Goal: Task Accomplishment & Management: Manage account settings

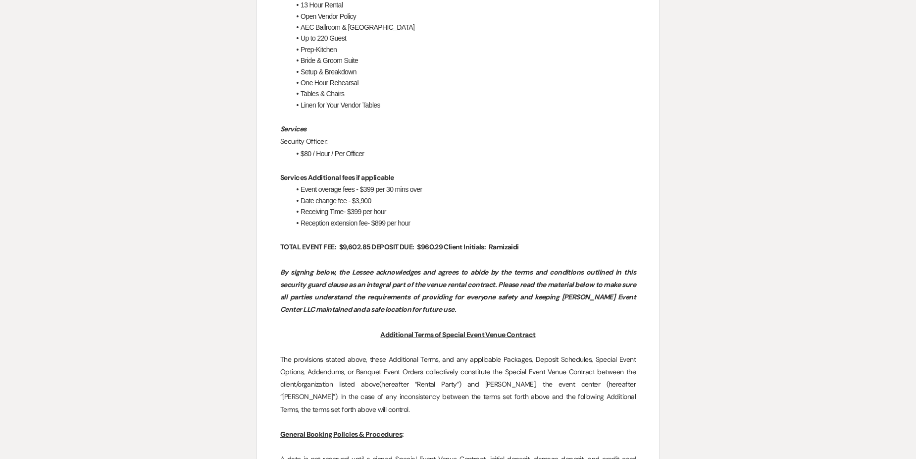
scroll to position [1303, 0]
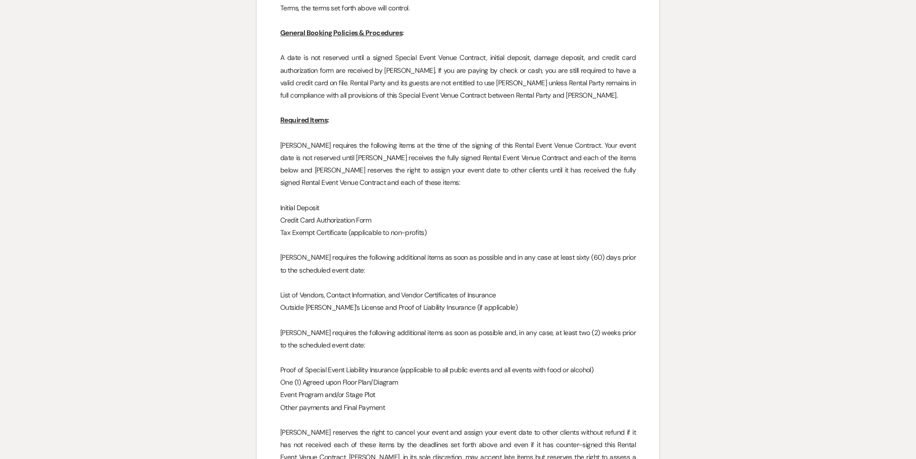
click at [389, 301] on p "Outside Caterer’s License and Proof of Liability Insurance (if applicable)" at bounding box center [458, 307] width 356 height 12
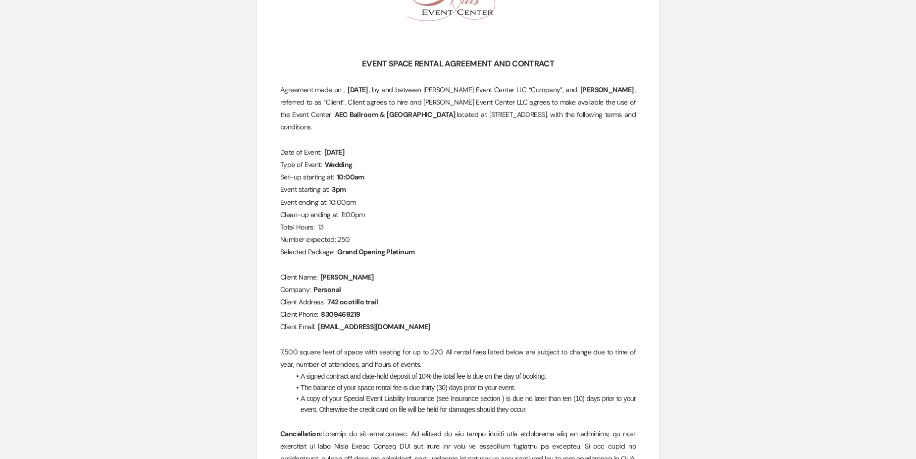
scroll to position [0, 0]
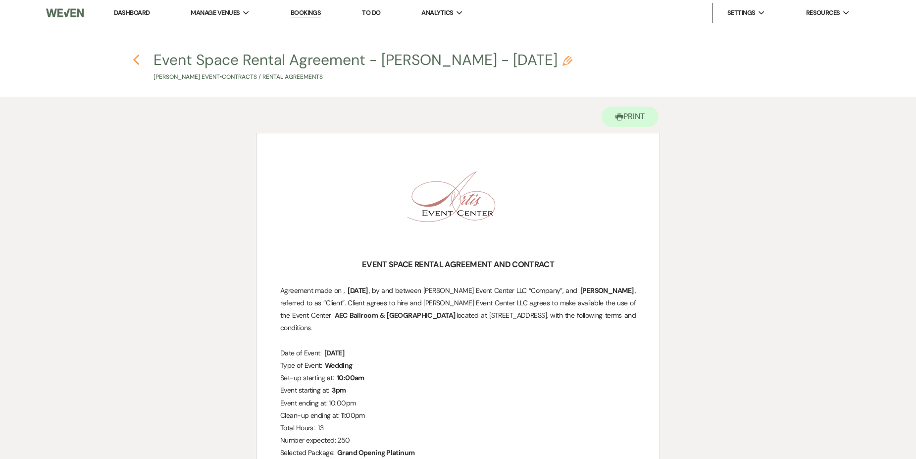
click at [136, 61] on use "button" at bounding box center [136, 59] width 6 height 11
select select "5"
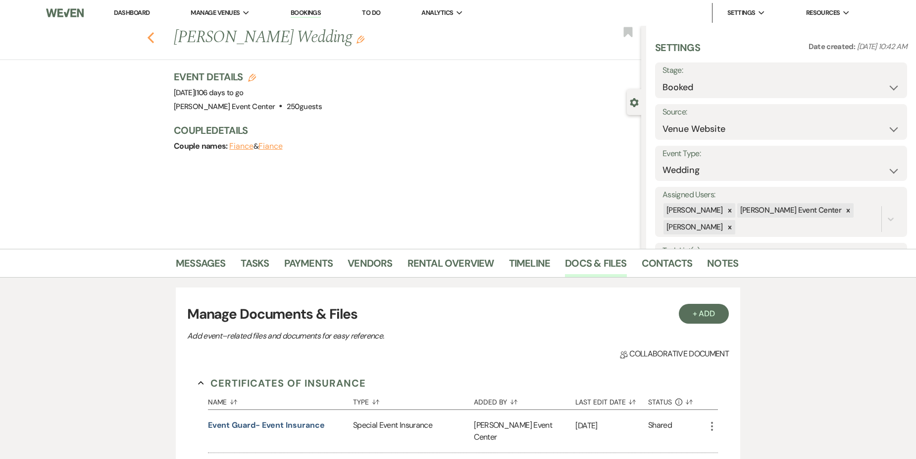
click at [154, 40] on use "button" at bounding box center [151, 37] width 6 height 11
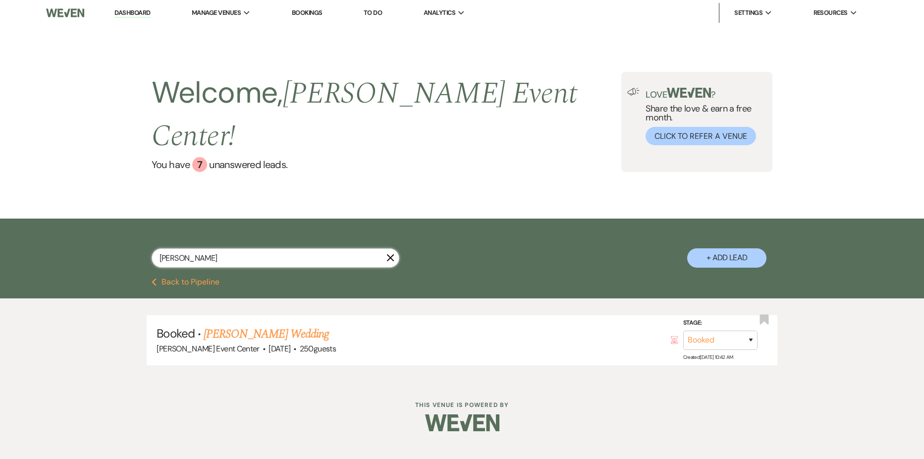
click at [213, 248] on input "Ramiz" at bounding box center [276, 257] width 248 height 19
type input "R"
type input "pr"
select select "6"
select select "5"
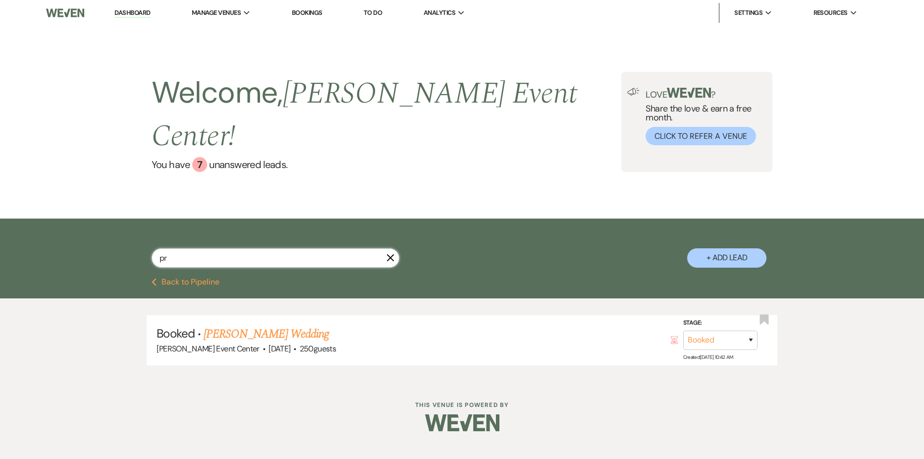
select select "2"
select select "8"
select select "4"
select select "9"
select select "5"
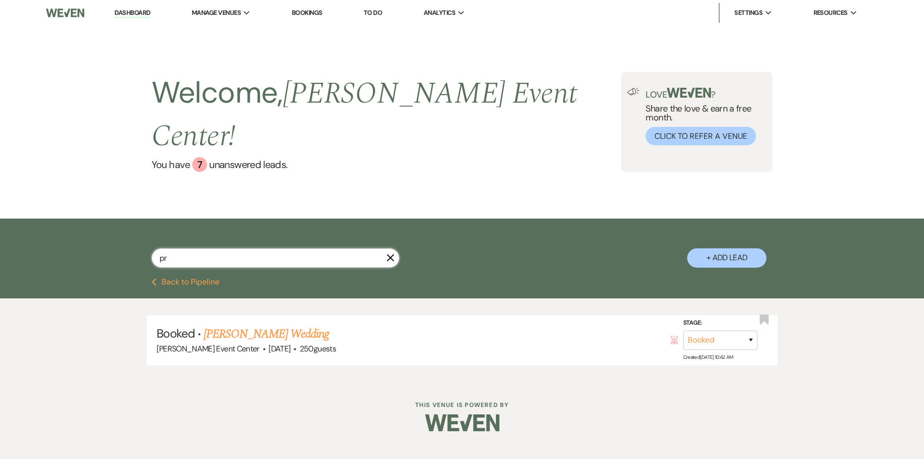
select select "8"
select select "4"
select select "8"
select select "4"
select select "8"
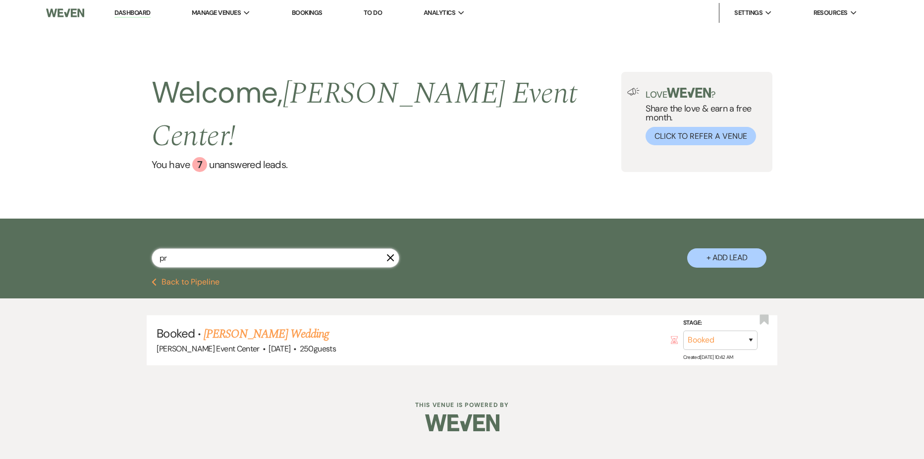
select select "7"
select select "9"
select select "8"
select select "5"
select select "8"
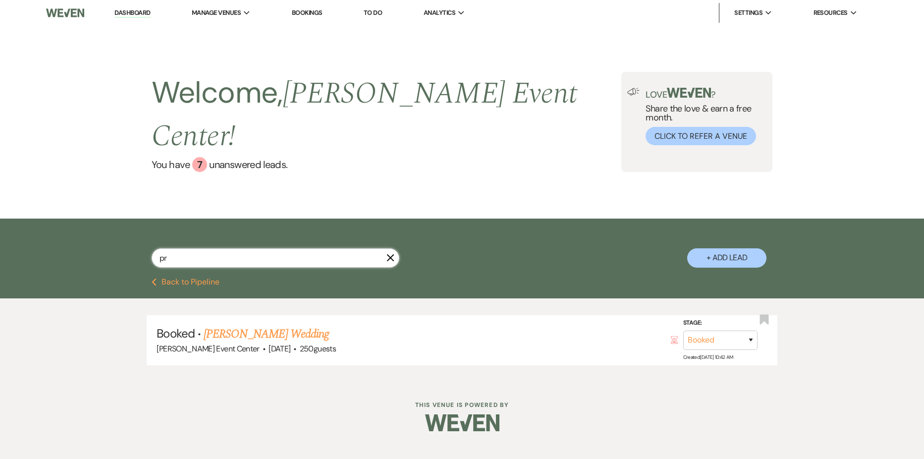
select select "1"
select select "2"
select select "8"
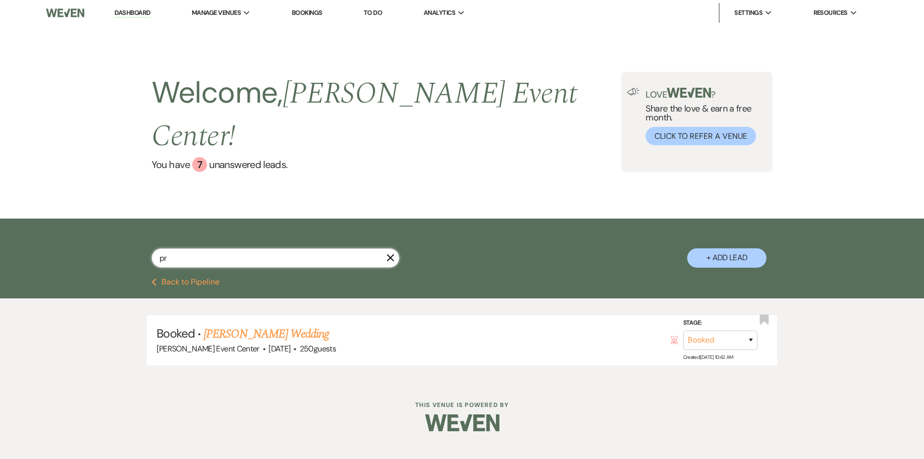
select select "7"
select select "5"
select select "8"
select select "1"
select select "8"
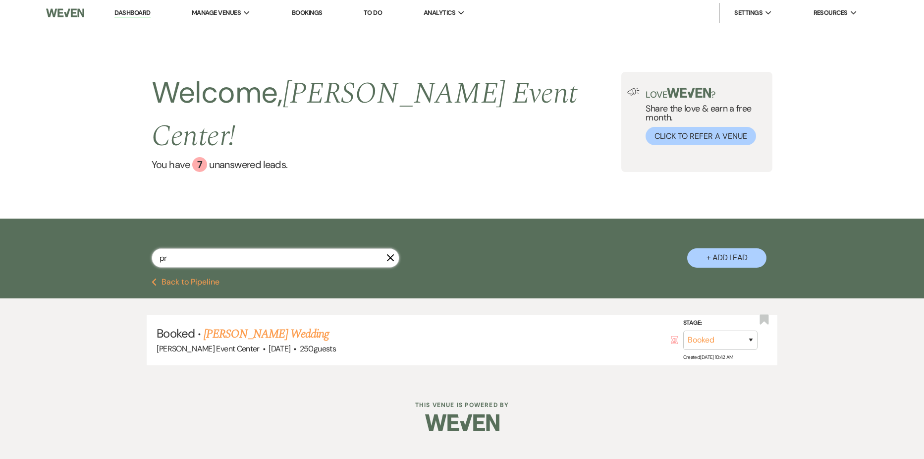
select select "6"
select select "8"
select select "7"
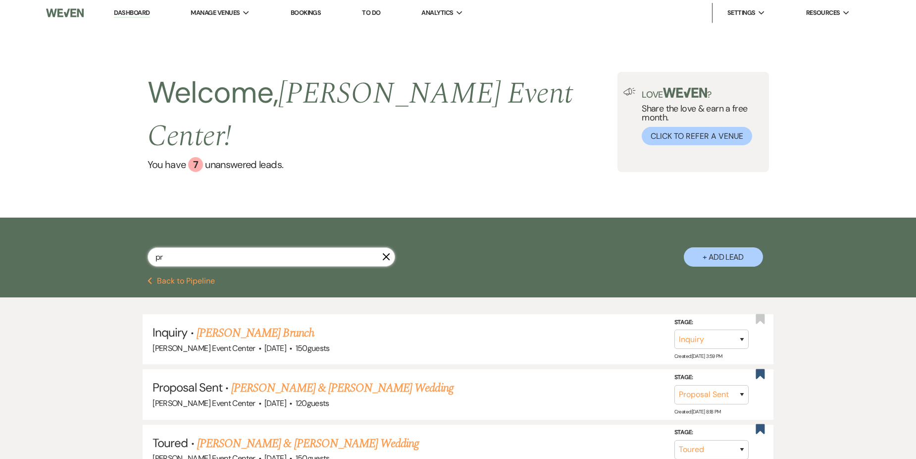
type input "pri"
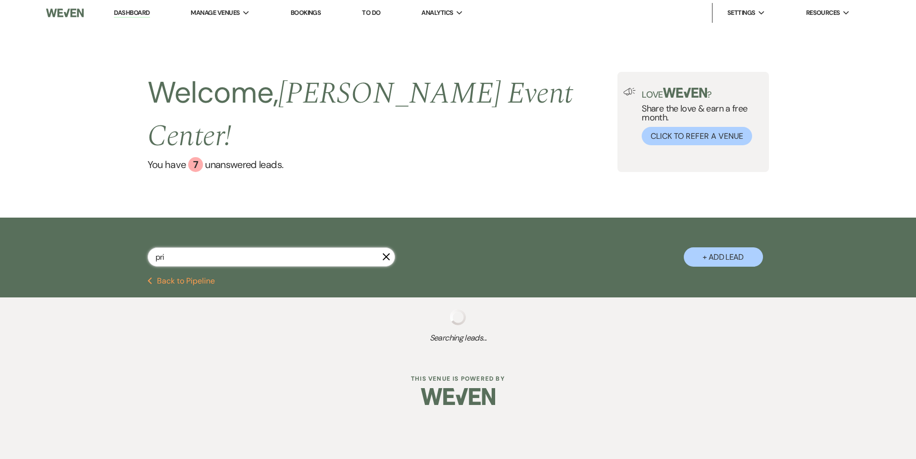
select select "8"
select select "4"
select select "8"
select select "7"
select select "8"
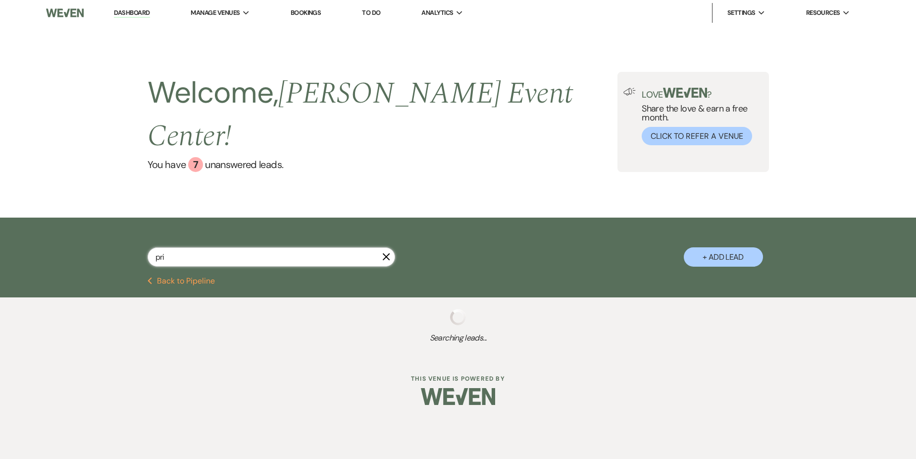
select select "5"
select select "2"
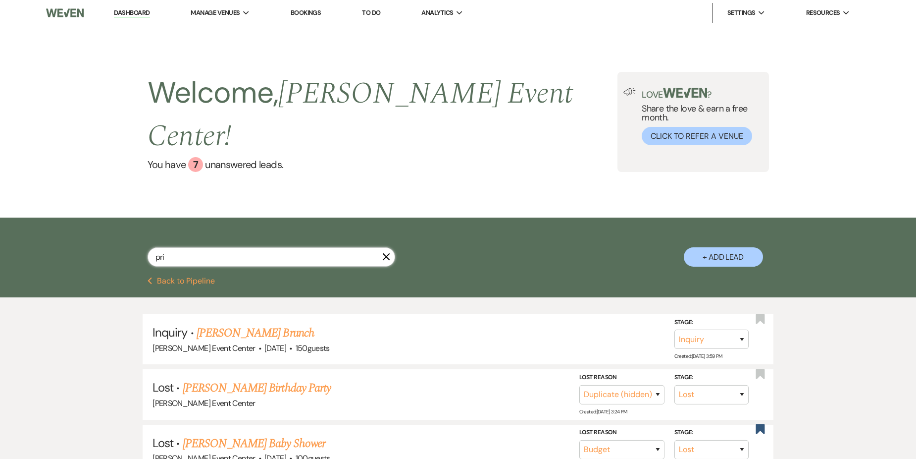
type input "pris"
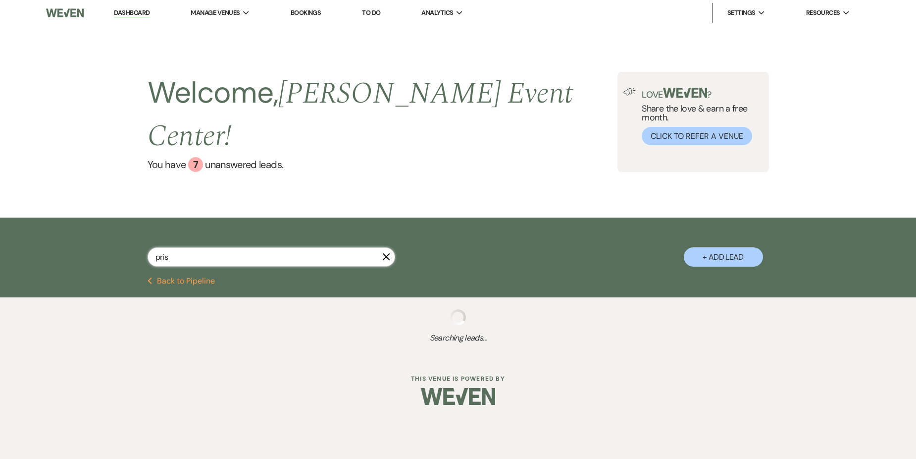
select select "8"
select select "4"
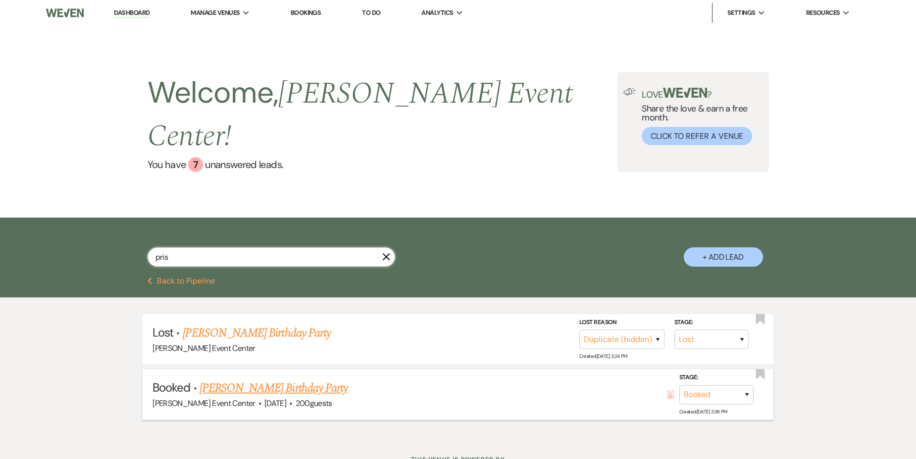
type input "pris"
click at [262, 379] on link "[PERSON_NAME] Birthday Party" at bounding box center [274, 388] width 148 height 18
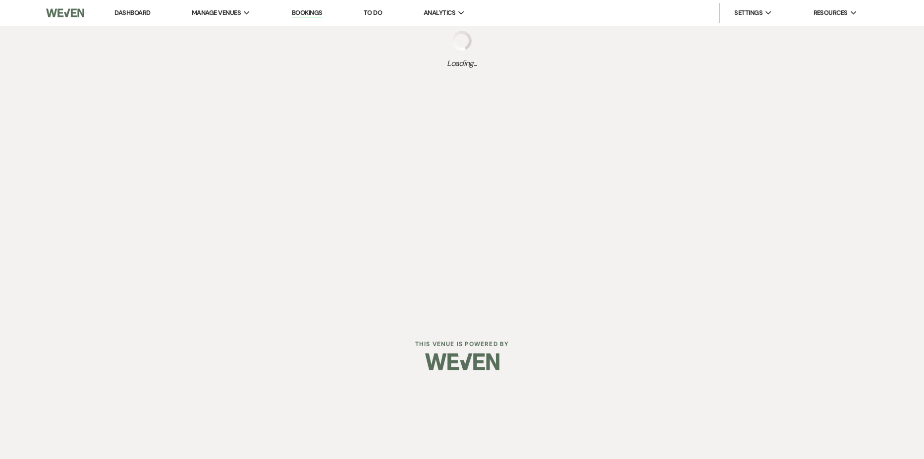
select select "5"
select select "4"
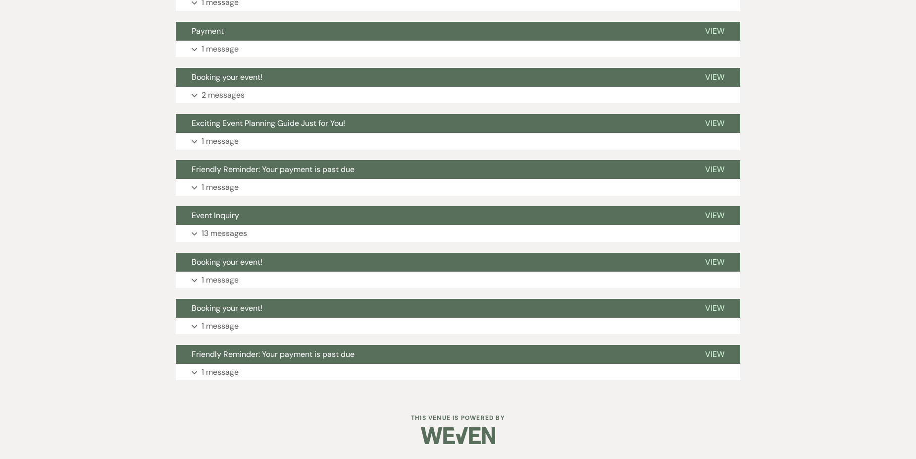
scroll to position [140, 0]
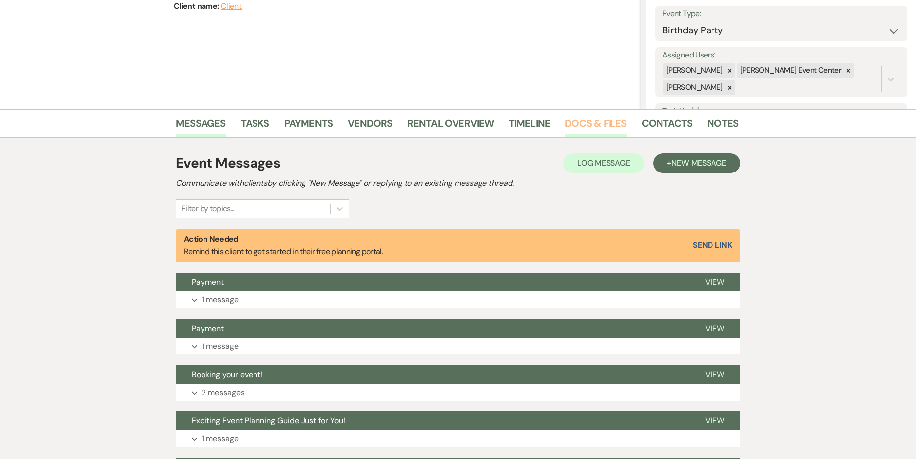
click at [597, 123] on link "Docs & Files" at bounding box center [595, 126] width 61 height 22
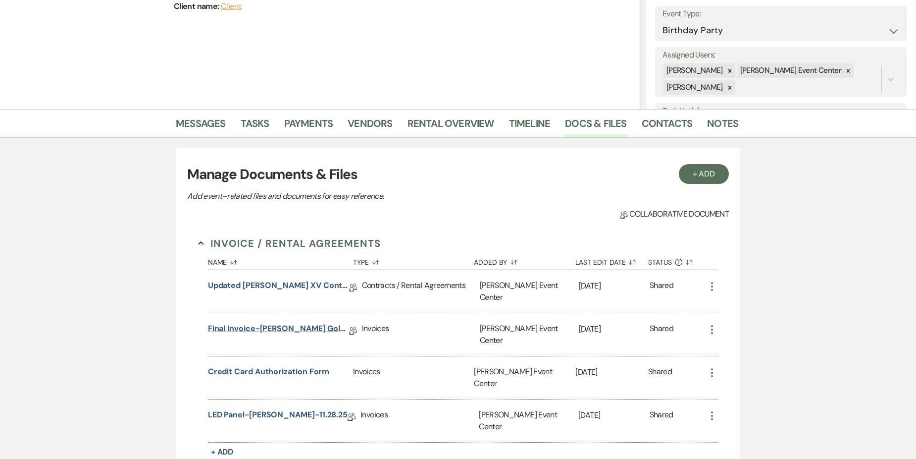
click at [282, 328] on link "Final invoice-Reyna's Quince-Rose Gold-11/28/25" at bounding box center [278, 329] width 141 height 15
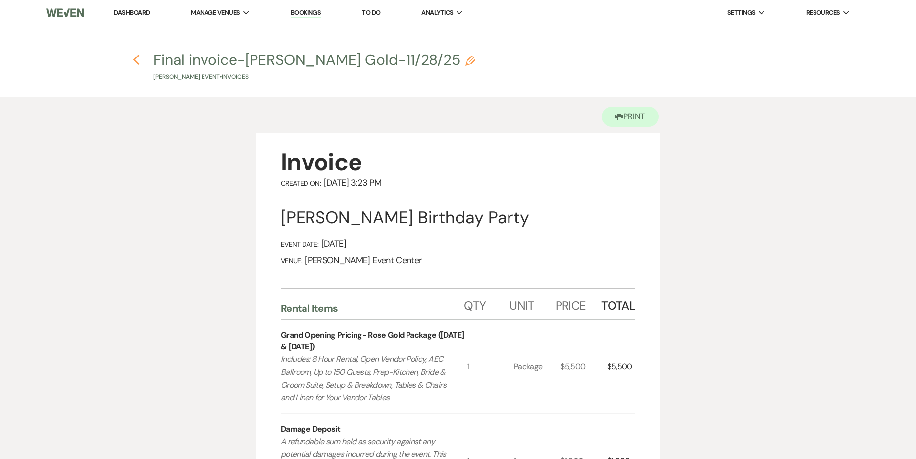
click at [133, 59] on icon "Previous" at bounding box center [136, 60] width 7 height 12
select select "5"
select select "4"
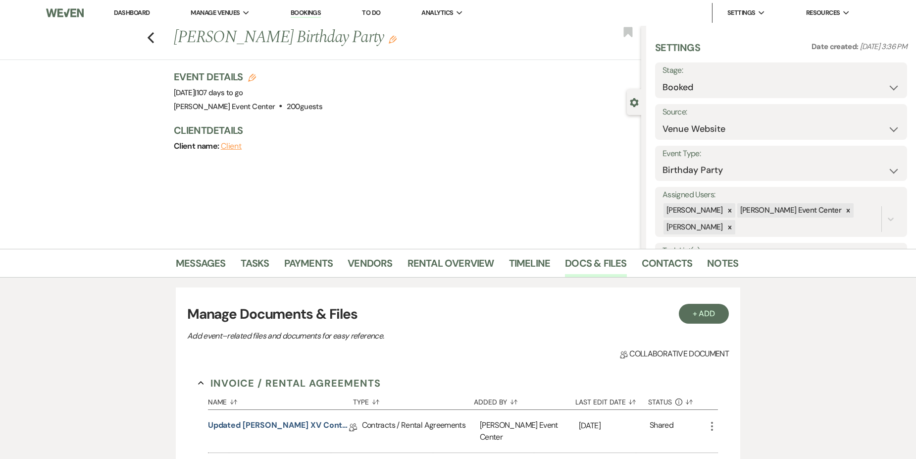
scroll to position [140, 0]
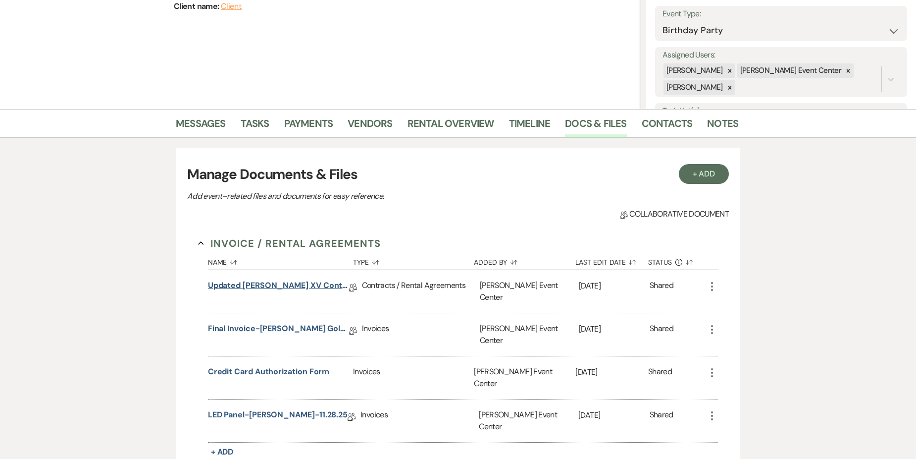
click at [306, 289] on link "Updated Reyna XV Contract Friday 11/28/25" at bounding box center [278, 286] width 141 height 15
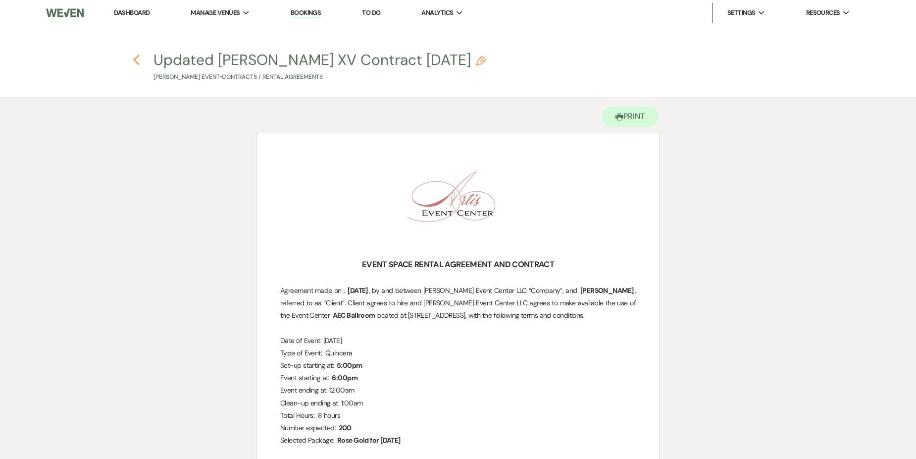
click at [133, 59] on icon "Previous" at bounding box center [136, 60] width 7 height 12
select select "5"
select select "4"
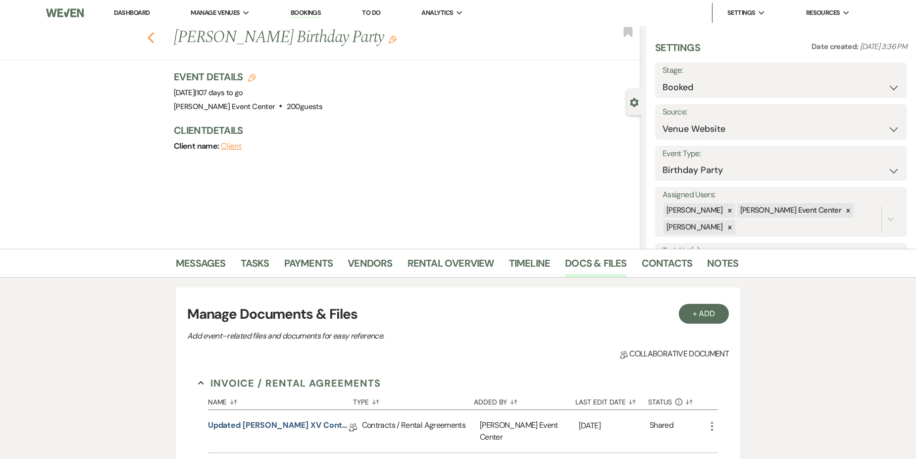
click at [154, 43] on icon "Previous" at bounding box center [150, 38] width 7 height 12
select select "8"
select select "4"
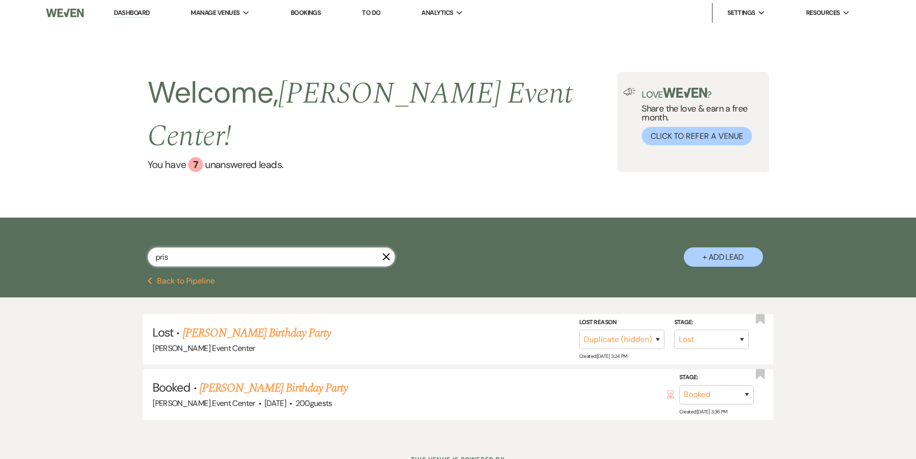
click at [259, 247] on input "pris" at bounding box center [272, 256] width 248 height 19
type input "p"
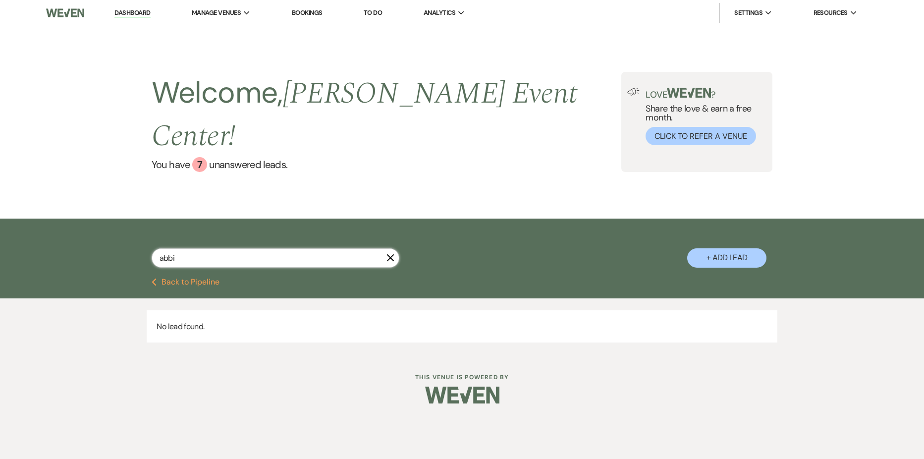
type input "abb"
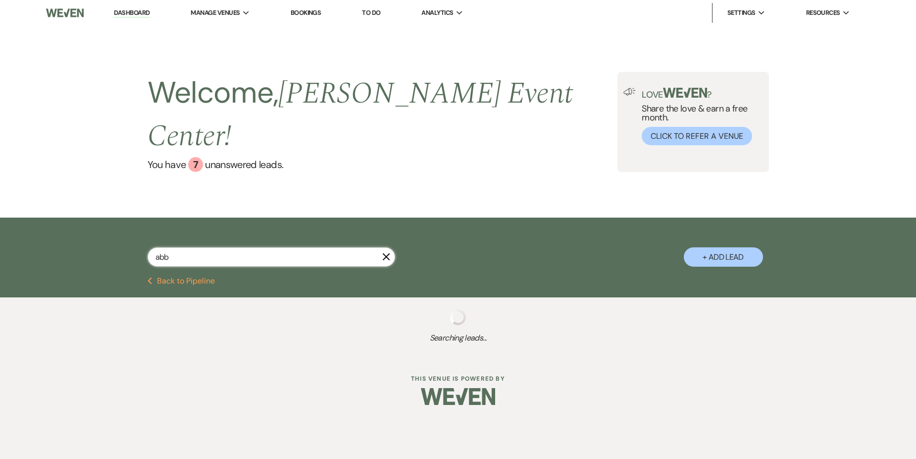
select select "8"
select select "5"
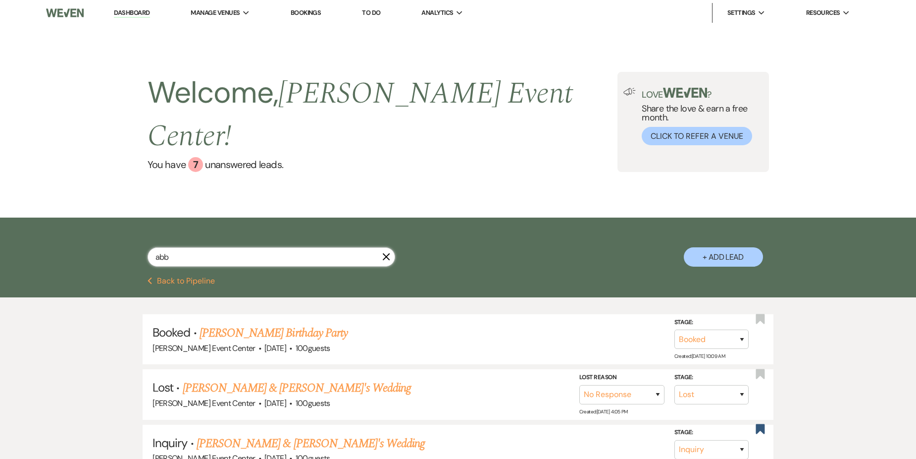
type input "abby"
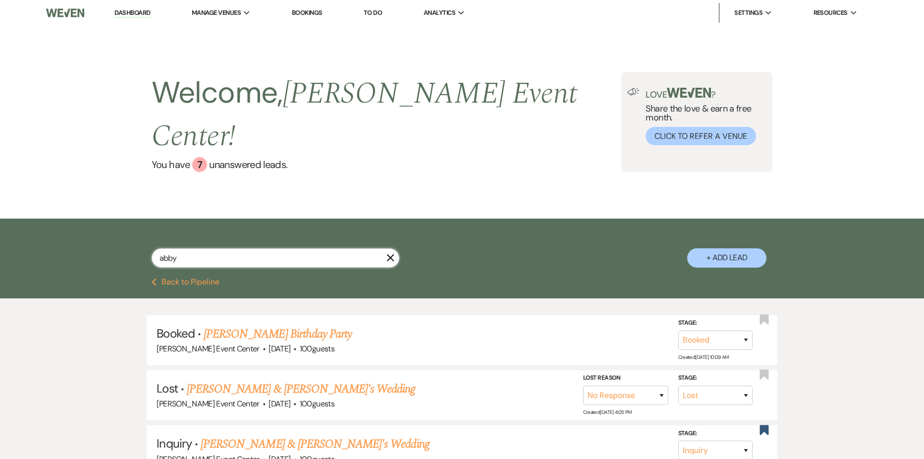
select select "8"
select select "5"
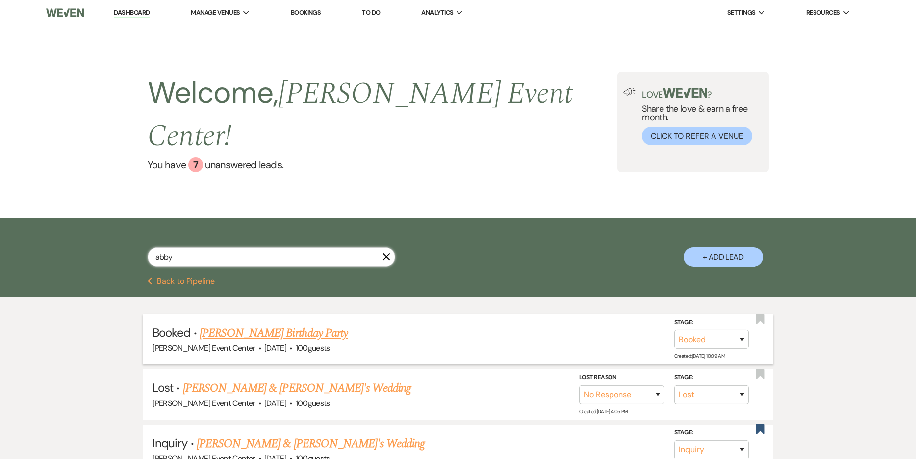
type input "abby"
click at [330, 324] on link "Abbygail Villegas's Birthday Party" at bounding box center [274, 333] width 148 height 18
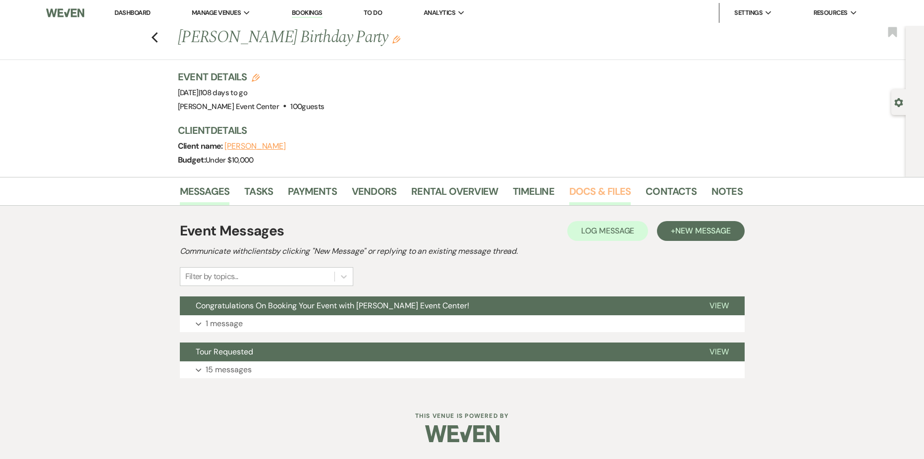
click at [586, 183] on link "Docs & Files" at bounding box center [599, 194] width 61 height 22
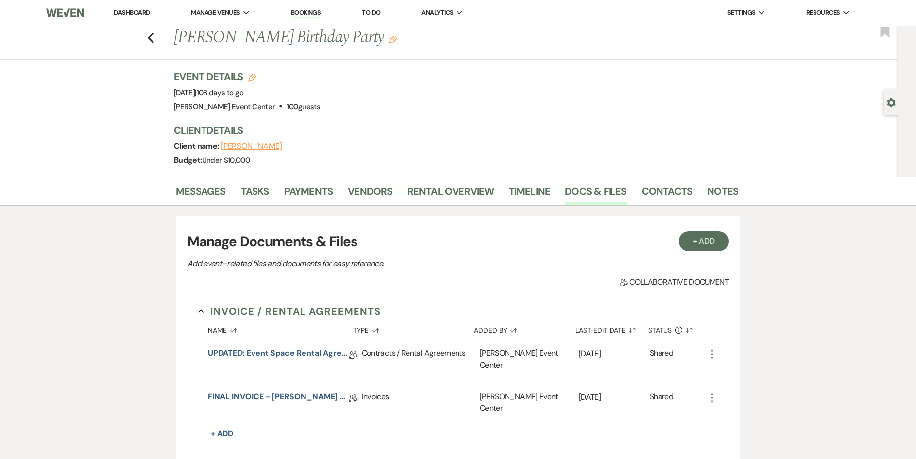
click at [295, 390] on link "FINAL INVOICE - Abbygail - Rose Gold - 11.29.25" at bounding box center [278, 397] width 141 height 15
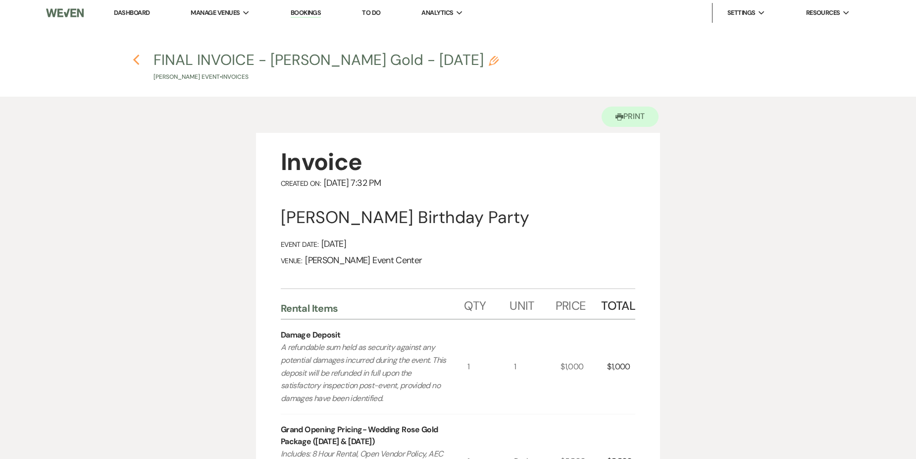
click at [134, 57] on icon "Previous" at bounding box center [136, 60] width 7 height 12
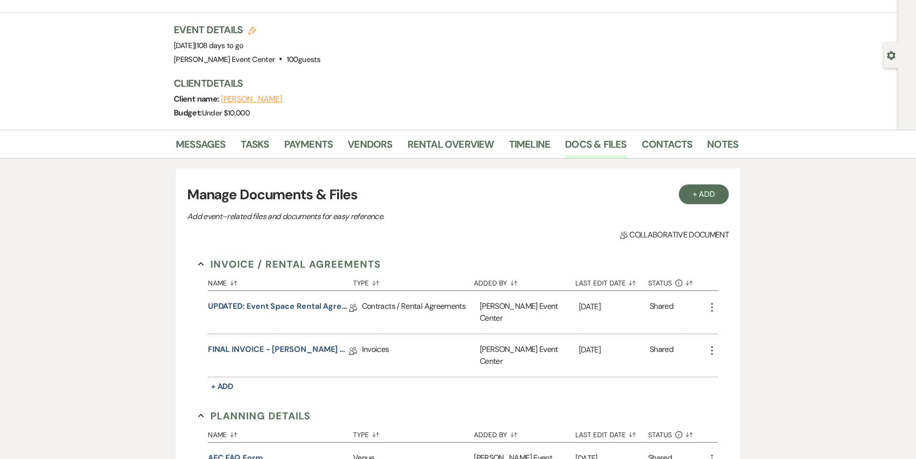
scroll to position [198, 0]
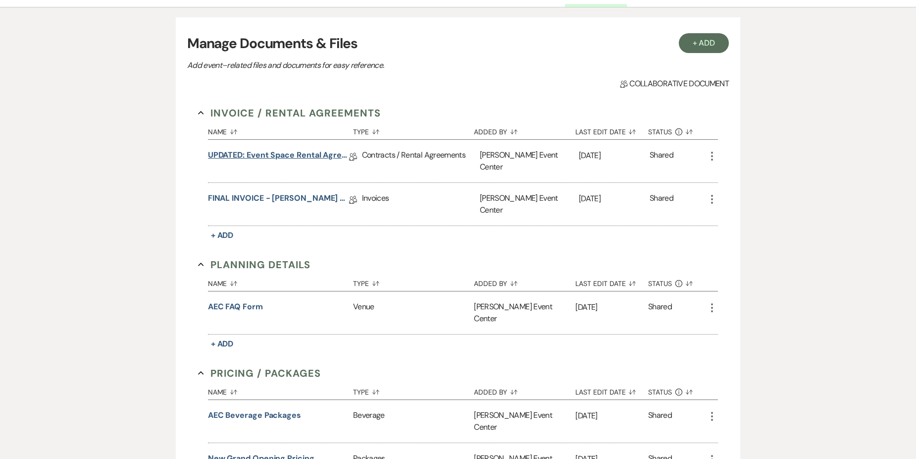
click at [276, 158] on link "UPDATED: Event Space Rental Agreement" at bounding box center [278, 156] width 141 height 15
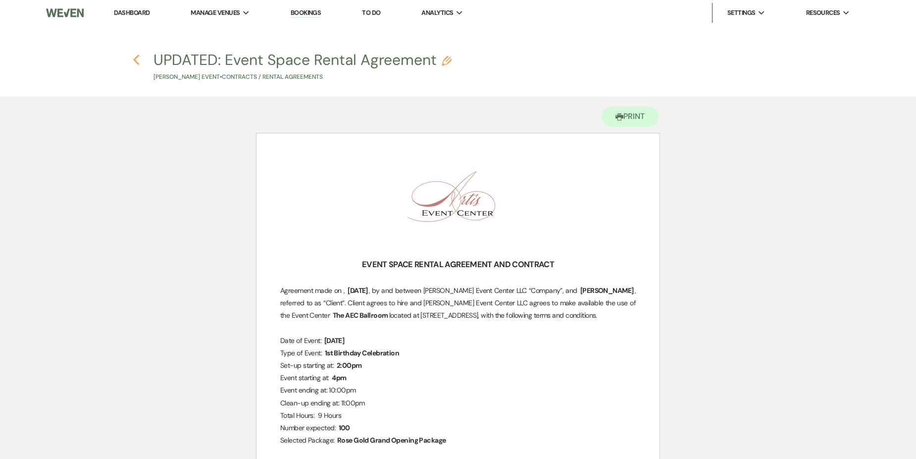
click at [133, 54] on icon "Previous" at bounding box center [136, 60] width 7 height 12
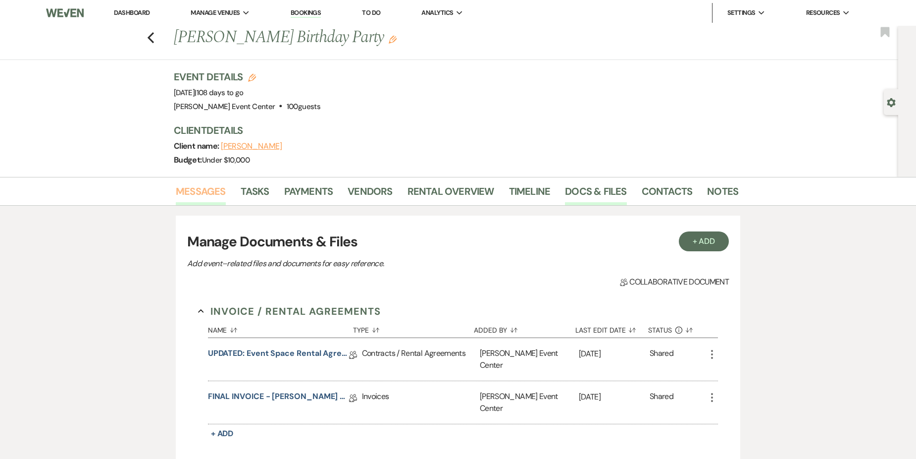
click at [193, 198] on link "Messages" at bounding box center [201, 194] width 50 height 22
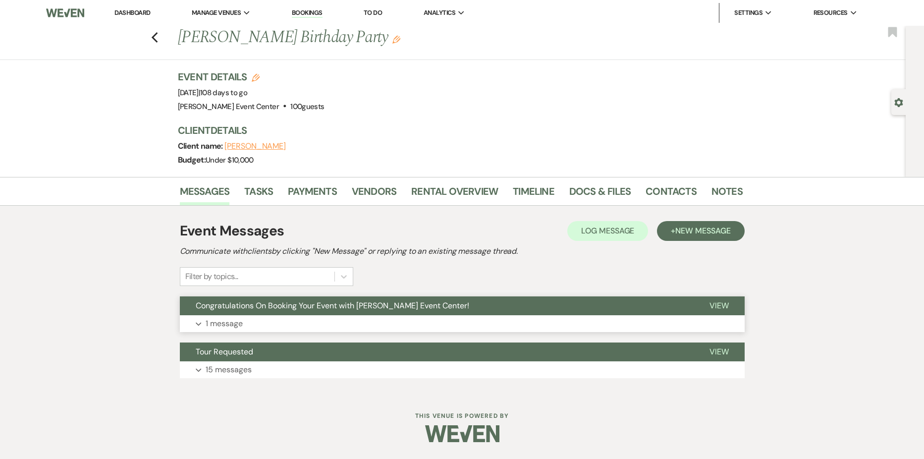
click at [370, 323] on button "Expand 1 message" at bounding box center [462, 323] width 565 height 17
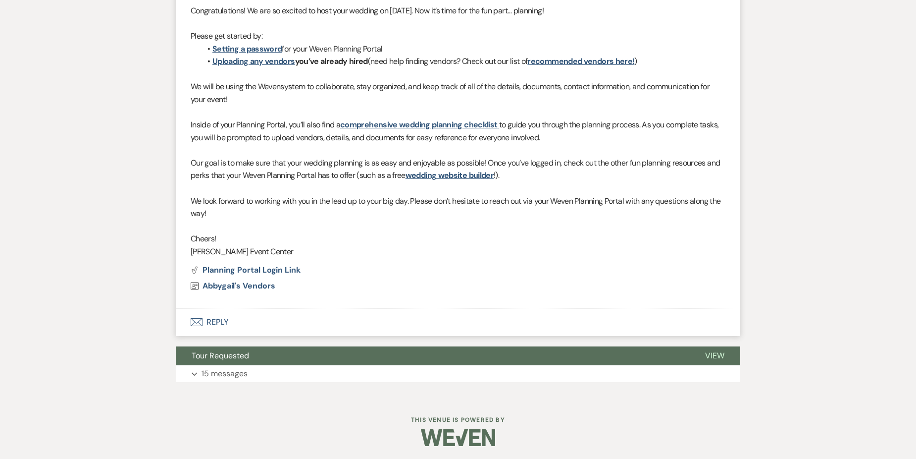
scroll to position [373, 0]
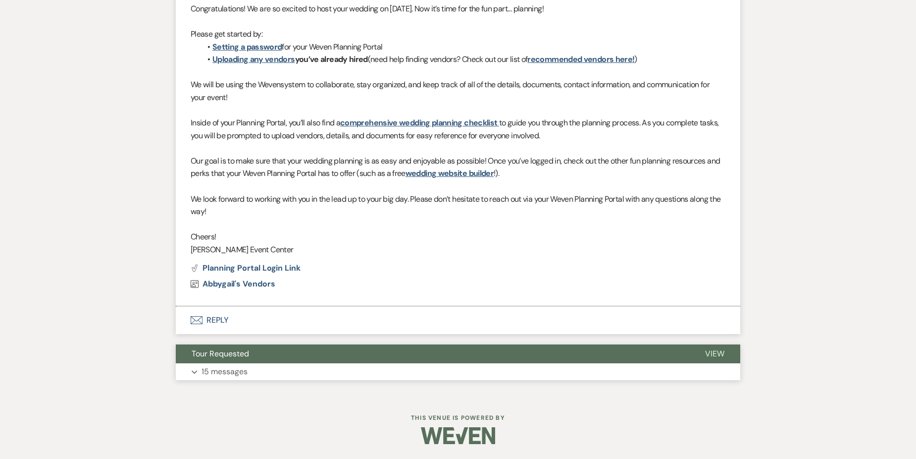
click at [293, 370] on button "Expand 15 messages" at bounding box center [458, 371] width 565 height 17
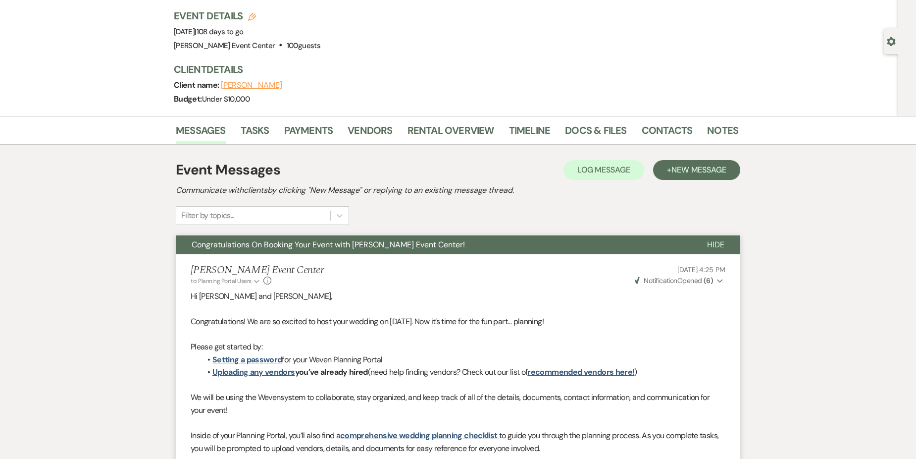
scroll to position [0, 0]
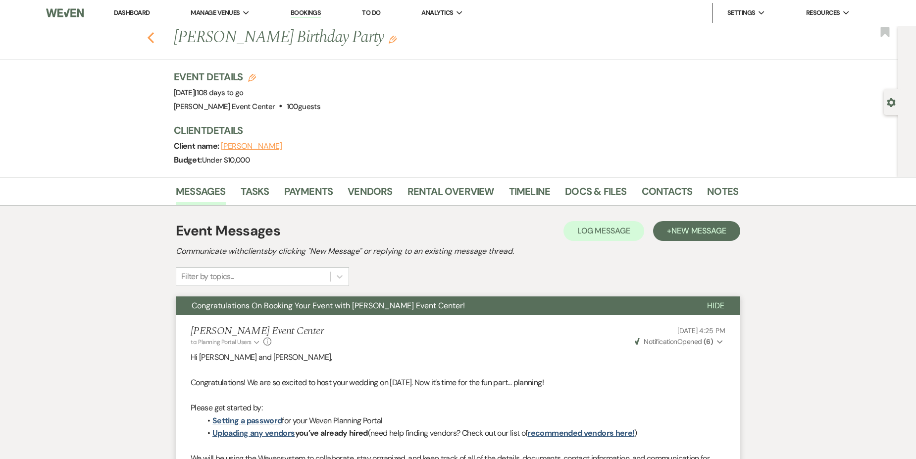
click at [153, 40] on icon "Previous" at bounding box center [150, 38] width 7 height 12
select select "8"
select select "5"
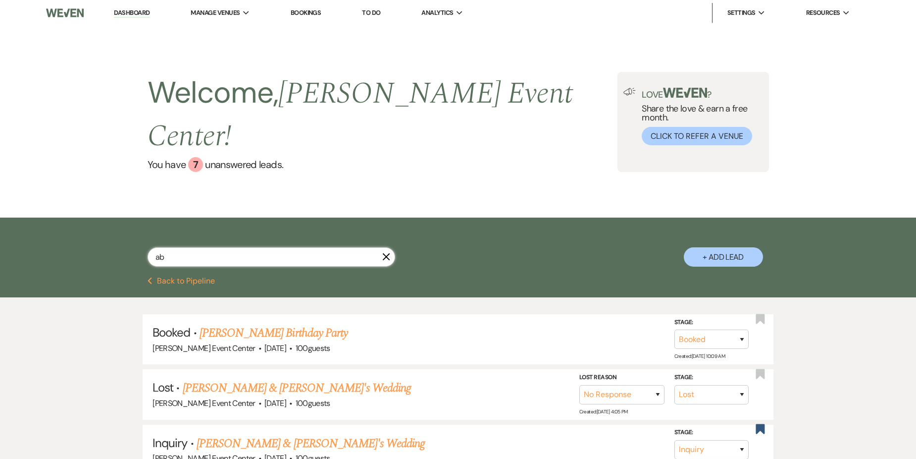
type input "a"
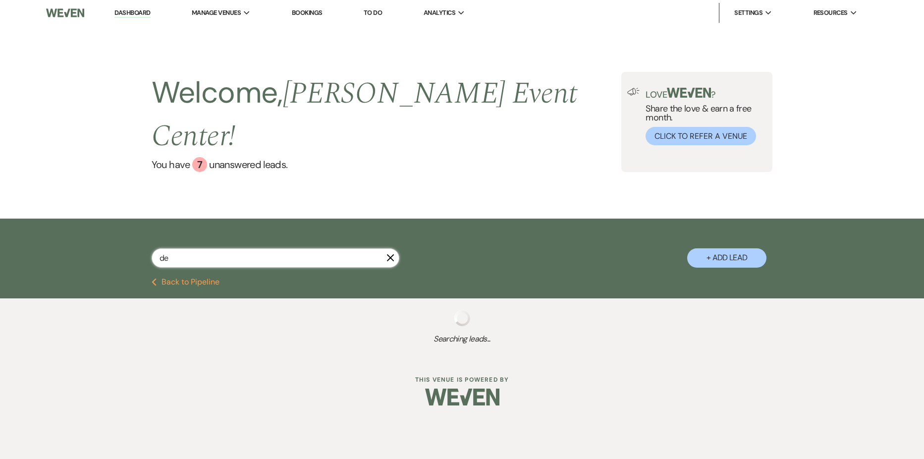
type input "des"
select select "5"
select select "8"
select select "4"
select select "8"
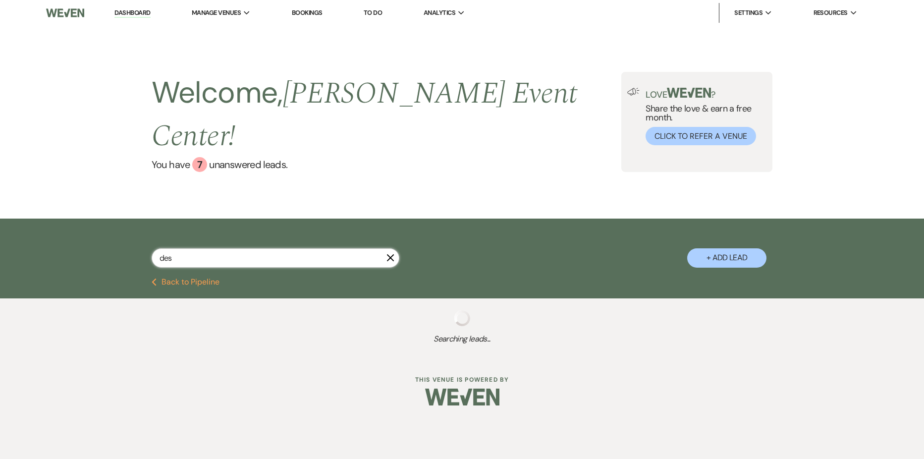
select select "4"
select select "2"
select select "5"
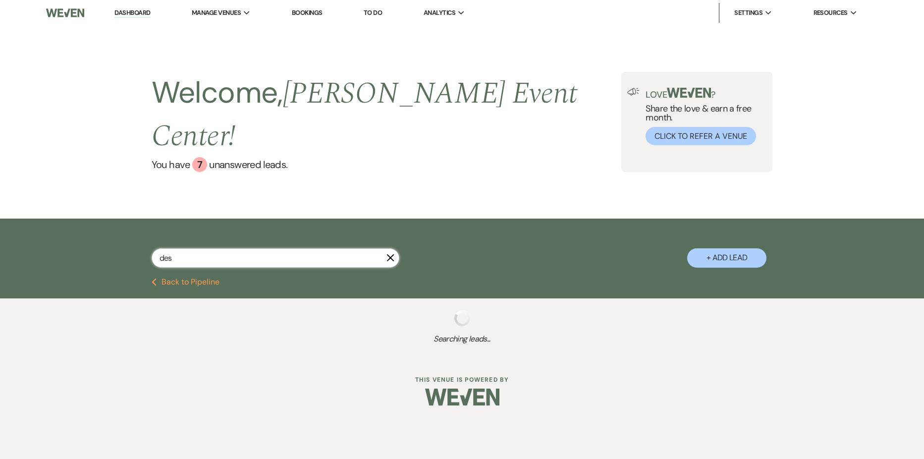
select select "5"
select select "6"
select select "2"
select select "5"
select select "8"
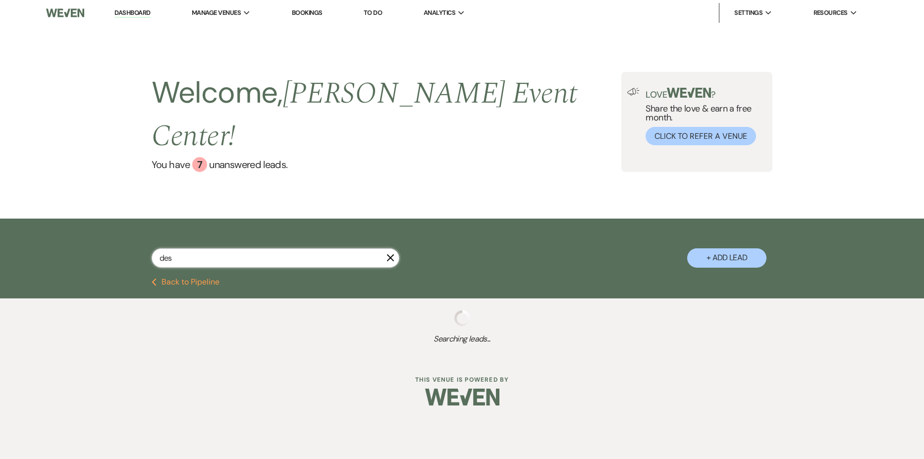
select select "7"
select select "5"
select select "8"
select select "4"
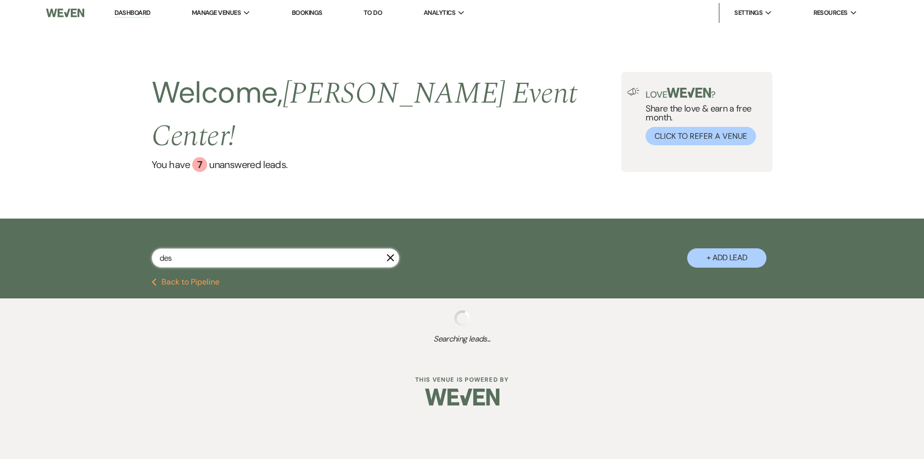
select select "8"
select select "4"
select select "8"
select select "7"
select select "5"
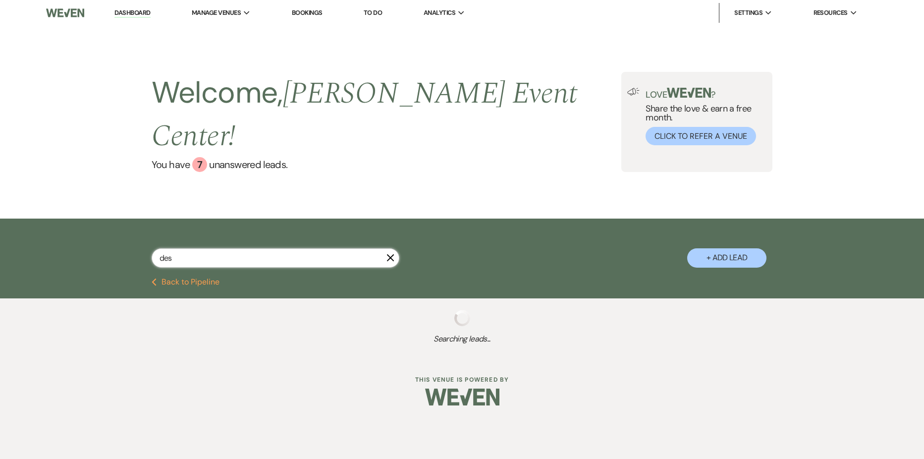
select select "5"
select select "8"
select select "6"
select select "8"
select select "6"
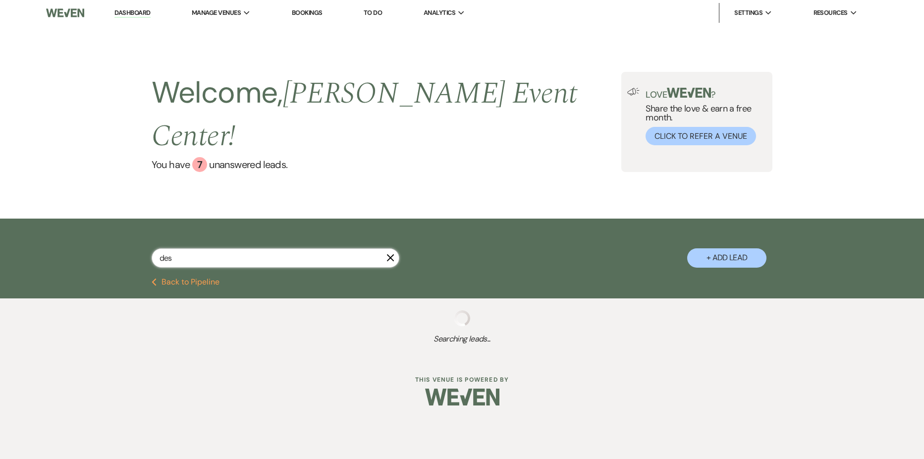
select select "8"
select select "10"
select select "8"
select select "4"
select select "9"
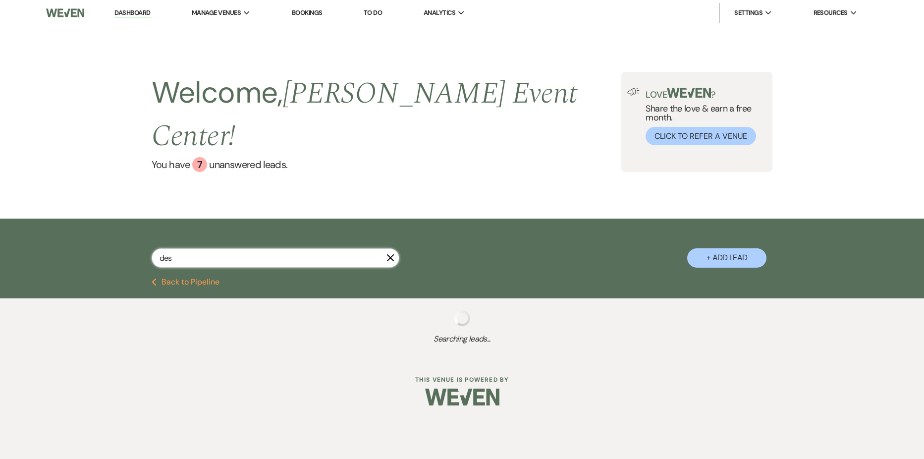
select select "8"
select select "7"
select select "8"
select select "6"
select select "4"
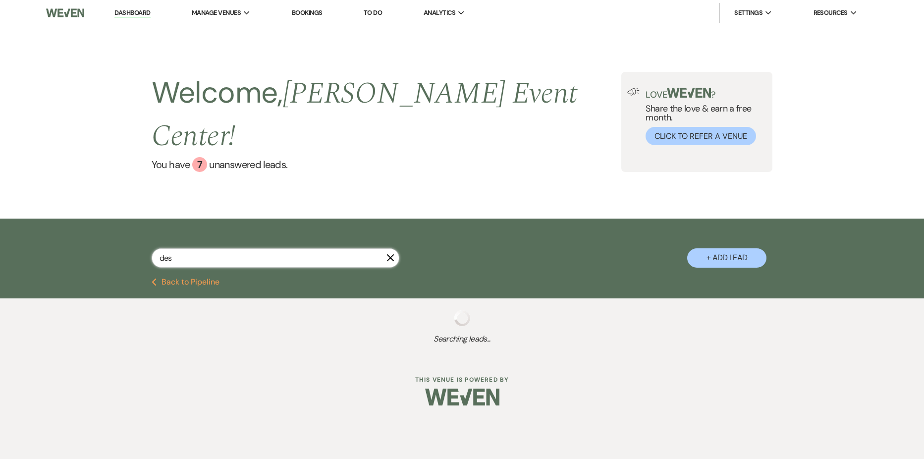
select select "8"
select select "10"
select select "8"
select select "4"
select select "9"
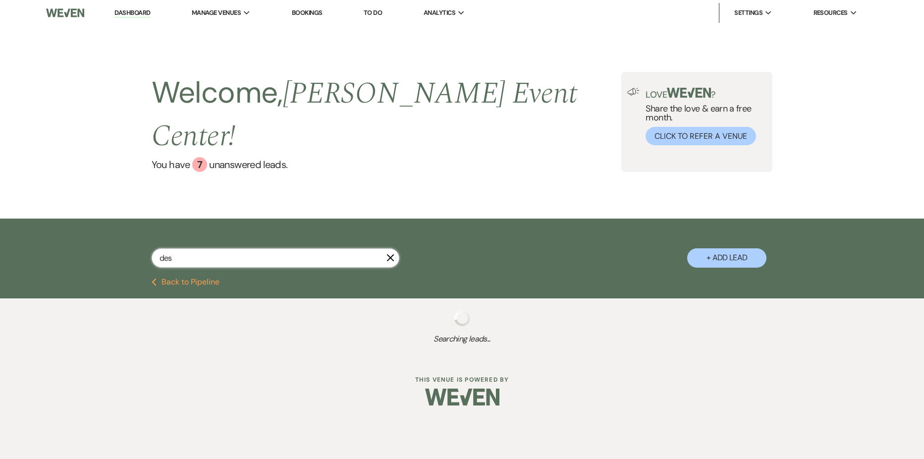
select select "8"
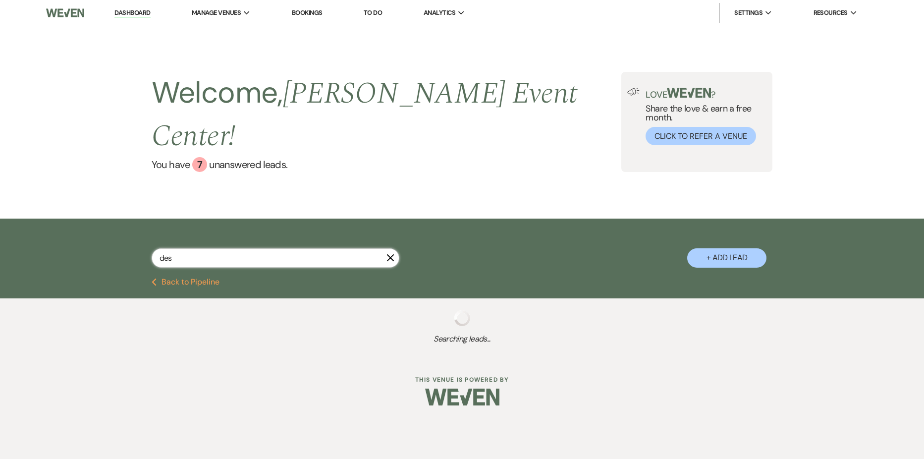
select select "6"
select select "2"
select select "8"
select select "5"
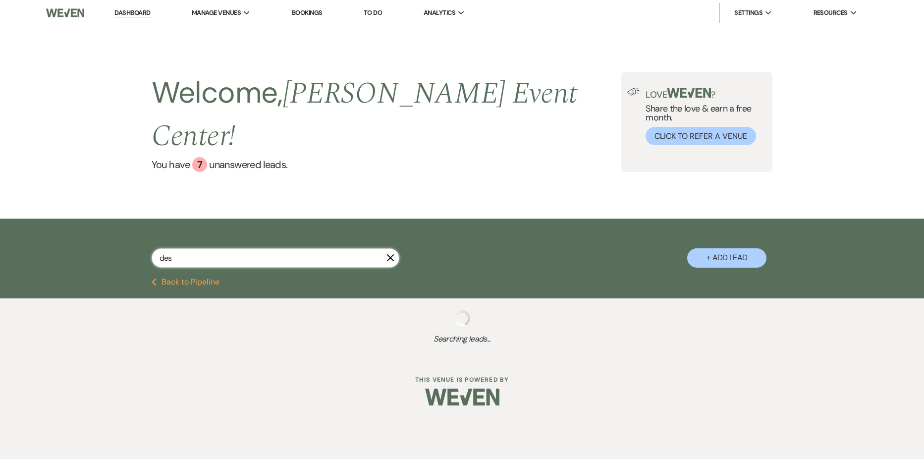
select select "5"
select select "8"
select select "5"
select select "8"
select select "6"
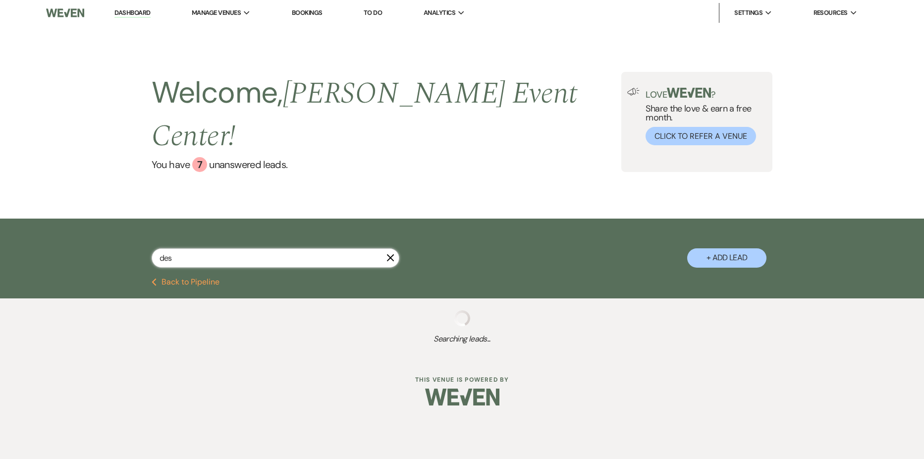
select select "6"
select select "5"
select select "8"
select select "4"
select select "8"
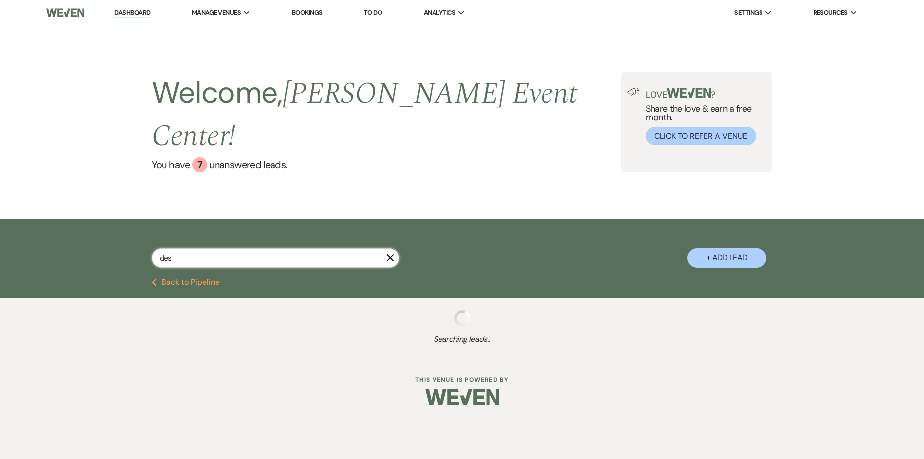
select select "6"
select select "8"
select select "4"
select select "2"
select select "8"
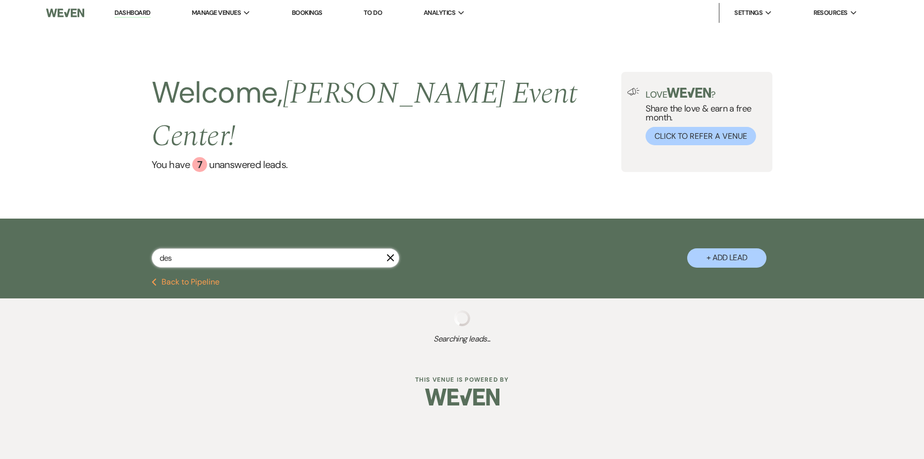
select select "6"
select select "5"
select select "6"
select select "8"
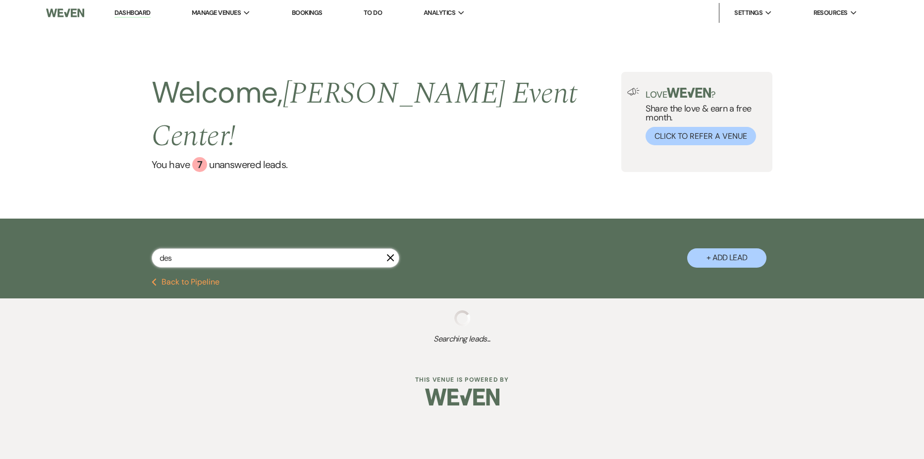
select select "5"
select select "8"
select select "5"
select select "8"
select select "5"
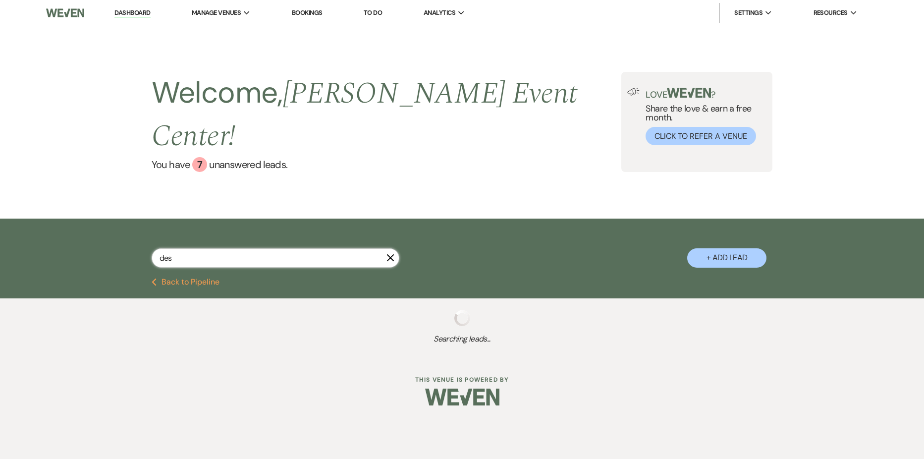
select select "2"
select select "8"
select select "5"
select select "2"
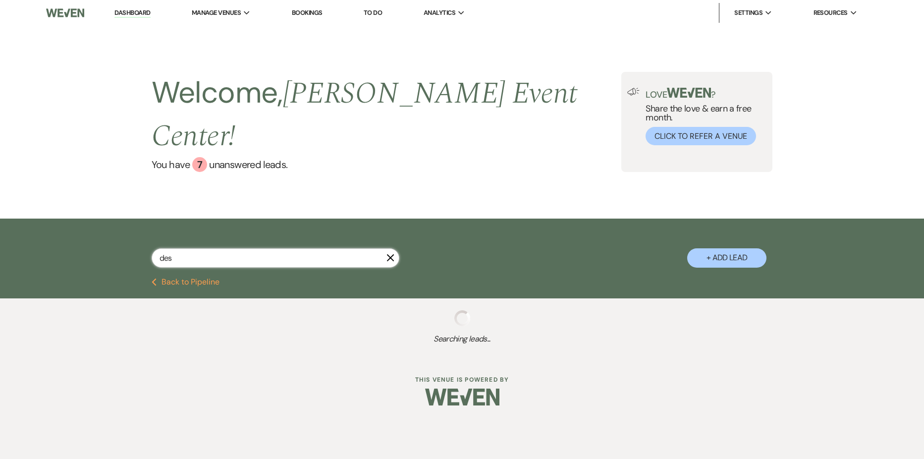
select select "8"
select select "11"
select select "8"
select select "4"
select select "8"
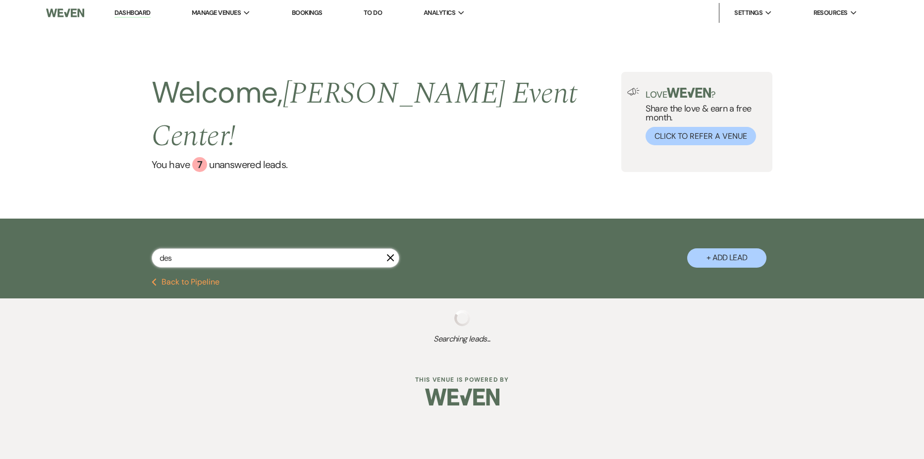
select select "1"
select select "8"
select select "6"
select select "2"
select select "8"
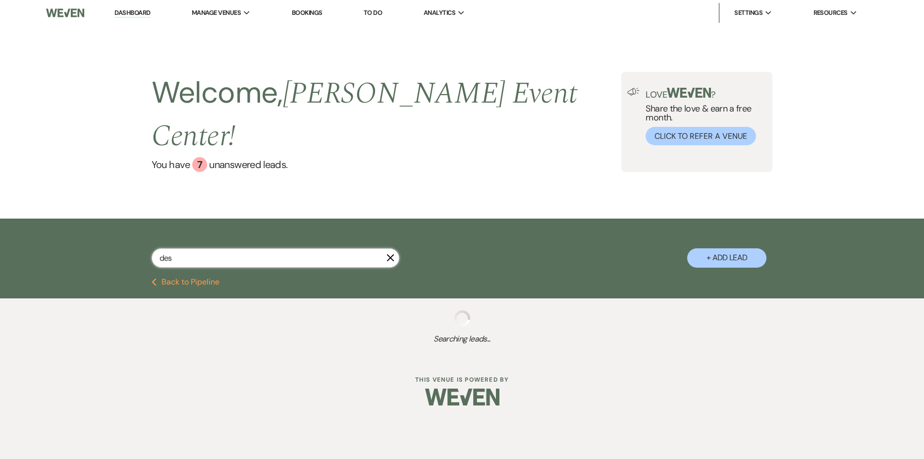
select select "4"
select select "8"
select select "1"
select select "2"
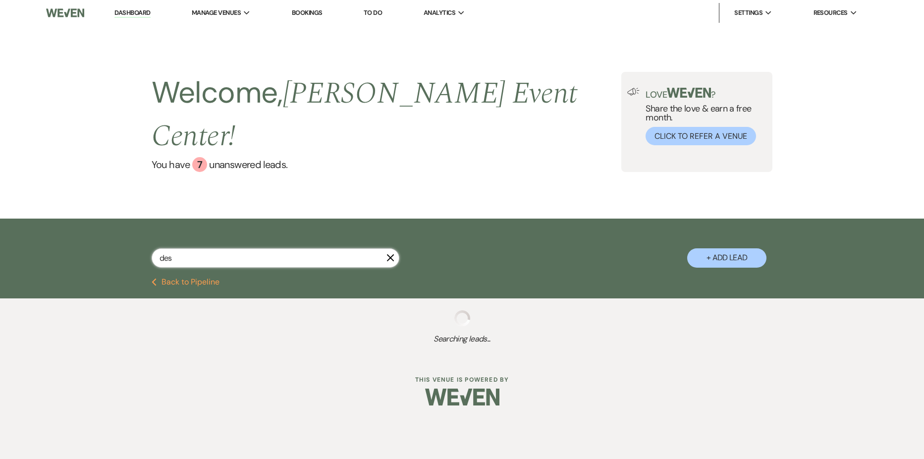
select select "8"
select select "1"
select select "8"
select select "1"
select select "8"
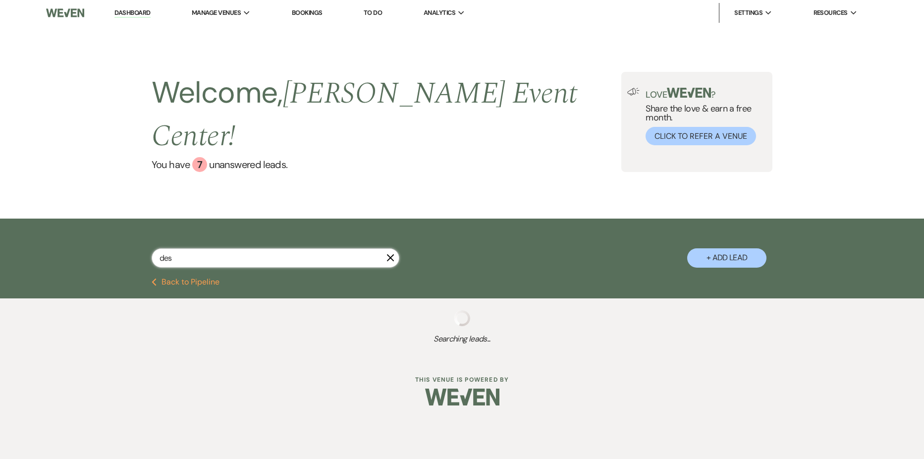
select select "5"
select select "8"
select select "5"
select select "8"
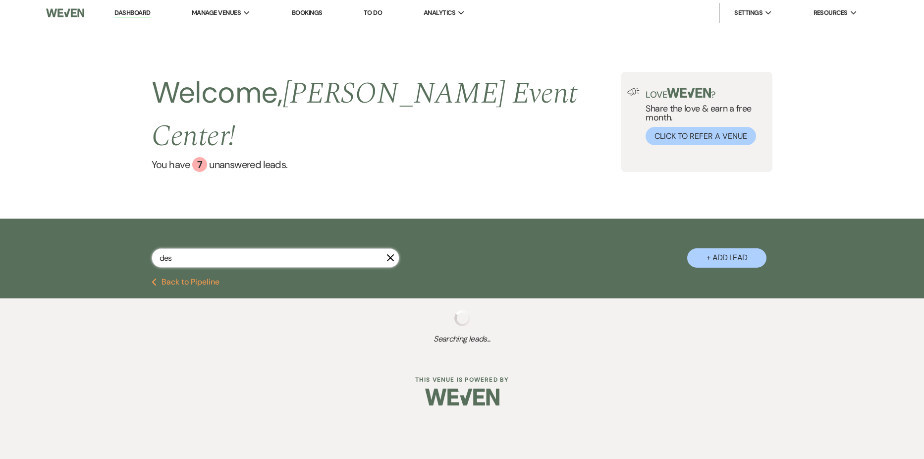
select select "5"
select select "4"
select select "6"
select select "8"
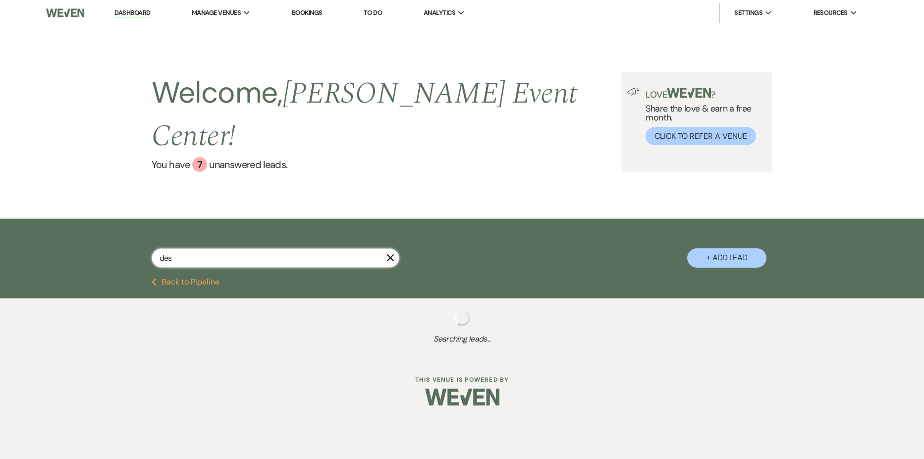
select select "4"
select select "8"
select select "4"
select select "5"
select select "4"
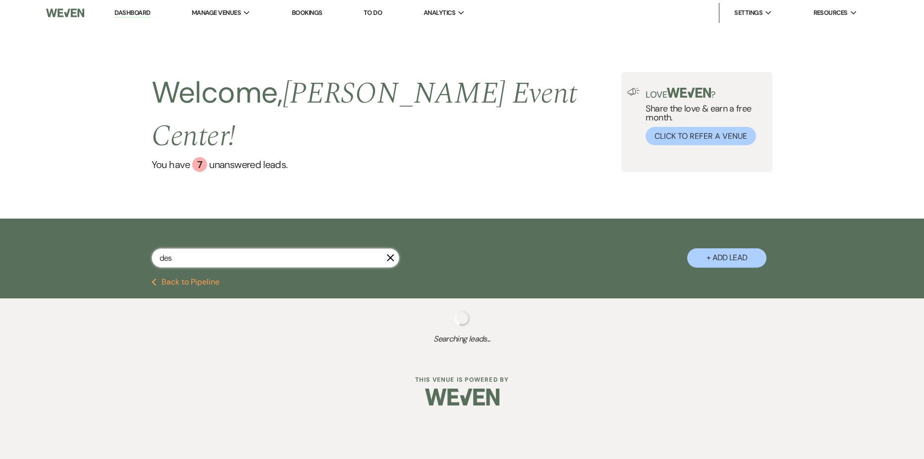
select select "8"
select select "1"
select select "8"
select select "1"
select select "8"
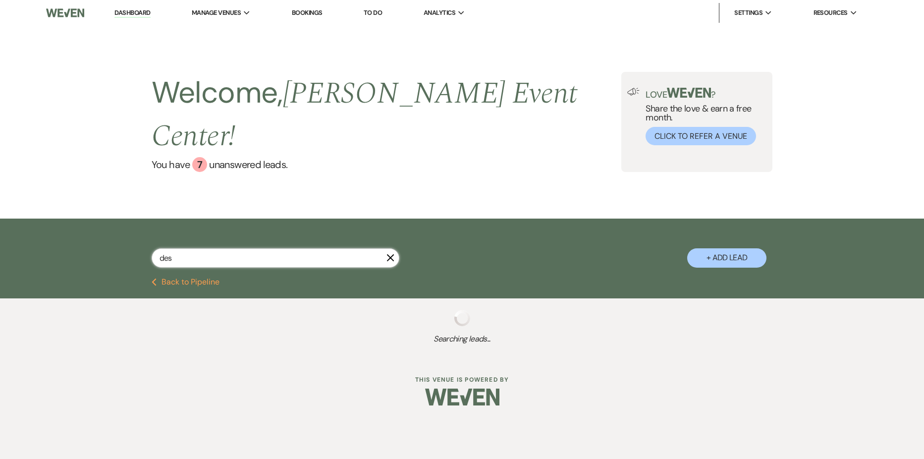
select select "6"
select select "8"
select select "5"
select select "8"
select select "4"
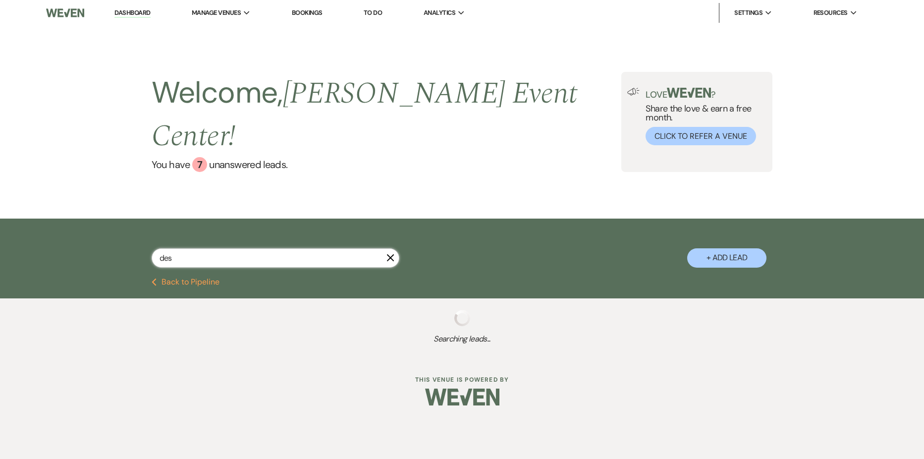
select select "8"
select select "10"
select select "8"
select select "3"
select select "8"
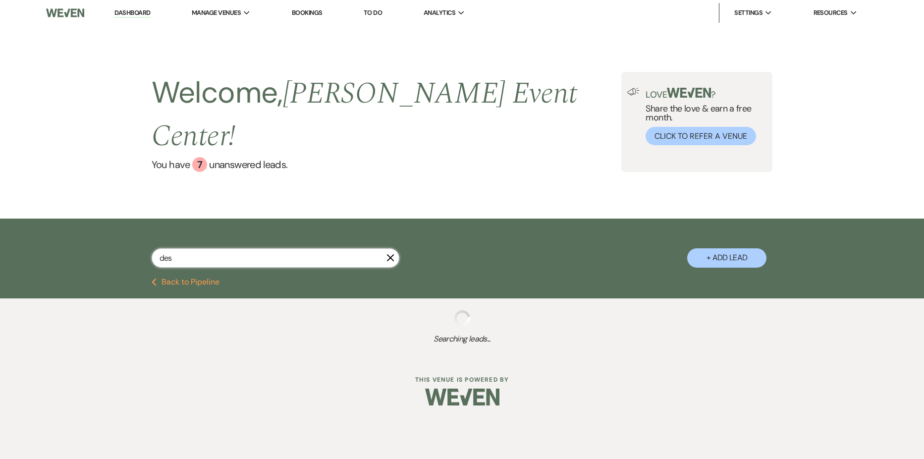
select select "6"
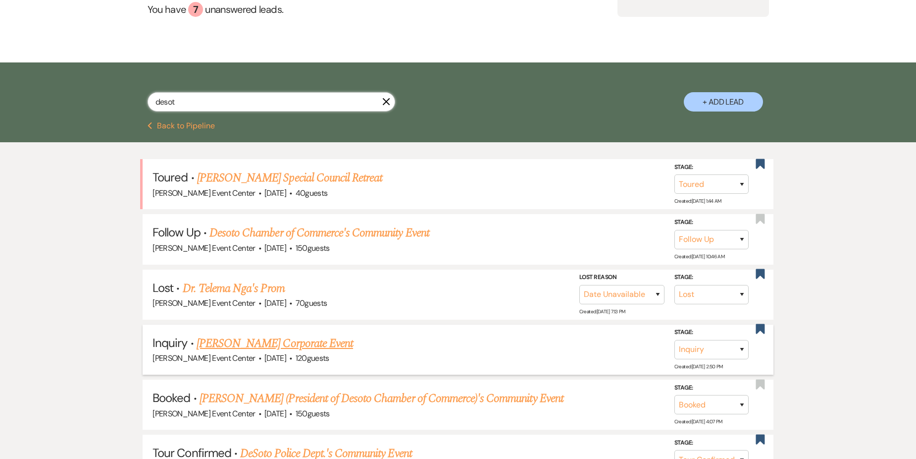
scroll to position [198, 0]
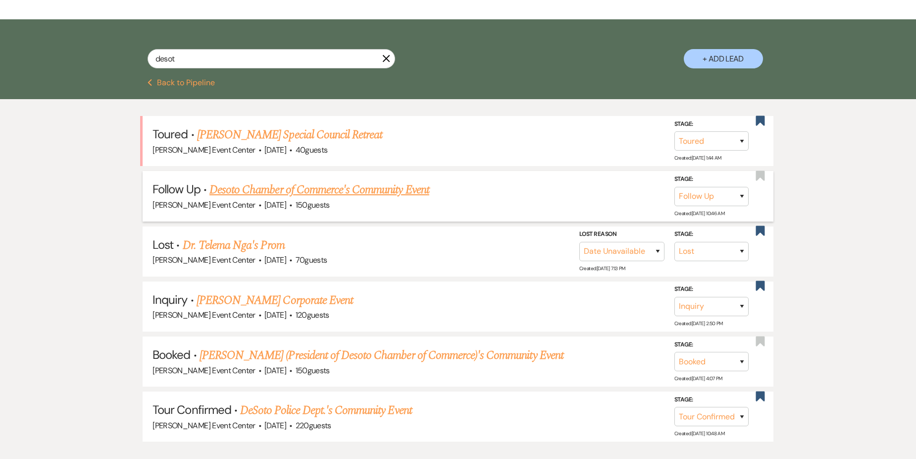
click at [340, 181] on link "Desoto Chamber of Commerce's Community Event" at bounding box center [320, 190] width 220 height 18
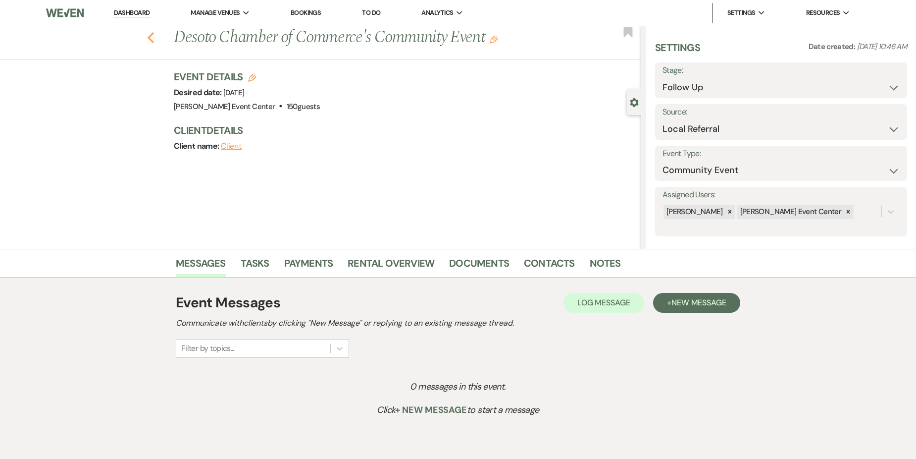
click at [154, 35] on use "button" at bounding box center [151, 37] width 6 height 11
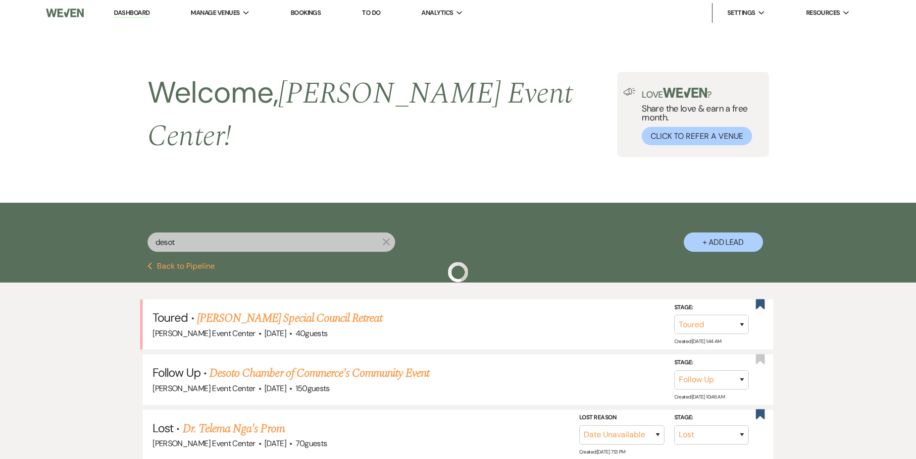
scroll to position [198, 0]
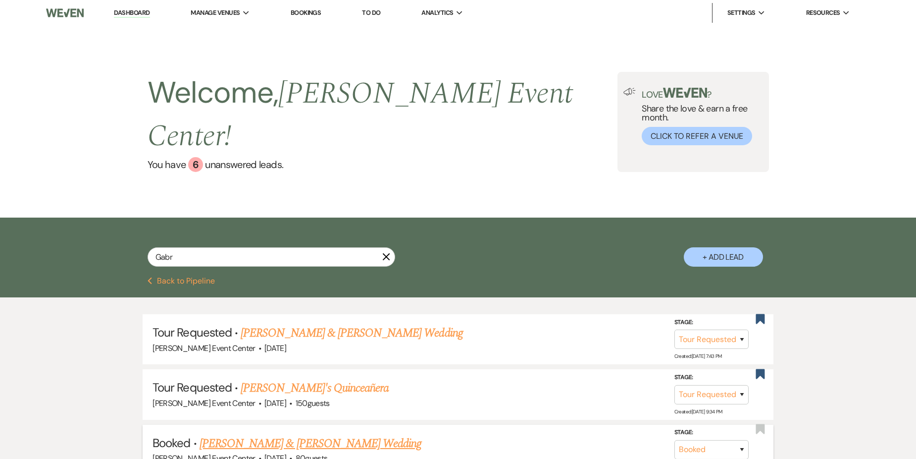
click at [282, 434] on link "Gabrielle & Ry’Shun's Wedding" at bounding box center [311, 443] width 222 height 18
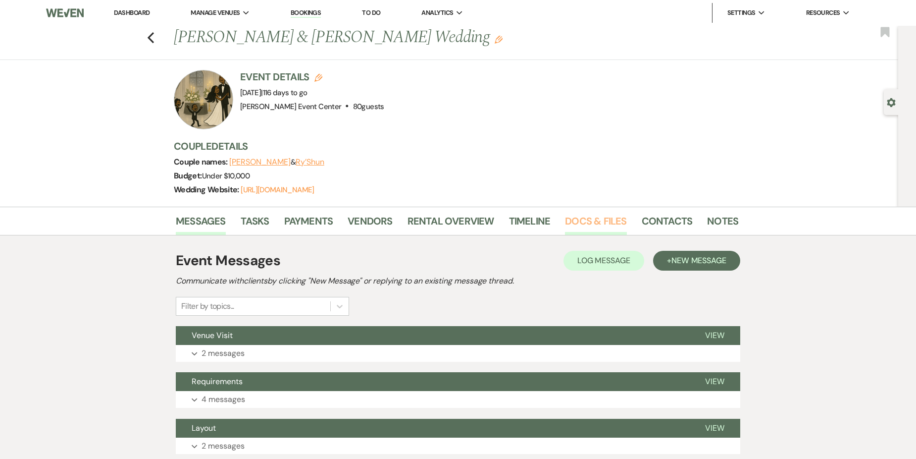
click at [597, 218] on link "Docs & Files" at bounding box center [595, 224] width 61 height 22
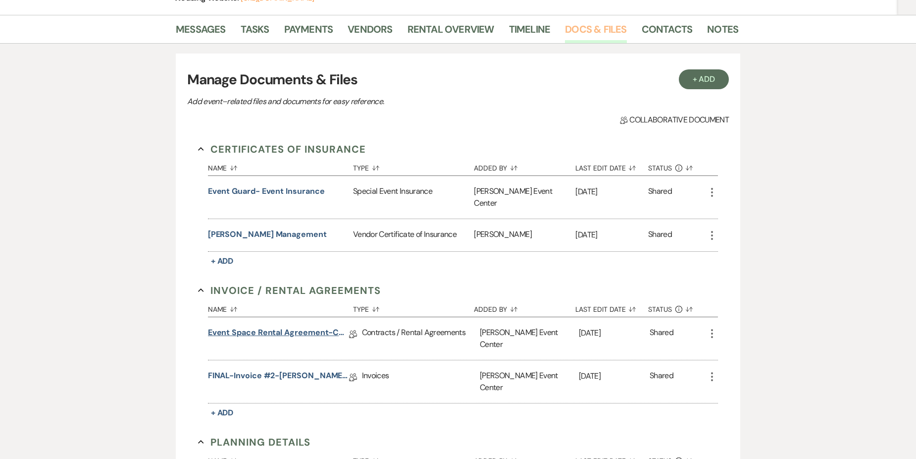
scroll to position [198, 0]
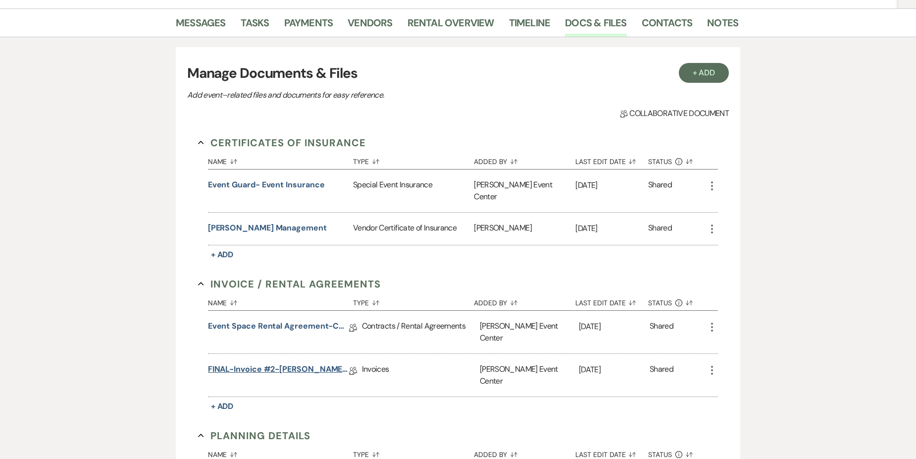
click at [267, 363] on link "FINAL-Invoice #2-Celeste Coleman-Rose Gold-12.07.25" at bounding box center [278, 370] width 141 height 15
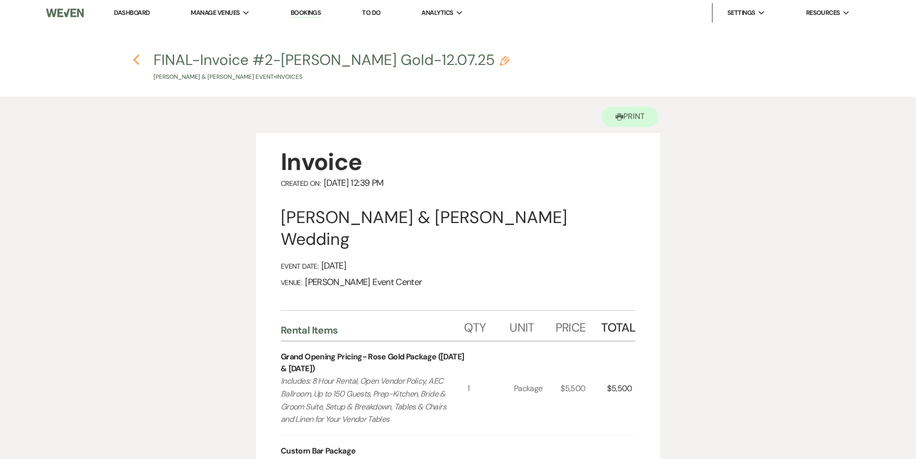
click at [137, 57] on use "button" at bounding box center [136, 59] width 6 height 11
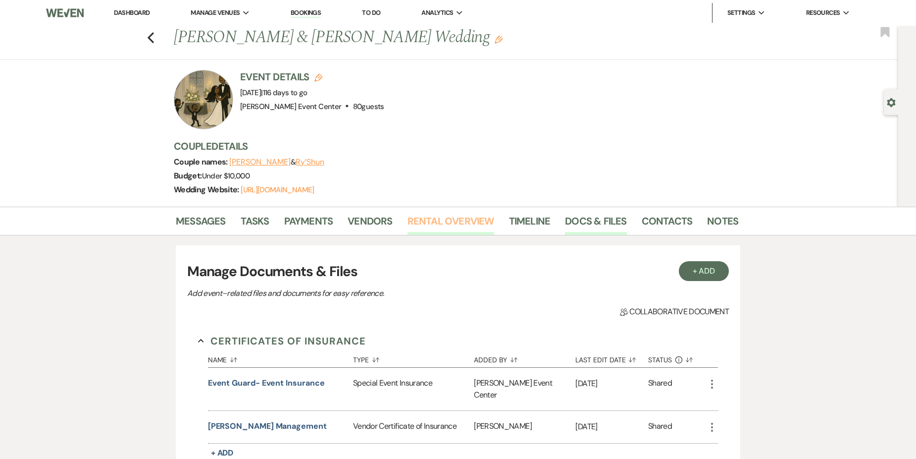
click at [450, 216] on link "Rental Overview" at bounding box center [451, 224] width 87 height 22
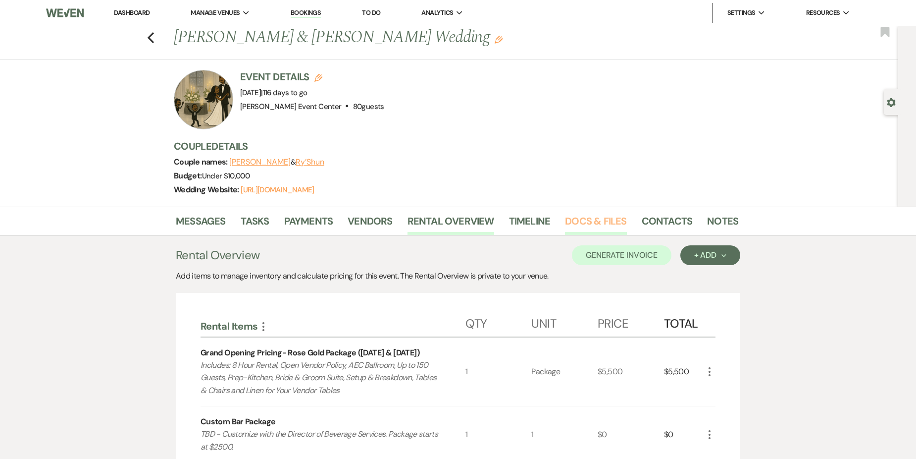
click at [577, 224] on link "Docs & Files" at bounding box center [595, 224] width 61 height 22
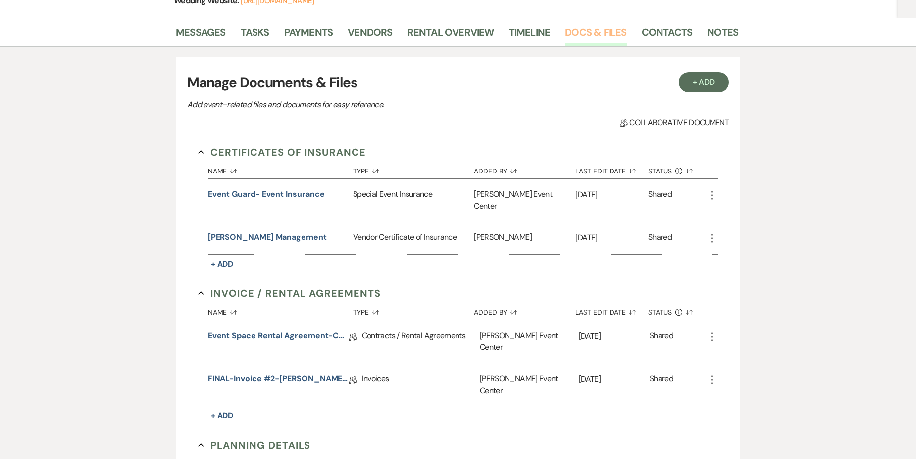
scroll to position [198, 0]
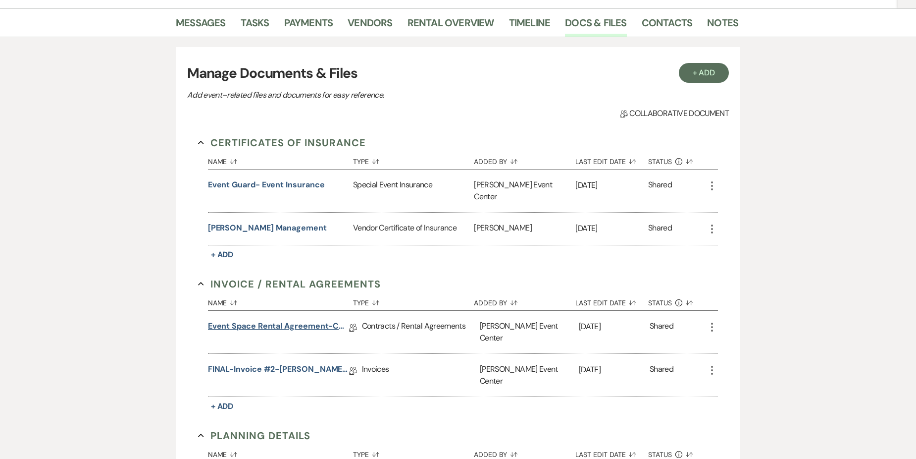
click at [299, 320] on link "Event Space Rental Agreement-CelesteColeman" at bounding box center [278, 327] width 141 height 15
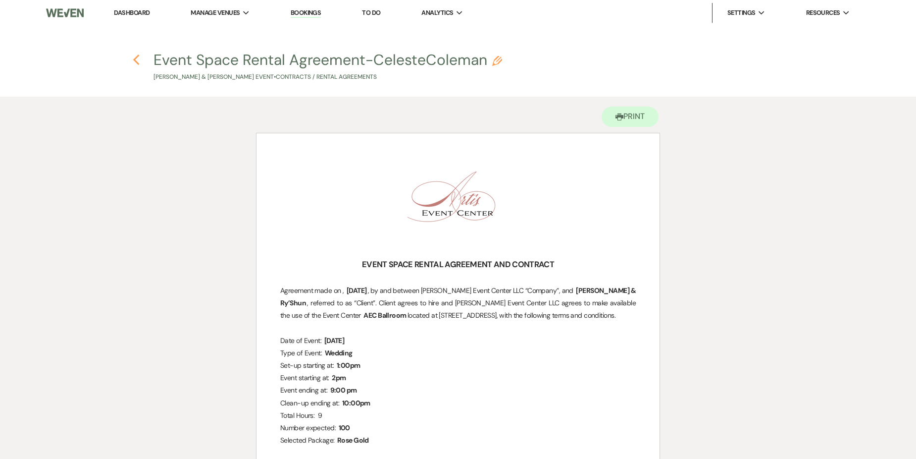
click at [137, 55] on icon "Previous" at bounding box center [136, 60] width 7 height 12
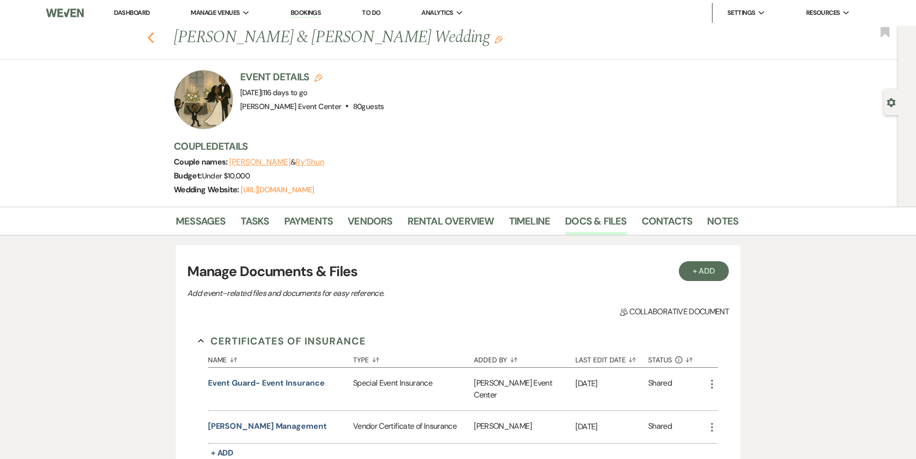
click at [153, 35] on icon "Previous" at bounding box center [150, 38] width 7 height 12
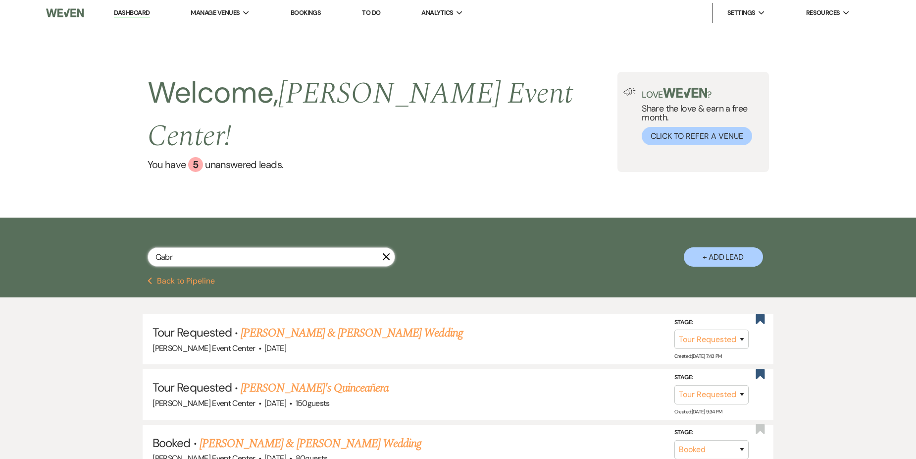
drag, startPoint x: 172, startPoint y: 236, endPoint x: 212, endPoint y: 226, distance: 41.0
click at [173, 247] on input "Gabr" at bounding box center [272, 256] width 248 height 19
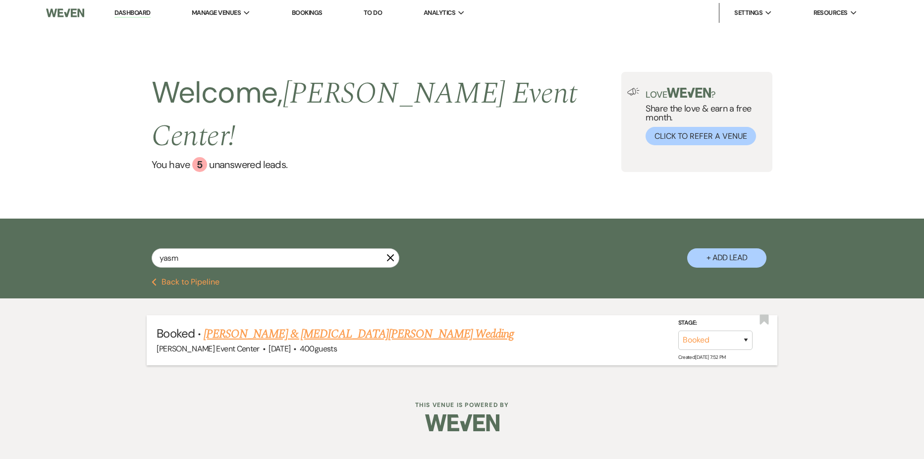
click at [345, 325] on link "Moises & Yasmin Perez's Wedding" at bounding box center [359, 334] width 310 height 18
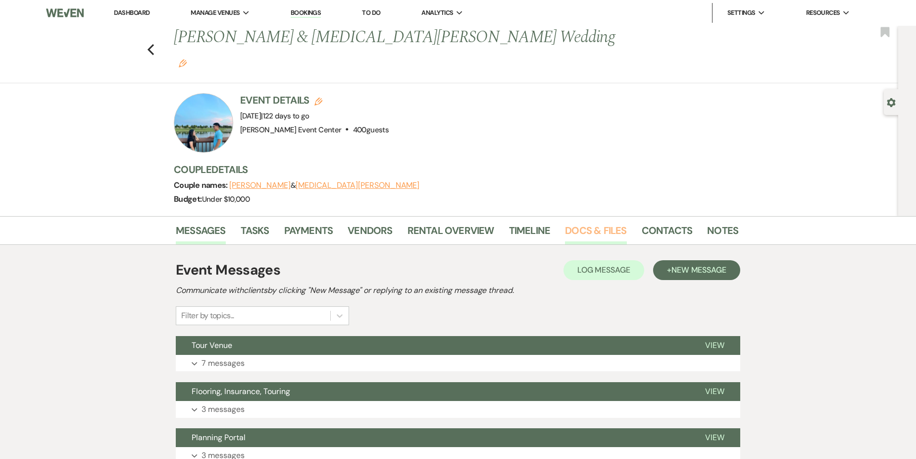
click at [595, 222] on link "Docs & Files" at bounding box center [595, 233] width 61 height 22
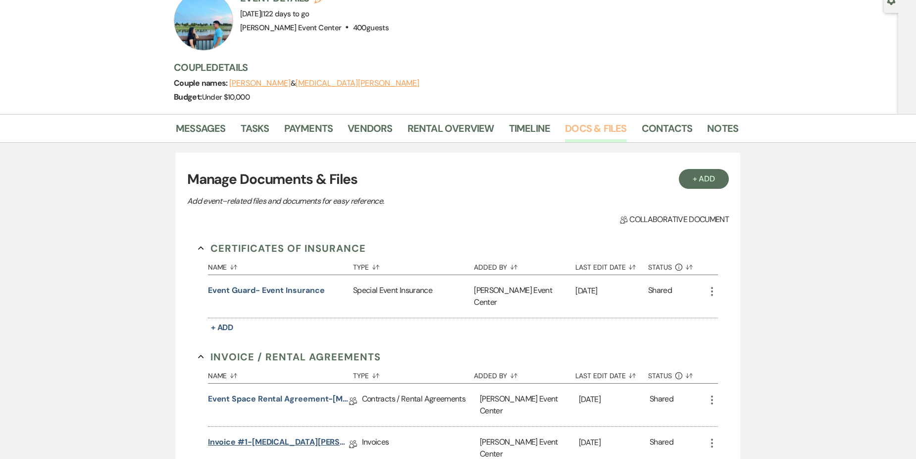
scroll to position [149, 0]
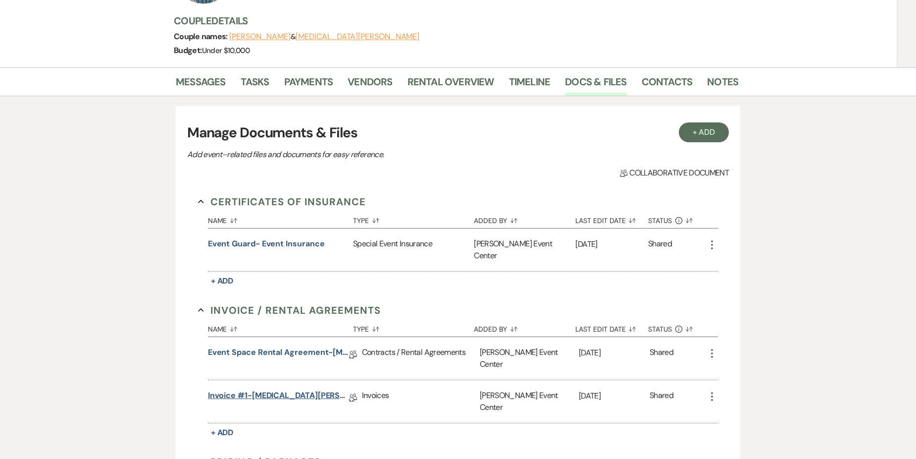
click at [281, 389] on link "Invoice #1-Yasmin P-Platinum-12.13.25" at bounding box center [278, 396] width 141 height 15
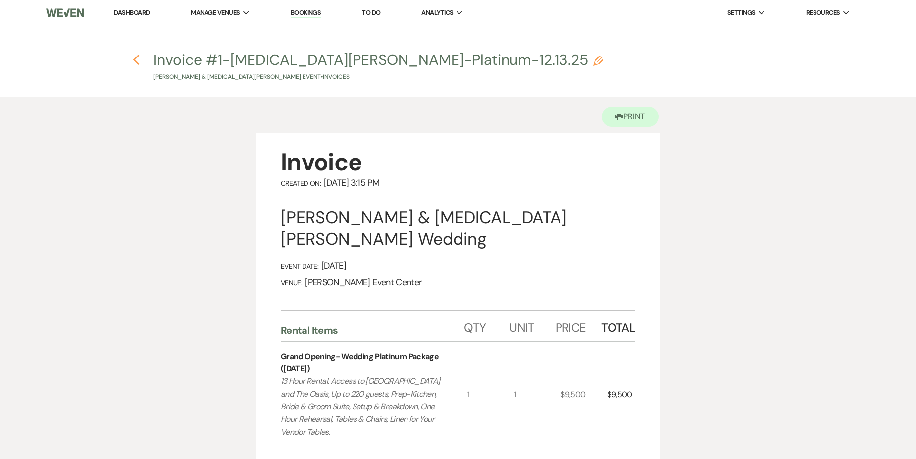
click at [133, 57] on icon "Previous" at bounding box center [136, 60] width 7 height 12
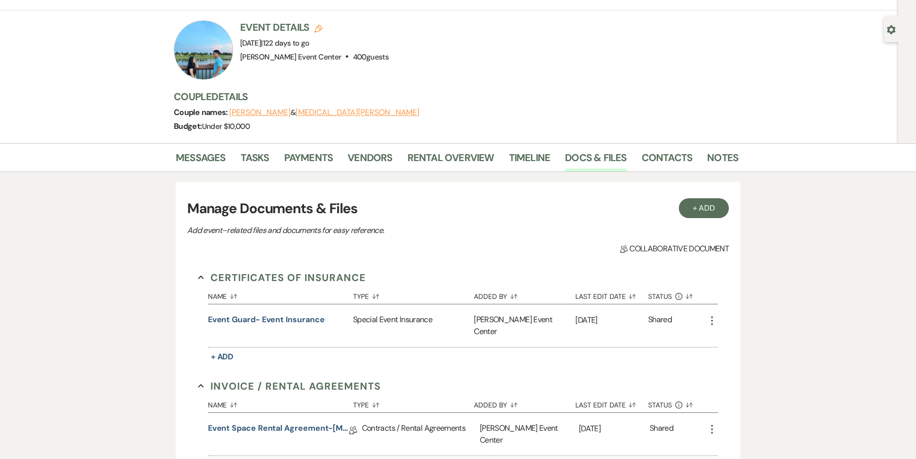
scroll to position [149, 0]
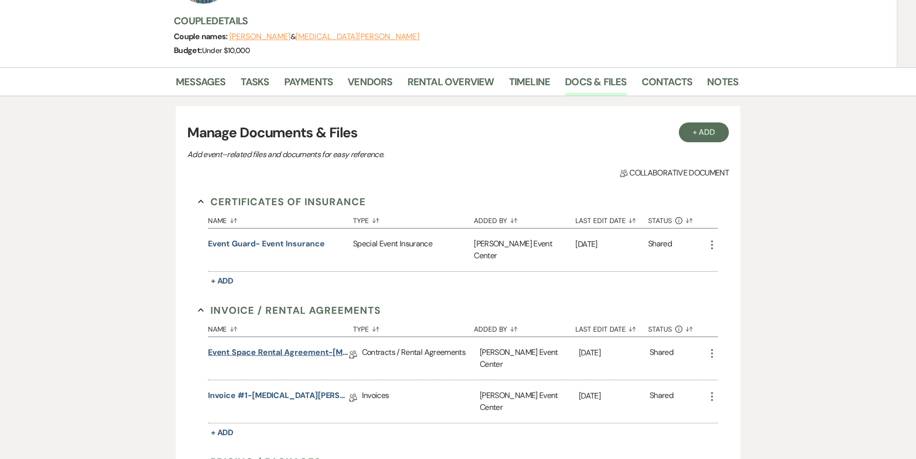
click at [298, 346] on link "Event Space Rental Agreement-Yasmin P-Platinum-12.13.25" at bounding box center [278, 353] width 141 height 15
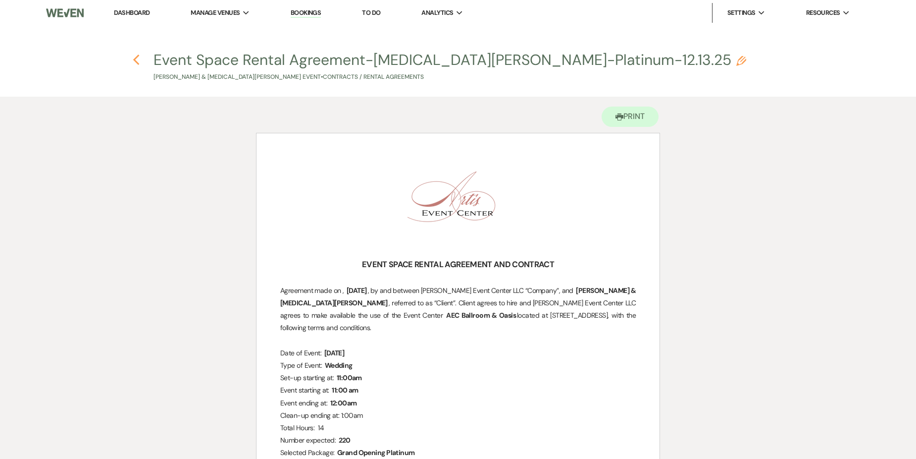
click at [138, 56] on use "button" at bounding box center [136, 59] width 6 height 11
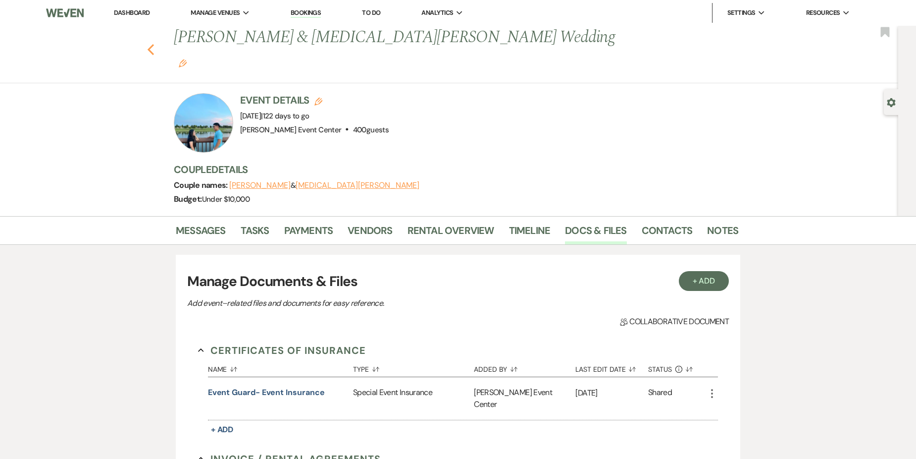
click at [155, 44] on icon "Previous" at bounding box center [150, 50] width 7 height 12
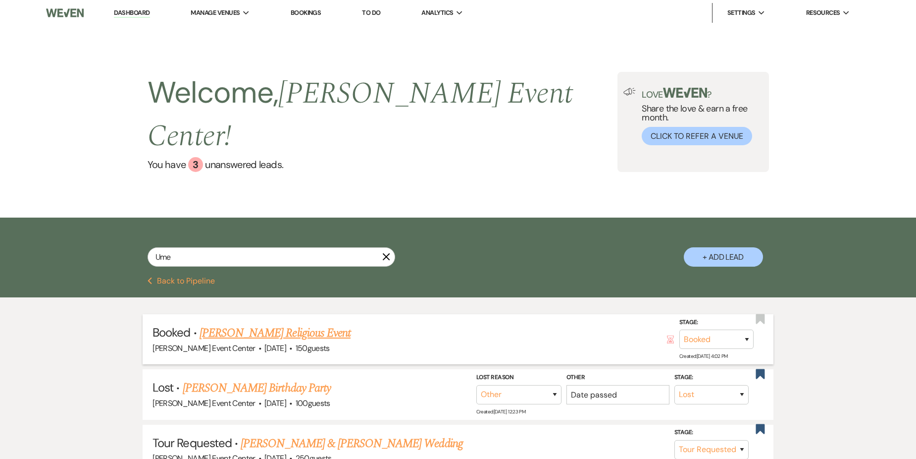
click at [280, 324] on link "Umeka Wright's Religious Event" at bounding box center [275, 333] width 151 height 18
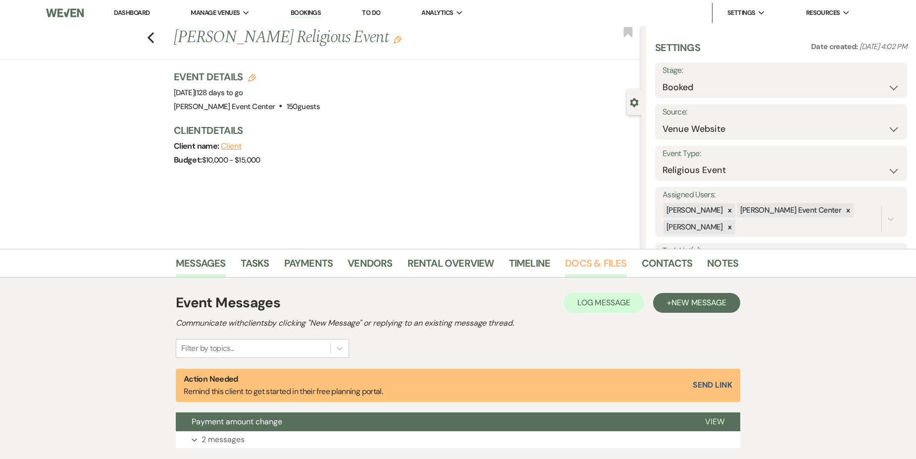
click at [607, 270] on link "Docs & Files" at bounding box center [595, 266] width 61 height 22
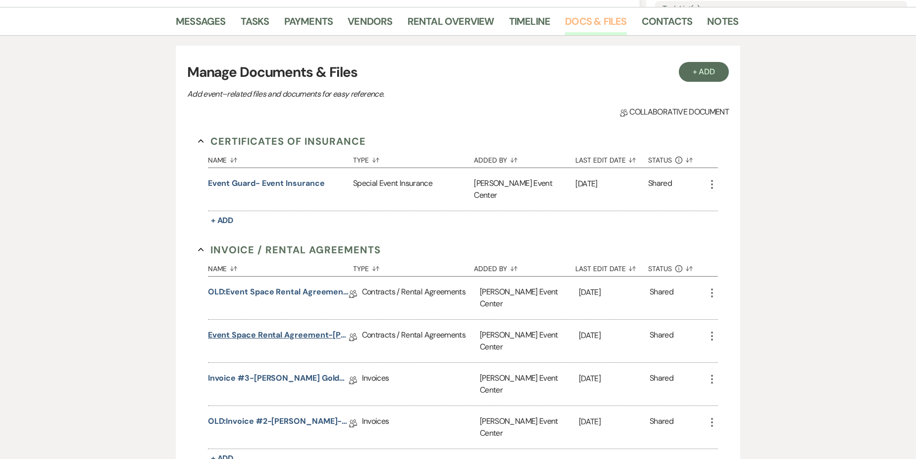
scroll to position [297, 0]
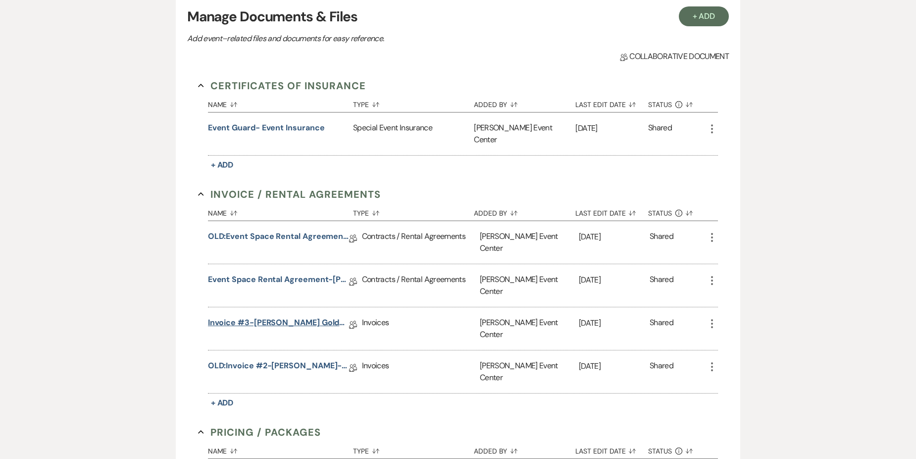
click at [294, 317] on link "Invoice #3-Umeka Wright-Rose Gold-12.19.25" at bounding box center [278, 324] width 141 height 15
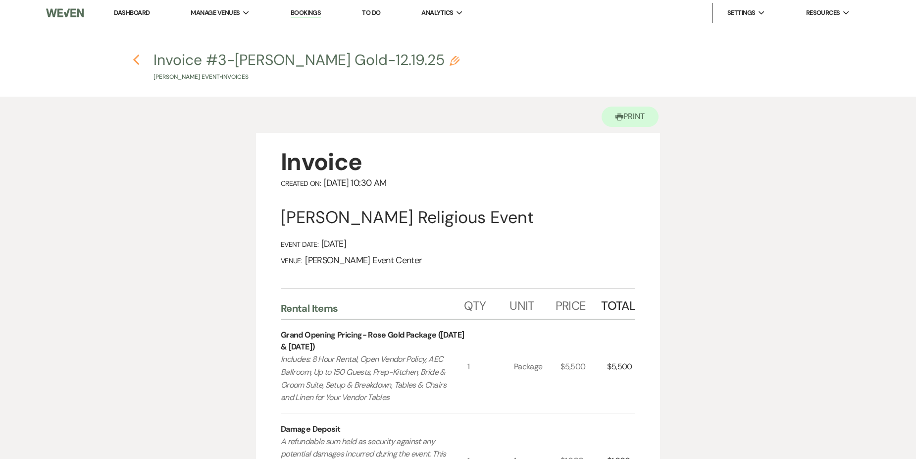
click at [137, 59] on icon "Previous" at bounding box center [136, 60] width 7 height 12
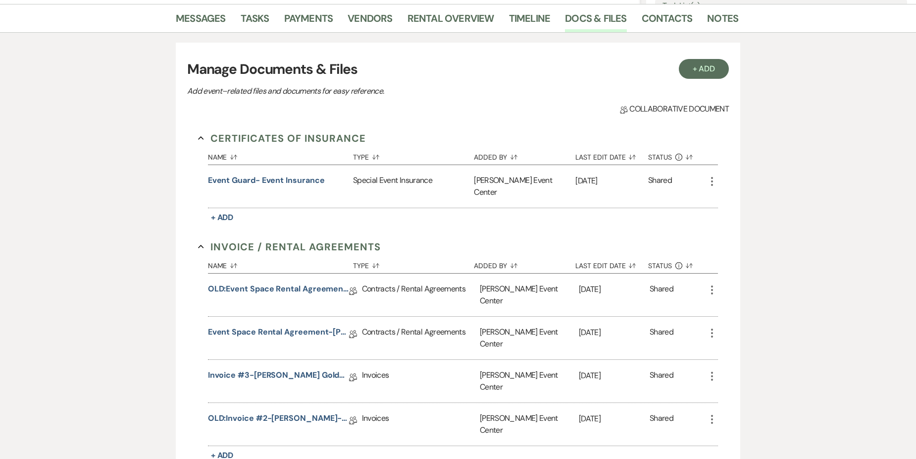
scroll to position [50, 0]
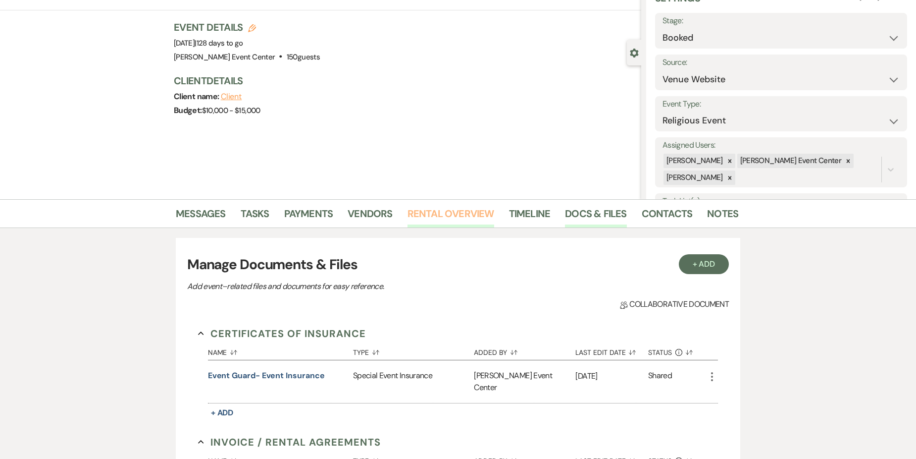
click at [426, 217] on link "Rental Overview" at bounding box center [451, 217] width 87 height 22
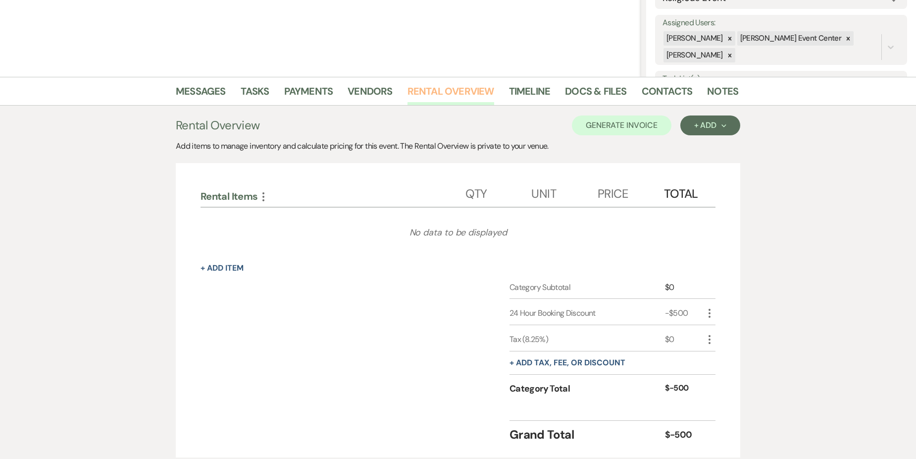
scroll to position [198, 0]
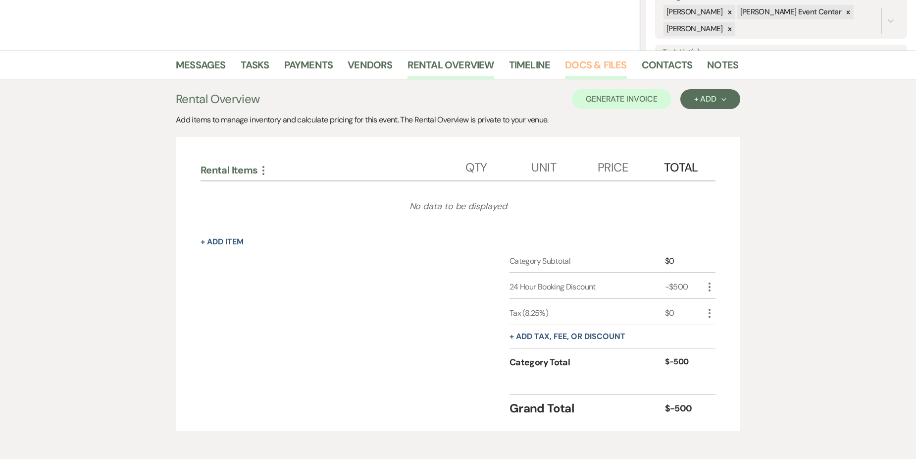
click at [583, 71] on link "Docs & Files" at bounding box center [595, 68] width 61 height 22
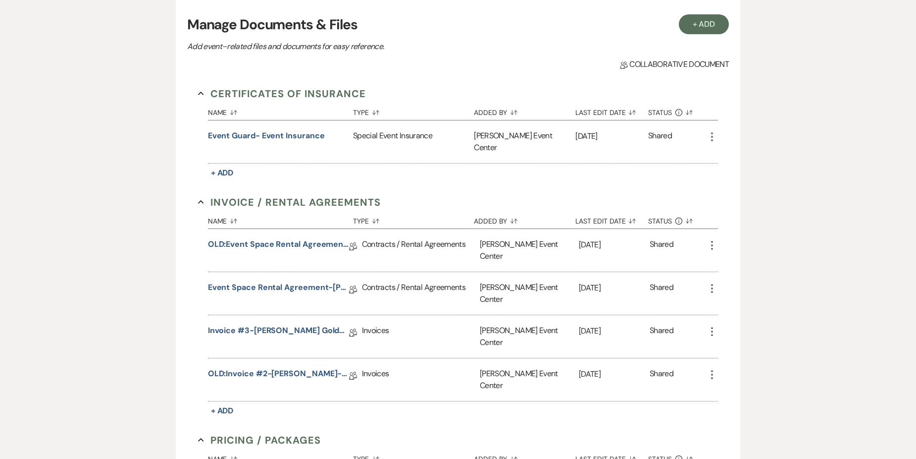
scroll to position [297, 0]
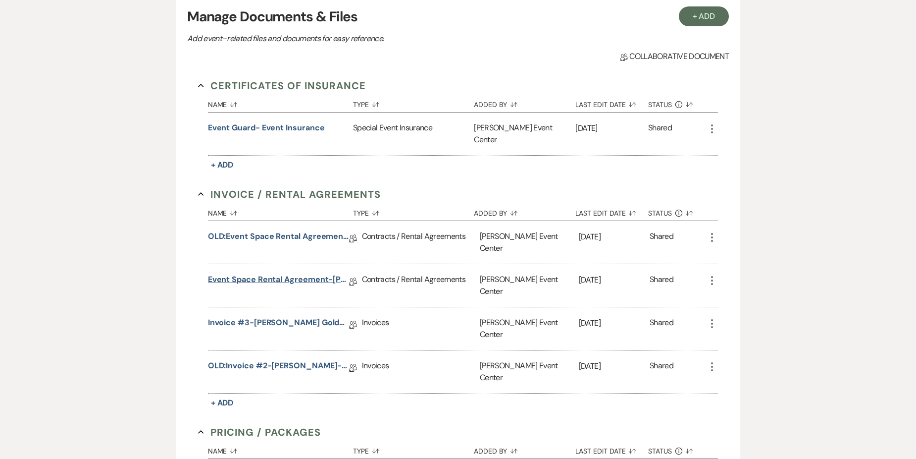
click at [302, 273] on link "Event Space Rental Agreement-Umeka Wright-Rose Gold-12.19.25" at bounding box center [278, 280] width 141 height 15
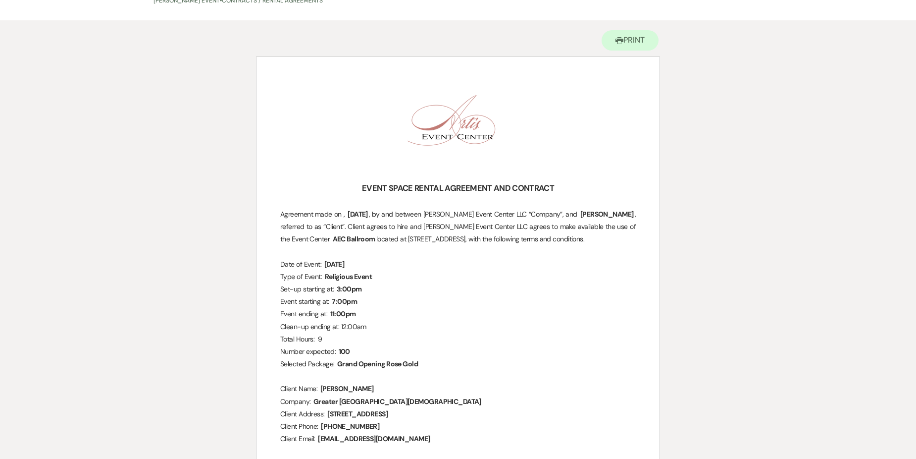
scroll to position [99, 0]
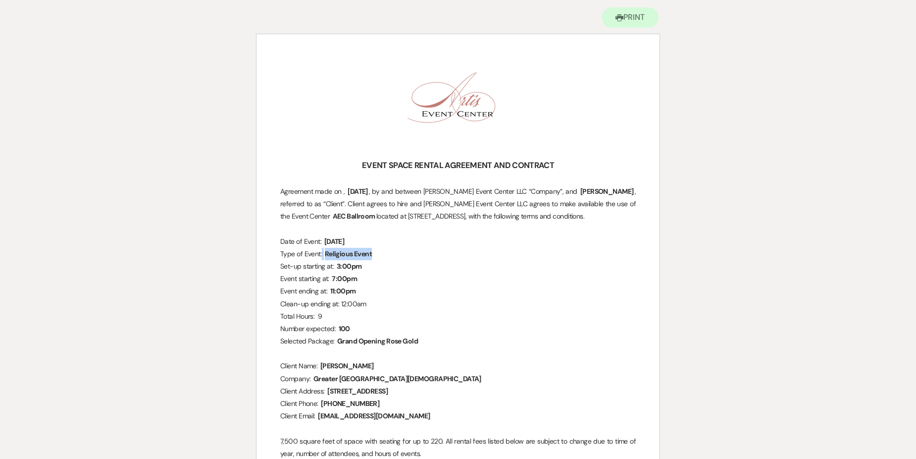
click at [327, 253] on span "Religious Event" at bounding box center [349, 253] width 50 height 11
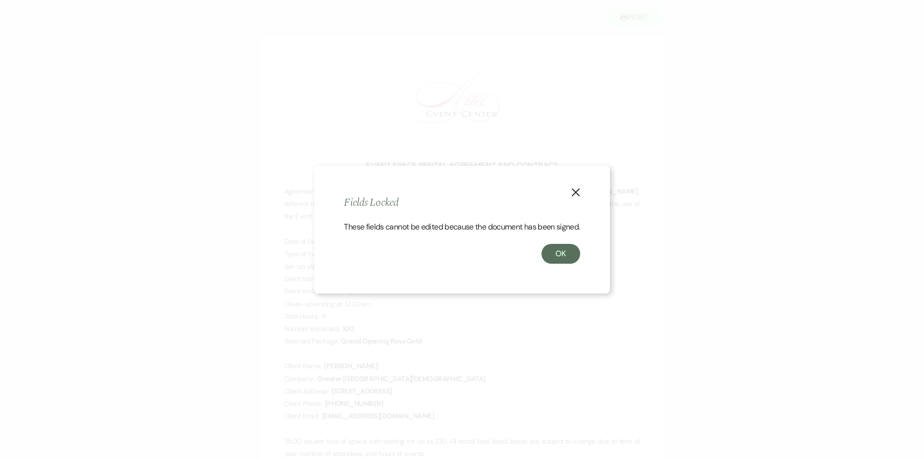
click at [574, 189] on use "button" at bounding box center [576, 192] width 8 height 8
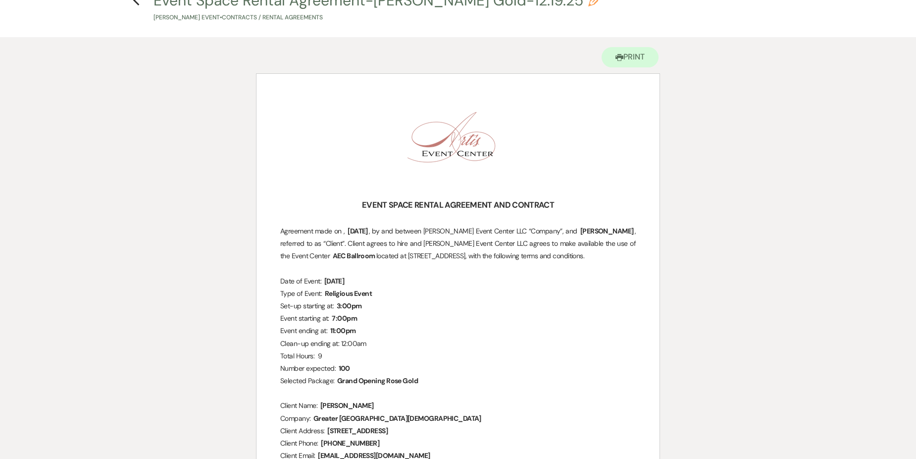
scroll to position [0, 0]
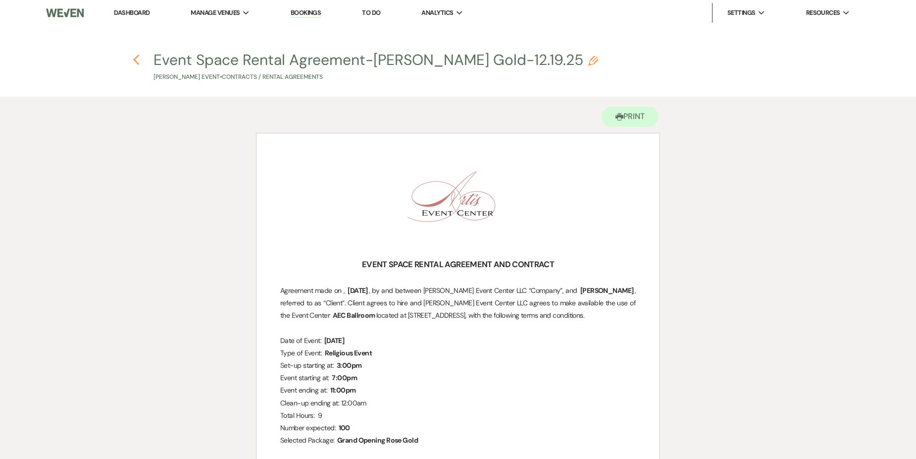
click at [138, 59] on icon "Previous" at bounding box center [136, 60] width 7 height 12
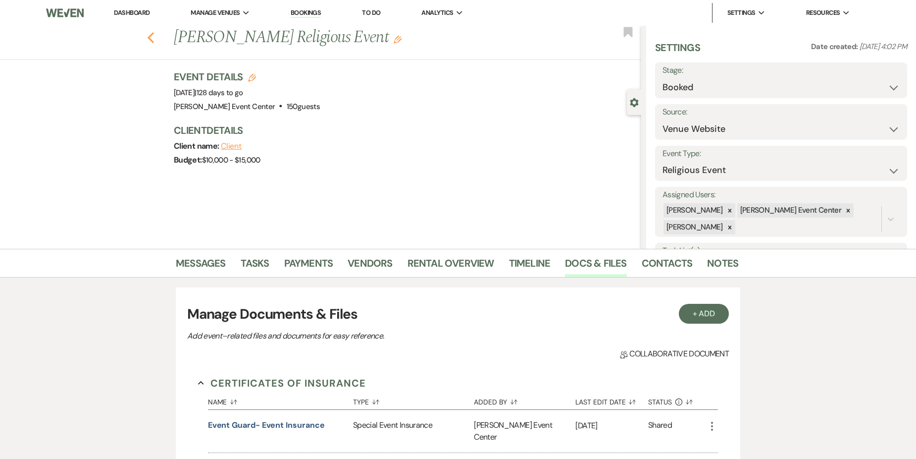
click at [155, 40] on icon "Previous" at bounding box center [150, 38] width 7 height 12
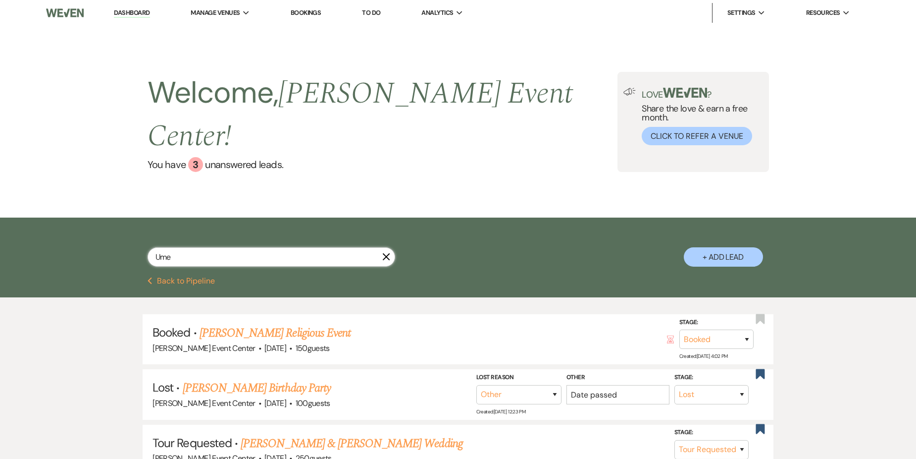
click at [254, 247] on input "Ume" at bounding box center [272, 256] width 248 height 19
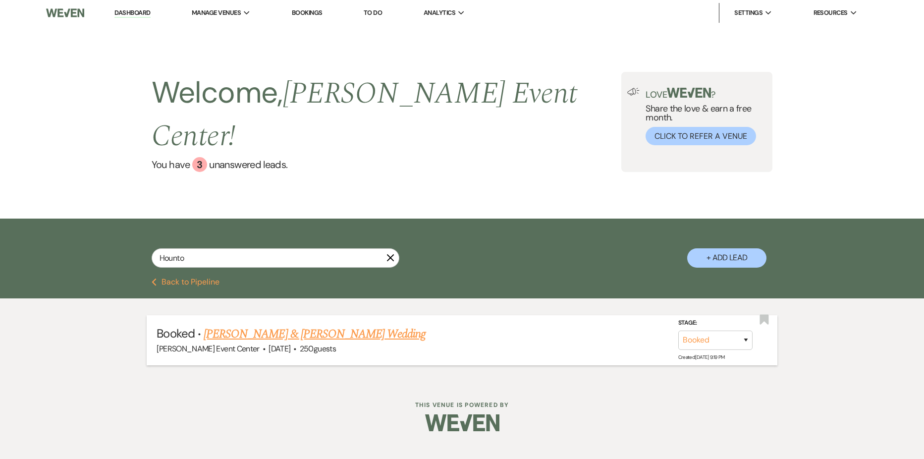
click at [259, 325] on link "[PERSON_NAME] & [PERSON_NAME] Wedding" at bounding box center [315, 334] width 222 height 18
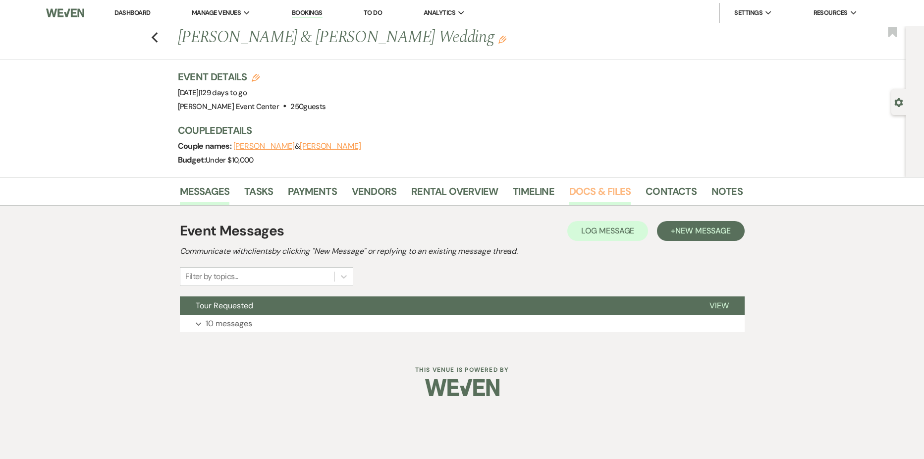
click at [584, 194] on link "Docs & Files" at bounding box center [599, 194] width 61 height 22
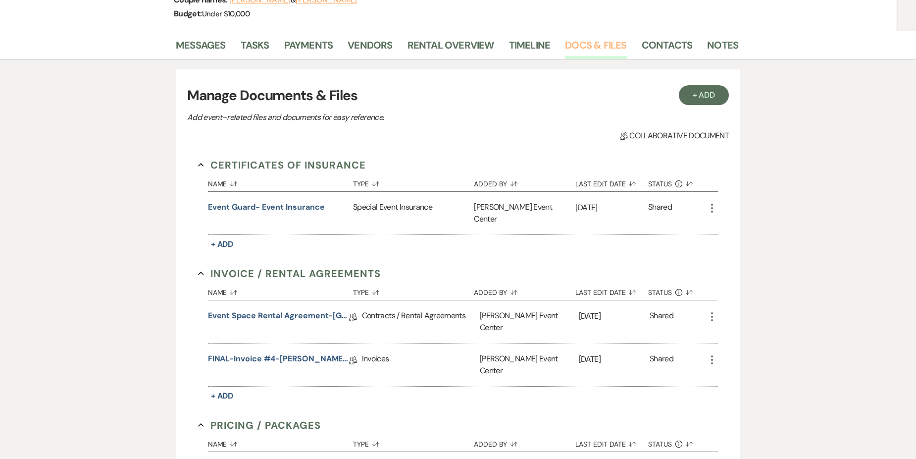
scroll to position [149, 0]
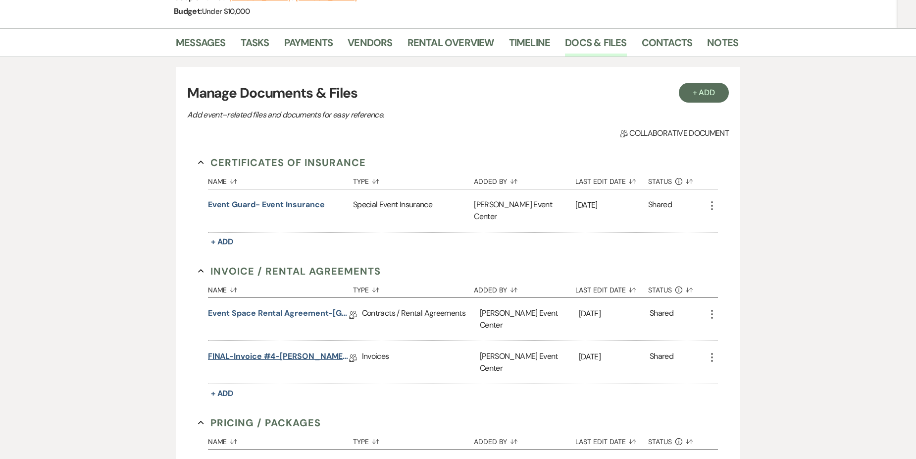
click at [285, 350] on link "FINAL-Invoice #4-Flore Hounto-Diamond-12.20.25" at bounding box center [278, 357] width 141 height 15
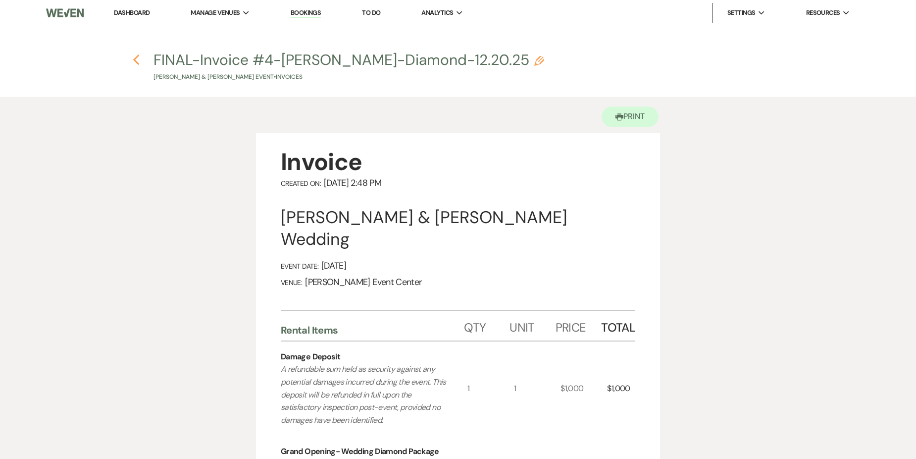
click at [137, 61] on icon "Previous" at bounding box center [136, 60] width 7 height 12
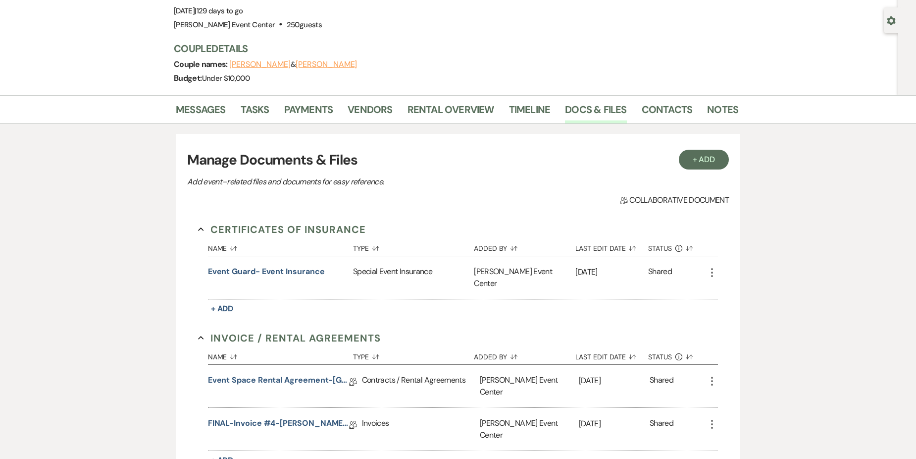
scroll to position [99, 0]
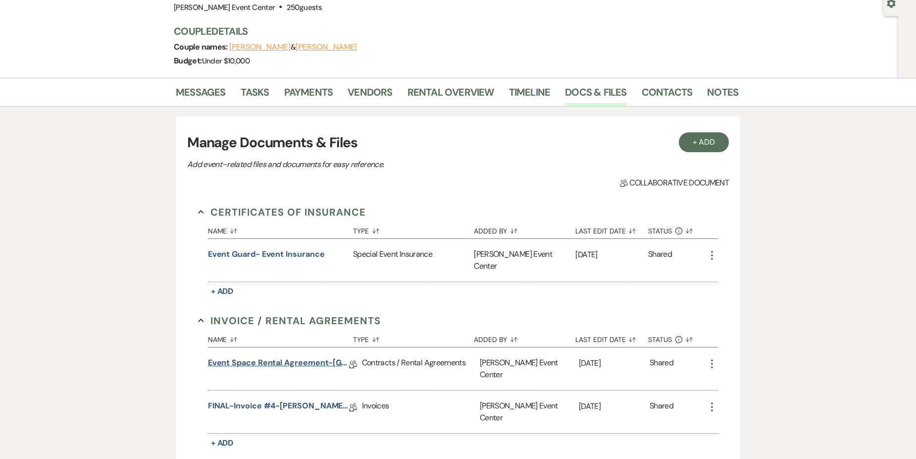
click at [305, 357] on link "Event Space Rental Agreement-Flore Hounto-Diamond-12.20.25" at bounding box center [278, 364] width 141 height 15
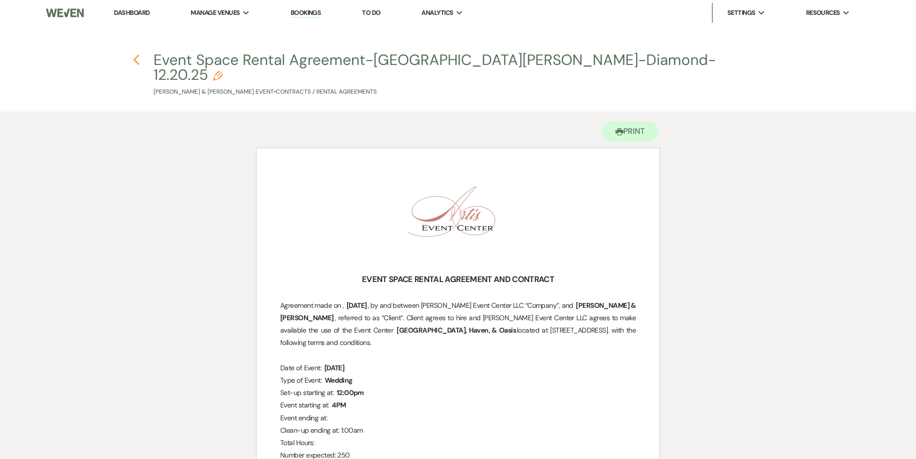
click at [134, 60] on icon "Previous" at bounding box center [136, 60] width 7 height 12
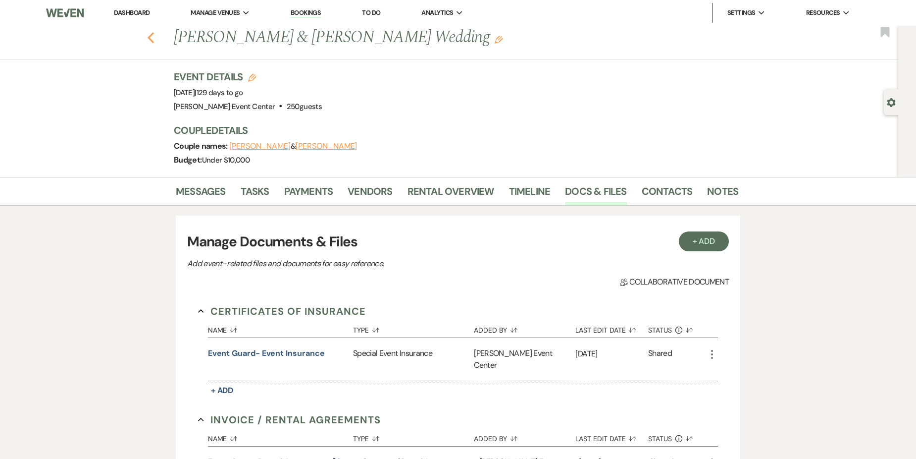
click at [152, 37] on icon "Previous" at bounding box center [150, 38] width 7 height 12
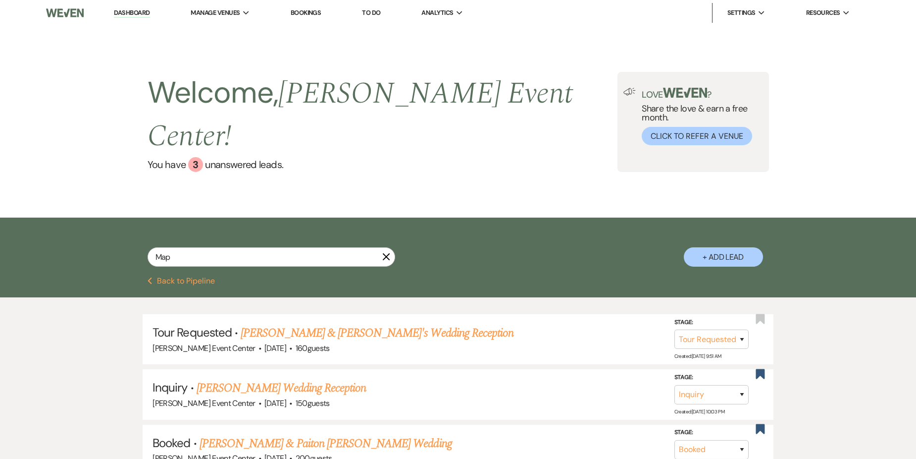
click at [351, 434] on link "[PERSON_NAME] & Paiton [PERSON_NAME] Wedding" at bounding box center [326, 443] width 253 height 18
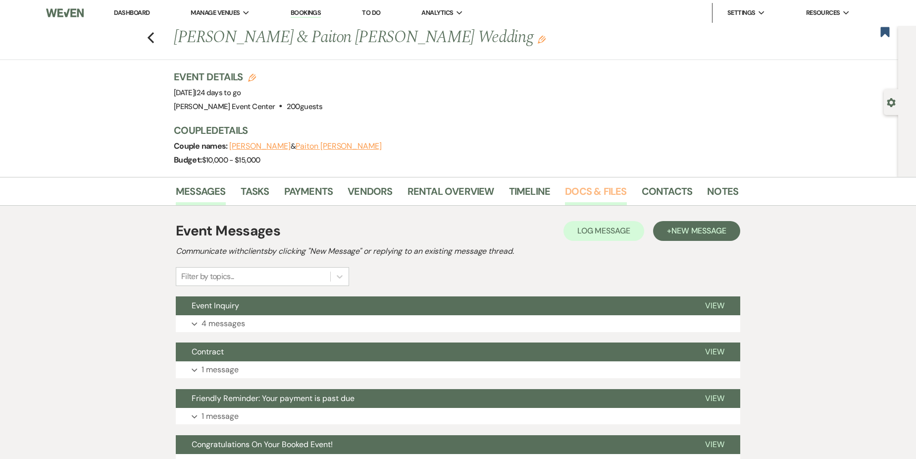
click at [571, 186] on link "Docs & Files" at bounding box center [595, 194] width 61 height 22
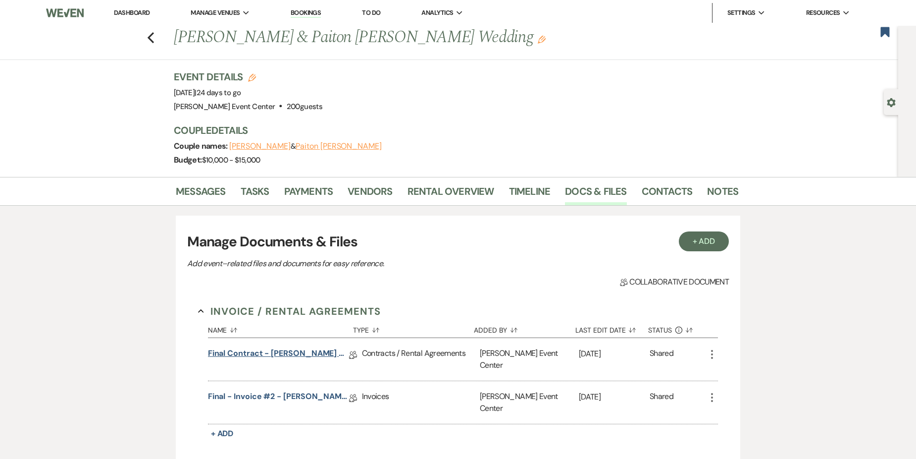
click at [291, 352] on link "Final Contract - [PERSON_NAME] & Paiton [PERSON_NAME] Wedding - Platinum - [DAT…" at bounding box center [278, 354] width 141 height 15
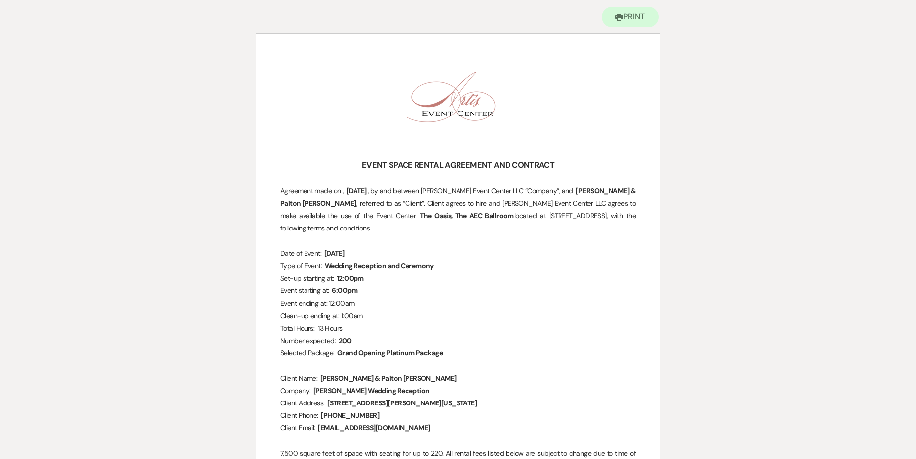
scroll to position [149, 0]
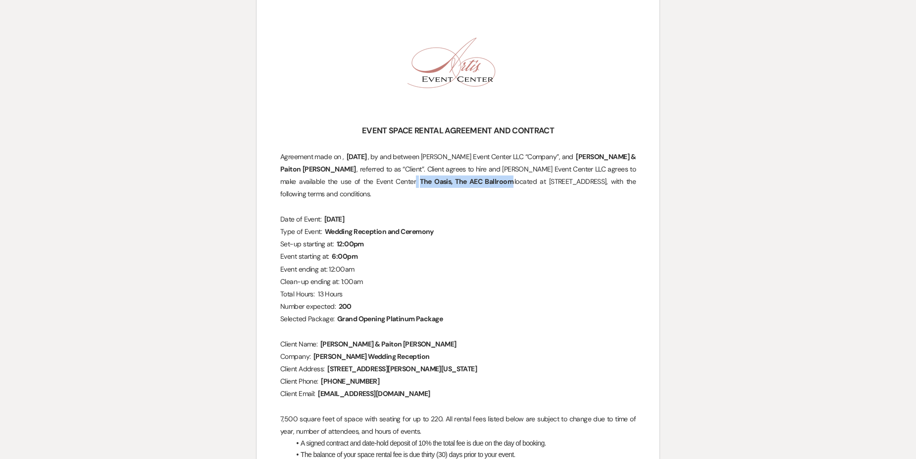
click at [419, 176] on span "The Oasis, The AEC Ballroom" at bounding box center [467, 181] width 96 height 11
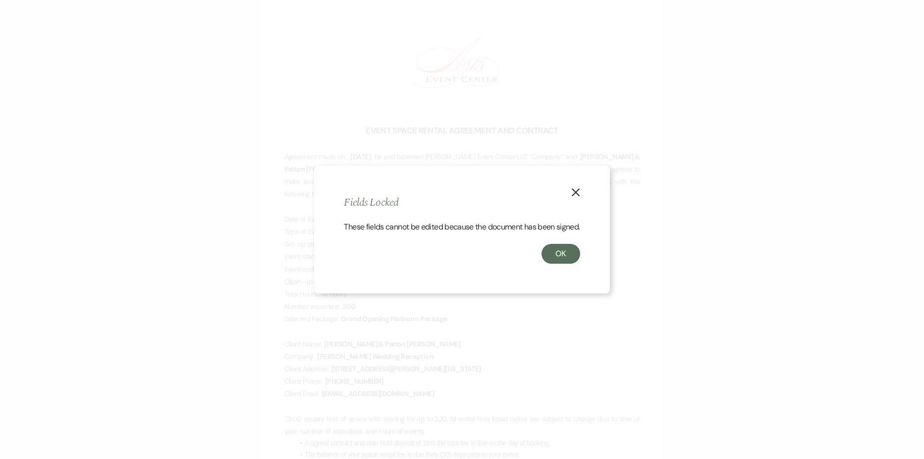
click at [584, 190] on div "X Fields Locked These fields cannot be edited because the document has been sig…" at bounding box center [461, 229] width 295 height 128
click at [575, 188] on icon "X" at bounding box center [575, 192] width 9 height 9
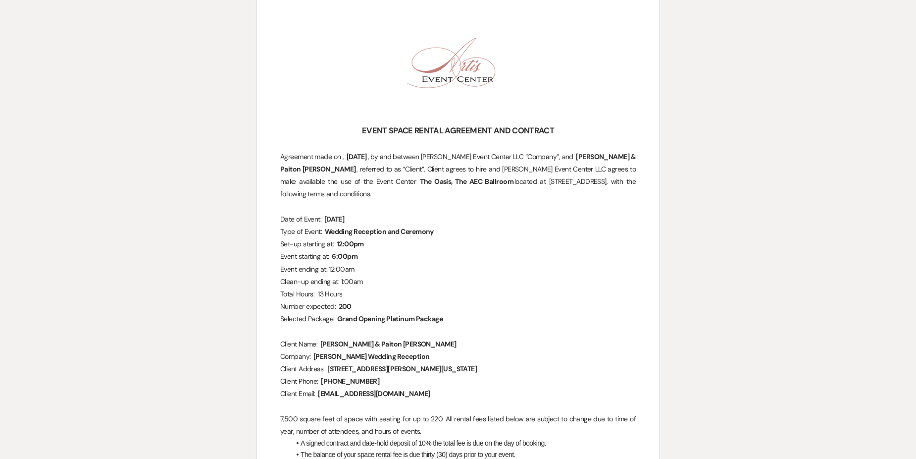
drag, startPoint x: 319, startPoint y: 164, endPoint x: 413, endPoint y: 167, distance: 93.7
click at [413, 167] on p "Agreement made on , ﻿ 5/8/2025 ﻿ , by and between Artis Event Center LLC “Compa…" at bounding box center [458, 176] width 356 height 50
drag, startPoint x: 413, startPoint y: 167, endPoint x: 395, endPoint y: 169, distance: 18.0
copy span
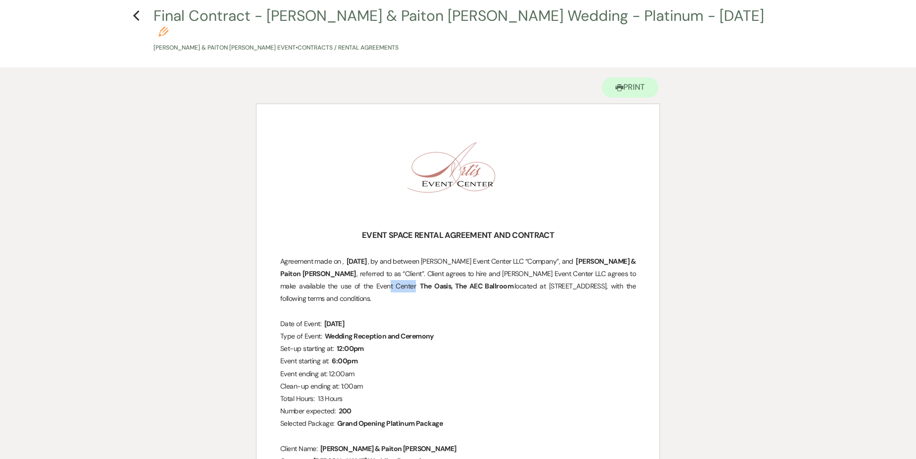
scroll to position [0, 0]
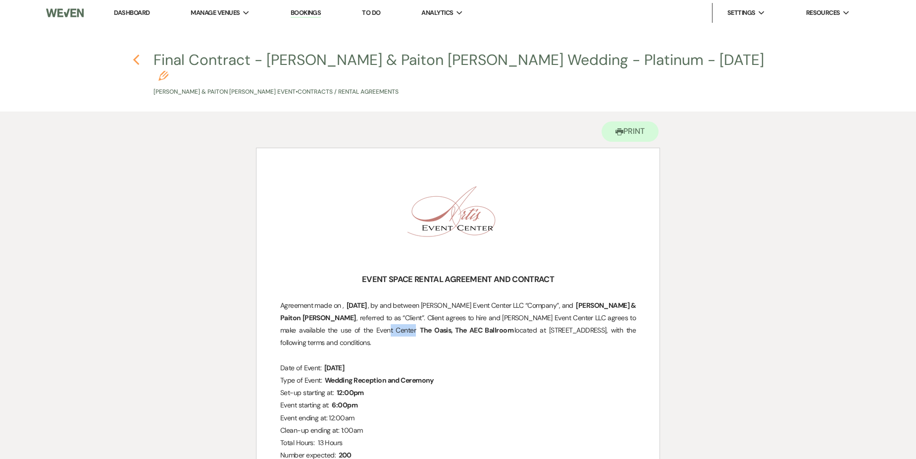
click at [134, 59] on use "button" at bounding box center [136, 59] width 6 height 11
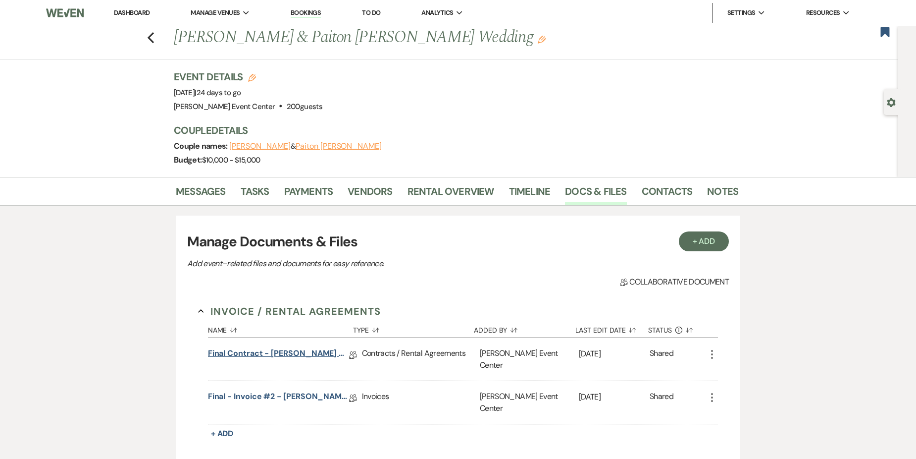
click at [313, 348] on link "Final Contract - [PERSON_NAME] & Paiton [PERSON_NAME] Wedding - Platinum - [DAT…" at bounding box center [278, 354] width 141 height 15
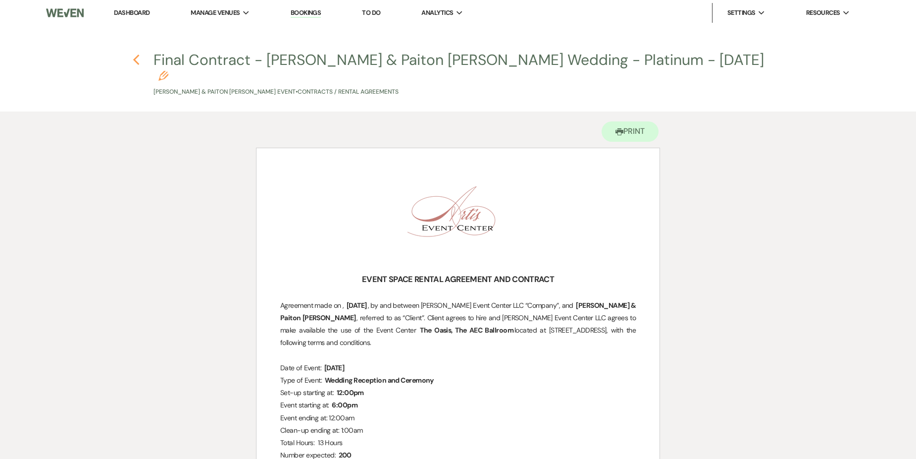
click at [138, 61] on icon "Previous" at bounding box center [136, 60] width 7 height 12
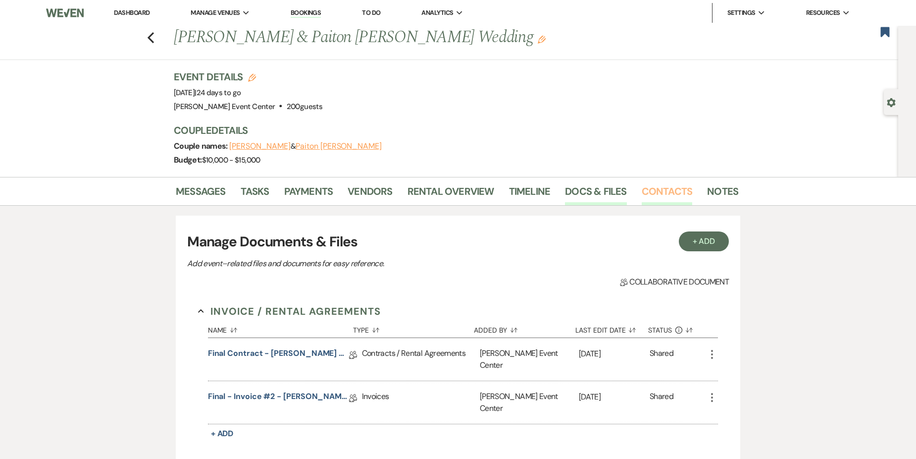
click at [664, 191] on link "Contacts" at bounding box center [667, 194] width 51 height 22
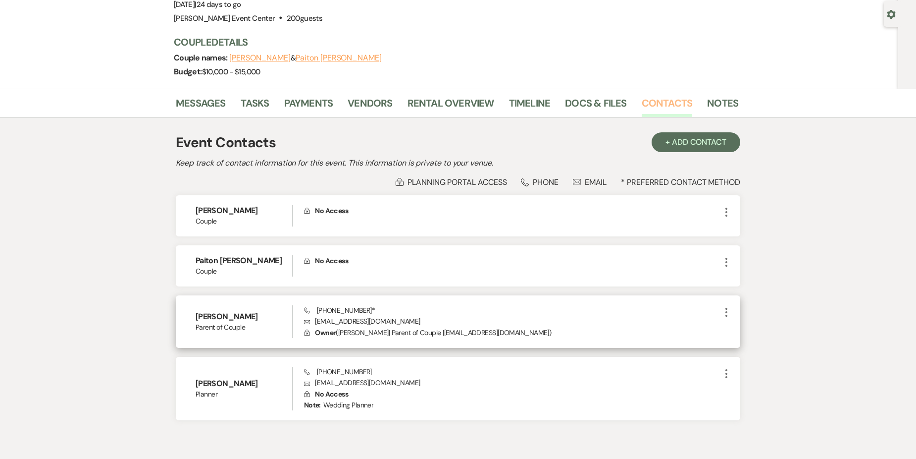
scroll to position [99, 0]
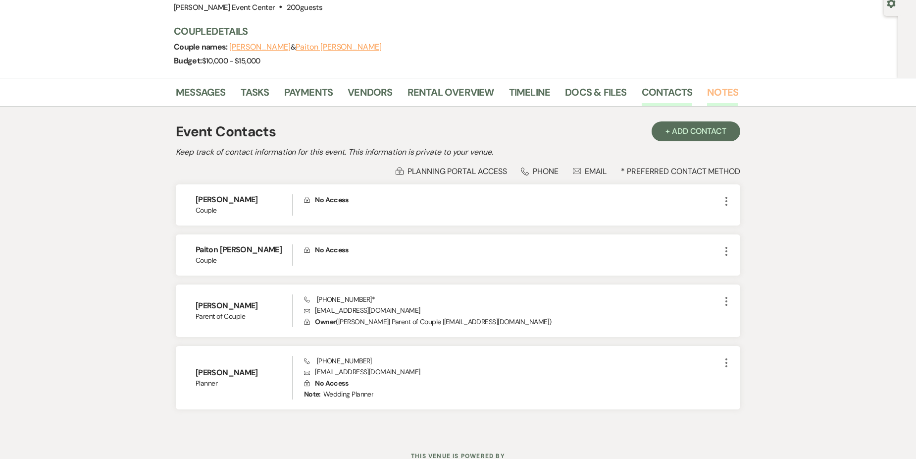
click at [720, 90] on link "Notes" at bounding box center [722, 95] width 31 height 22
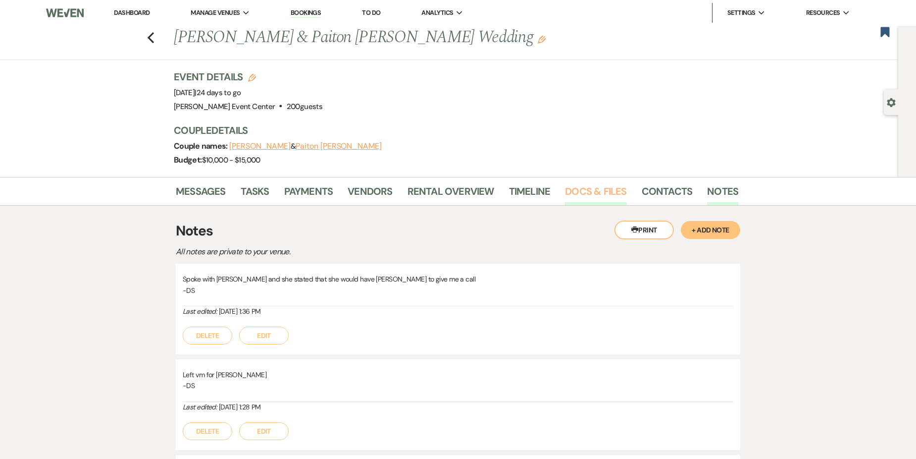
click at [583, 184] on link "Docs & Files" at bounding box center [595, 194] width 61 height 22
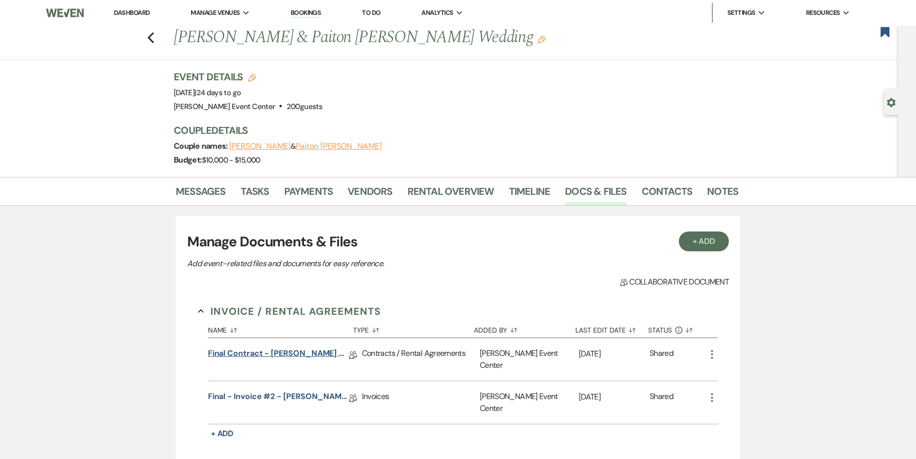
click at [281, 354] on link "Final Contract - [PERSON_NAME] & Paiton [PERSON_NAME] Wedding - Platinum - [DAT…" at bounding box center [278, 354] width 141 height 15
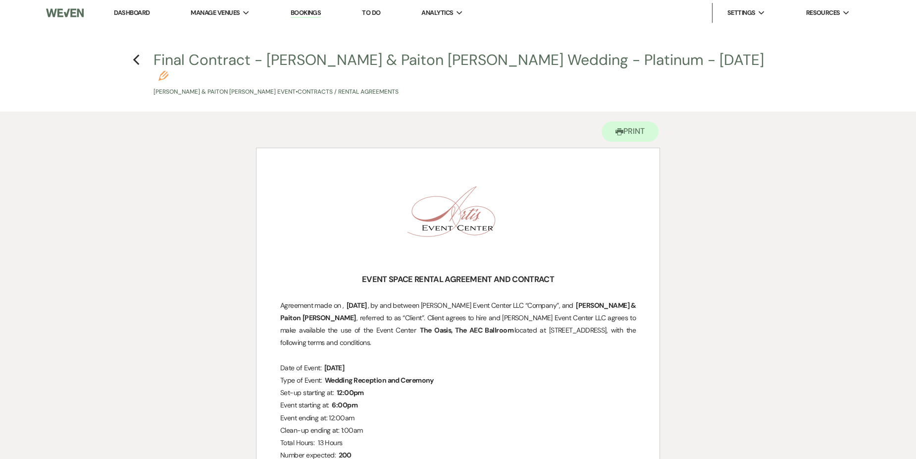
click at [141, 58] on h4 "Previous Final Contract - William Peoples & Paiton Maples's Wedding - Platinum …" at bounding box center [458, 73] width 713 height 47
click at [137, 57] on use "button" at bounding box center [136, 59] width 6 height 11
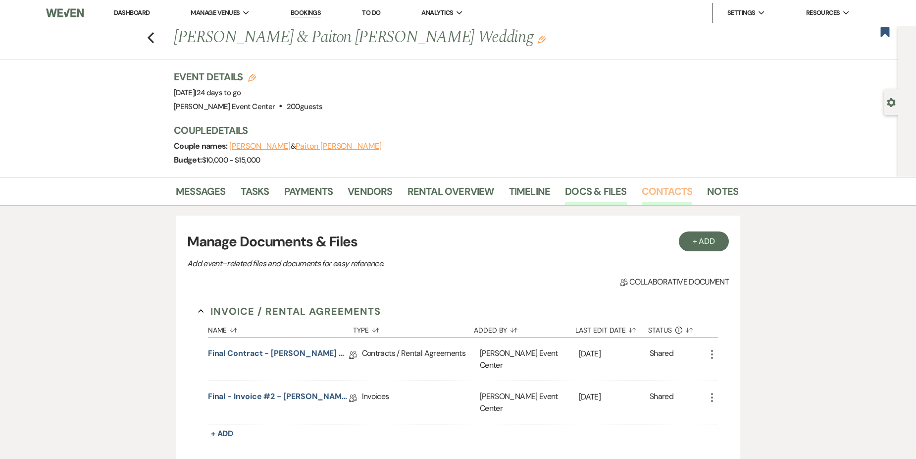
click at [644, 187] on link "Contacts" at bounding box center [667, 194] width 51 height 22
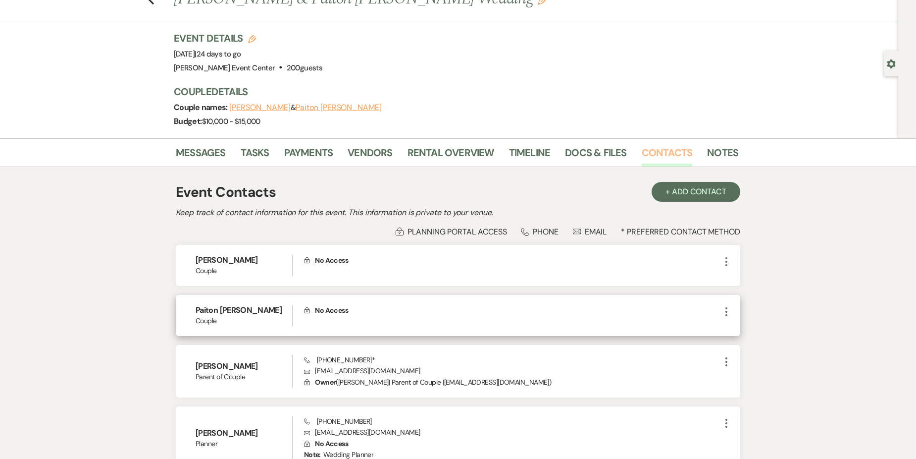
scroll to position [99, 0]
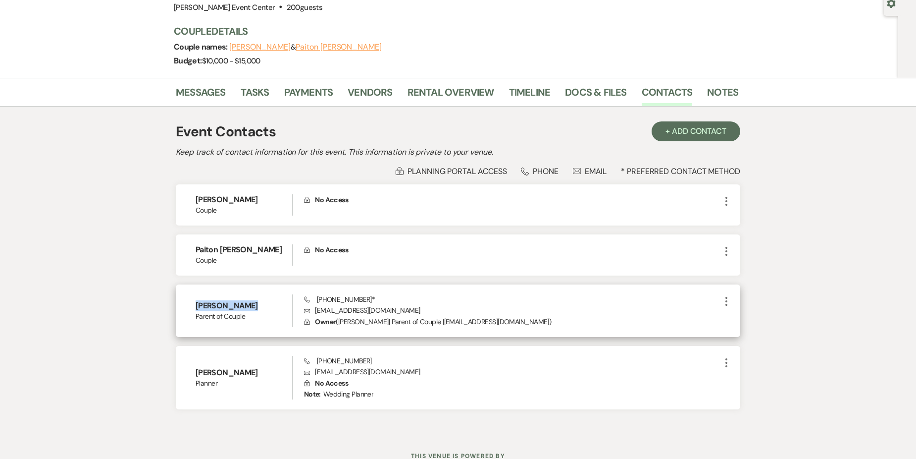
drag, startPoint x: 197, startPoint y: 304, endPoint x: 247, endPoint y: 304, distance: 50.5
click at [247, 304] on h6 "[PERSON_NAME]" at bounding box center [244, 305] width 97 height 11
drag, startPoint x: 247, startPoint y: 304, endPoint x: 241, endPoint y: 303, distance: 6.1
copy h6 "[PERSON_NAME]"
drag, startPoint x: 317, startPoint y: 298, endPoint x: 362, endPoint y: 298, distance: 45.1
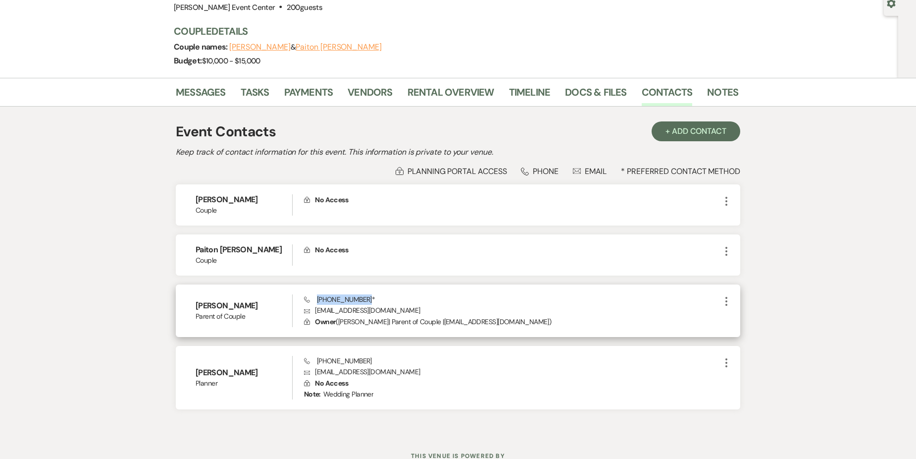
click at [362, 298] on span "Phone (214) 552-8104 *" at bounding box center [339, 299] width 71 height 9
drag, startPoint x: 362, startPoint y: 298, endPoint x: 355, endPoint y: 299, distance: 7.0
copy span "(214) 552-8104"
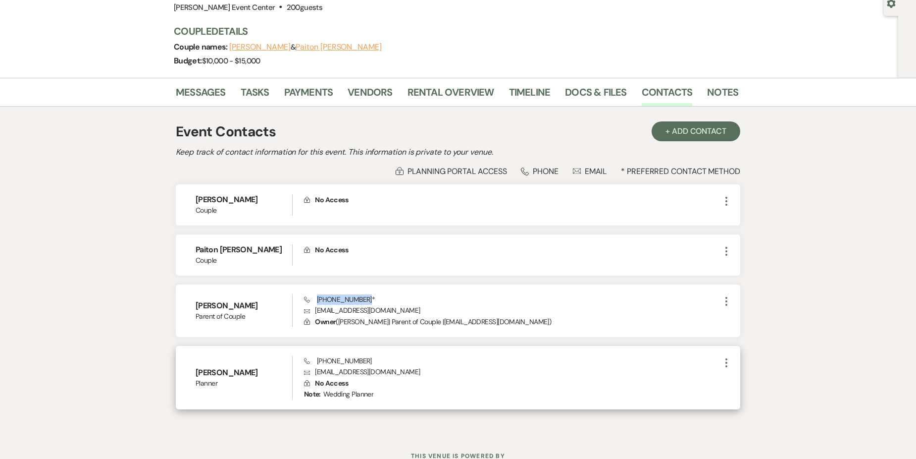
drag, startPoint x: 196, startPoint y: 372, endPoint x: 285, endPoint y: 374, distance: 89.2
click at [285, 374] on h6 "Regenia Dilworth- Jinkins" at bounding box center [244, 372] width 97 height 11
drag, startPoint x: 285, startPoint y: 374, endPoint x: 262, endPoint y: 370, distance: 23.8
copy h6 "Regenia Dilworth- Jinkins"
drag, startPoint x: 318, startPoint y: 361, endPoint x: 360, endPoint y: 360, distance: 42.6
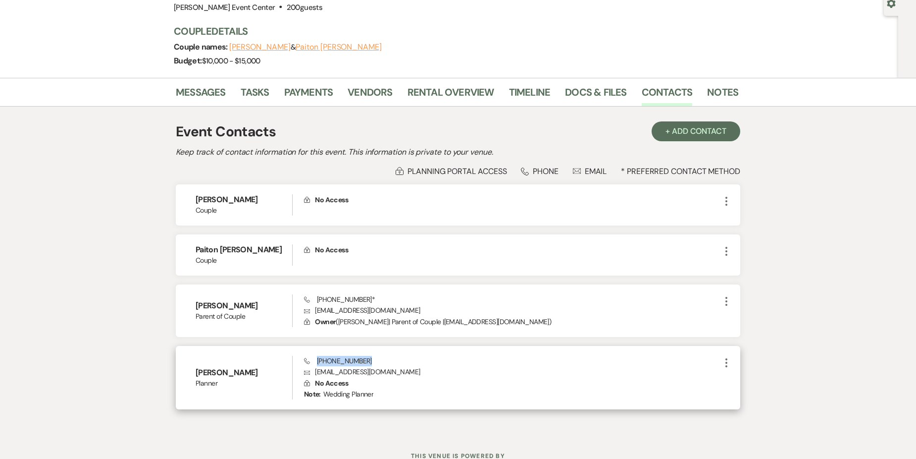
click at [360, 360] on span "Phone (469) 251-6221" at bounding box center [338, 360] width 68 height 9
copy span "(469) 251-6221"
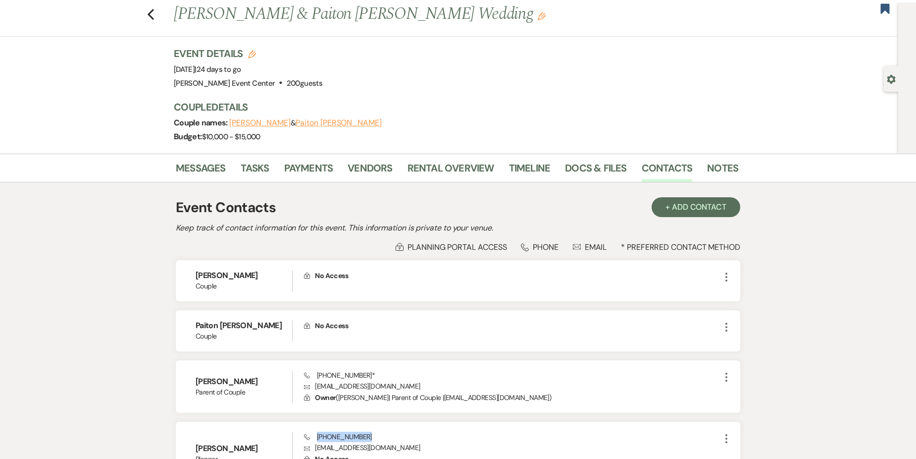
scroll to position [0, 0]
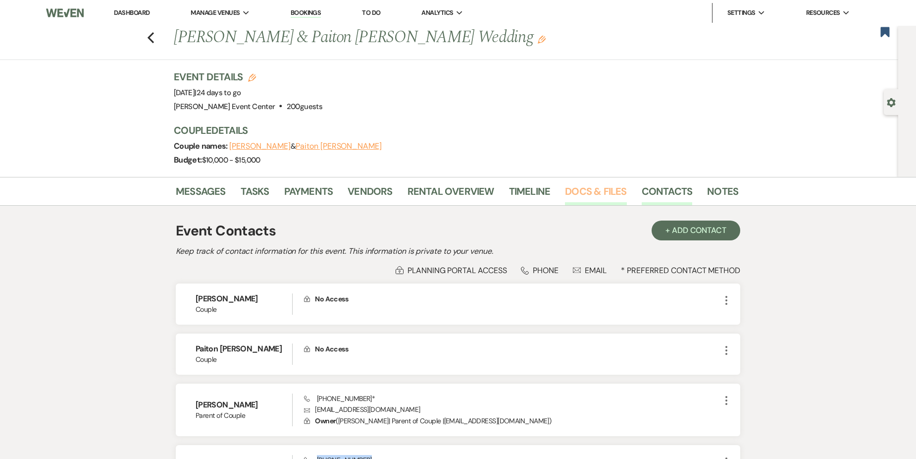
click at [600, 190] on link "Docs & Files" at bounding box center [595, 194] width 61 height 22
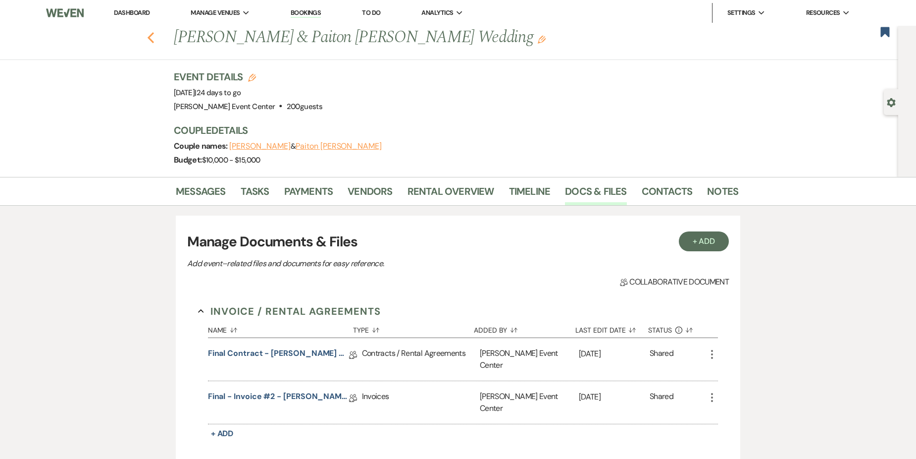
click at [153, 31] on button "Previous" at bounding box center [150, 37] width 7 height 14
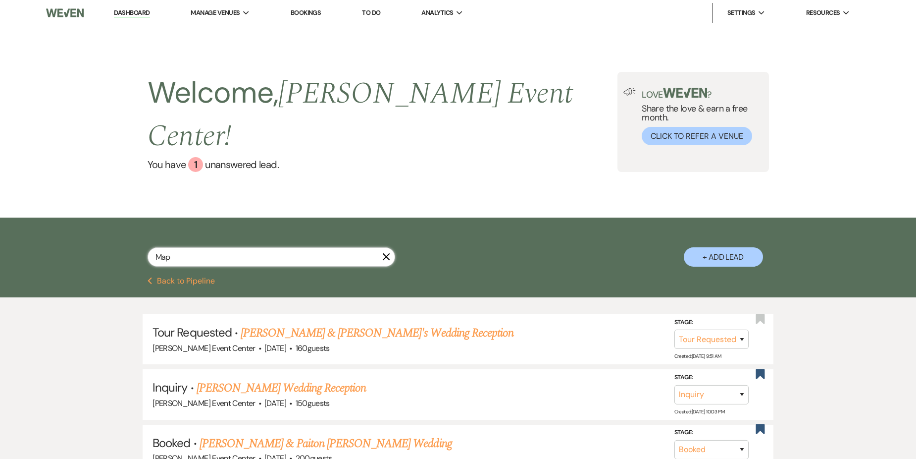
click at [221, 247] on input "Map" at bounding box center [272, 256] width 248 height 19
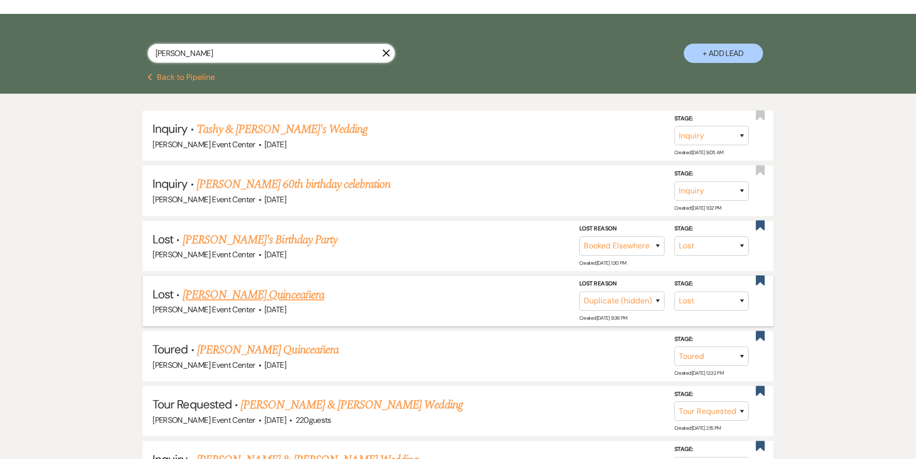
scroll to position [199, 0]
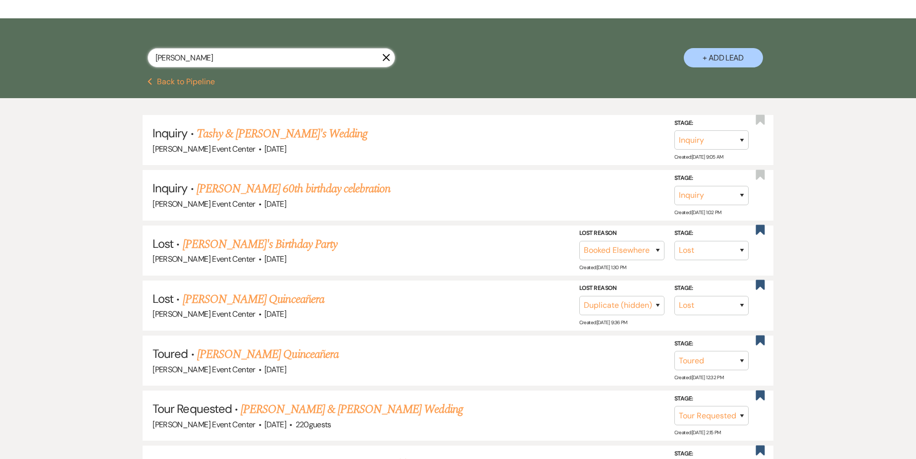
click at [323, 48] on input "[PERSON_NAME]" at bounding box center [272, 57] width 248 height 19
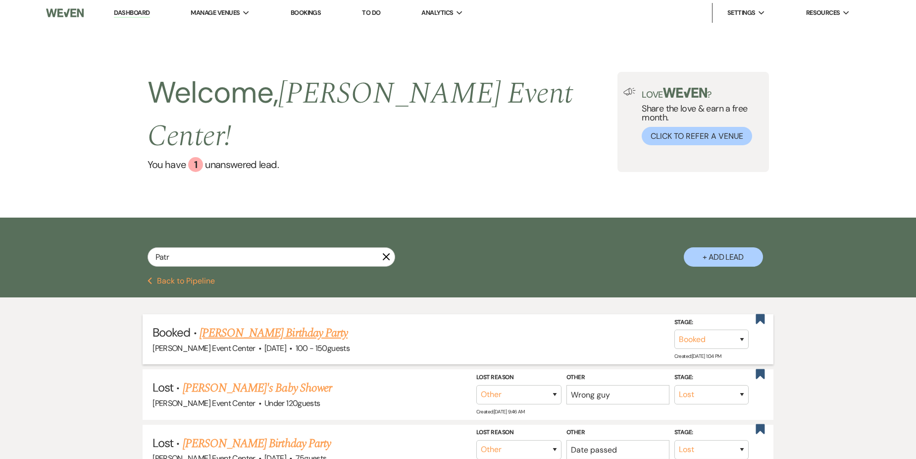
click at [287, 324] on link "[PERSON_NAME] Birthday Party" at bounding box center [274, 333] width 148 height 18
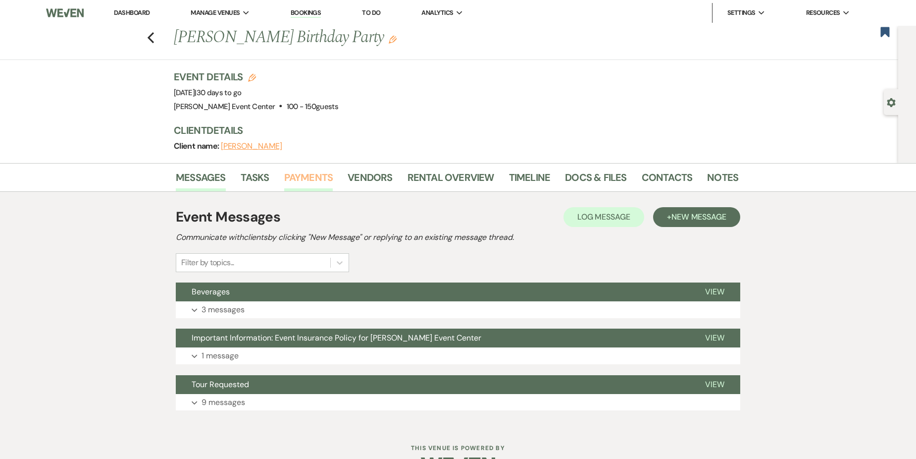
click at [311, 179] on link "Payments" at bounding box center [308, 180] width 49 height 22
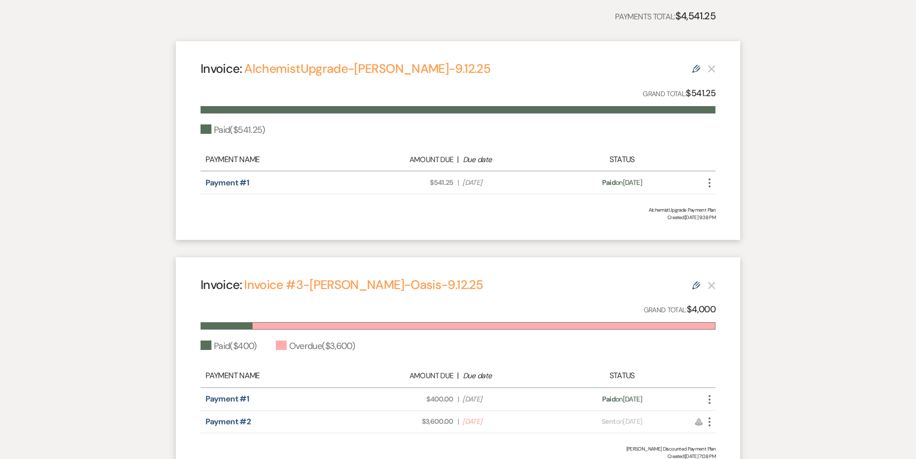
scroll to position [341, 0]
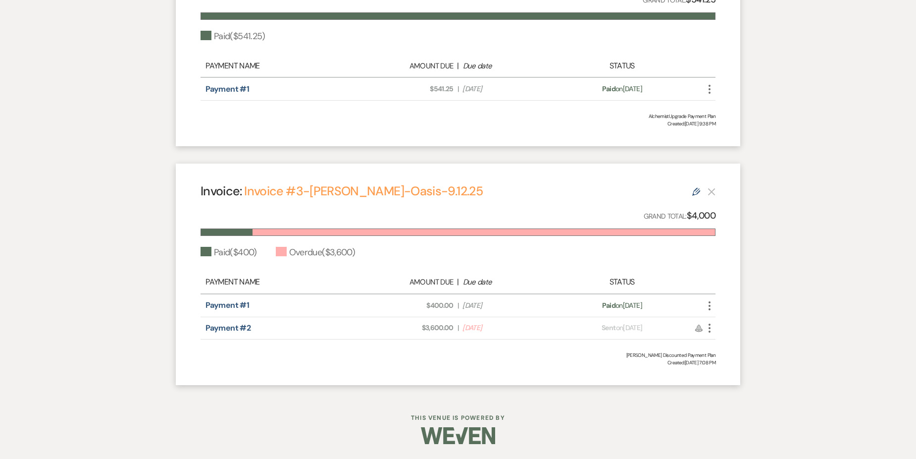
click at [366, 234] on div at bounding box center [484, 232] width 463 height 6
click at [359, 231] on div at bounding box center [484, 232] width 463 height 6
click at [380, 238] on div "Invoice: Invoice #3-Todd Bennett-Oasis-9.12.25 Edit Grand Total: $4,000 Paid ( …" at bounding box center [458, 273] width 565 height 221
drag, startPoint x: 380, startPoint y: 238, endPoint x: 350, endPoint y: 272, distance: 45.3
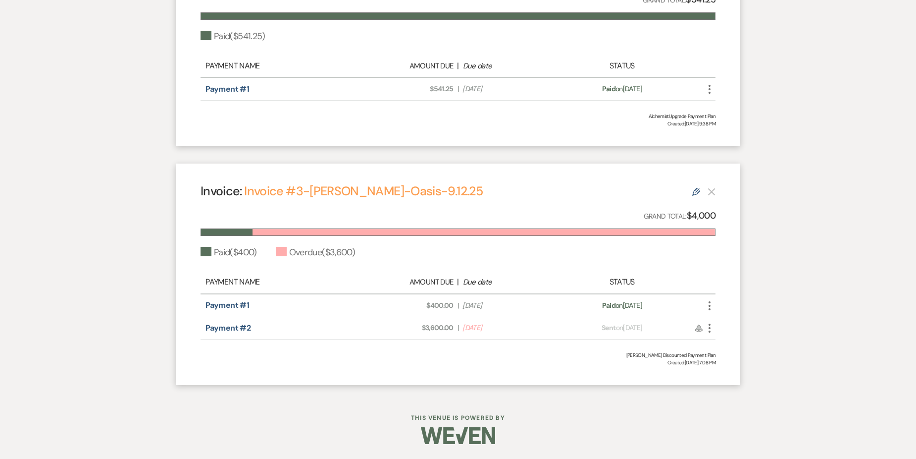
click at [348, 272] on div "Payment Name Amount Due | Due date Status" at bounding box center [458, 282] width 515 height 23
click at [476, 328] on span "Due Date Aug 12, 2025" at bounding box center [508, 327] width 91 height 10
drag, startPoint x: 433, startPoint y: 327, endPoint x: 337, endPoint y: 326, distance: 96.6
click at [433, 327] on span "Amount Due: $3,600.00" at bounding box center [408, 327] width 91 height 10
click at [238, 329] on link "Payment #2" at bounding box center [228, 327] width 45 height 10
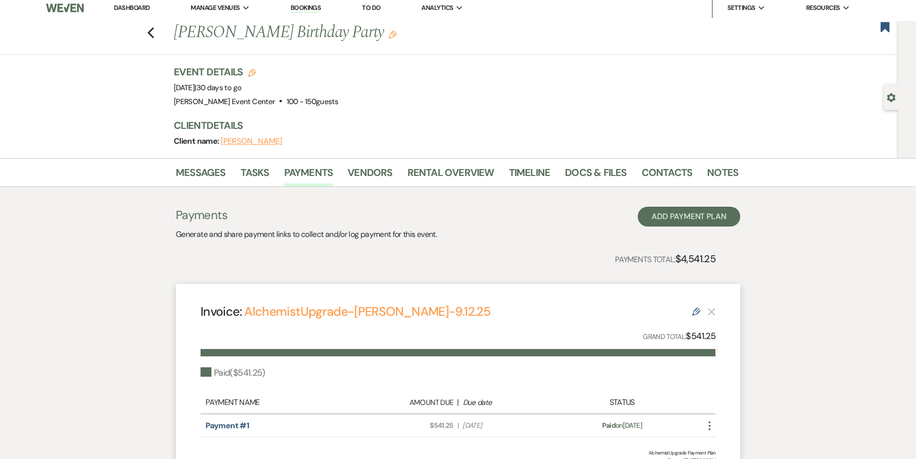
scroll to position [0, 0]
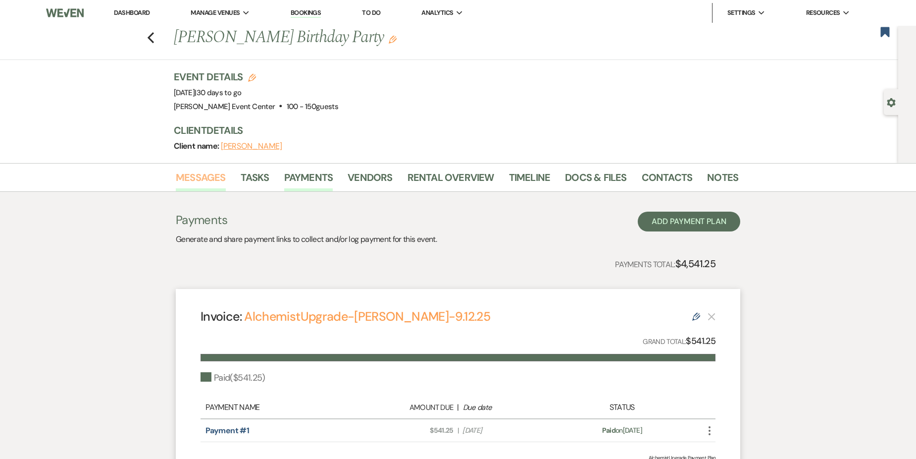
click at [212, 175] on link "Messages" at bounding box center [201, 180] width 50 height 22
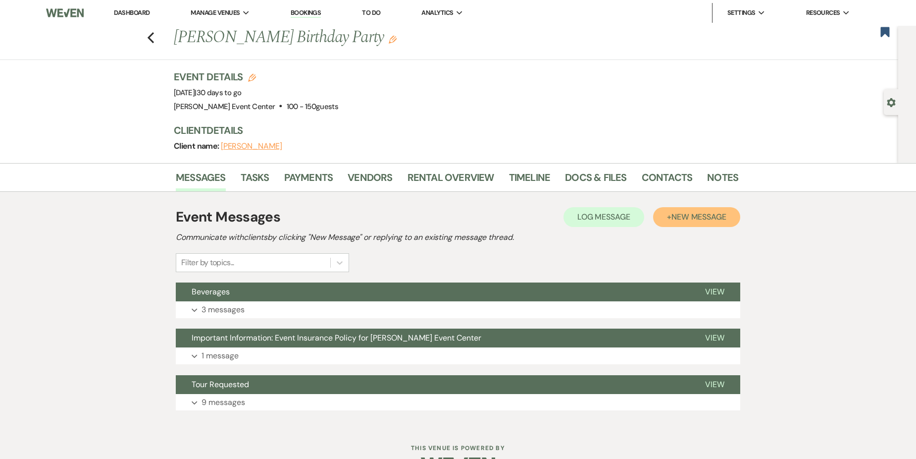
click at [694, 213] on span "New Message" at bounding box center [699, 217] width 55 height 10
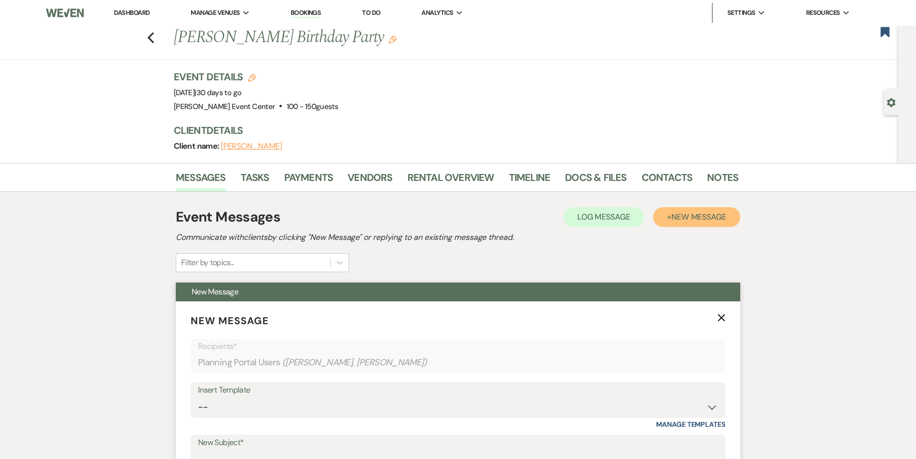
scroll to position [198, 0]
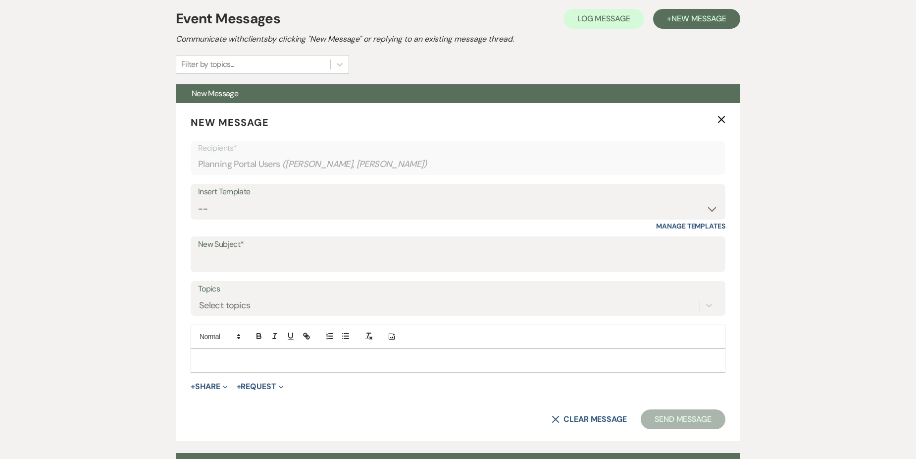
click at [798, 158] on div "Messages Tasks Payments Vendors Rental Overview Timeline Docs & Files Contacts …" at bounding box center [458, 280] width 916 height 631
click at [721, 120] on use "button" at bounding box center [721, 119] width 7 height 7
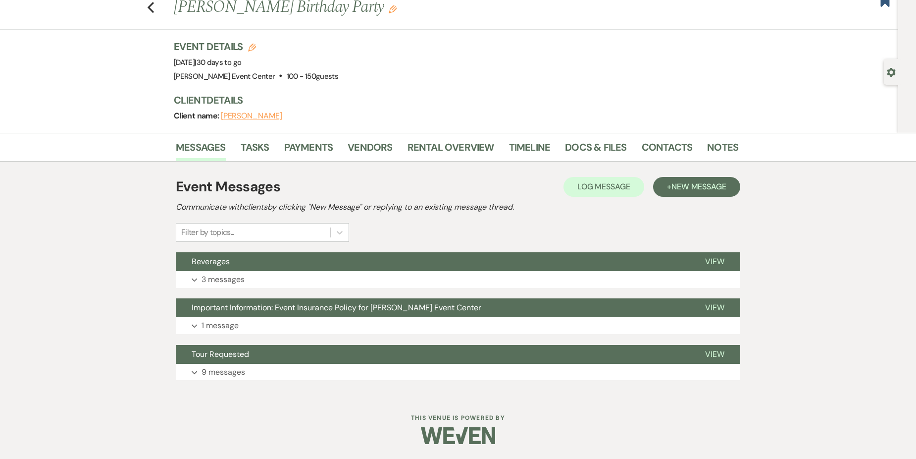
scroll to position [30, 0]
click at [653, 146] on link "Contacts" at bounding box center [667, 150] width 51 height 22
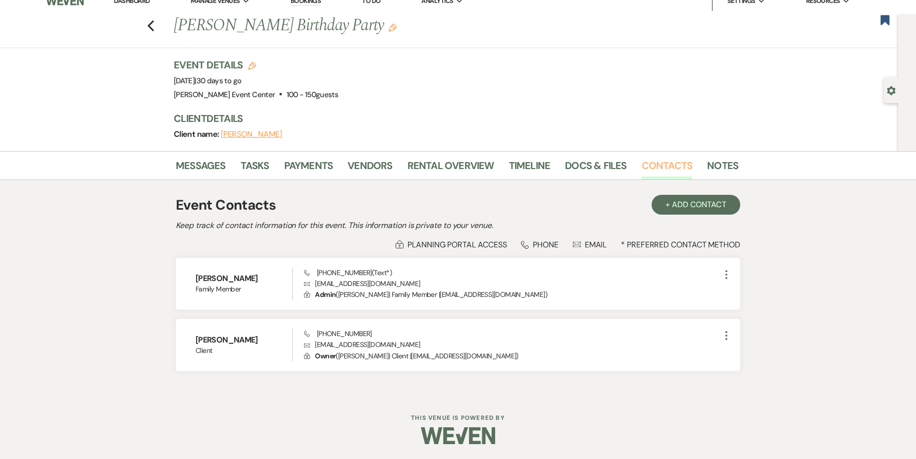
scroll to position [12, 0]
click at [694, 202] on button "+ Add Contact" at bounding box center [696, 205] width 89 height 20
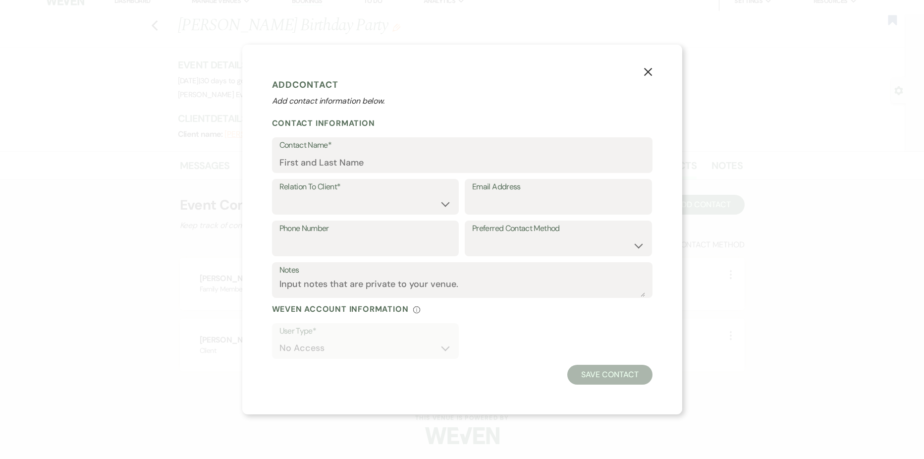
click at [644, 71] on icon "X" at bounding box center [647, 71] width 9 height 9
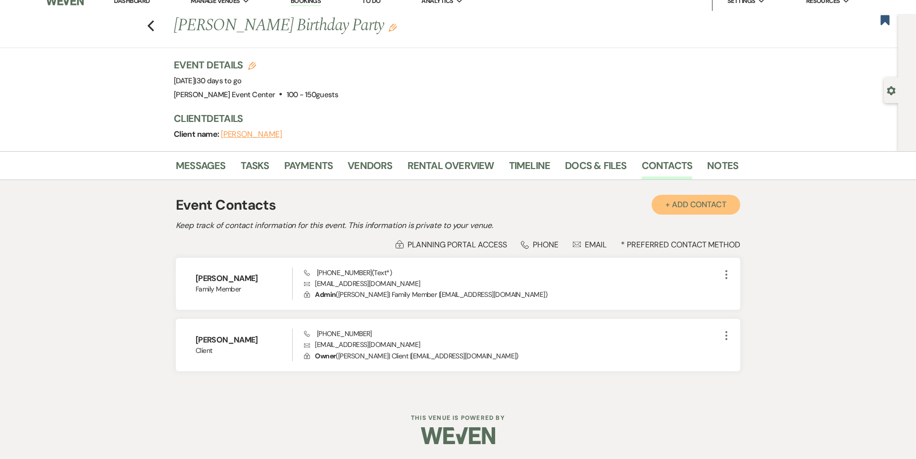
click at [712, 207] on button "+ Add Contact" at bounding box center [696, 205] width 89 height 20
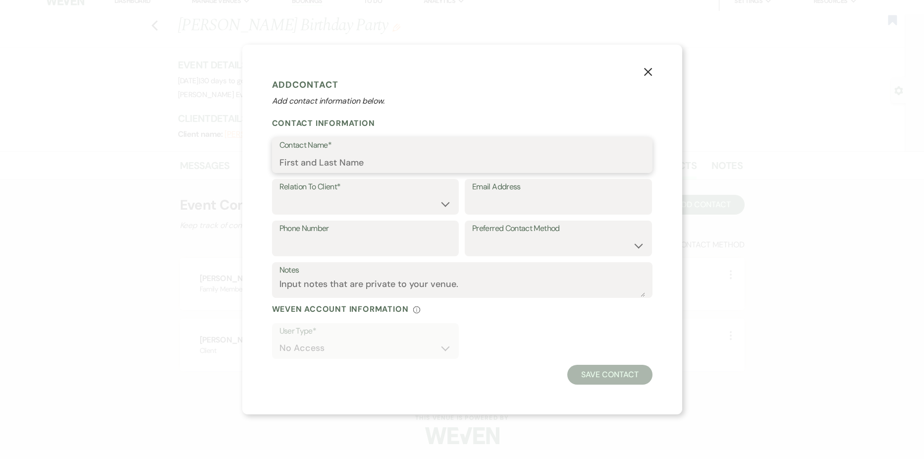
click at [372, 155] on input "Contact Name*" at bounding box center [462, 162] width 366 height 19
click at [643, 71] on icon "X" at bounding box center [647, 71] width 9 height 9
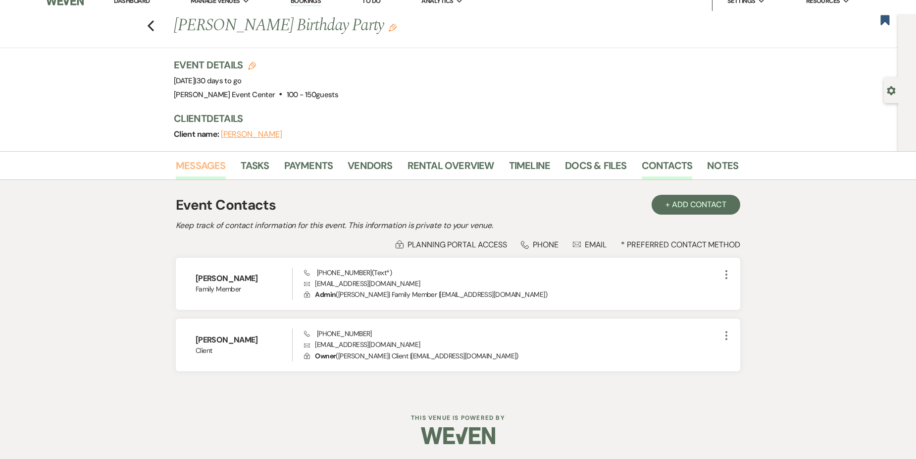
click at [197, 159] on link "Messages" at bounding box center [201, 169] width 50 height 22
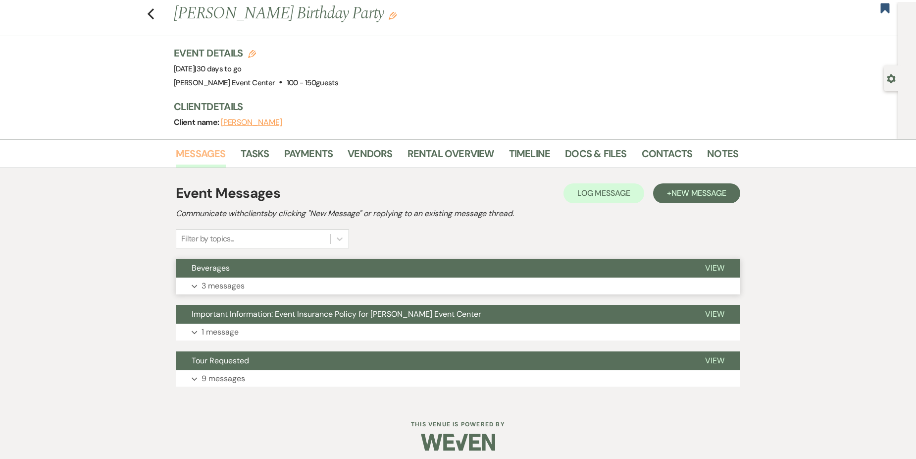
scroll to position [30, 0]
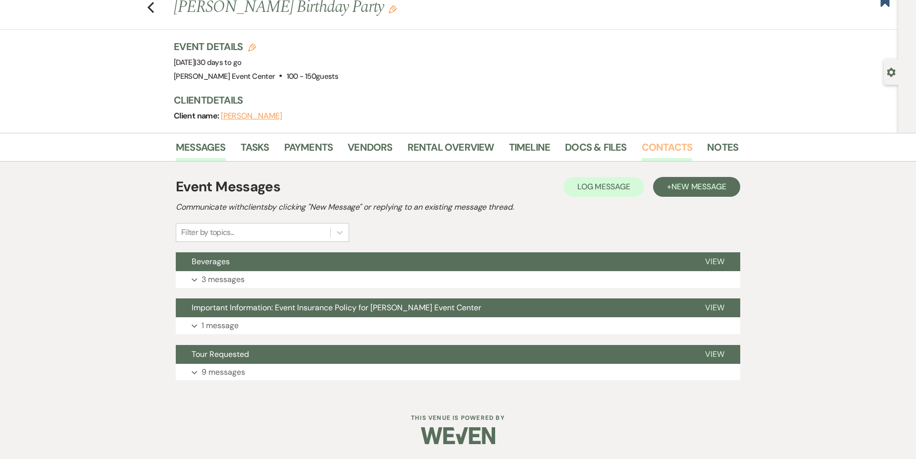
click at [669, 151] on link "Contacts" at bounding box center [667, 150] width 51 height 22
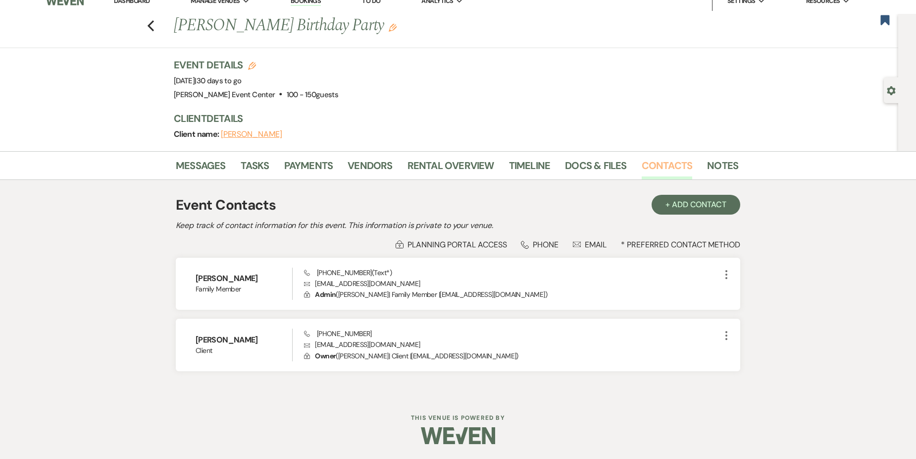
scroll to position [12, 0]
click at [683, 207] on button "+ Add Contact" at bounding box center [696, 205] width 89 height 20
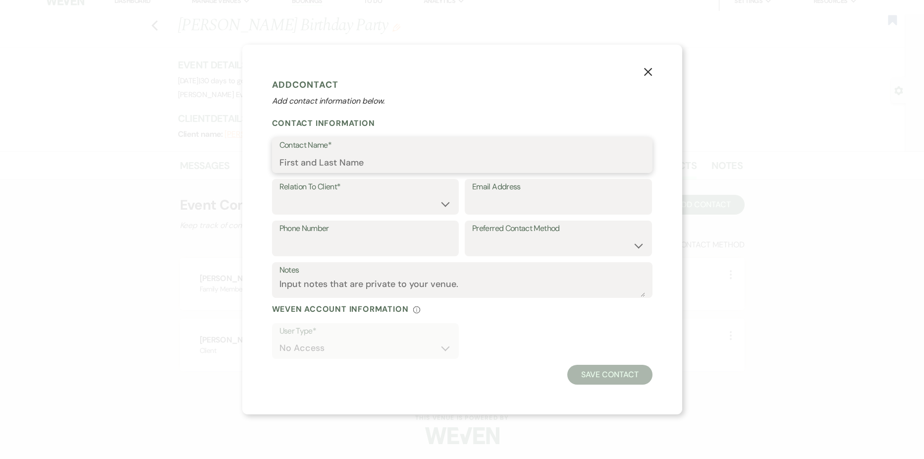
click at [381, 161] on input "Contact Name*" at bounding box center [462, 162] width 366 height 19
click at [373, 202] on select "Client Event Planner Parent of Client Family Member Friend Other" at bounding box center [365, 203] width 172 height 19
click at [279, 194] on select "Client Event Planner Parent of Client Family Member Friend Other" at bounding box center [365, 203] width 172 height 19
click at [517, 197] on input "Email Address" at bounding box center [558, 203] width 172 height 19
click at [372, 238] on input "Phone Number" at bounding box center [365, 245] width 172 height 19
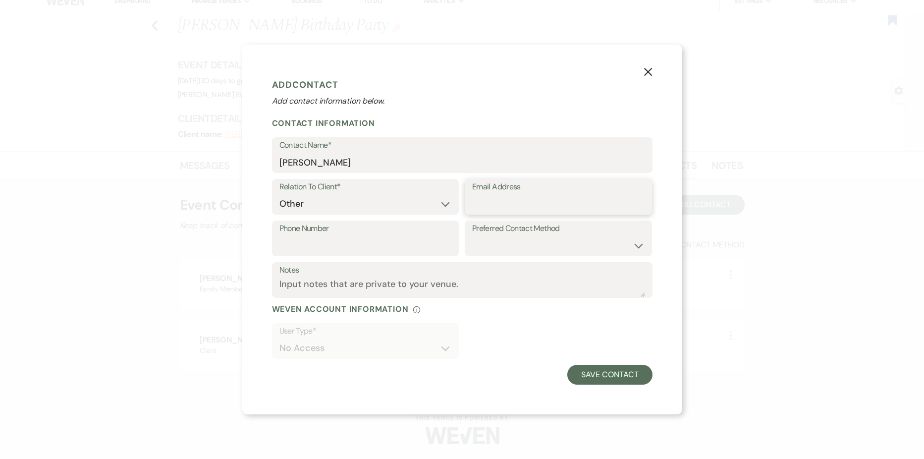
click at [501, 198] on input "Email Address" at bounding box center [558, 203] width 172 height 19
click at [355, 245] on input "Phone Number" at bounding box center [365, 245] width 172 height 19
click at [520, 198] on input "Email Address" at bounding box center [558, 203] width 172 height 19
click at [482, 245] on select "Email Phone Text" at bounding box center [558, 245] width 172 height 19
click at [472, 236] on select "Email Phone Text" at bounding box center [558, 245] width 172 height 19
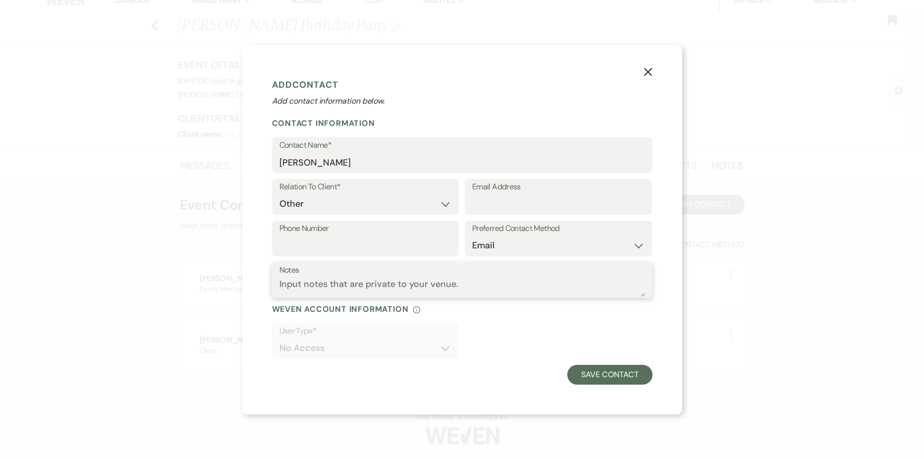
click at [474, 281] on textarea "Notes" at bounding box center [462, 286] width 366 height 19
click at [651, 75] on use "button" at bounding box center [647, 72] width 8 height 8
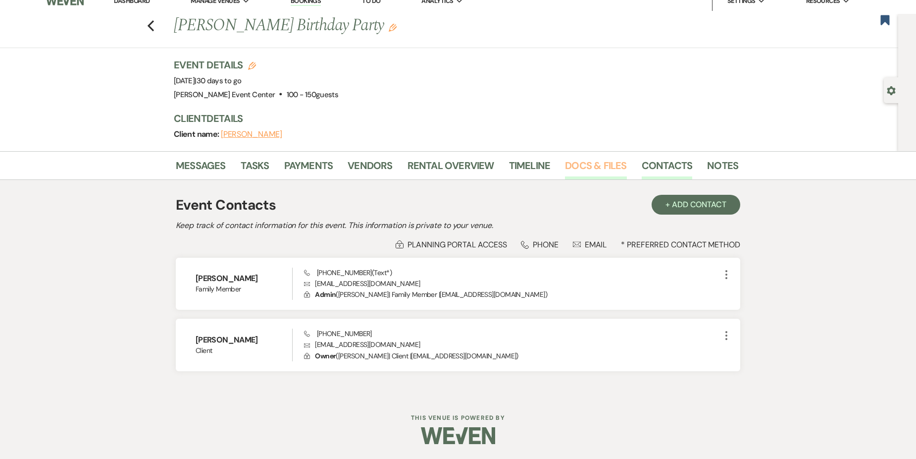
click at [609, 164] on link "Docs & Files" at bounding box center [595, 169] width 61 height 22
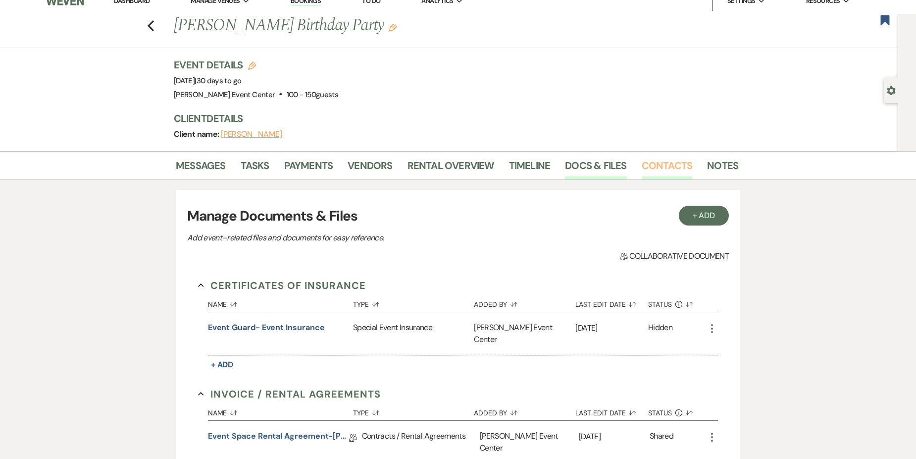
click at [652, 165] on link "Contacts" at bounding box center [667, 169] width 51 height 22
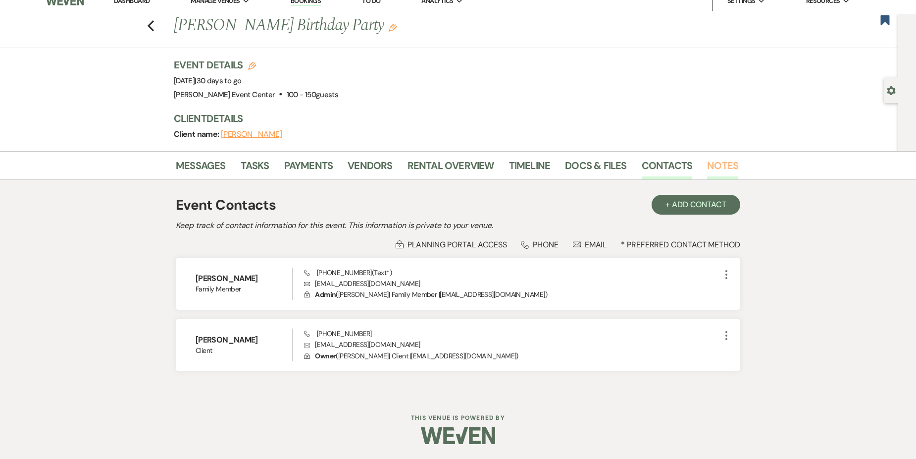
click at [730, 165] on link "Notes" at bounding box center [722, 169] width 31 height 22
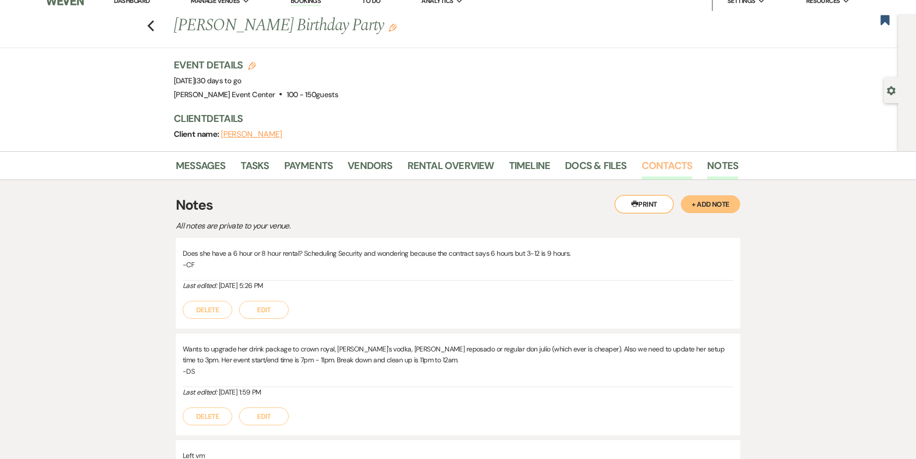
click at [661, 168] on link "Contacts" at bounding box center [667, 169] width 51 height 22
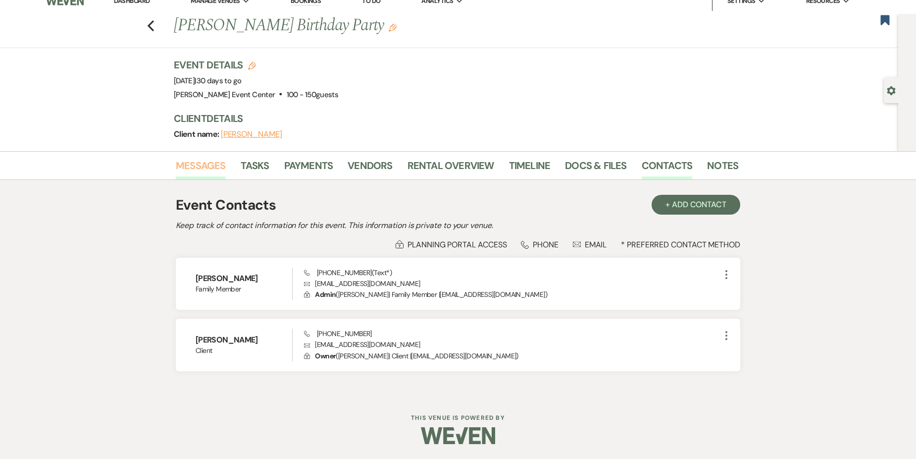
click at [209, 169] on link "Messages" at bounding box center [201, 169] width 50 height 22
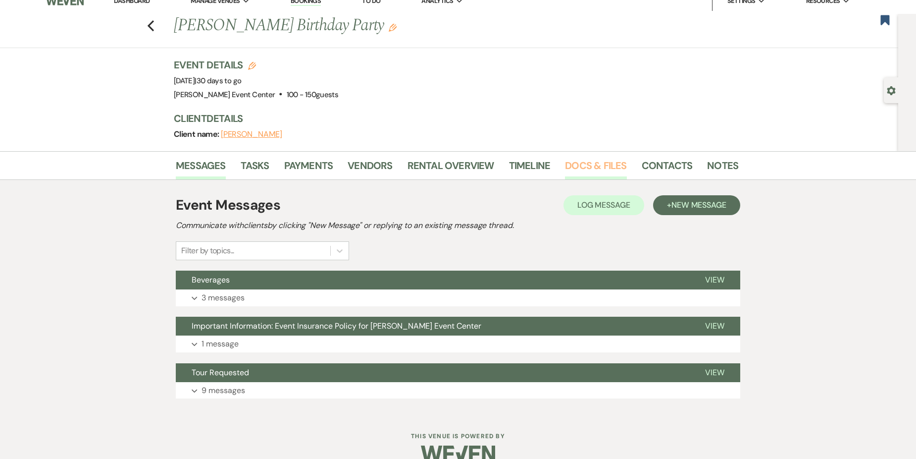
click at [582, 174] on link "Docs & Files" at bounding box center [595, 169] width 61 height 22
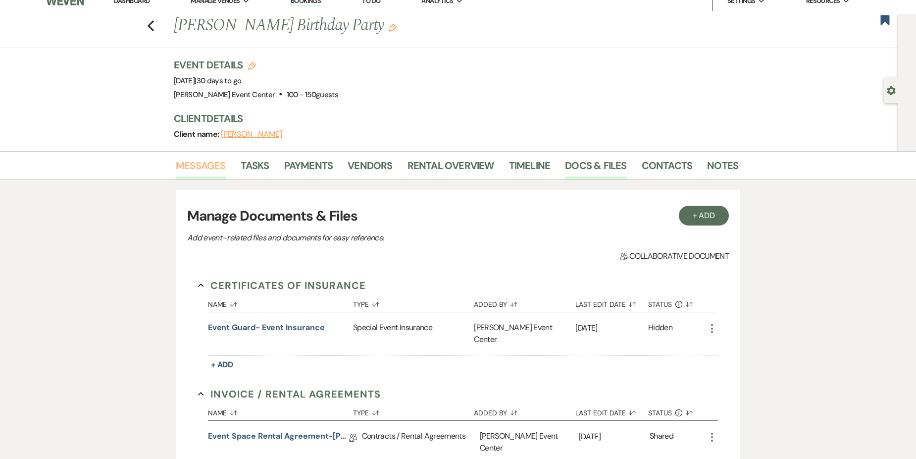
click at [216, 166] on link "Messages" at bounding box center [201, 169] width 50 height 22
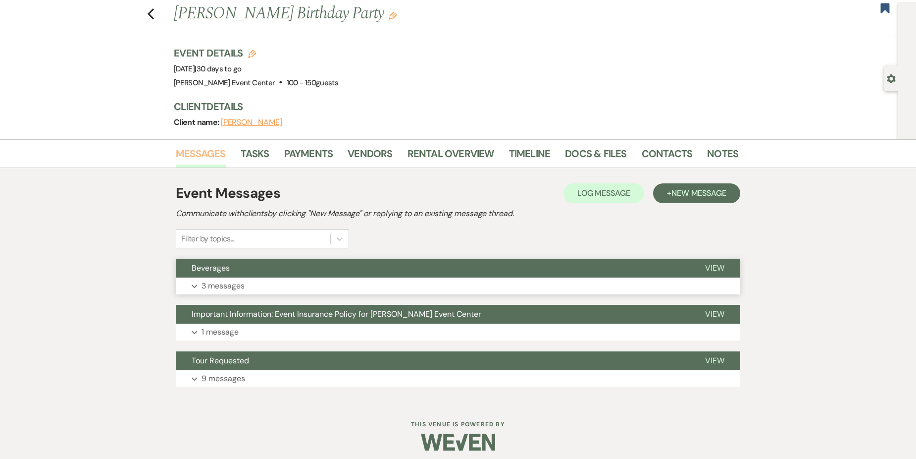
scroll to position [30, 0]
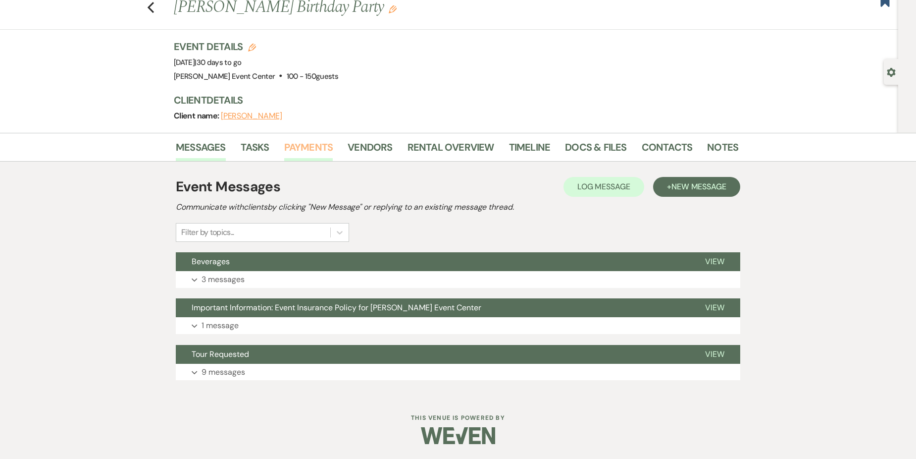
click at [305, 146] on link "Payments" at bounding box center [308, 150] width 49 height 22
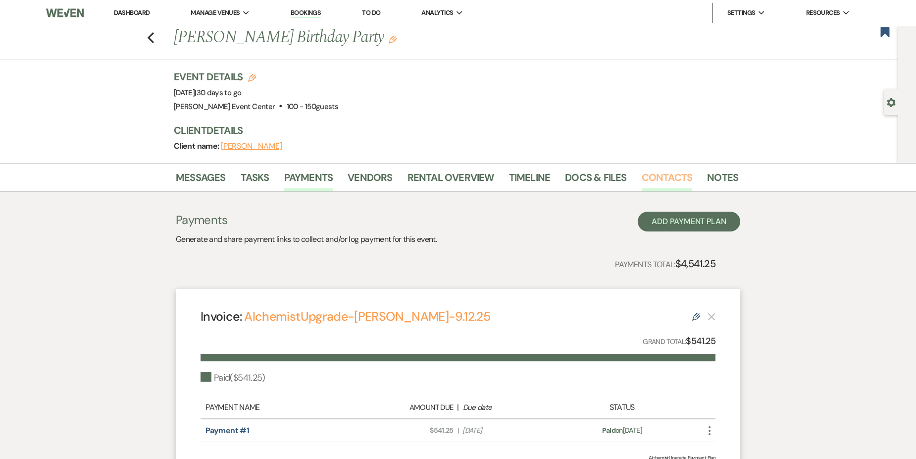
click at [664, 180] on link "Contacts" at bounding box center [667, 180] width 51 height 22
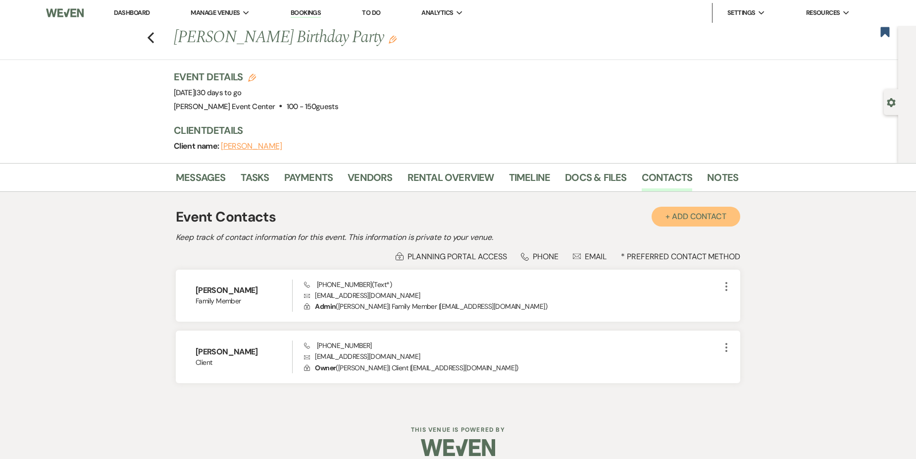
click at [698, 220] on button "+ Add Contact" at bounding box center [696, 217] width 89 height 20
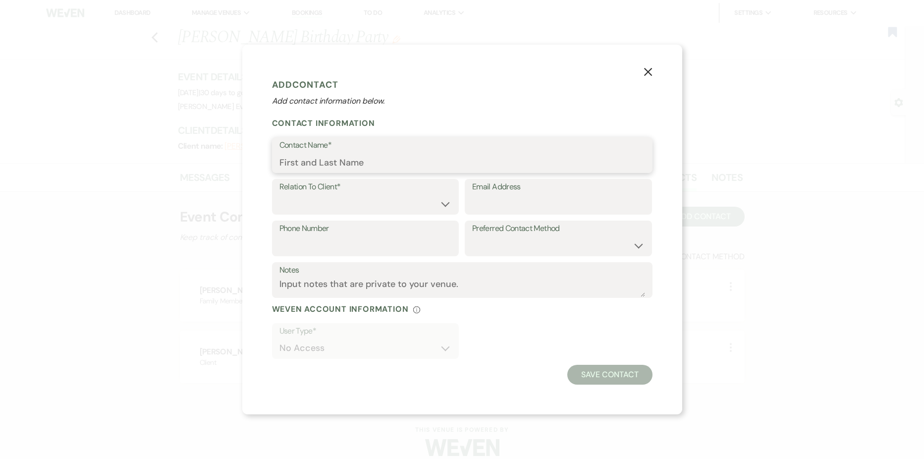
click at [320, 168] on input "Contact Name*" at bounding box center [462, 162] width 366 height 19
click at [354, 200] on select "Client Event Planner Parent of Client Family Member Friend Other" at bounding box center [365, 203] width 172 height 19
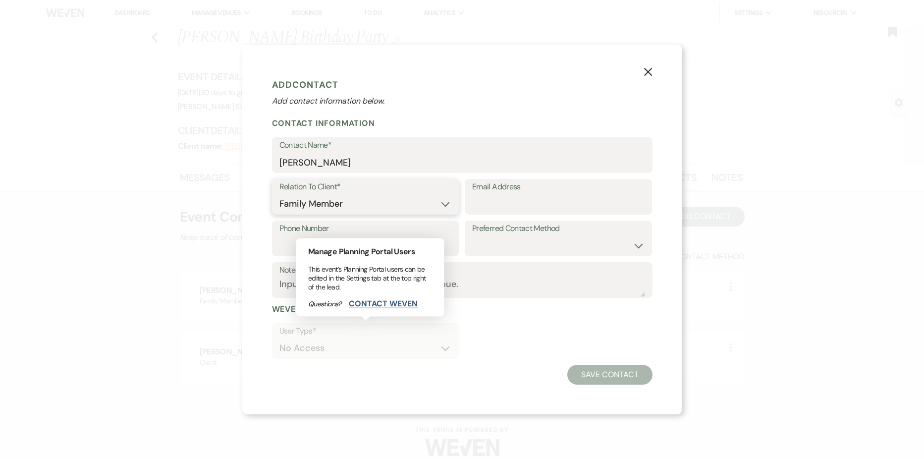
click at [279, 194] on select "Client Event Planner Parent of Client Family Member Friend Other" at bounding box center [365, 203] width 172 height 19
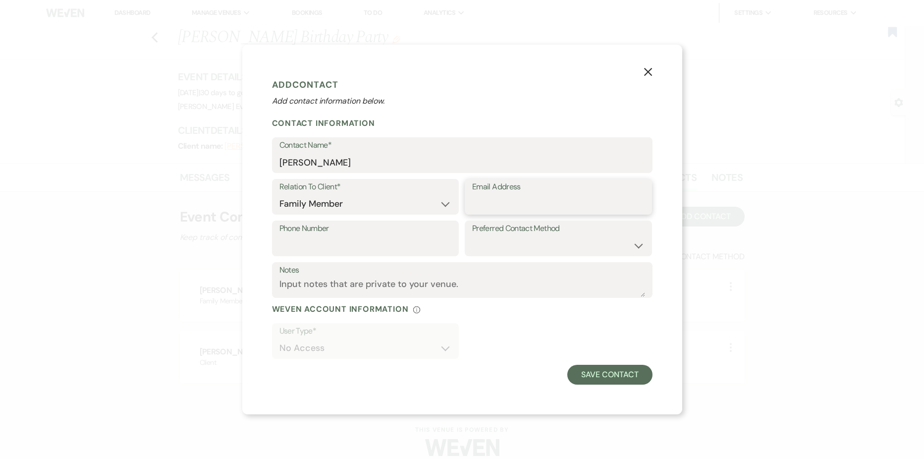
click at [506, 204] on input "Email Address" at bounding box center [558, 203] width 172 height 19
drag, startPoint x: 386, startPoint y: 243, endPoint x: 391, endPoint y: 241, distance: 5.3
click at [386, 243] on input "Phone Number" at bounding box center [365, 245] width 172 height 19
click at [515, 243] on select "Email Phone Text" at bounding box center [558, 245] width 172 height 19
click at [472, 236] on select "Email Phone Text" at bounding box center [558, 245] width 172 height 19
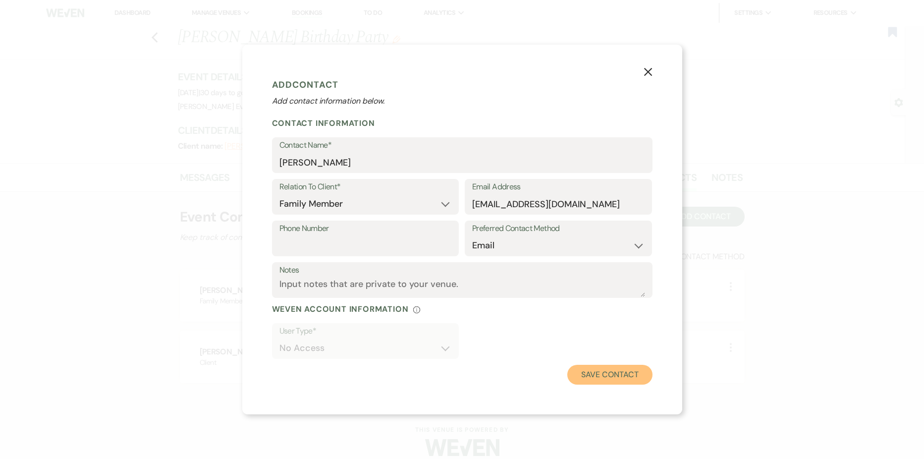
click at [612, 373] on button "Save Contact" at bounding box center [609, 375] width 85 height 20
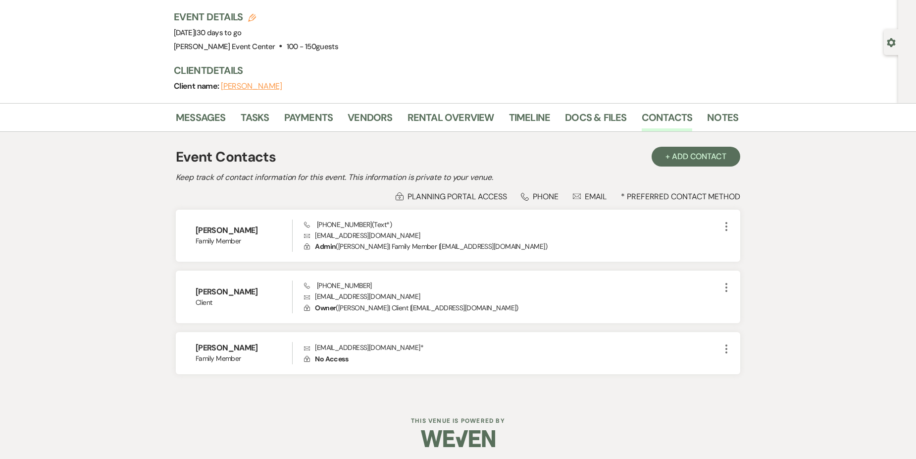
scroll to position [63, 0]
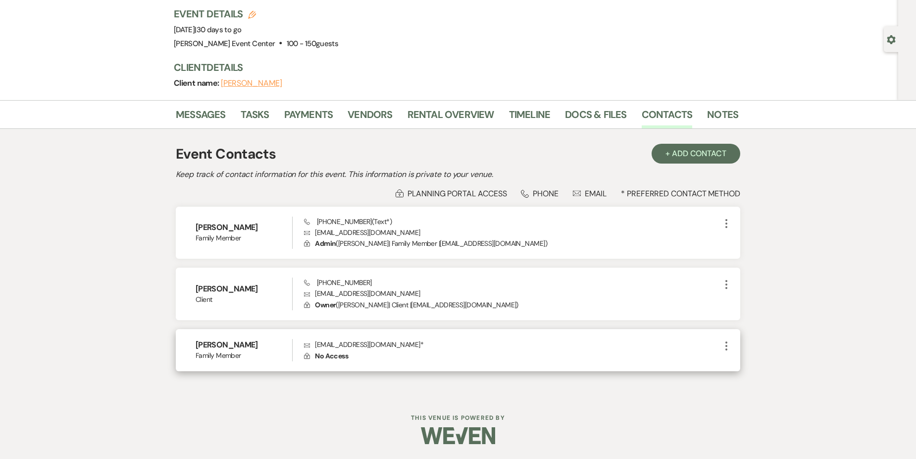
click at [728, 345] on icon "More" at bounding box center [727, 346] width 12 height 12
click at [741, 364] on button "Pencil Edit" at bounding box center [750, 365] width 59 height 17
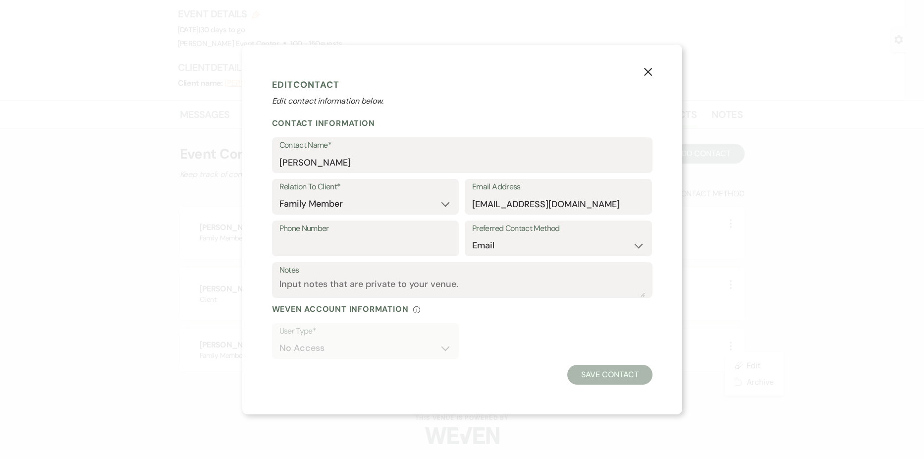
drag, startPoint x: 644, startPoint y: 68, endPoint x: 645, endPoint y: 82, distance: 13.4
click at [645, 73] on icon "X" at bounding box center [647, 71] width 9 height 9
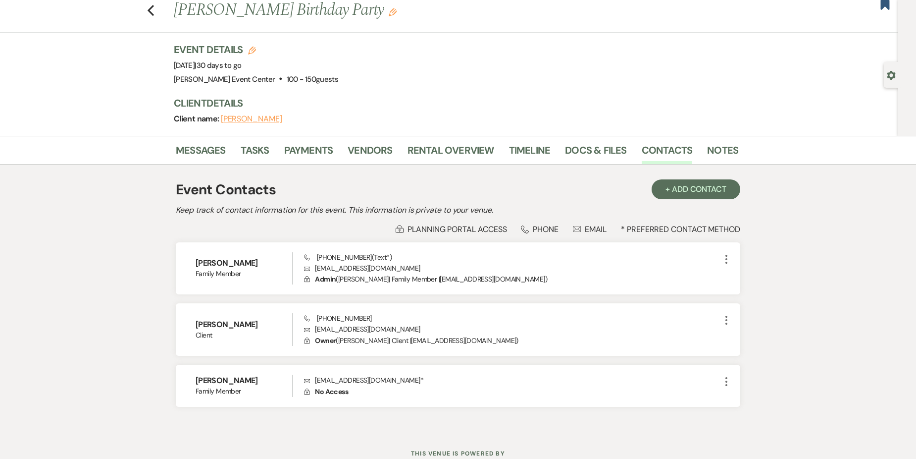
scroll to position [0, 0]
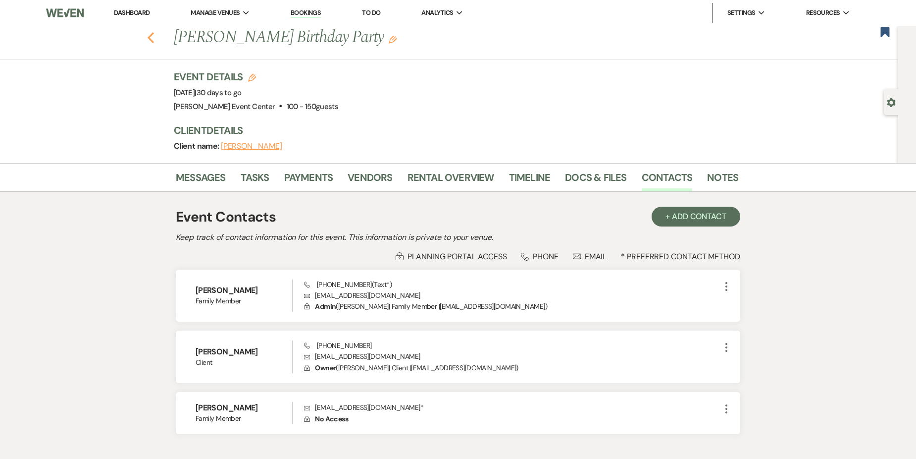
click at [154, 36] on use "button" at bounding box center [151, 37] width 6 height 11
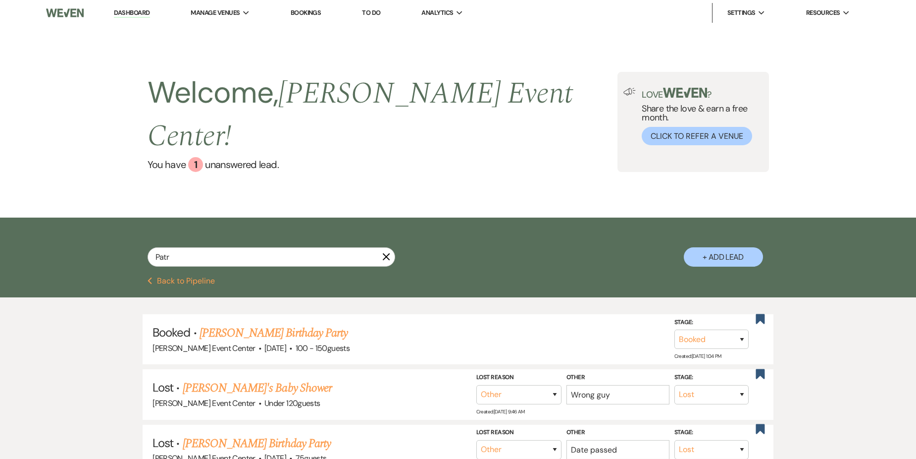
click at [386, 253] on use "button" at bounding box center [385, 256] width 7 height 7
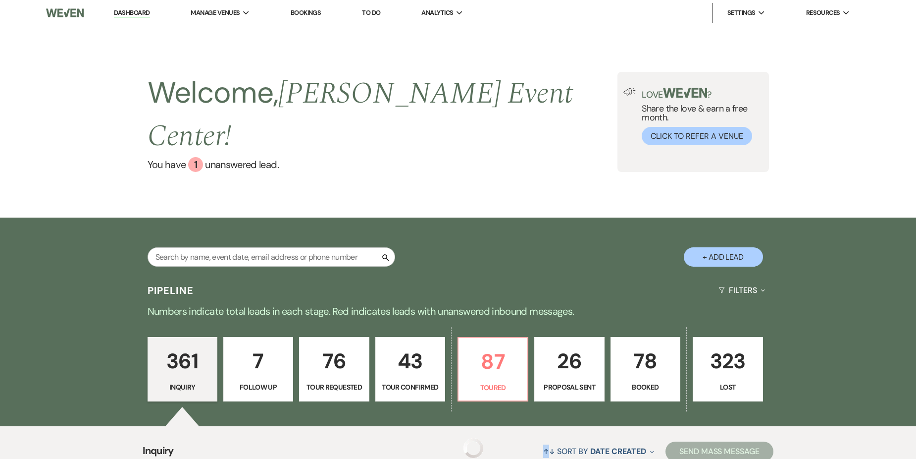
scroll to position [208, 0]
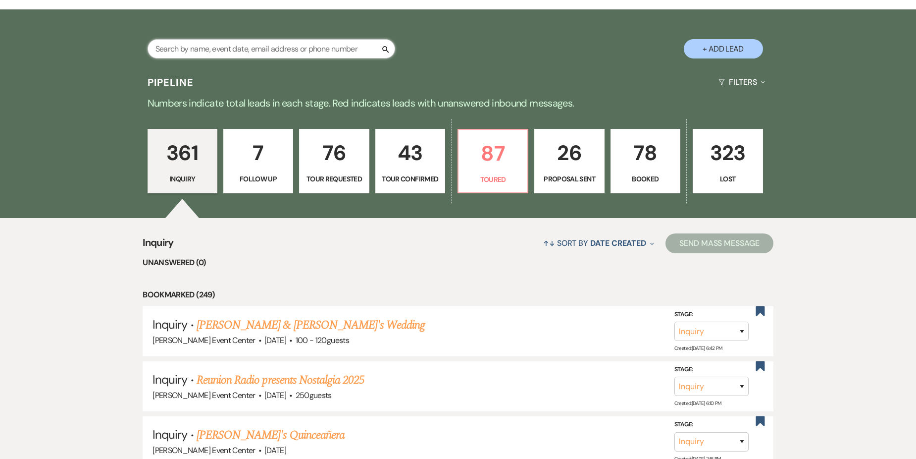
click at [215, 39] on input "text" at bounding box center [272, 48] width 248 height 19
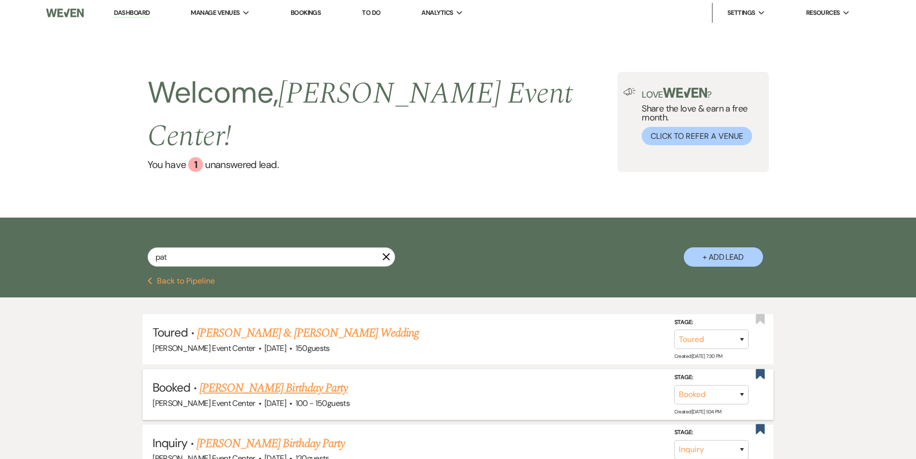
click at [278, 379] on link "[PERSON_NAME] Birthday Party" at bounding box center [274, 388] width 148 height 18
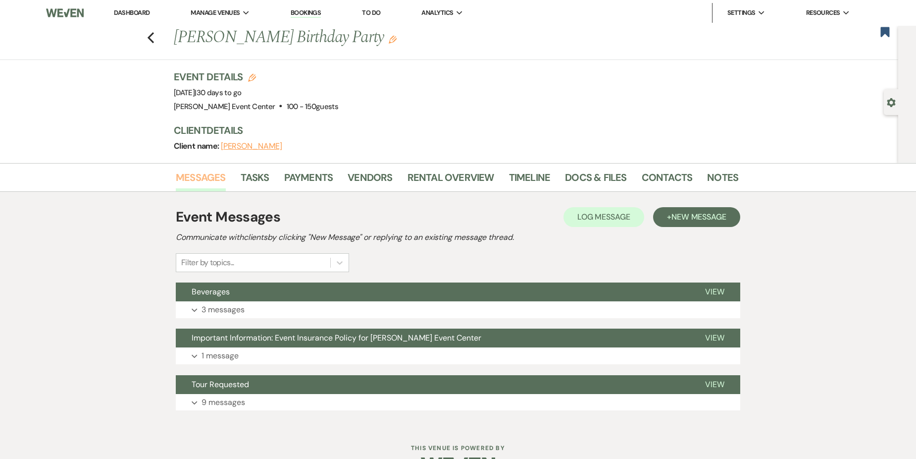
click at [194, 178] on link "Messages" at bounding box center [201, 180] width 50 height 22
click at [663, 176] on link "Contacts" at bounding box center [667, 180] width 51 height 22
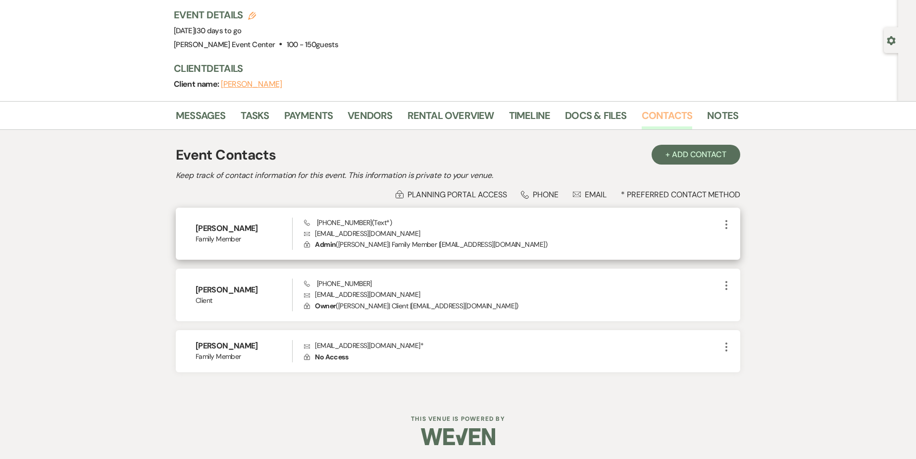
scroll to position [63, 0]
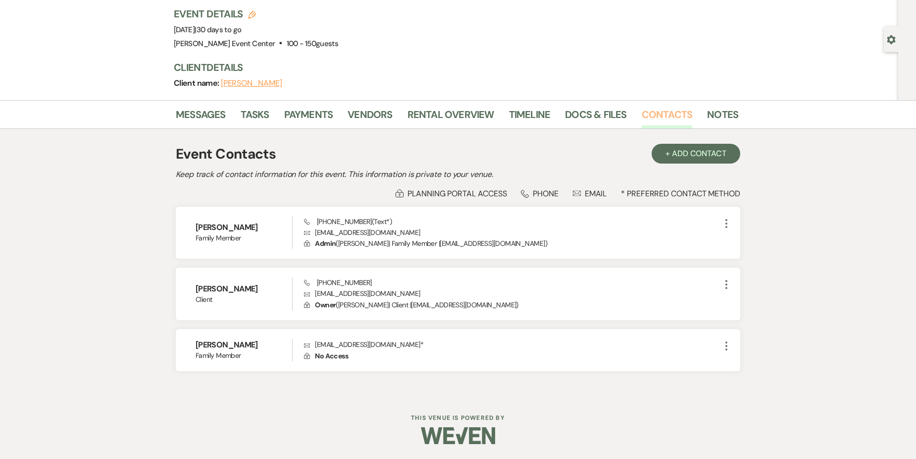
click at [662, 114] on link "Contacts" at bounding box center [667, 117] width 51 height 22
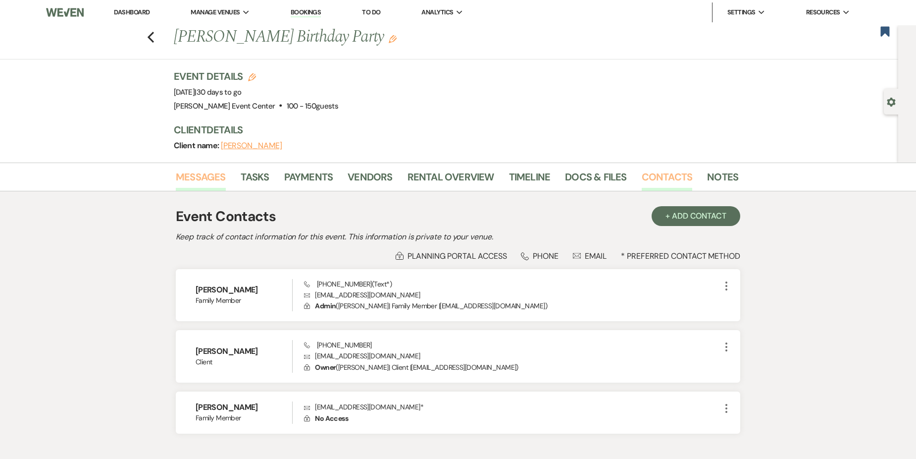
scroll to position [0, 0]
click at [242, 147] on button "[PERSON_NAME]" at bounding box center [251, 146] width 61 height 8
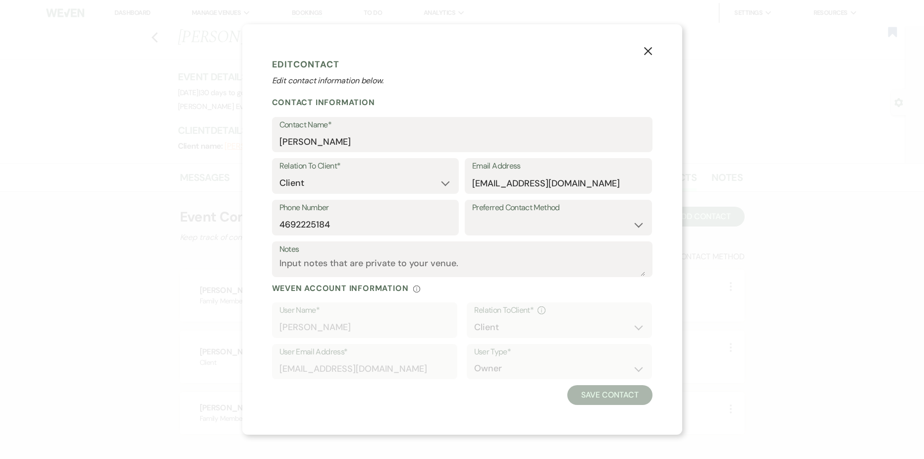
click at [653, 52] on button "X" at bounding box center [647, 50] width 15 height 17
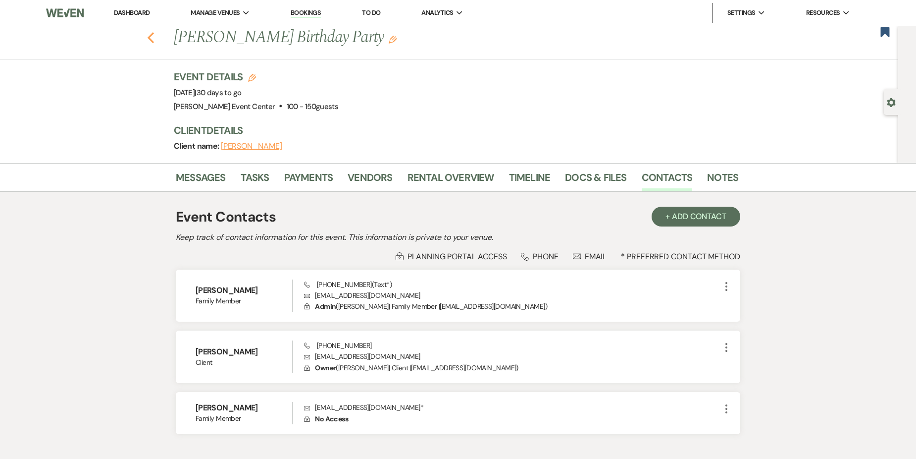
click at [154, 41] on icon "Previous" at bounding box center [150, 38] width 7 height 12
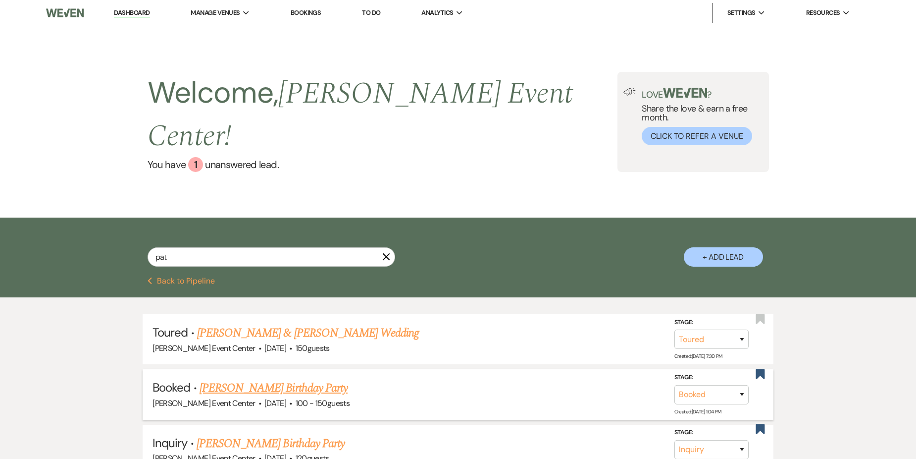
click at [238, 379] on link "[PERSON_NAME] Birthday Party" at bounding box center [274, 388] width 148 height 18
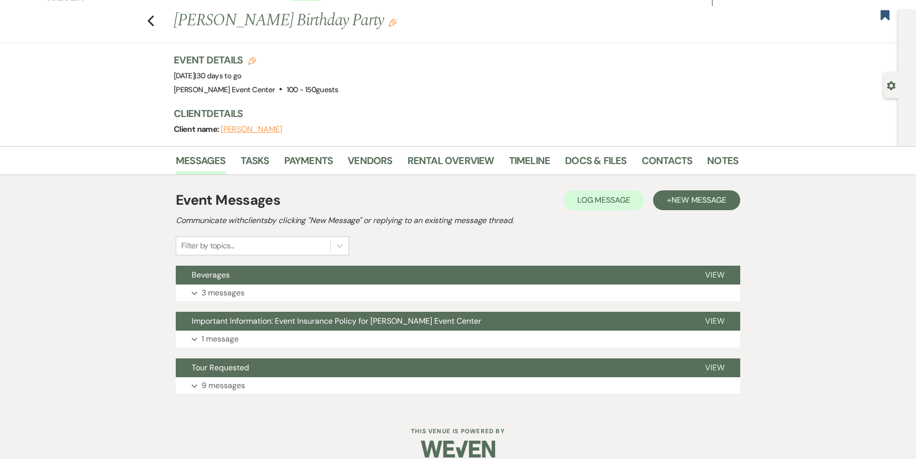
scroll to position [30, 0]
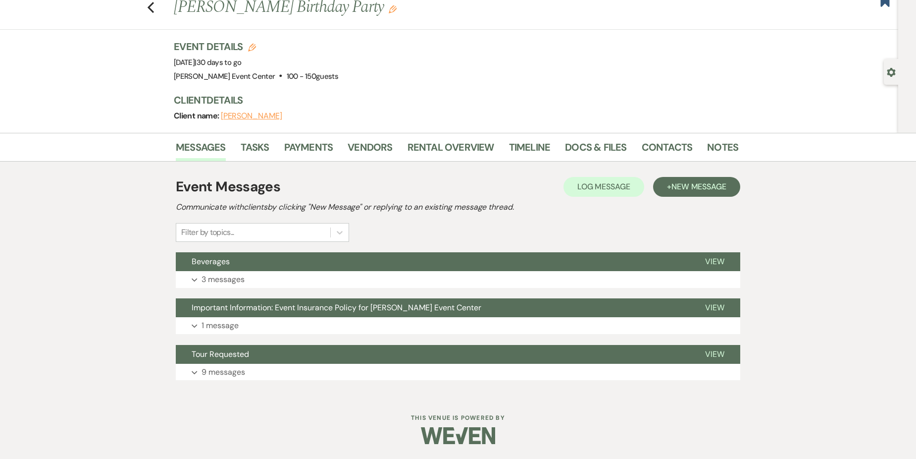
click at [245, 426] on div at bounding box center [458, 435] width 507 height 47
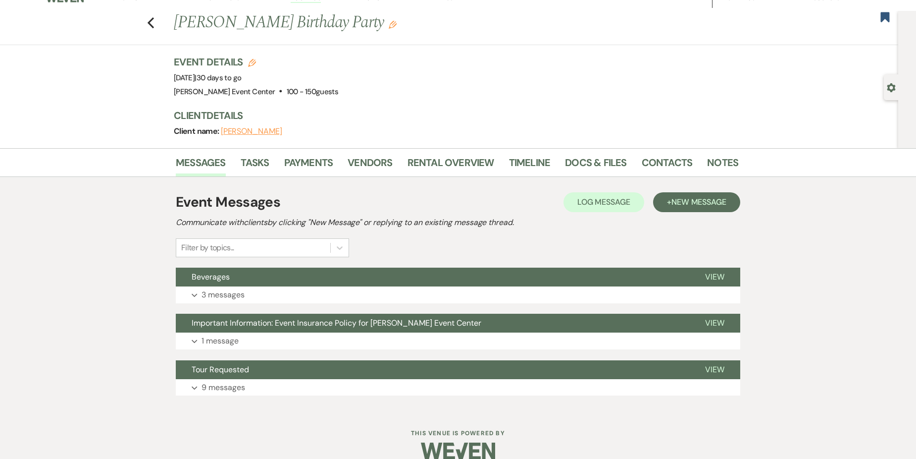
scroll to position [0, 0]
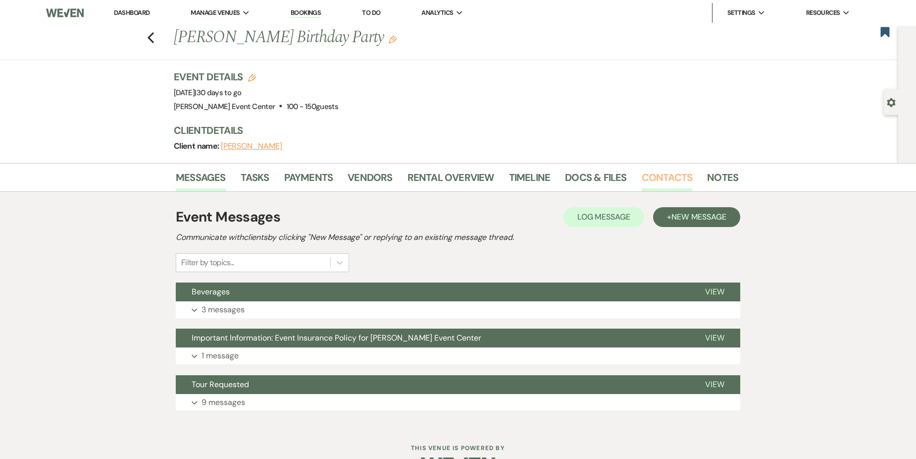
click at [662, 177] on link "Contacts" at bounding box center [667, 180] width 51 height 22
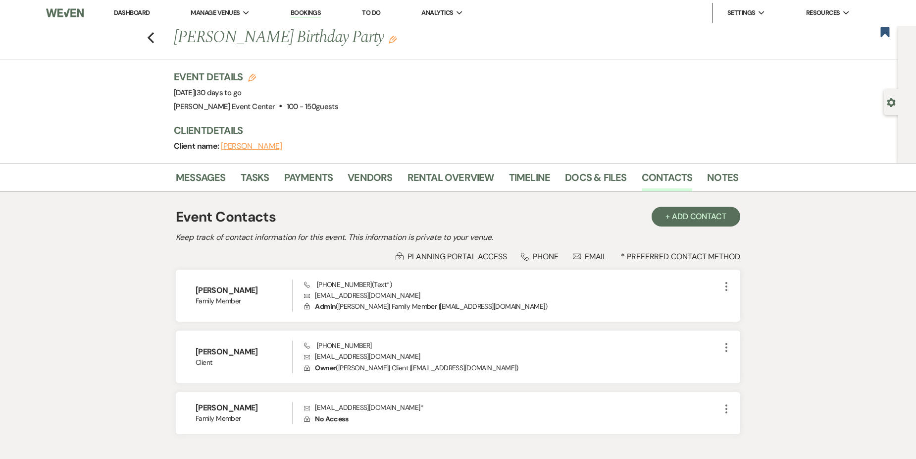
click at [64, 17] on img at bounding box center [65, 12] width 38 height 21
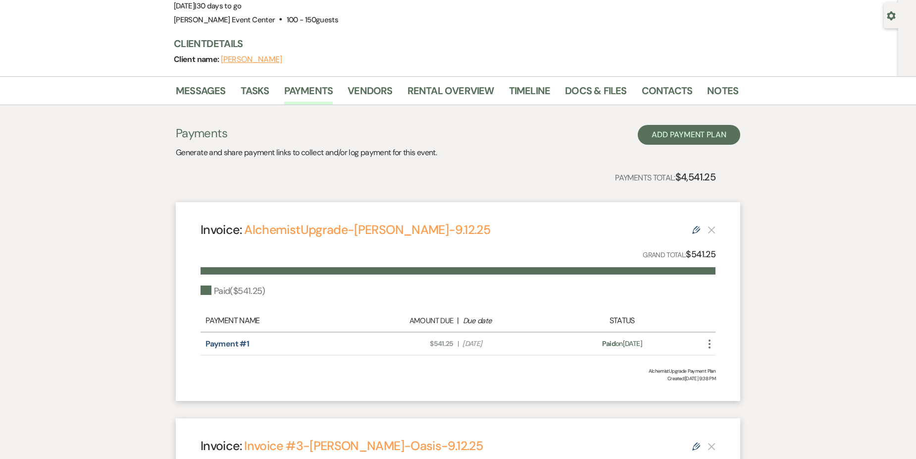
scroll to position [44, 0]
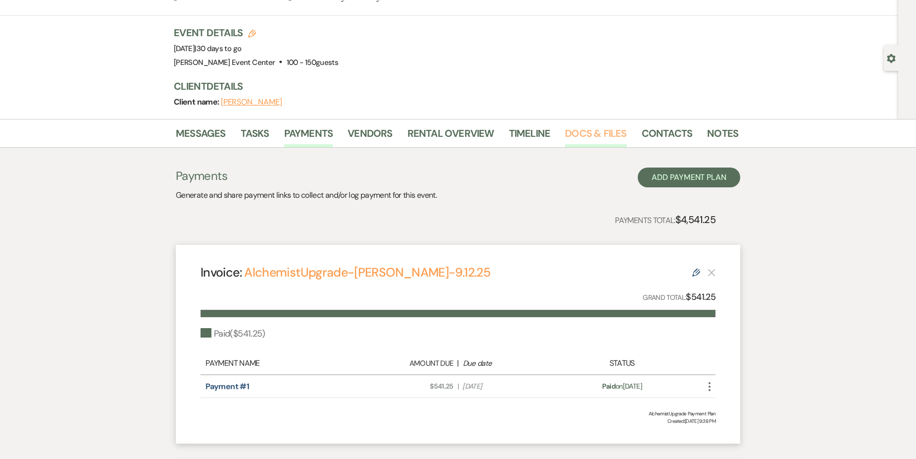
click at [598, 128] on link "Docs & Files" at bounding box center [595, 136] width 61 height 22
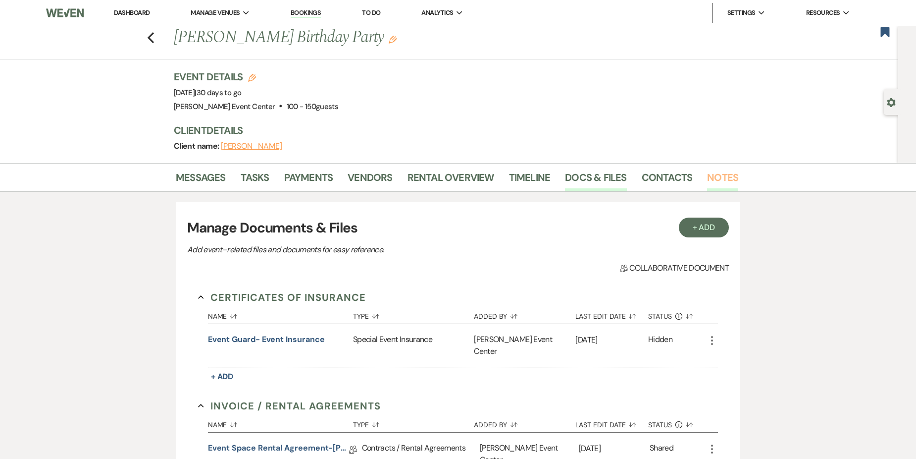
click at [712, 175] on link "Notes" at bounding box center [722, 180] width 31 height 22
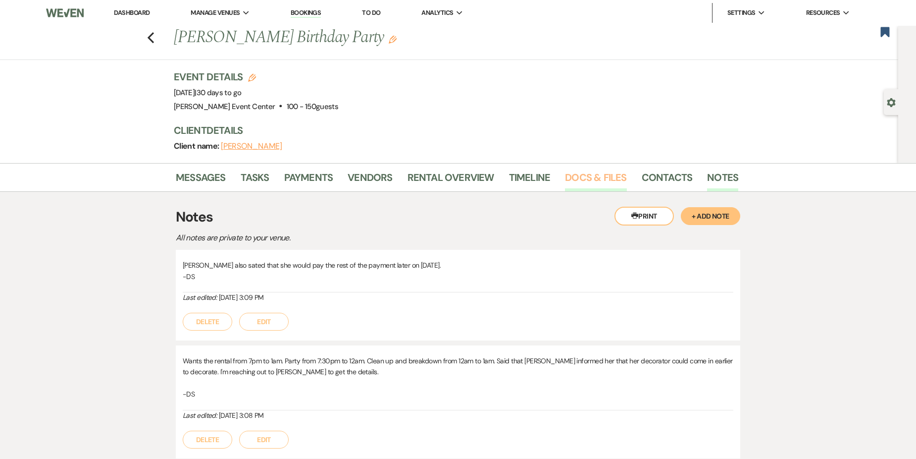
click at [585, 175] on link "Docs & Files" at bounding box center [595, 180] width 61 height 22
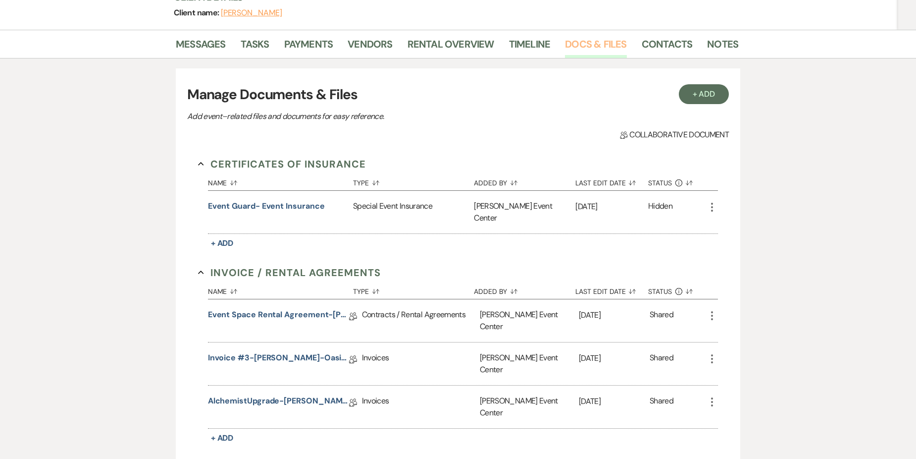
scroll to position [198, 0]
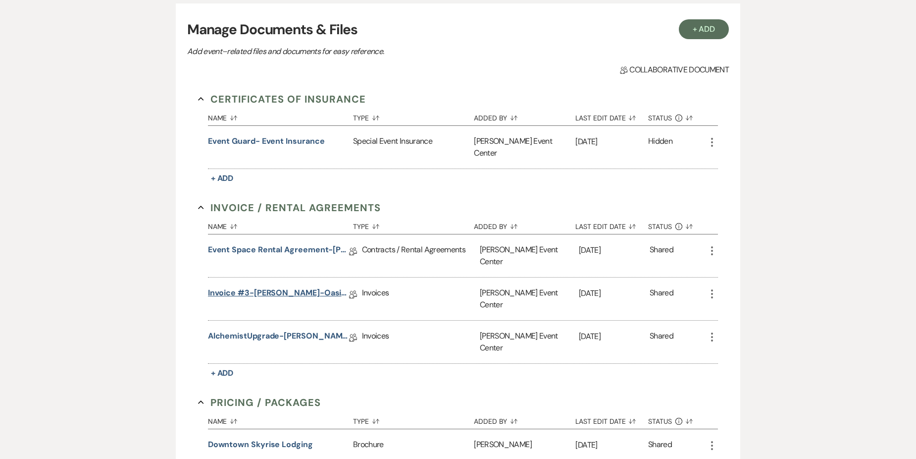
click at [294, 287] on link "Invoice #3-[PERSON_NAME]-Oasis-9.12.25" at bounding box center [278, 294] width 141 height 15
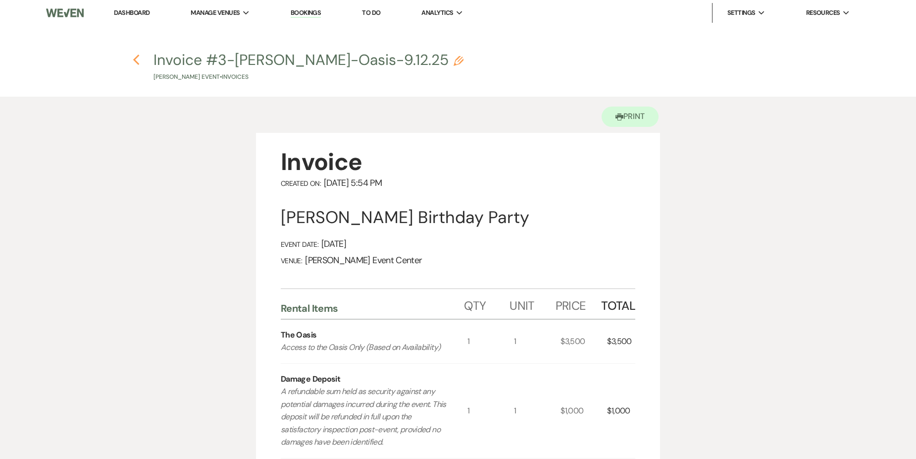
click at [139, 62] on icon "Previous" at bounding box center [136, 60] width 7 height 12
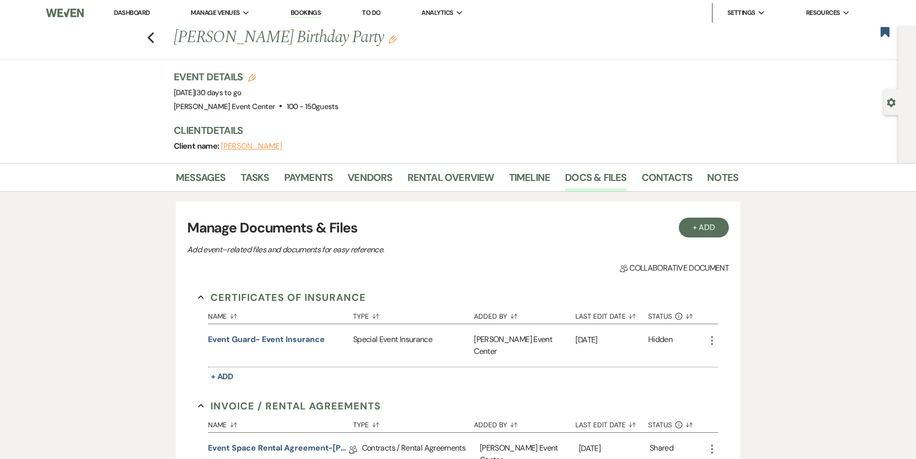
scroll to position [198, 0]
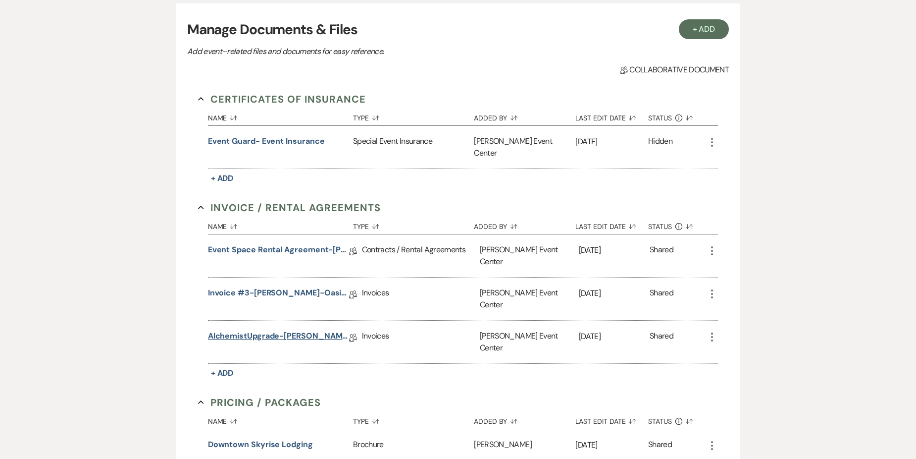
click at [277, 330] on link "AlchemistUpgrade-[PERSON_NAME]-9.12.25" at bounding box center [278, 337] width 141 height 15
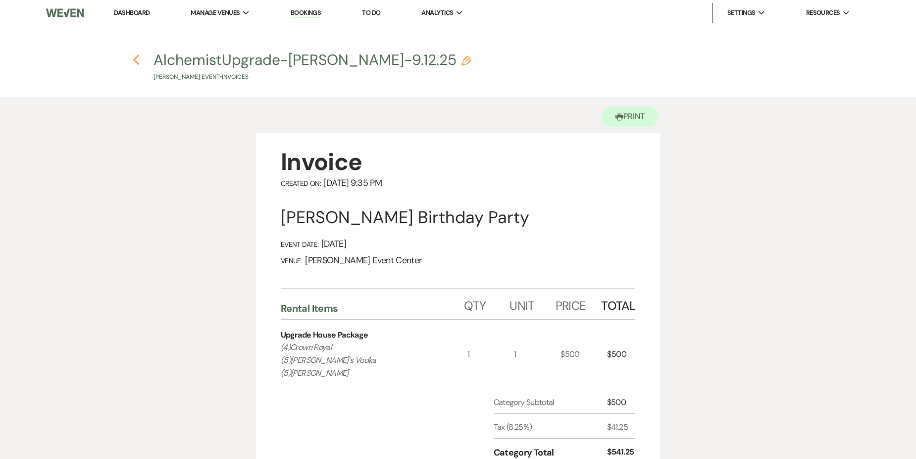
click at [134, 61] on use "button" at bounding box center [136, 59] width 6 height 11
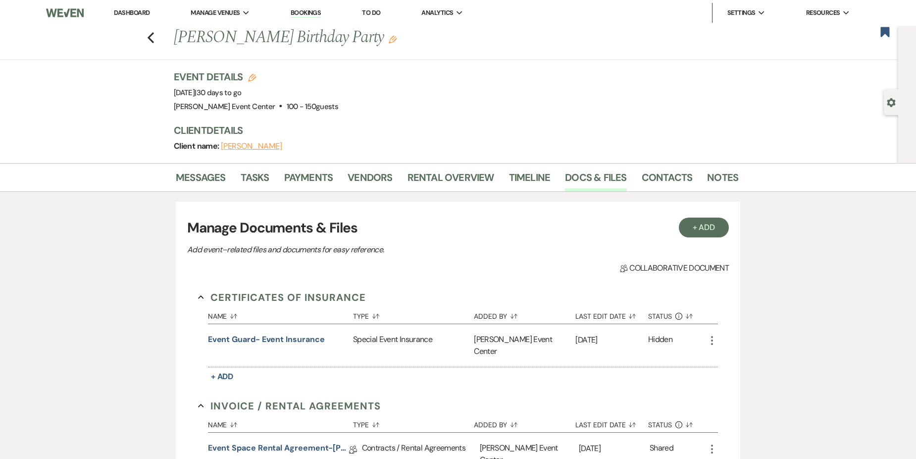
scroll to position [198, 0]
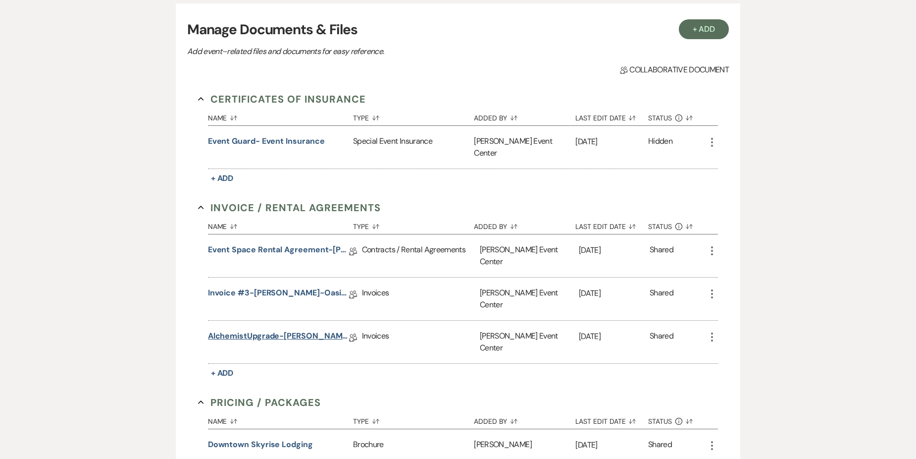
click at [284, 330] on link "AlchemistUpgrade-[PERSON_NAME]-9.12.25" at bounding box center [278, 337] width 141 height 15
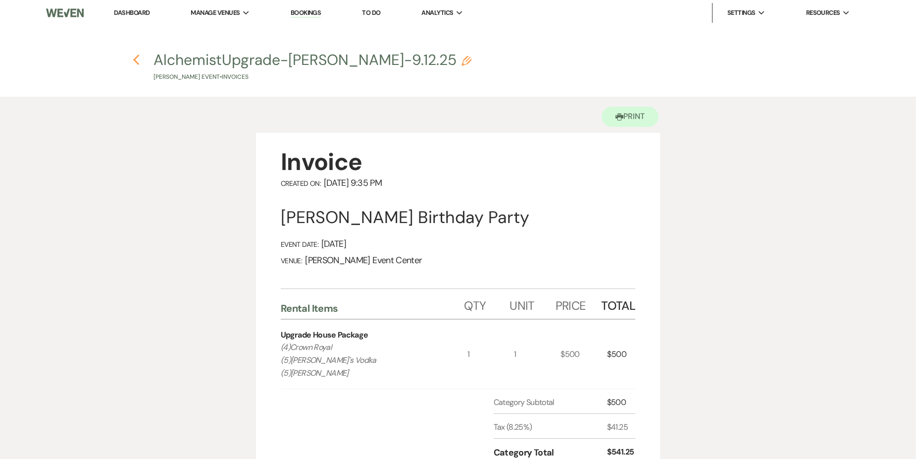
click at [133, 59] on icon "Previous" at bounding box center [136, 60] width 7 height 12
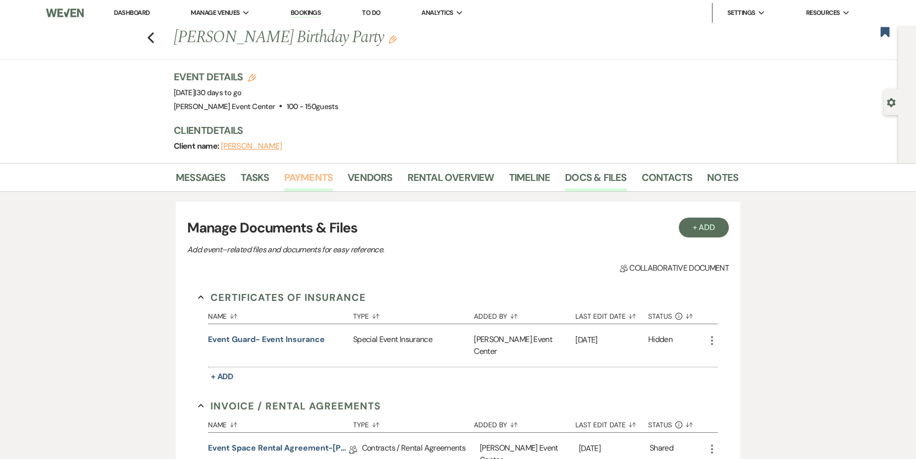
click at [316, 170] on link "Payments" at bounding box center [308, 180] width 49 height 22
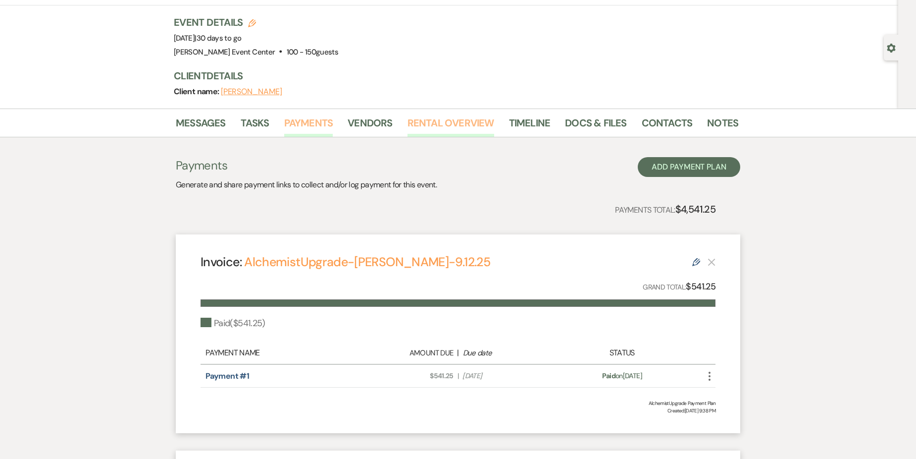
scroll to position [50, 0]
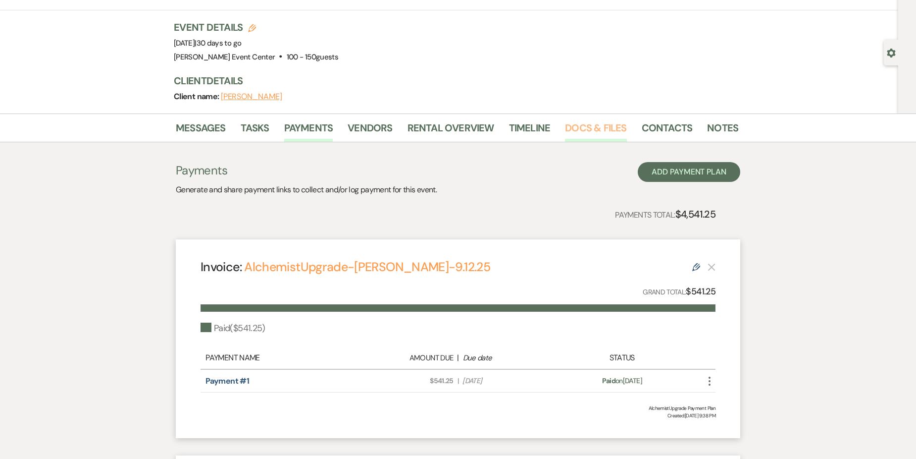
click at [584, 129] on link "Docs & Files" at bounding box center [595, 131] width 61 height 22
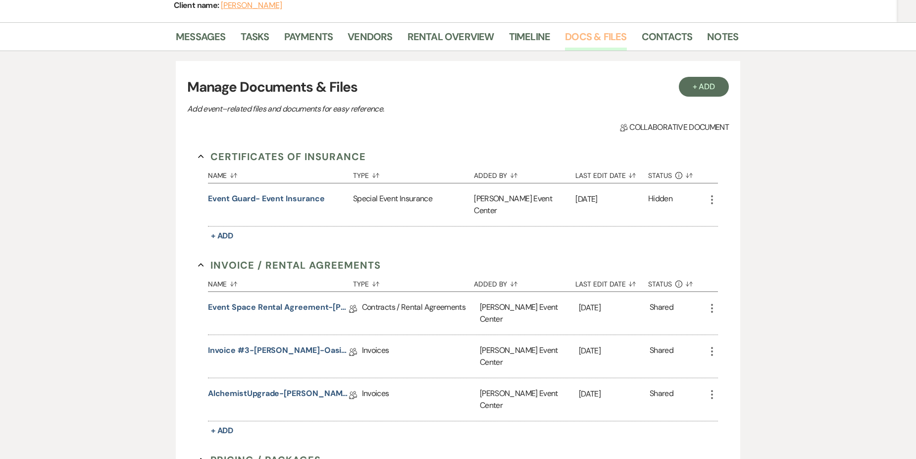
scroll to position [149, 0]
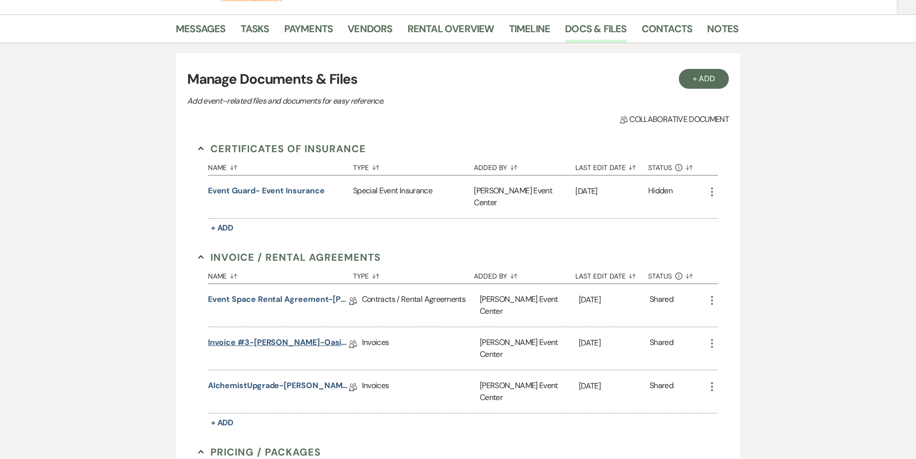
click at [276, 336] on link "Invoice #3-[PERSON_NAME]-Oasis-9.12.25" at bounding box center [278, 343] width 141 height 15
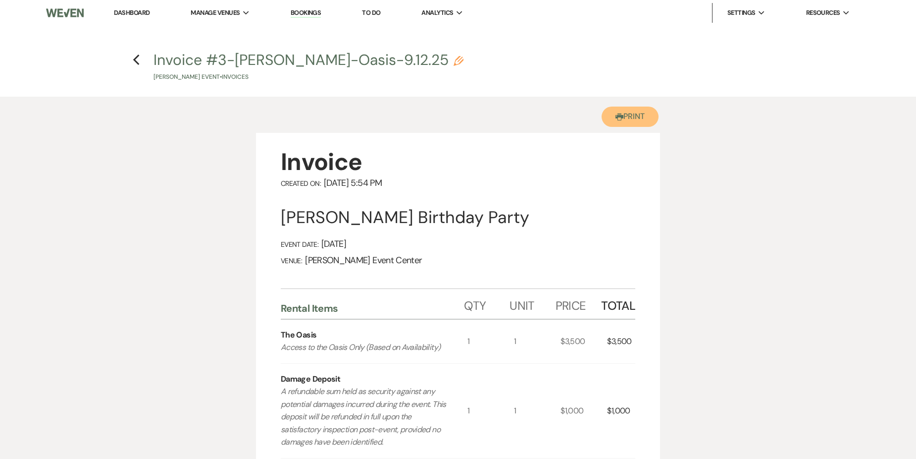
click at [617, 121] on icon "Printer" at bounding box center [620, 117] width 8 height 8
click at [133, 61] on icon "Previous" at bounding box center [136, 60] width 7 height 12
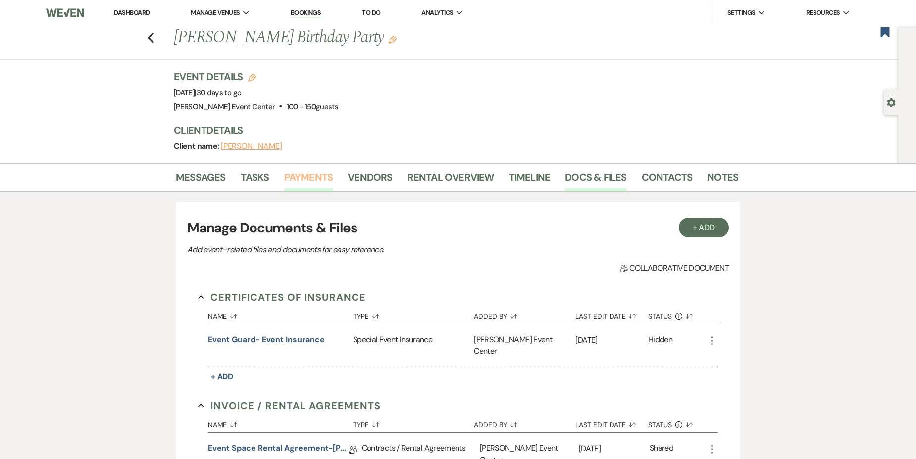
click at [314, 175] on link "Payments" at bounding box center [308, 180] width 49 height 22
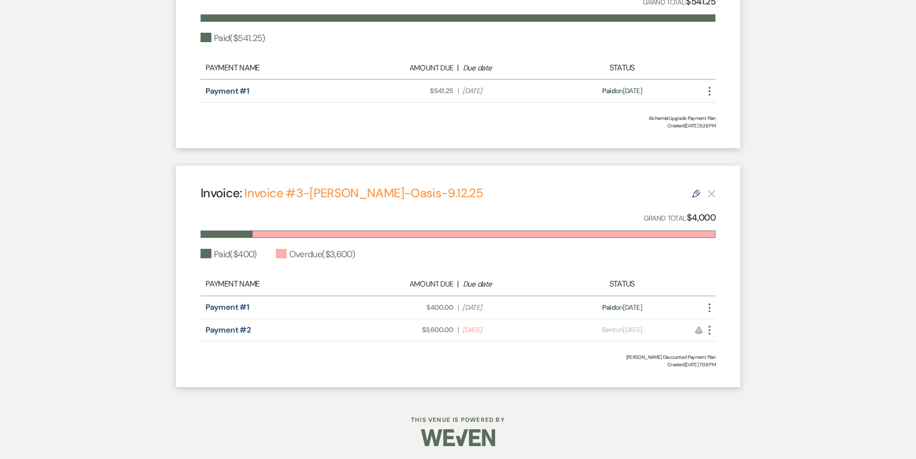
scroll to position [341, 0]
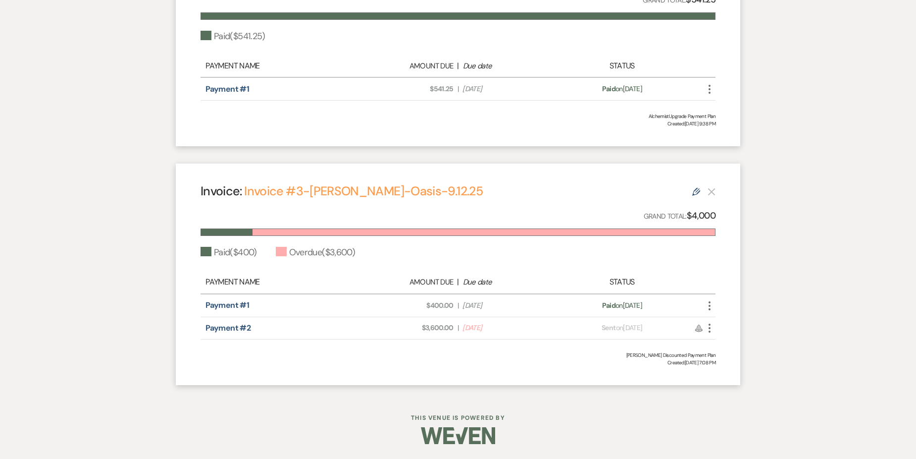
click at [709, 331] on icon "More" at bounding box center [710, 328] width 12 height 12
click at [729, 382] on link "Pencil Edit" at bounding box center [754, 381] width 100 height 17
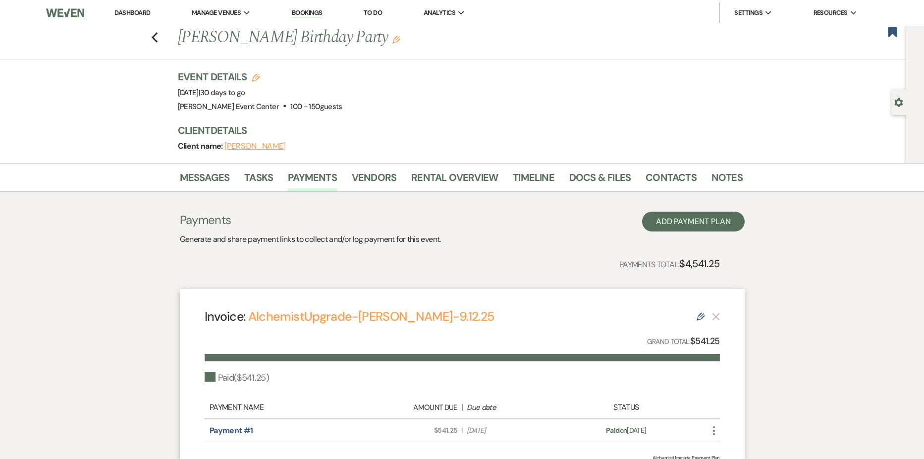
select select "25914"
select select "1"
select select "2"
select select "percentage"
select select "host"
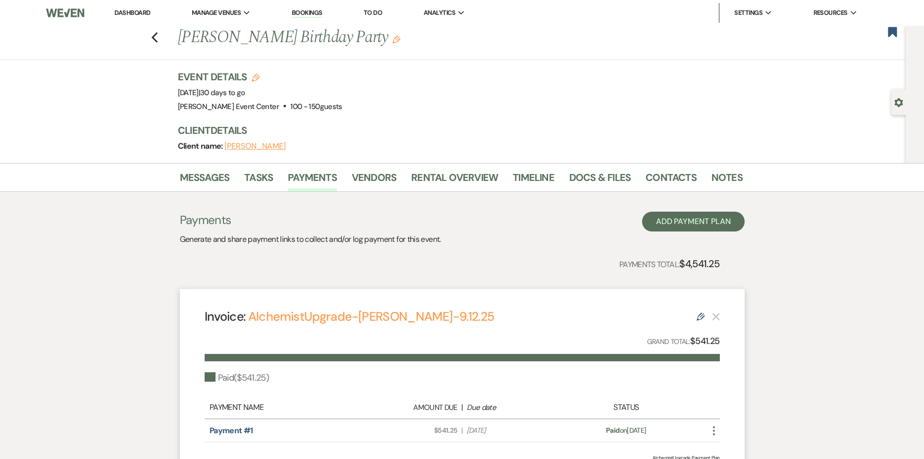
select select "days"
select select "afterDueDate"
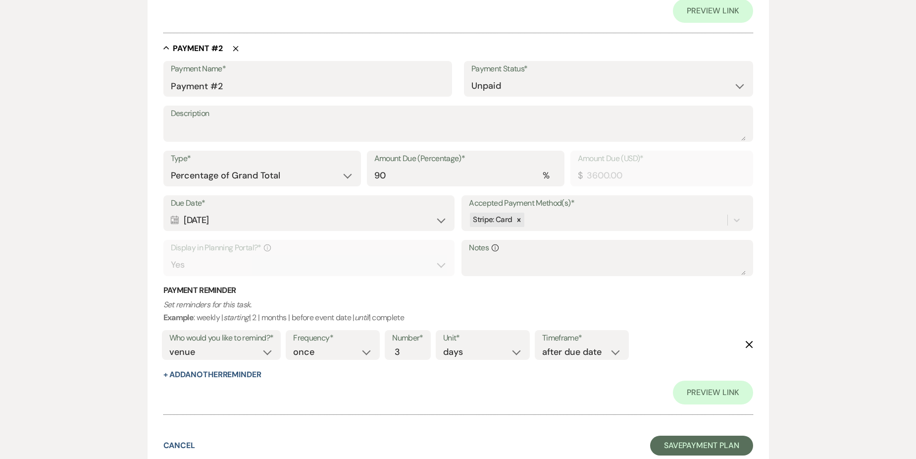
scroll to position [594, 0]
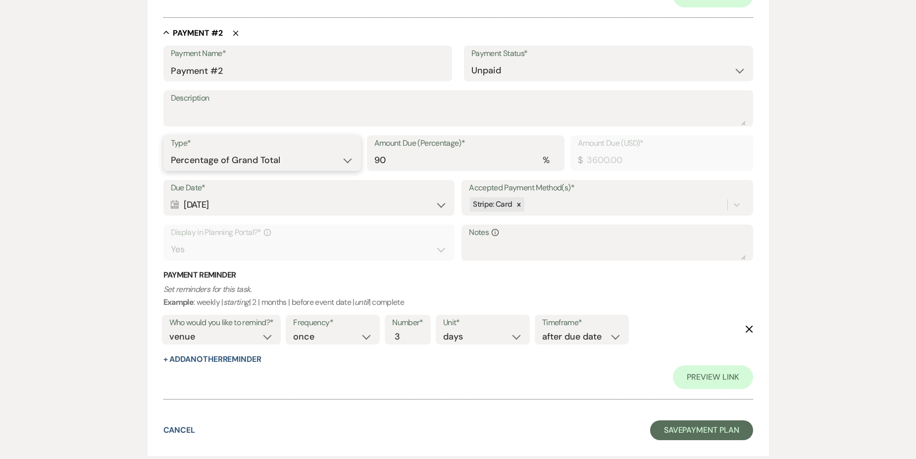
click at [306, 156] on select "Dollar Amount Percentage of Grand Total" at bounding box center [262, 160] width 183 height 19
select select "flat"
click at [171, 151] on select "Dollar Amount Percentage of Grand Total" at bounding box center [262, 160] width 183 height 19
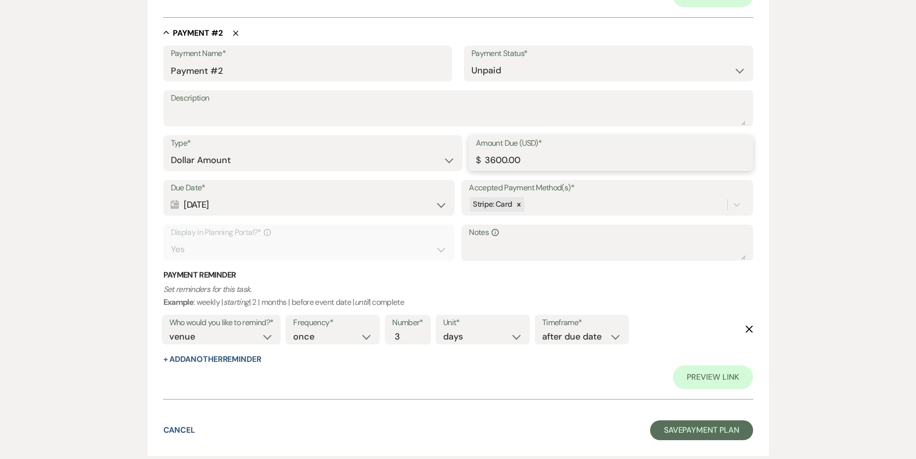
click at [534, 154] on input "3600.00" at bounding box center [611, 160] width 270 height 19
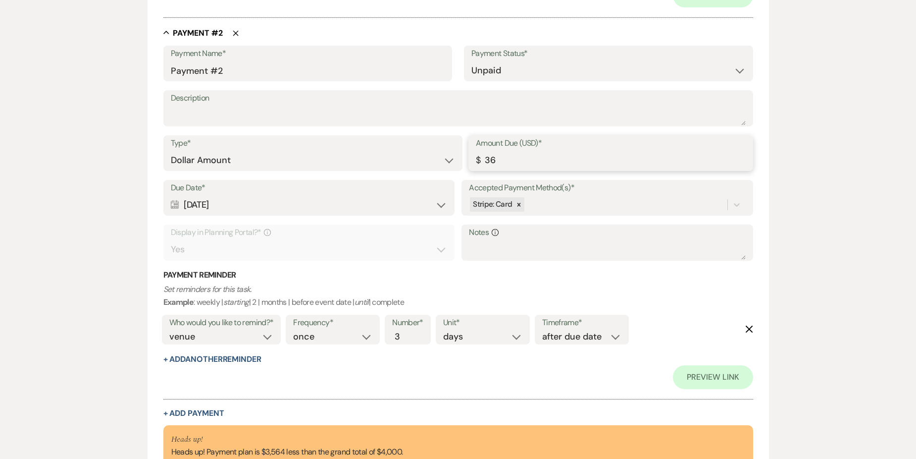
type input "3"
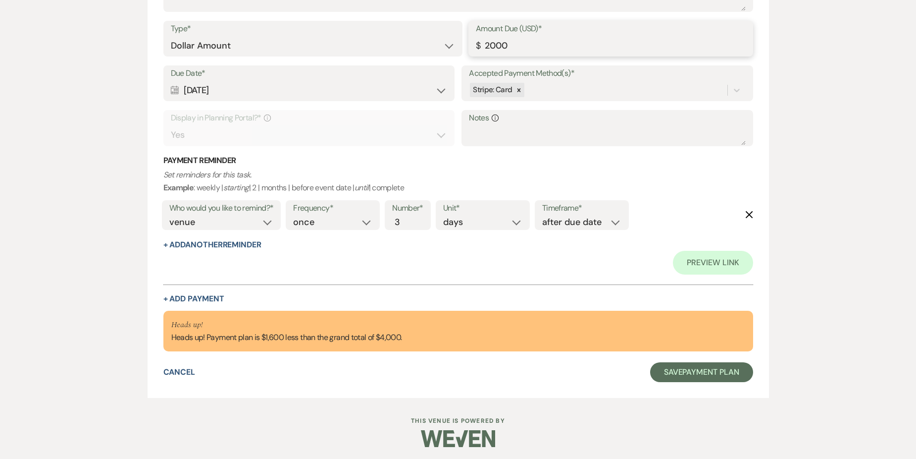
scroll to position [712, 0]
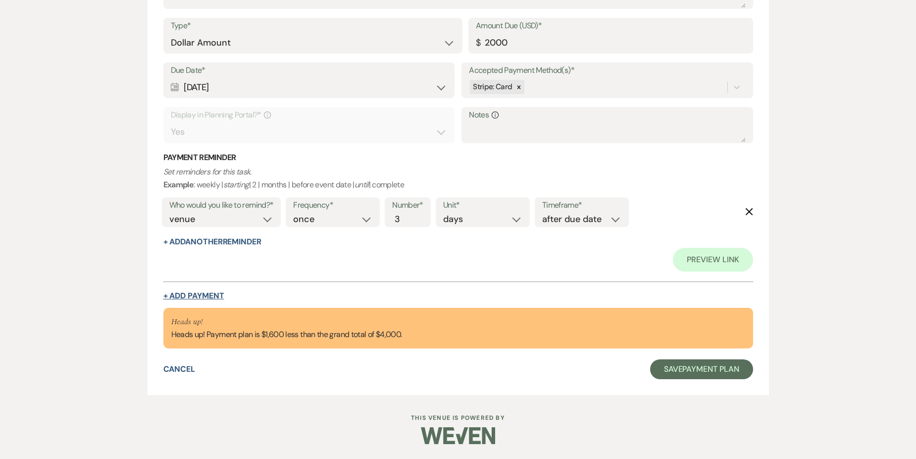
type input "2000.00"
click at [211, 292] on button "+ Add Payment" at bounding box center [193, 296] width 61 height 8
select select "2"
select select "flat"
select select "true"
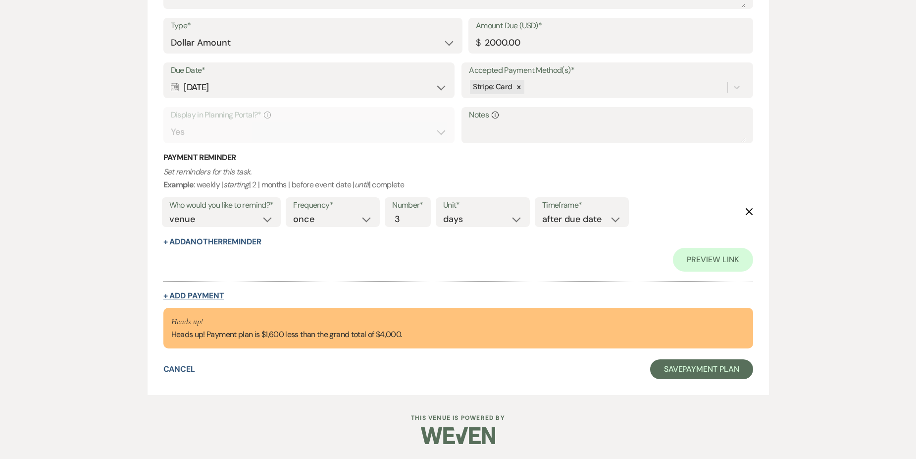
select select "client"
select select "weeks"
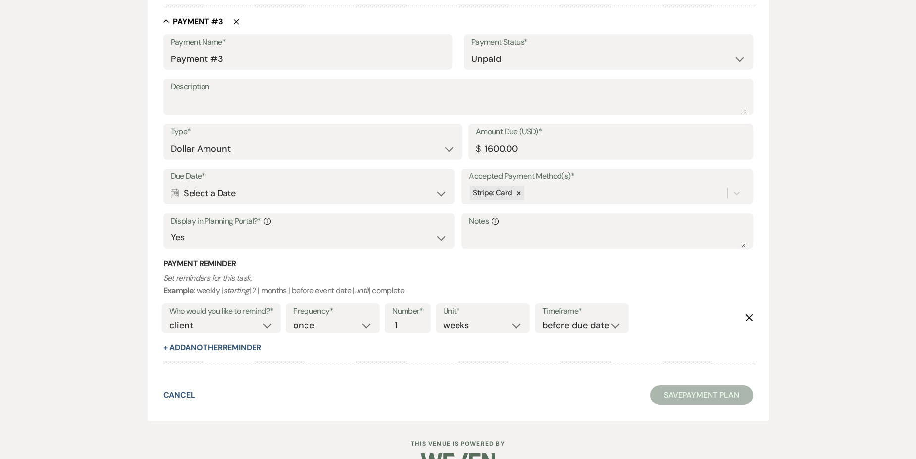
scroll to position [965, 0]
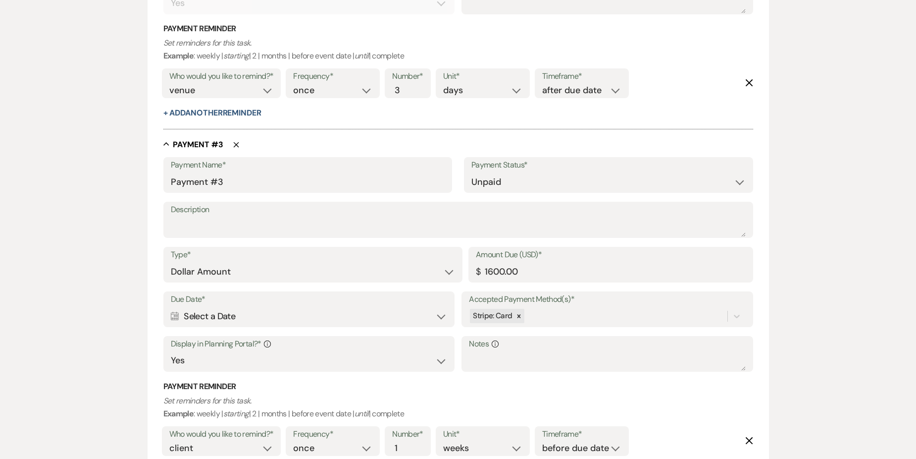
click at [306, 314] on div "Calendar Select a Date Expand" at bounding box center [309, 316] width 276 height 19
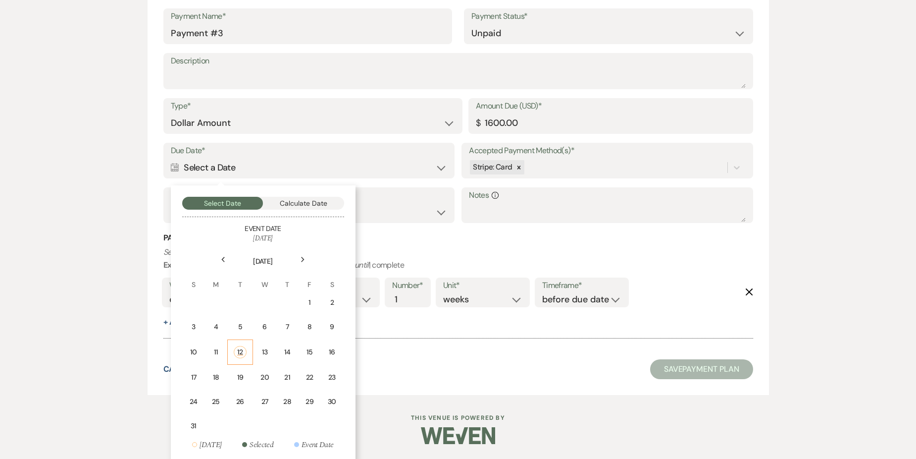
click at [241, 348] on div "12" at bounding box center [240, 352] width 12 height 12
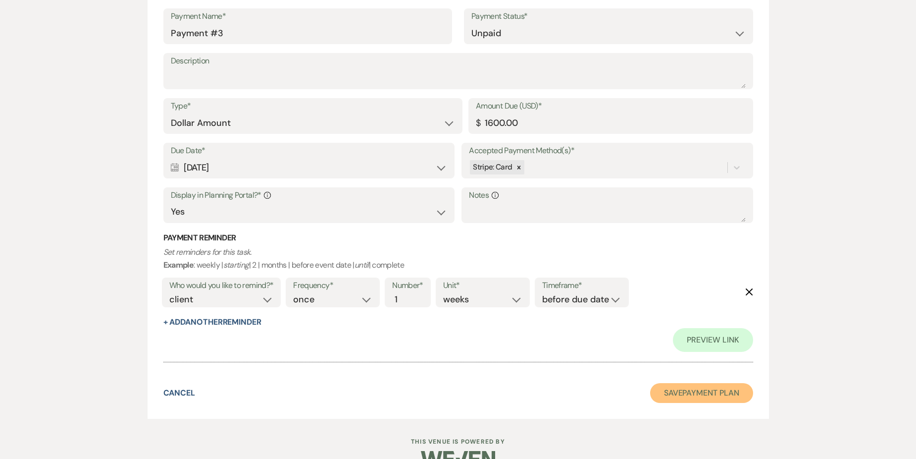
click at [675, 389] on button "Save Payment Plan" at bounding box center [701, 393] width 103 height 20
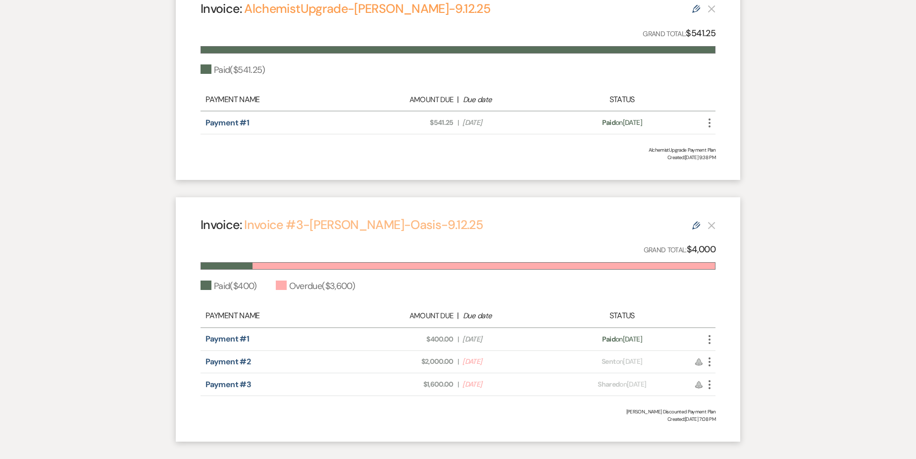
scroll to position [364, 0]
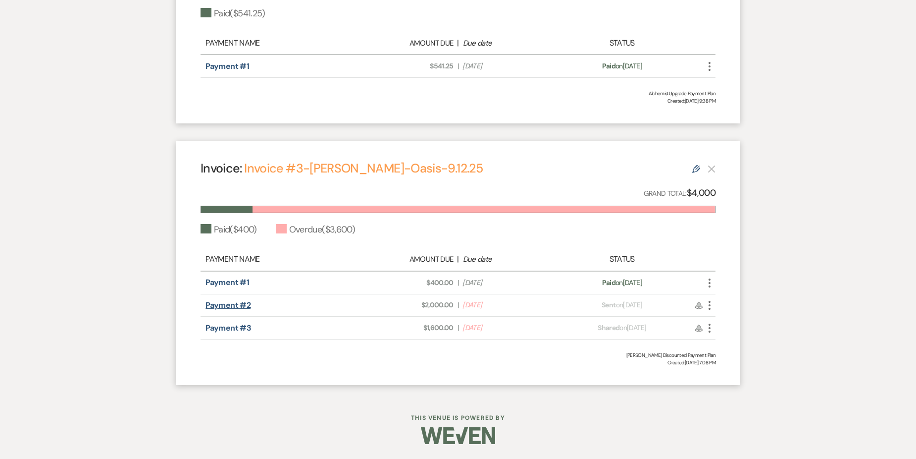
click at [208, 304] on link "Payment #2" at bounding box center [228, 305] width 45 height 10
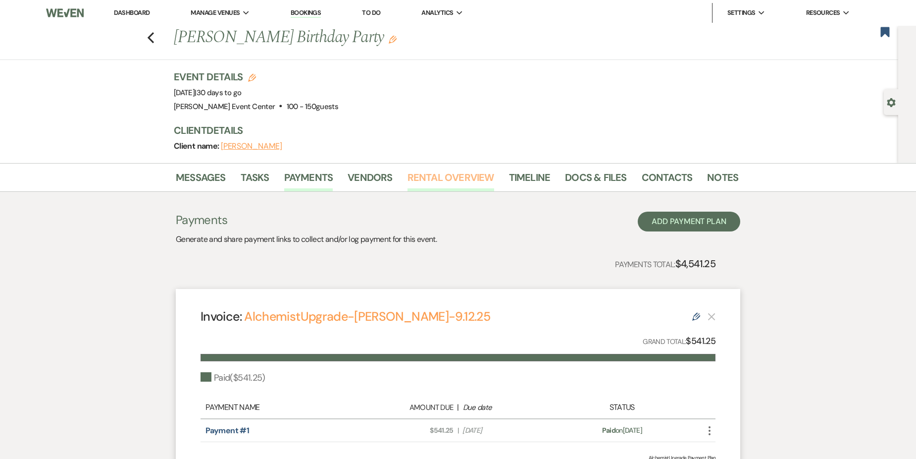
click at [482, 174] on link "Rental Overview" at bounding box center [451, 180] width 87 height 22
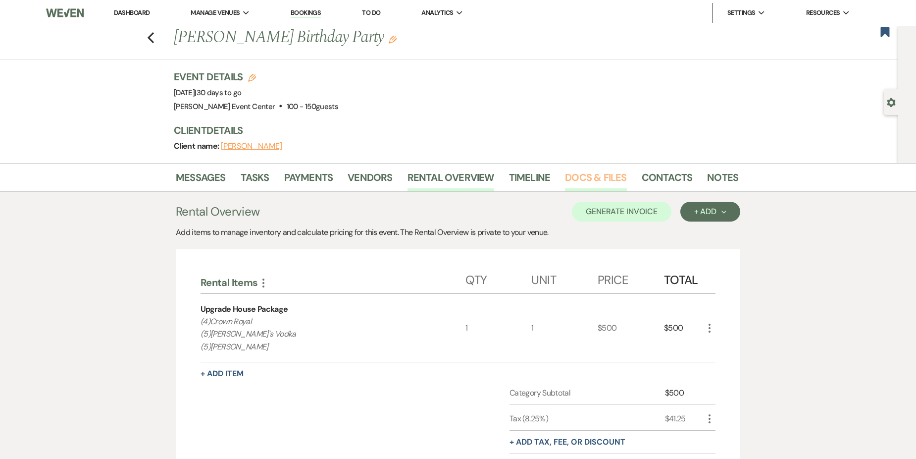
click at [590, 181] on link "Docs & Files" at bounding box center [595, 180] width 61 height 22
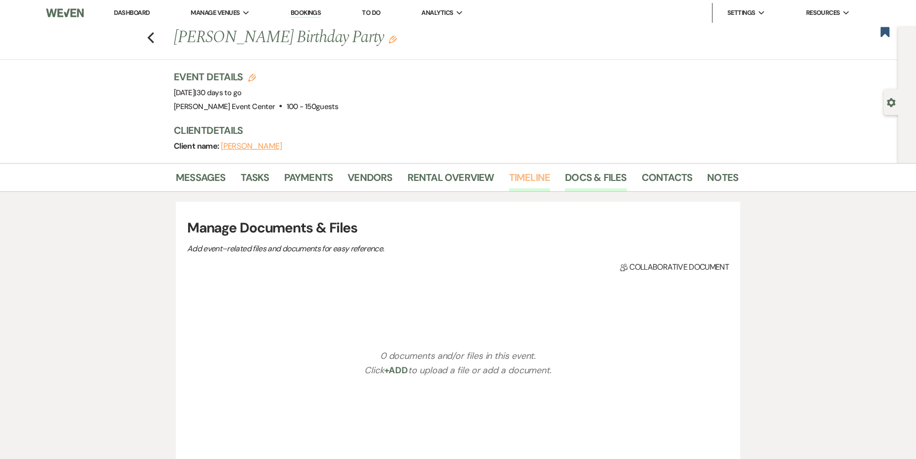
click at [518, 180] on link "Timeline" at bounding box center [530, 180] width 42 height 22
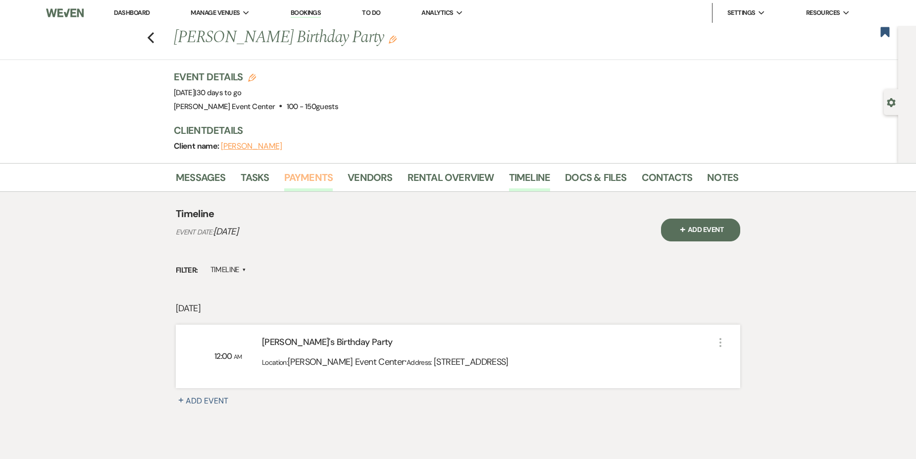
click at [305, 175] on link "Payments" at bounding box center [308, 180] width 49 height 22
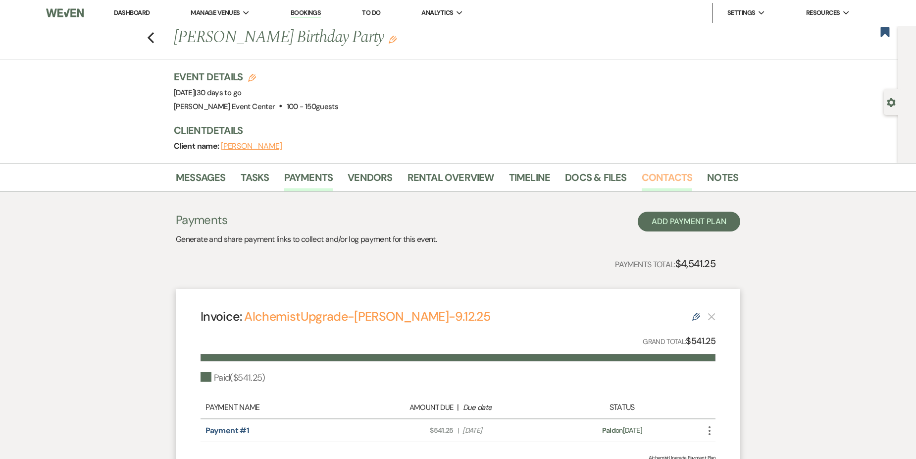
click at [655, 181] on link "Contacts" at bounding box center [667, 180] width 51 height 22
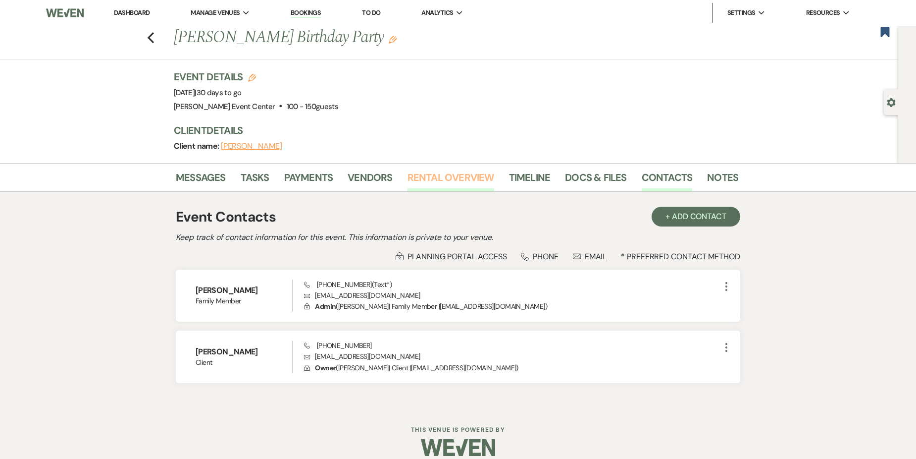
click at [469, 182] on link "Rental Overview" at bounding box center [451, 180] width 87 height 22
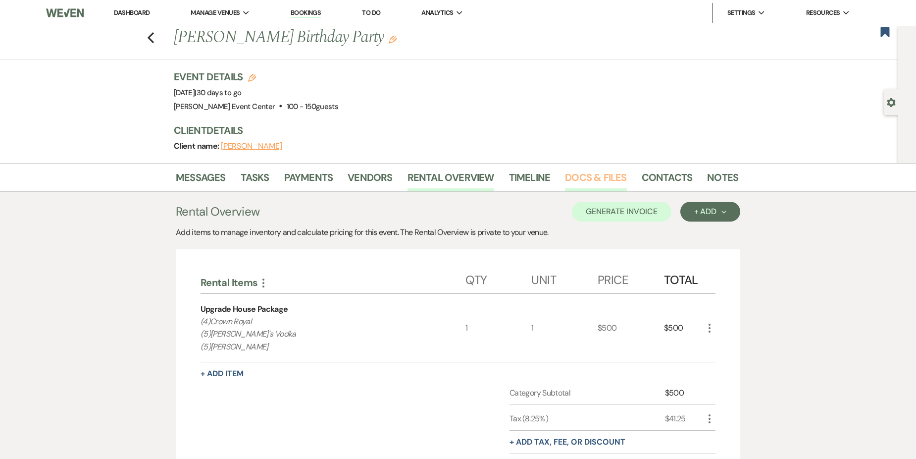
click at [600, 180] on link "Docs & Files" at bounding box center [595, 180] width 61 height 22
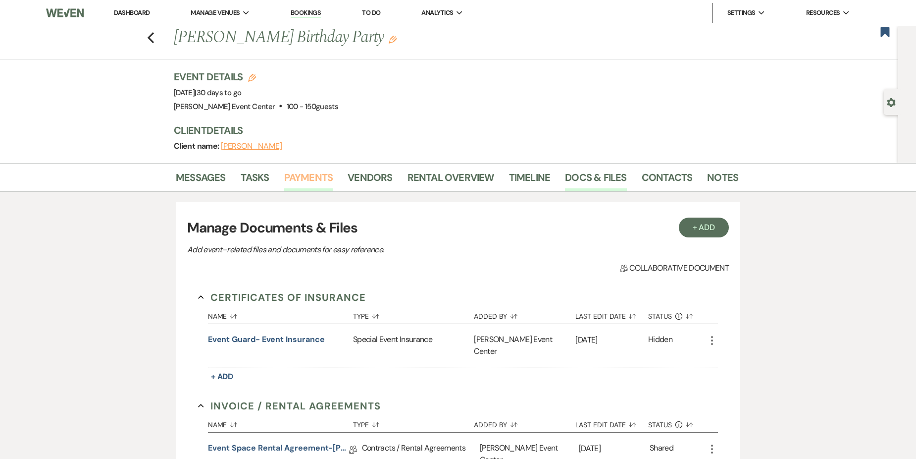
click at [303, 187] on link "Payments" at bounding box center [308, 180] width 49 height 22
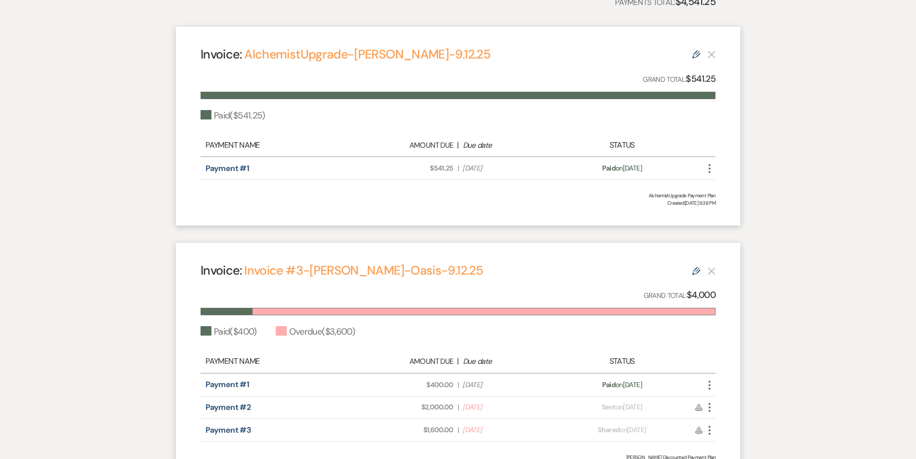
scroll to position [297, 0]
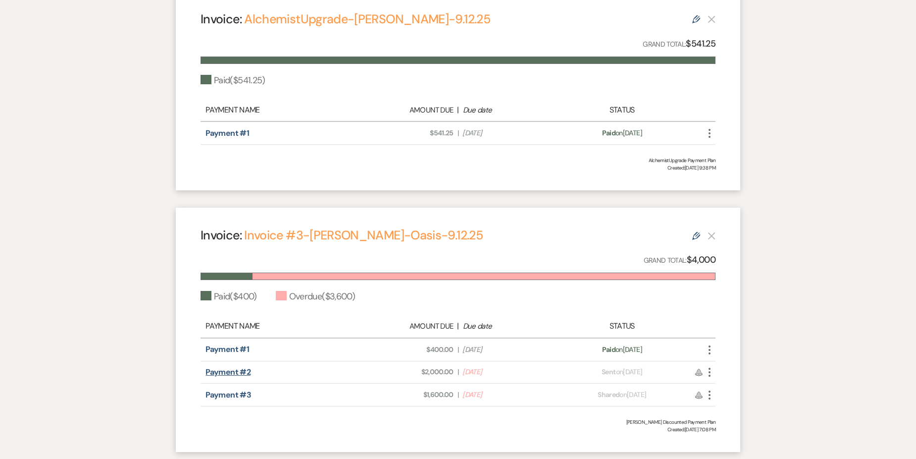
click at [248, 373] on link "Payment #2" at bounding box center [228, 372] width 45 height 10
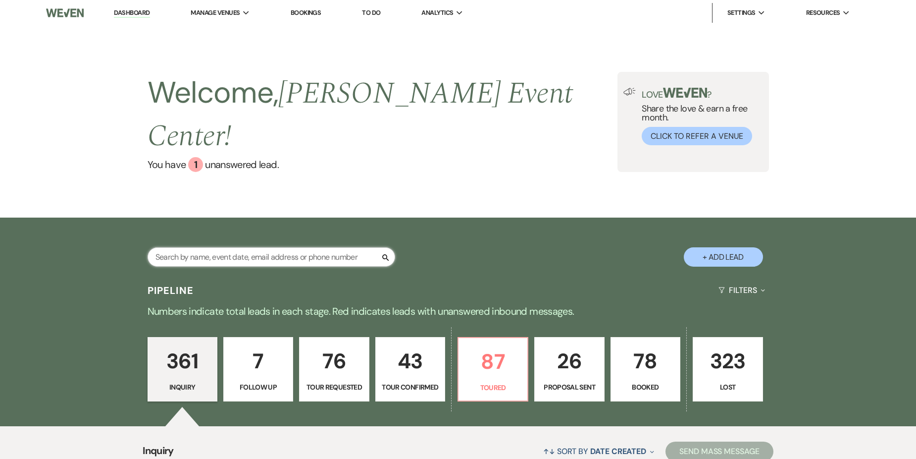
click at [276, 247] on input "text" at bounding box center [272, 256] width 248 height 19
type input "pat"
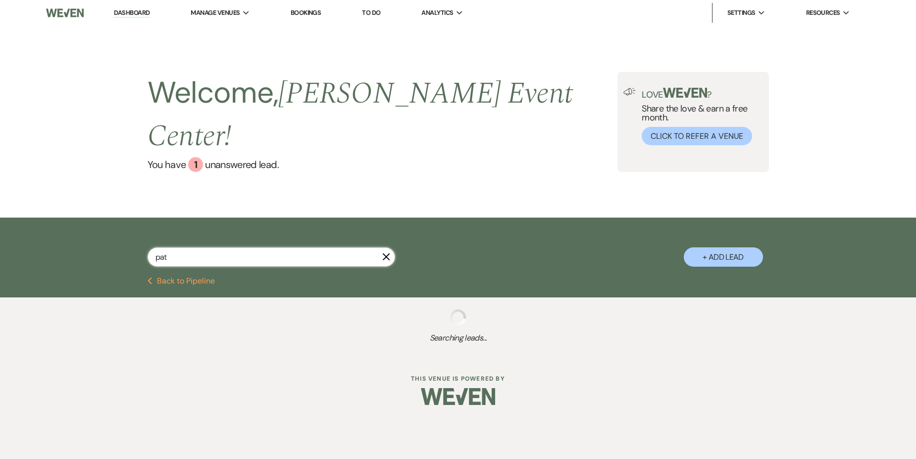
select select "5"
select select "8"
select select "1"
select select "8"
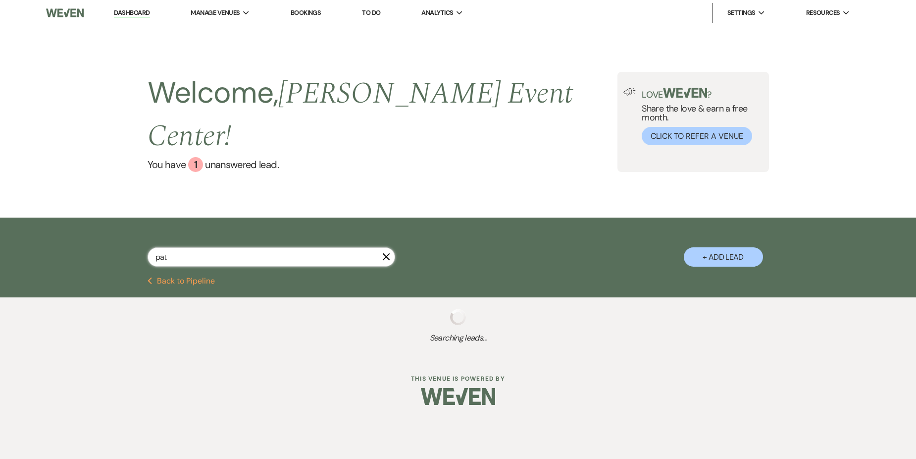
select select "1"
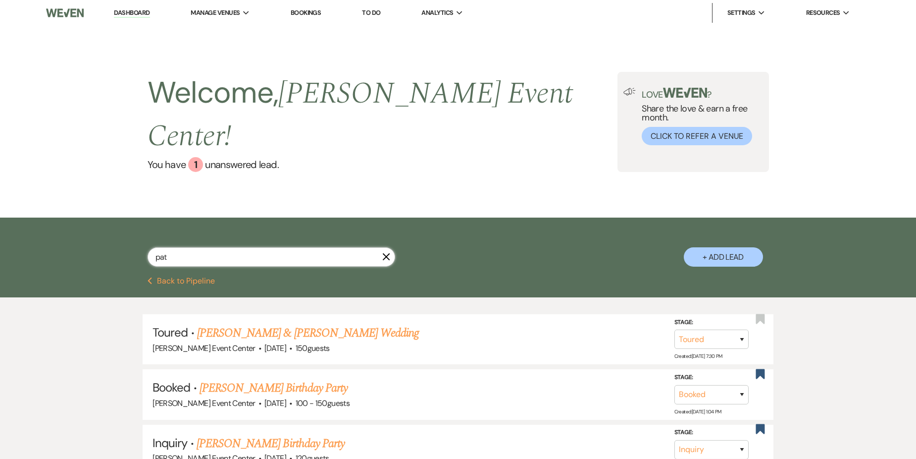
type input "patr"
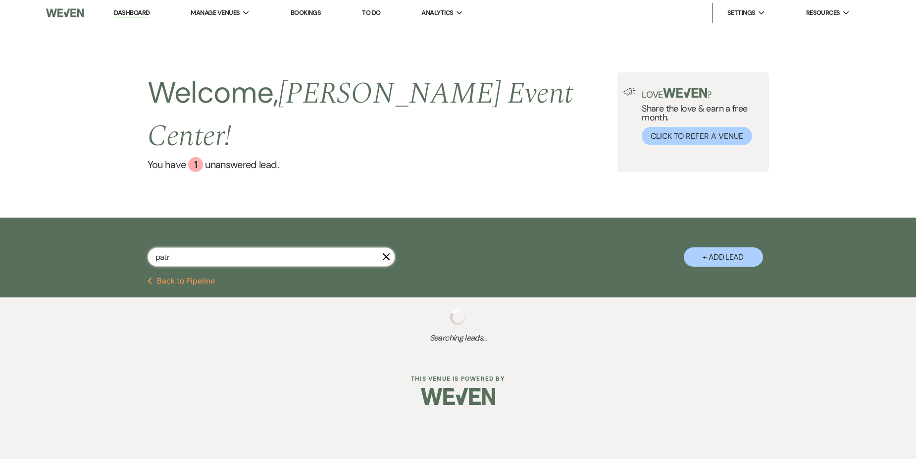
select select "8"
select select "1"
select select "8"
select select "1"
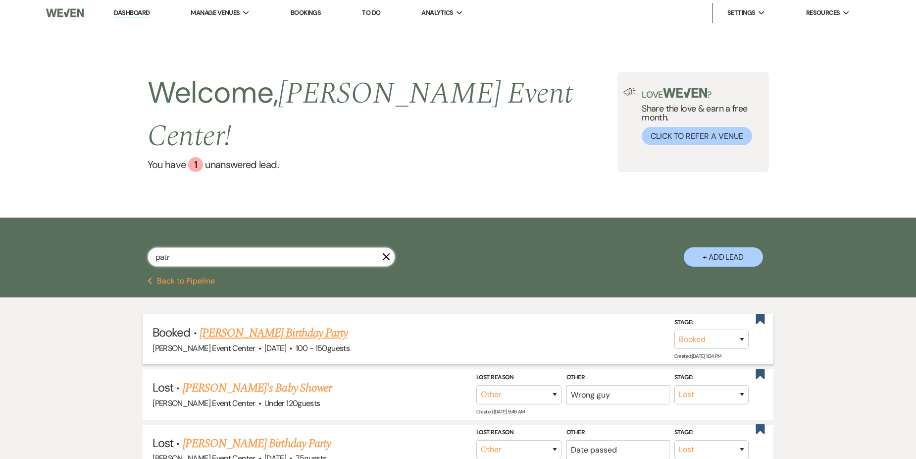
type input "patr"
click at [284, 324] on link "[PERSON_NAME] Birthday Party" at bounding box center [274, 333] width 148 height 18
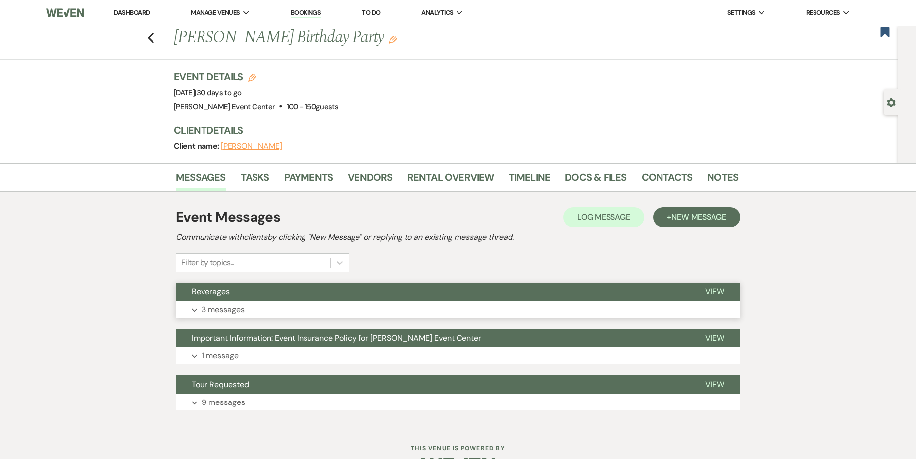
click at [225, 303] on button "Expand 3 messages" at bounding box center [458, 309] width 565 height 17
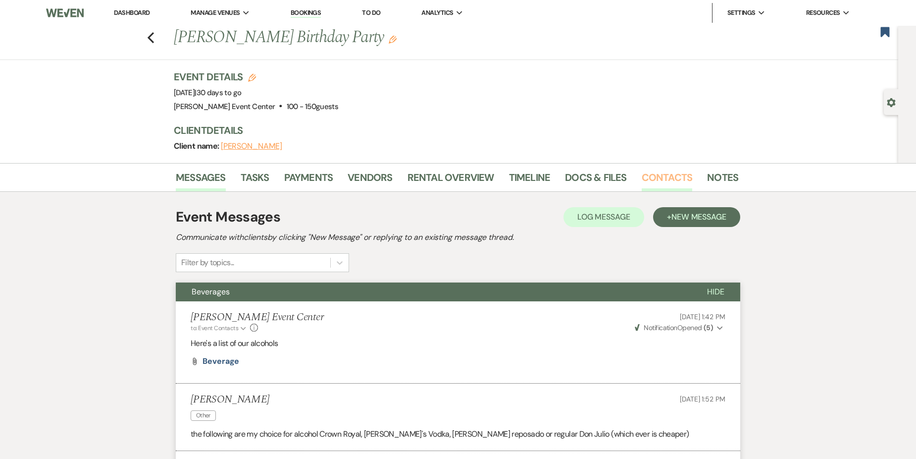
click at [667, 183] on link "Contacts" at bounding box center [667, 180] width 51 height 22
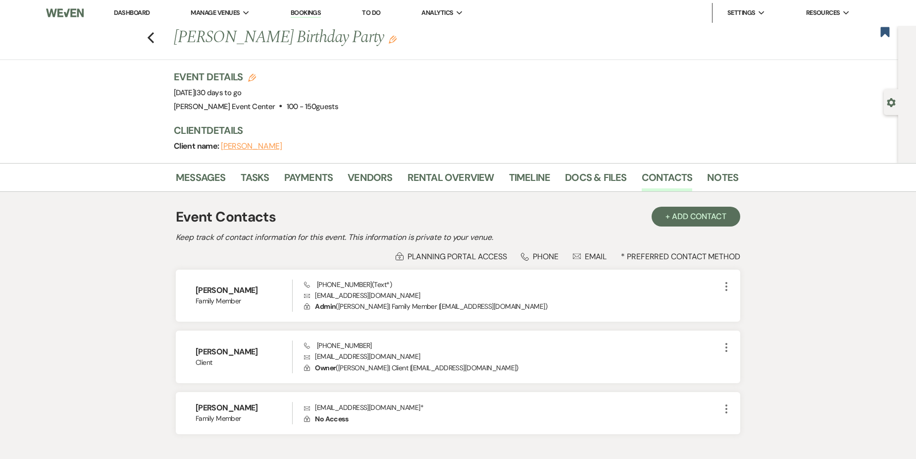
click at [77, 16] on img at bounding box center [65, 12] width 38 height 21
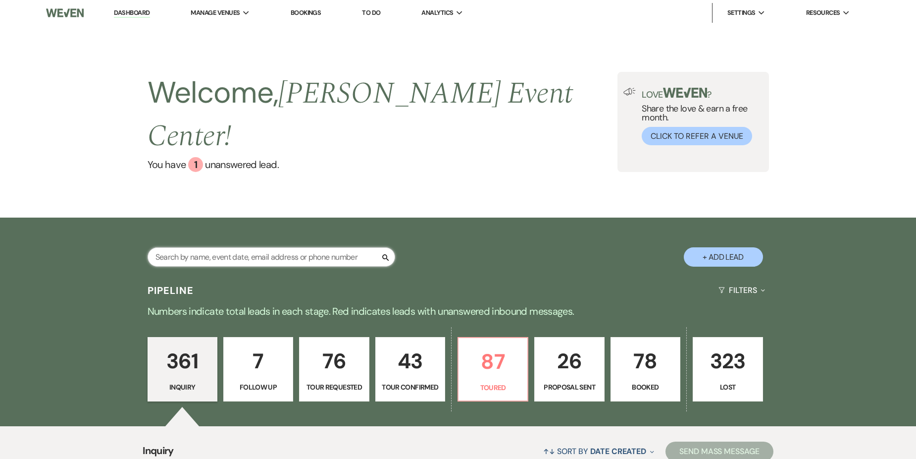
click at [319, 247] on input "text" at bounding box center [272, 256] width 248 height 19
type input "pat"
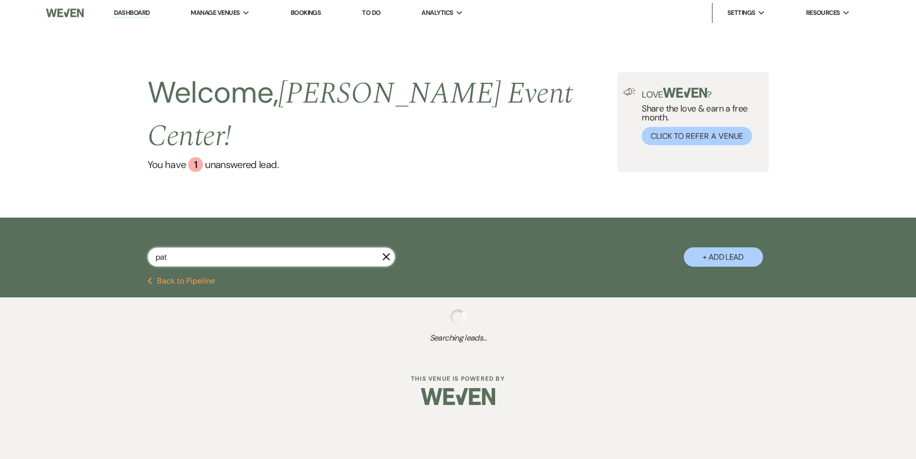
select select "5"
select select "8"
select select "1"
select select "8"
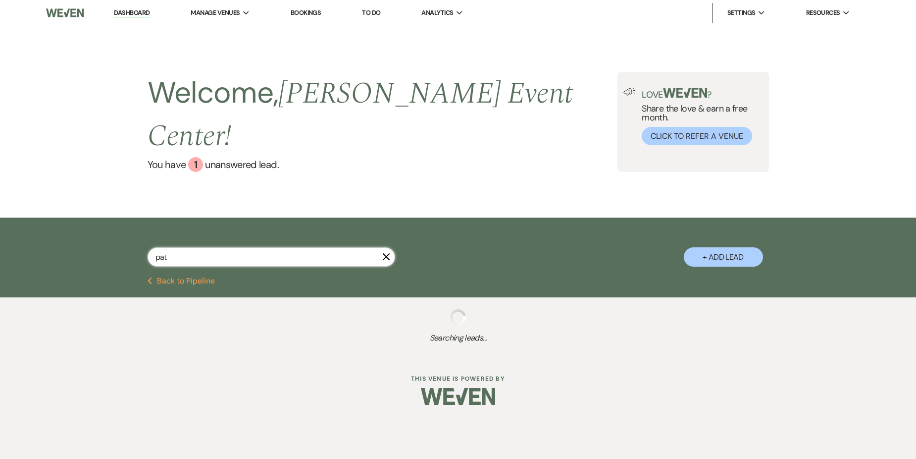
select select "1"
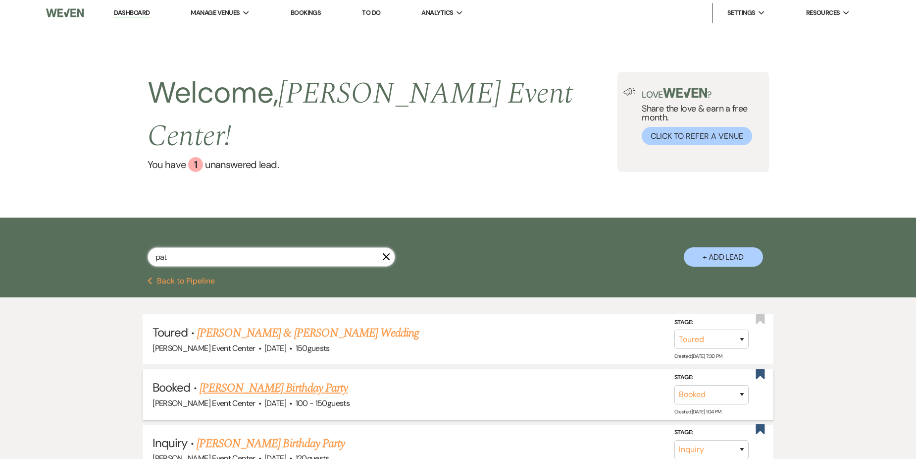
type input "pat"
click at [276, 379] on link "[PERSON_NAME] Birthday Party" at bounding box center [274, 388] width 148 height 18
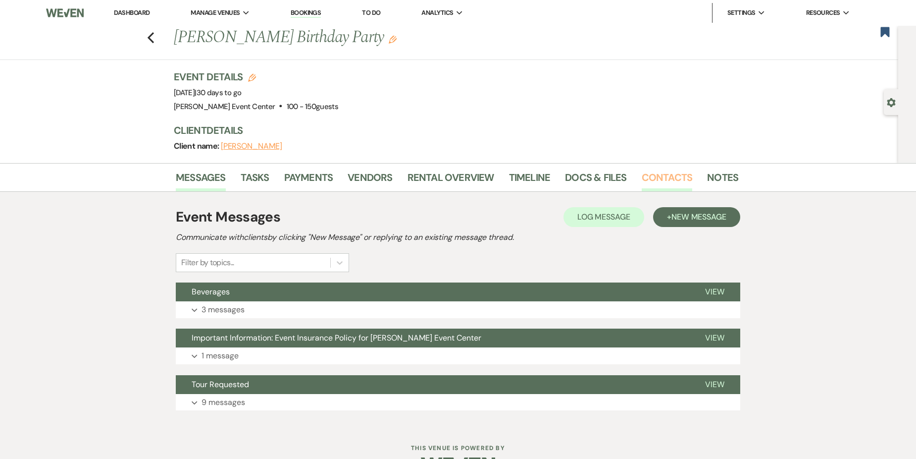
click at [659, 175] on link "Contacts" at bounding box center [667, 180] width 51 height 22
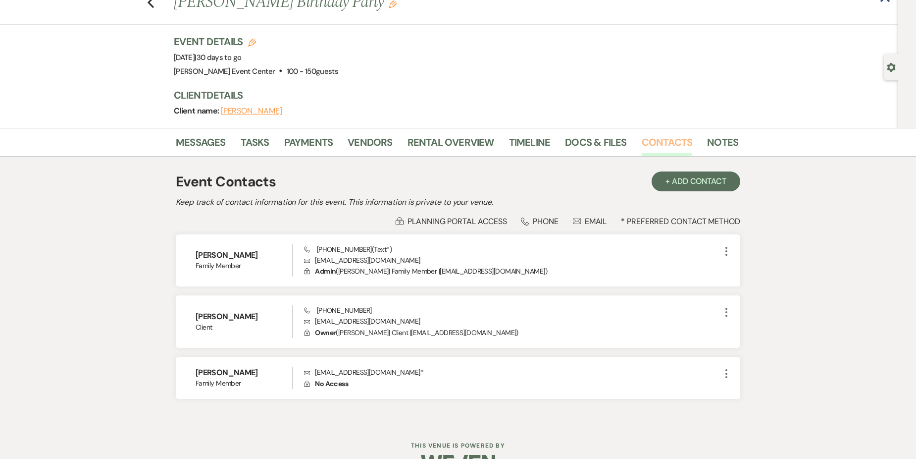
scroll to position [50, 0]
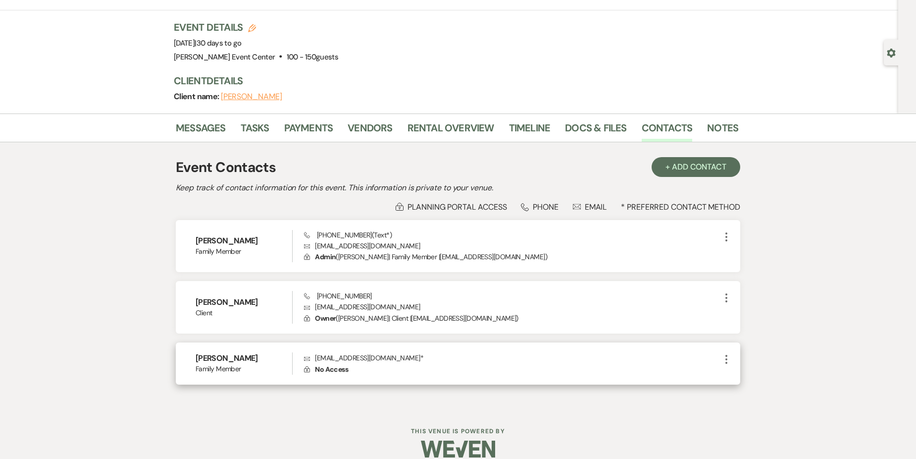
click at [440, 366] on p "Lock No Access" at bounding box center [512, 369] width 417 height 11
click at [602, 414] on div "Dashboard Manage Venues Expand [PERSON_NAME] Event Center Bookings To Do Analyt…" at bounding box center [458, 211] width 916 height 522
click at [576, 413] on div "Dashboard Manage Venues Expand [PERSON_NAME] Event Center Bookings To Do Analyt…" at bounding box center [458, 211] width 916 height 522
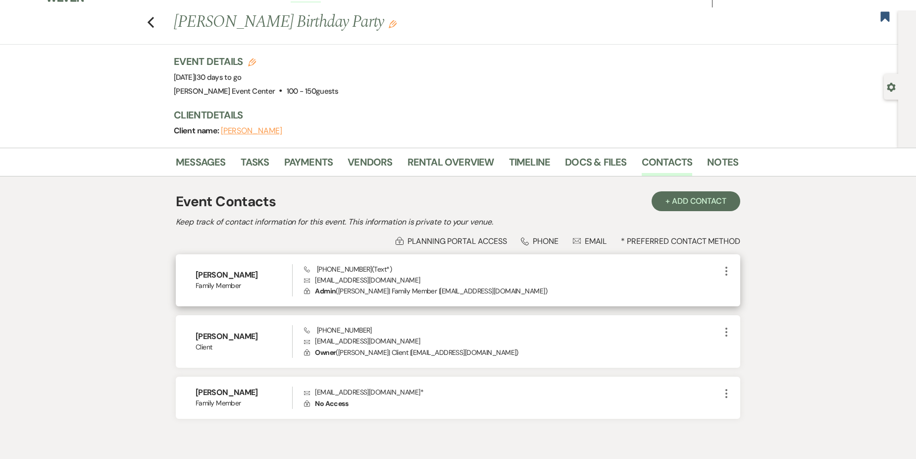
scroll to position [0, 0]
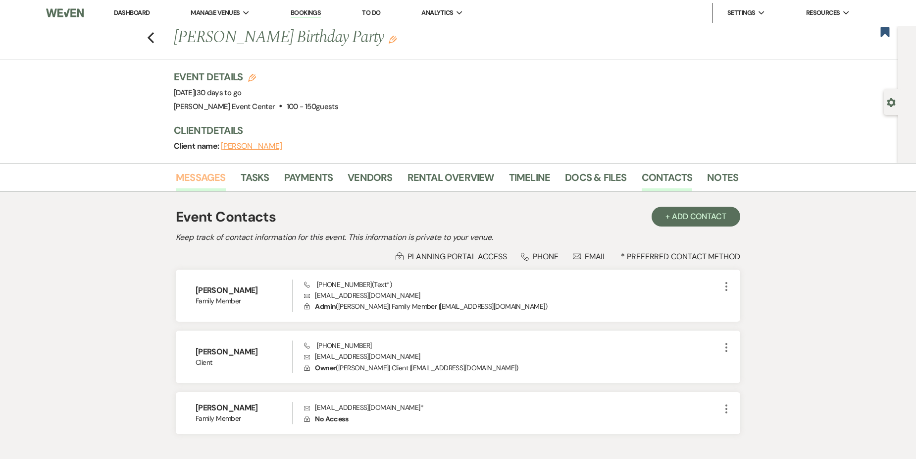
click at [202, 176] on link "Messages" at bounding box center [201, 180] width 50 height 22
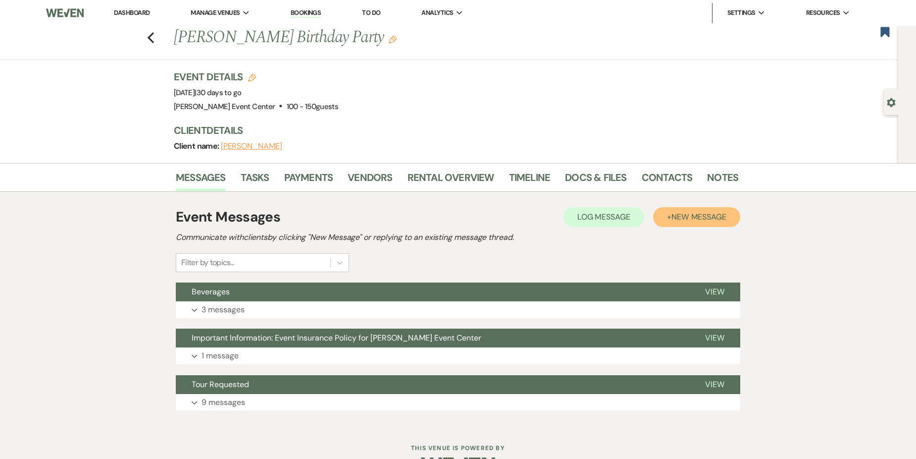
click at [697, 212] on span "New Message" at bounding box center [699, 217] width 55 height 10
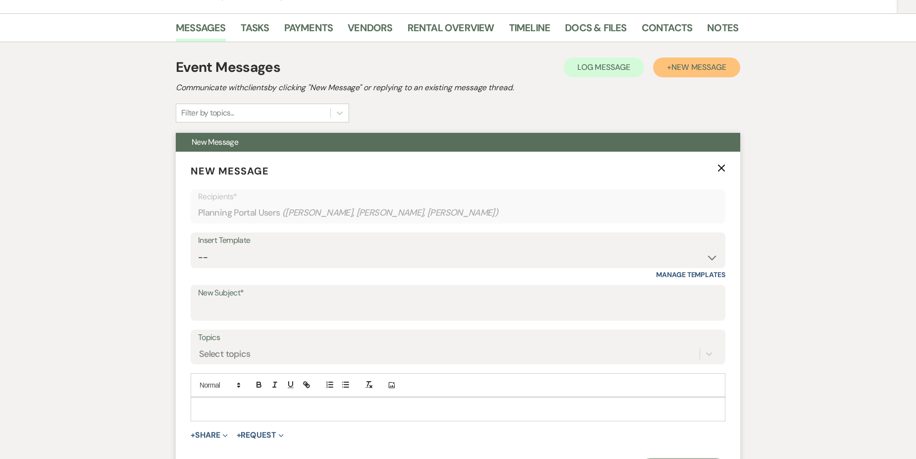
scroll to position [198, 0]
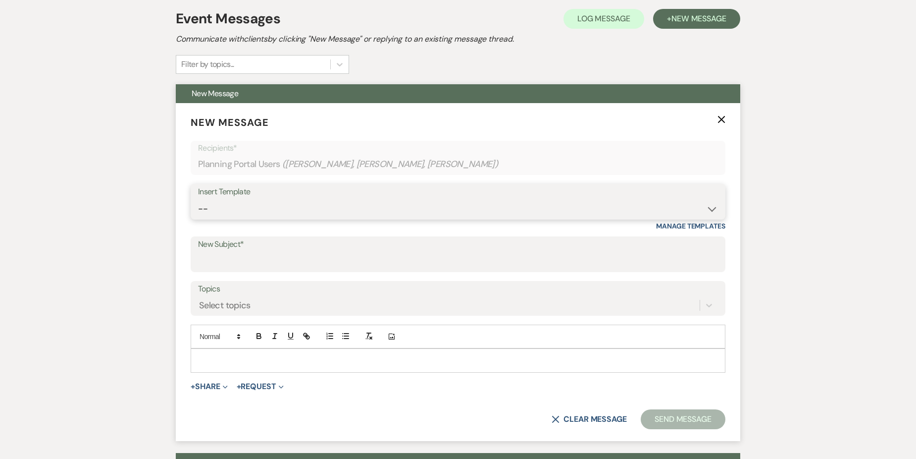
click at [266, 210] on select "-- Weven Planning Portal Introduction (Booked Events) Initial Inquiry Response …" at bounding box center [458, 208] width 520 height 19
click at [246, 360] on p at bounding box center [458, 360] width 519 height 11
click at [250, 386] on button "+ Request Expand" at bounding box center [260, 386] width 47 height 8
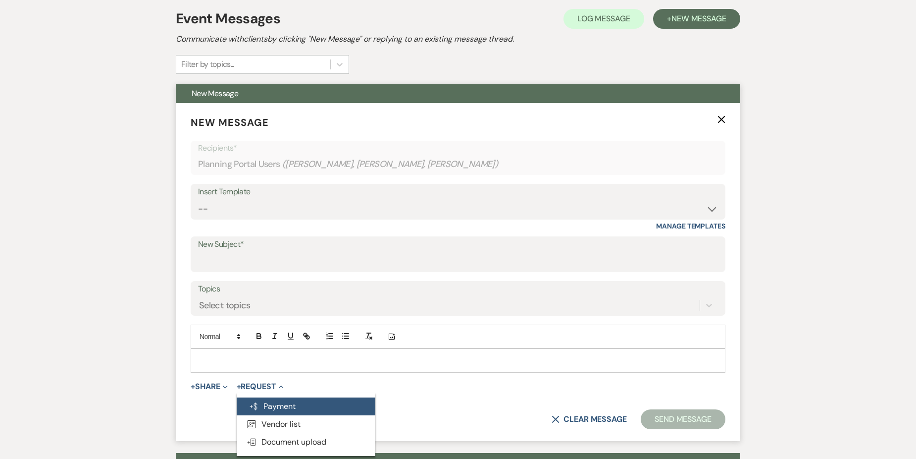
click at [287, 402] on button "Generate Payment Payment" at bounding box center [306, 406] width 139 height 18
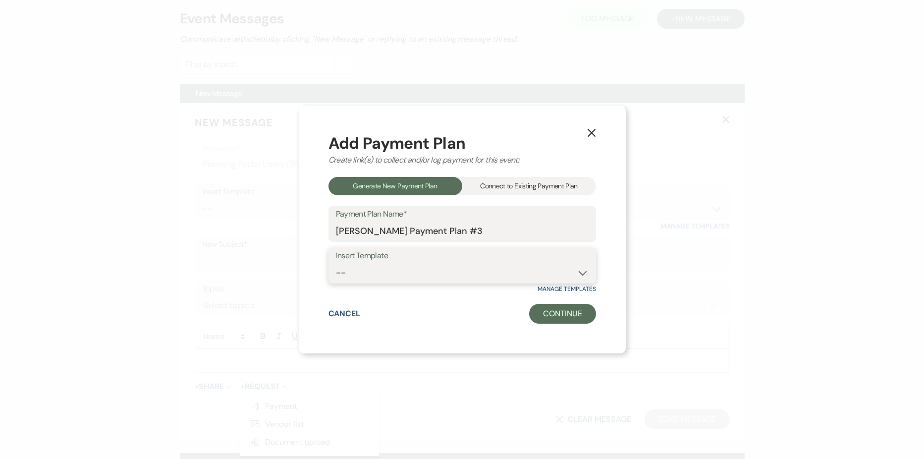
click at [395, 270] on select "--" at bounding box center [462, 272] width 253 height 19
click at [500, 185] on div "Connect to Existing Payment Plan" at bounding box center [529, 186] width 134 height 18
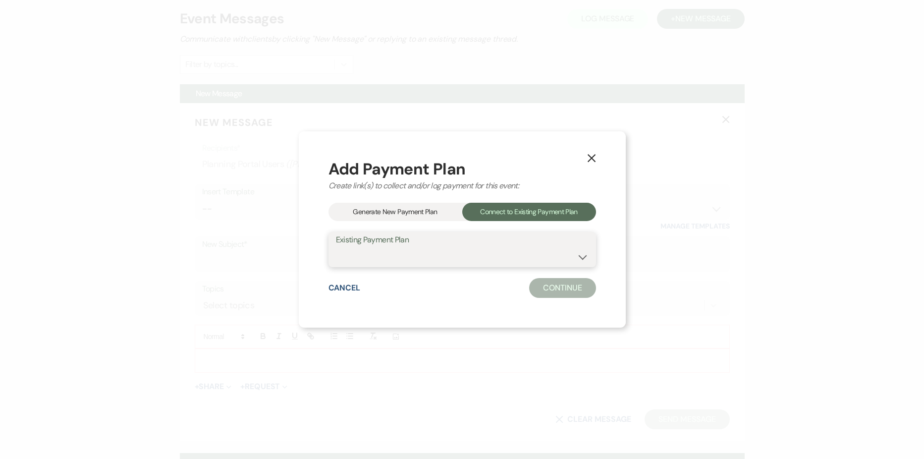
click at [394, 255] on select "AlchemistUpgrade Payment Plan [PERSON_NAME] Discounted Payment Plan" at bounding box center [462, 256] width 253 height 19
click at [400, 212] on div "Generate New Payment Plan" at bounding box center [395, 212] width 134 height 18
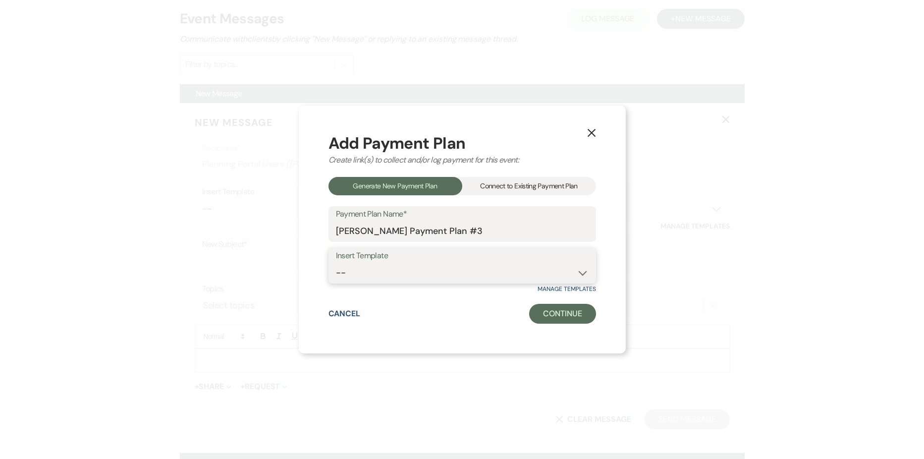
click at [362, 273] on select "--" at bounding box center [462, 272] width 253 height 19
click at [587, 270] on select "--" at bounding box center [462, 272] width 253 height 19
click at [589, 133] on icon "X" at bounding box center [591, 132] width 9 height 9
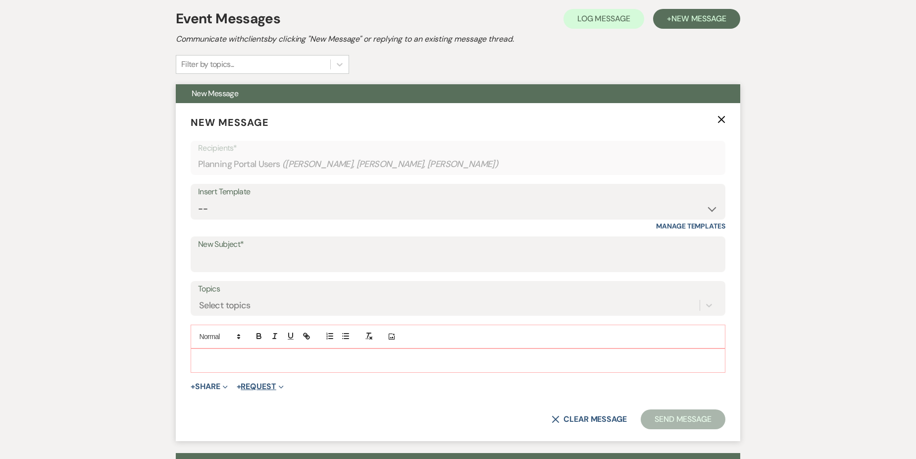
click at [264, 384] on button "+ Request Expand" at bounding box center [260, 386] width 47 height 8
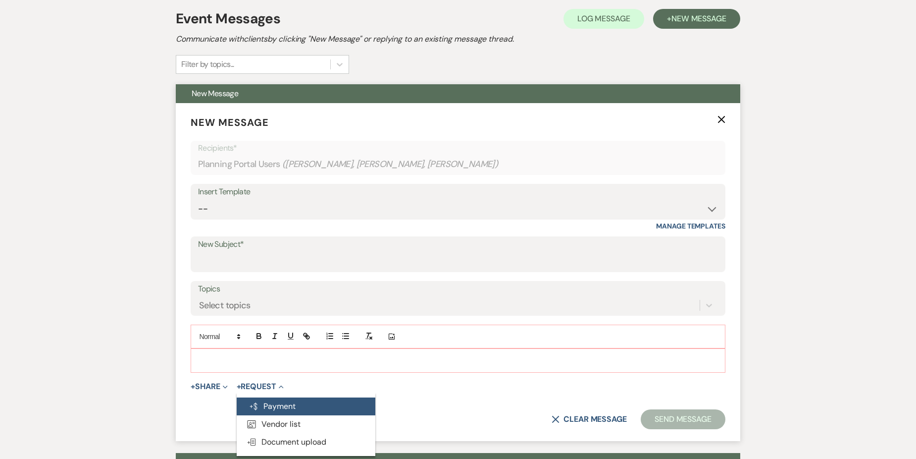
click at [287, 406] on button "Generate Payment Payment" at bounding box center [306, 406] width 139 height 18
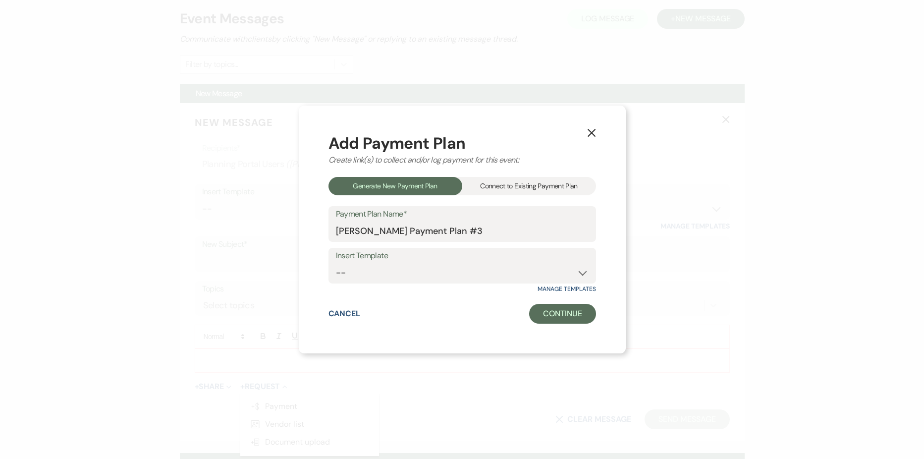
click at [518, 188] on div "Connect to Existing Payment Plan" at bounding box center [529, 186] width 134 height 18
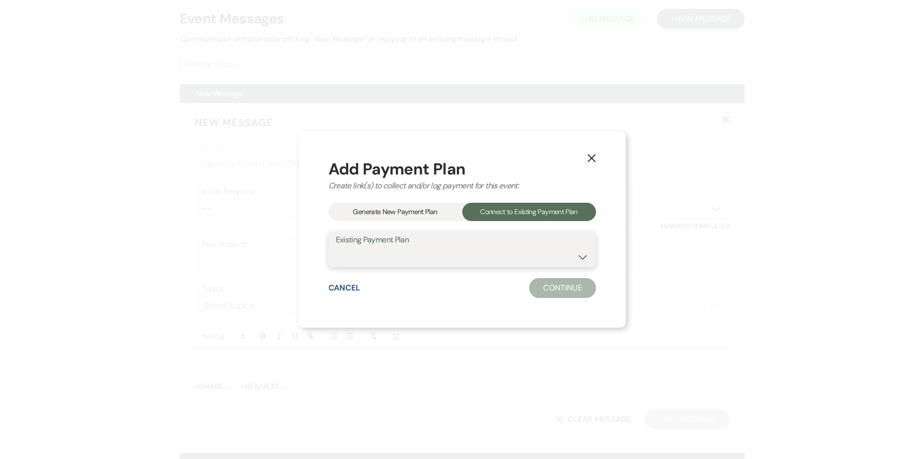
click at [446, 252] on select "AlchemistUpgrade Payment Plan Todd Bennett's Discounted Payment Plan" at bounding box center [462, 256] width 253 height 19
select select "23873"
click at [336, 247] on select "AlchemistUpgrade Payment Plan Todd Bennett's Discounted Payment Plan" at bounding box center [462, 256] width 253 height 19
click at [592, 159] on use "button" at bounding box center [591, 158] width 8 height 8
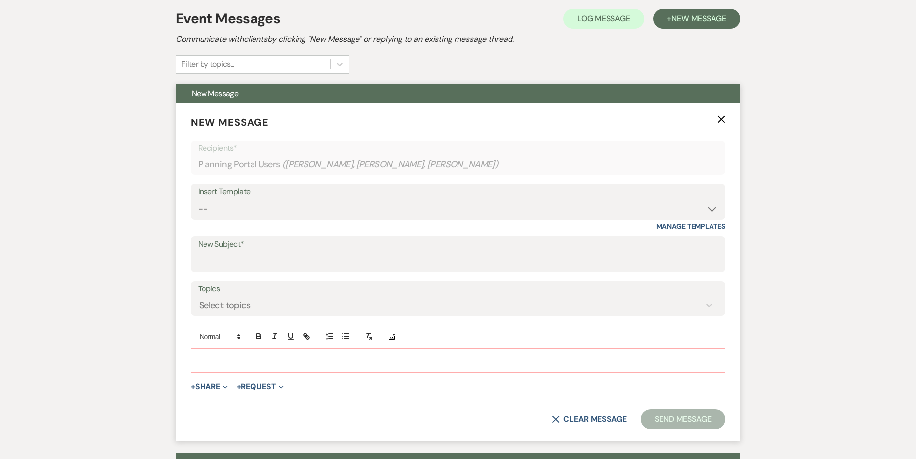
click at [299, 360] on p at bounding box center [458, 360] width 519 height 11
click at [721, 117] on icon "X" at bounding box center [722, 119] width 8 height 8
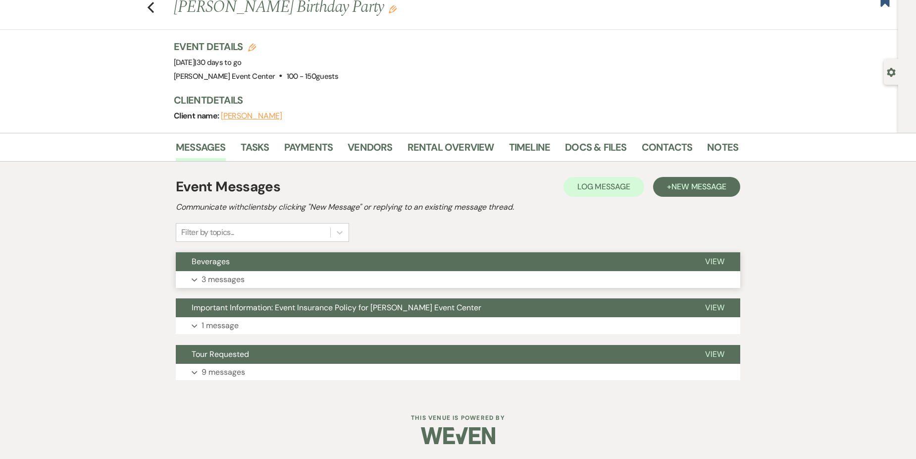
click at [344, 280] on button "Expand 3 messages" at bounding box center [458, 279] width 565 height 17
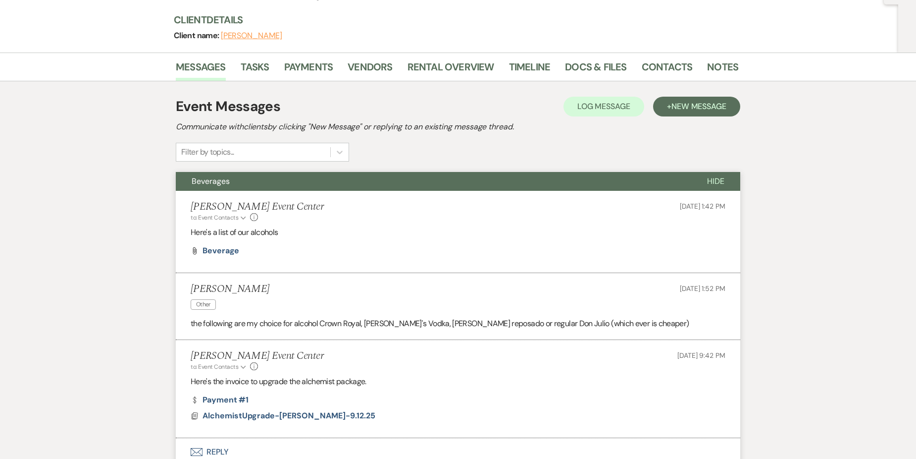
scroll to position [0, 0]
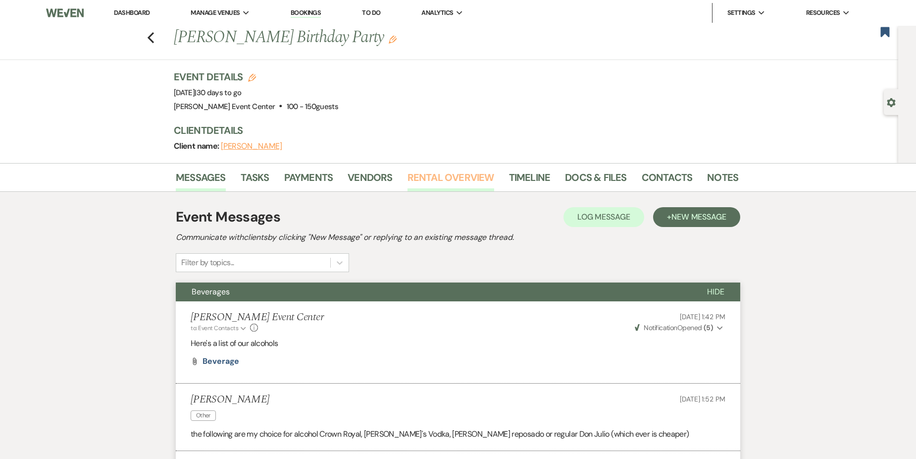
click at [434, 178] on link "Rental Overview" at bounding box center [451, 180] width 87 height 22
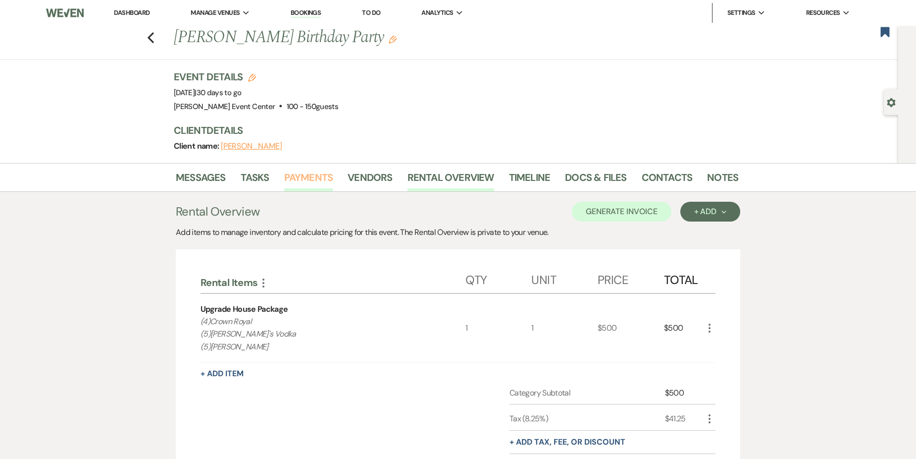
click at [313, 179] on link "Payments" at bounding box center [308, 180] width 49 height 22
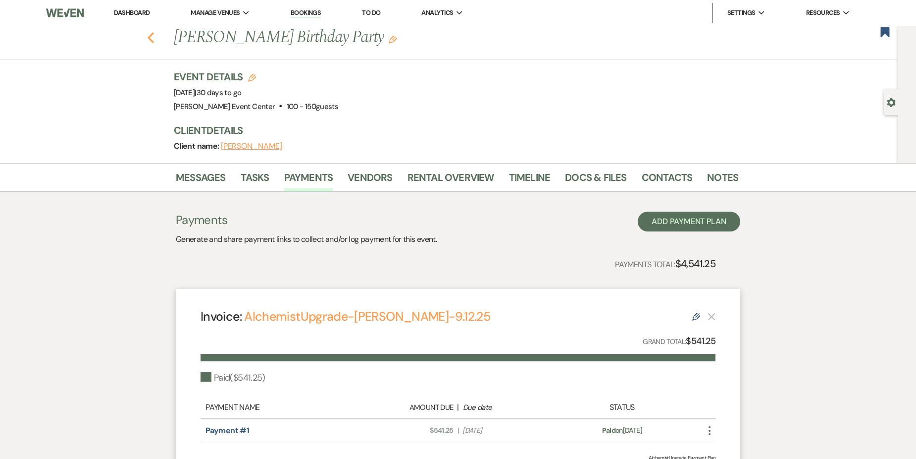
click at [154, 35] on use "button" at bounding box center [151, 37] width 6 height 11
select select "5"
select select "8"
select select "1"
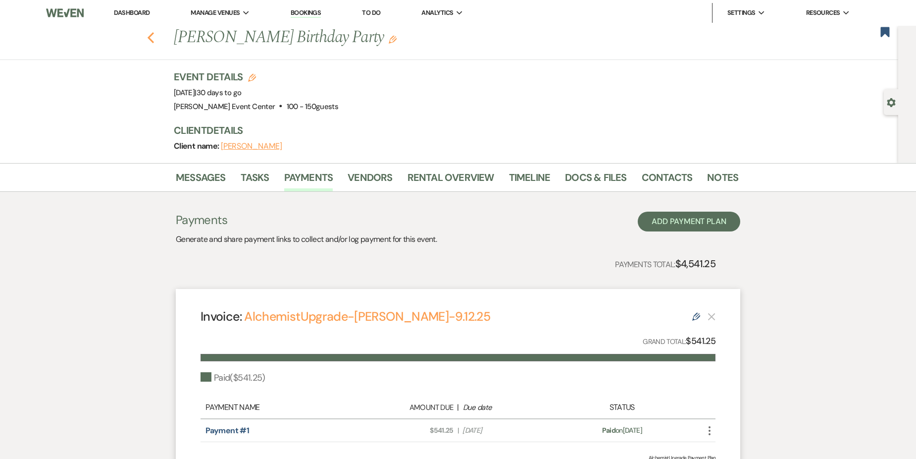
select select "8"
select select "1"
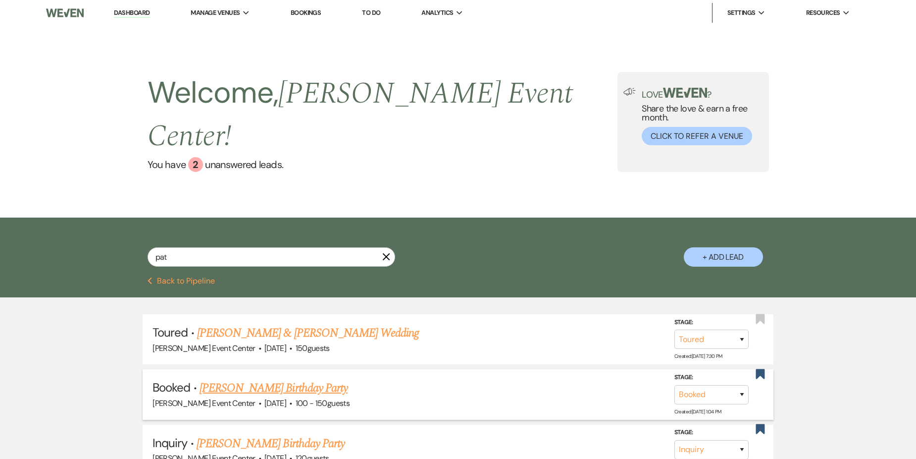
click at [295, 379] on link "[PERSON_NAME] Birthday Party" at bounding box center [274, 388] width 148 height 18
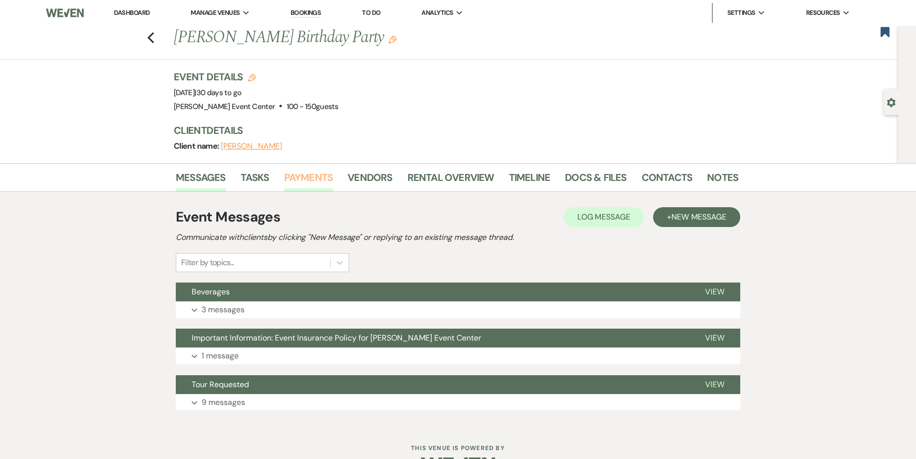
click at [318, 177] on link "Payments" at bounding box center [308, 180] width 49 height 22
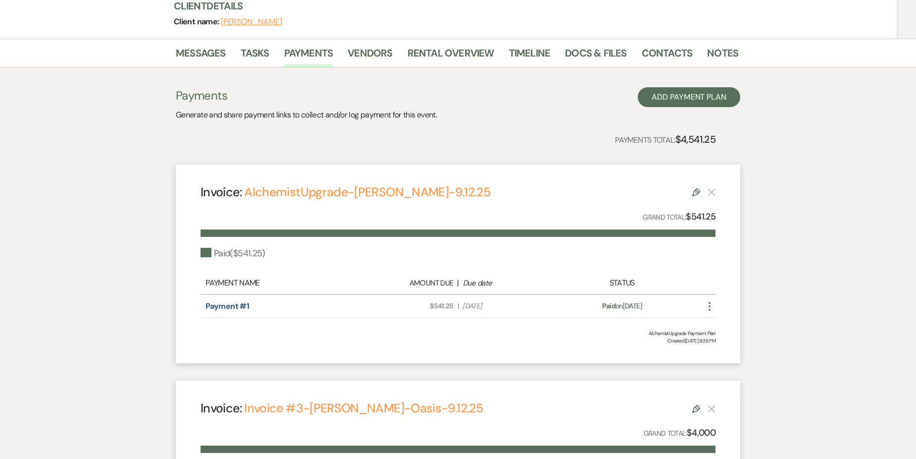
scroll to position [67, 0]
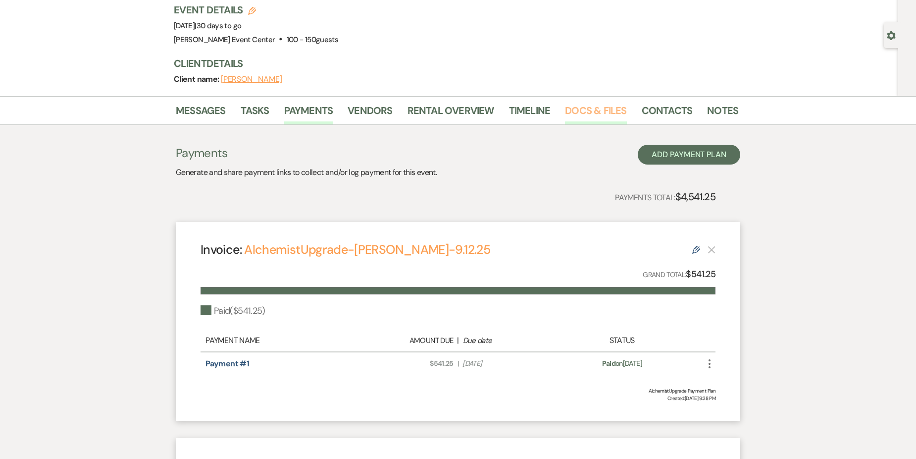
click at [578, 108] on link "Docs & Files" at bounding box center [595, 114] width 61 height 22
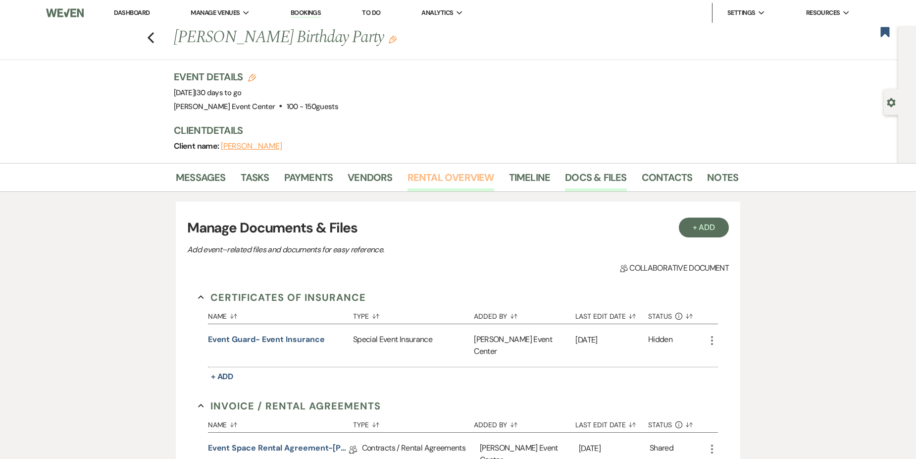
click at [454, 179] on link "Rental Overview" at bounding box center [451, 180] width 87 height 22
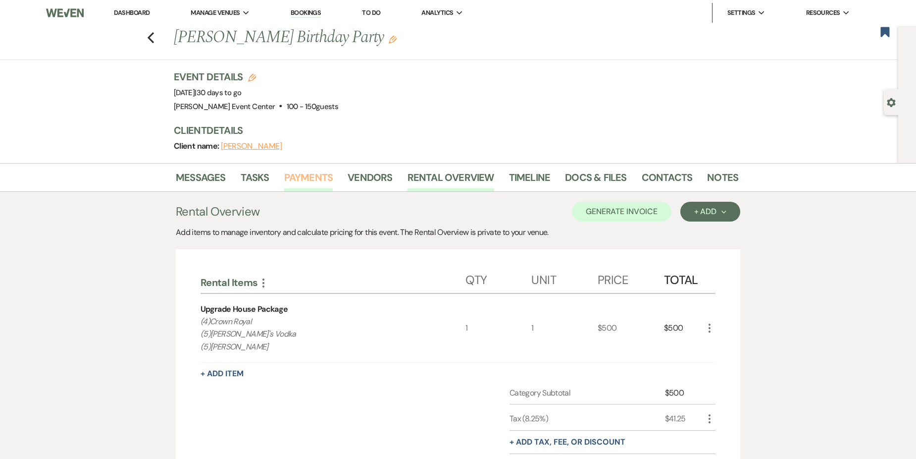
click at [309, 180] on link "Payments" at bounding box center [308, 180] width 49 height 22
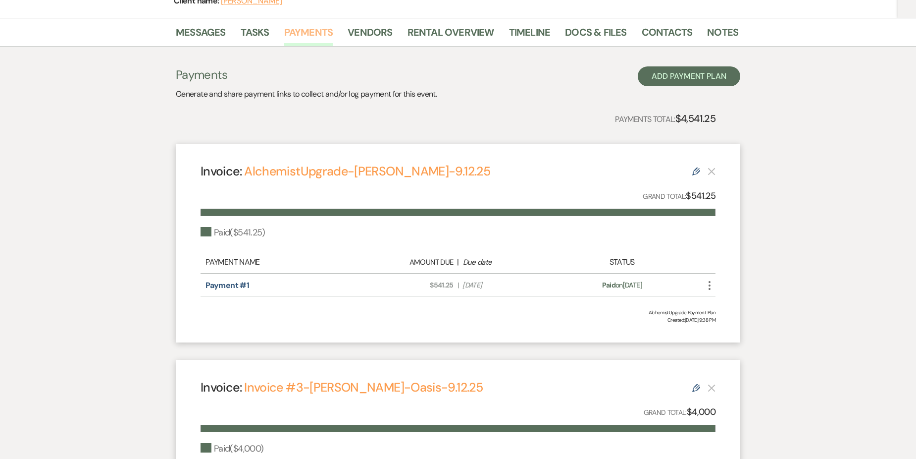
scroll to position [116, 0]
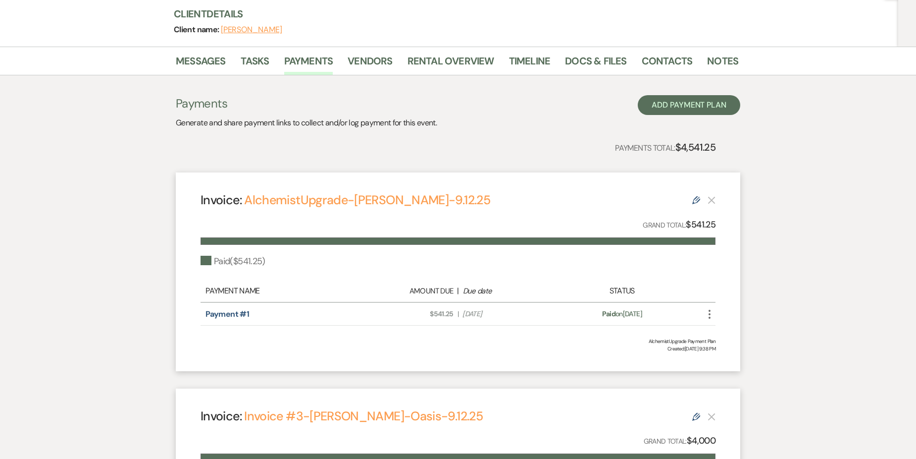
drag, startPoint x: 510, startPoint y: 196, endPoint x: 807, endPoint y: 353, distance: 335.9
click at [807, 353] on div "Messages Tasks Payments Vendors Rental Overview Timeline Docs & Files Contacts …" at bounding box center [458, 345] width 916 height 596
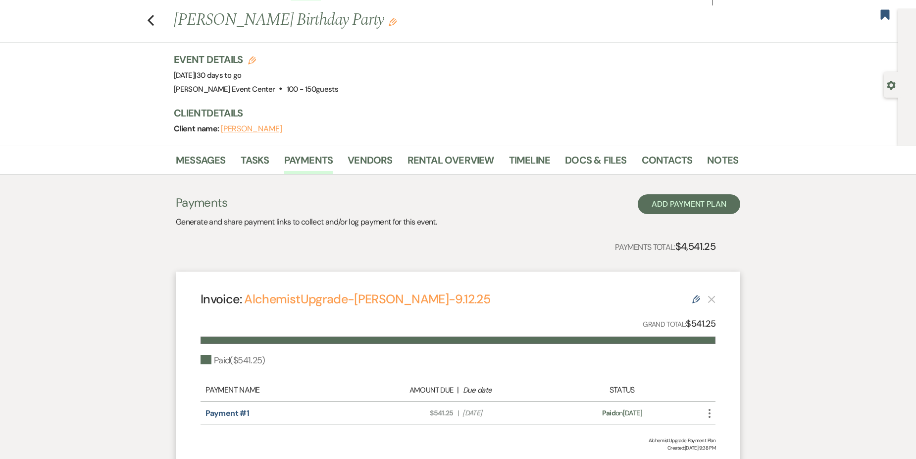
scroll to position [0, 0]
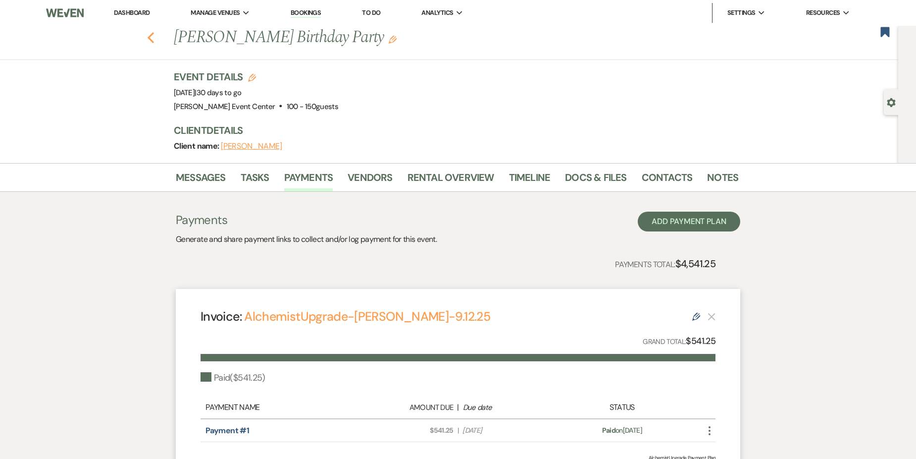
click at [154, 40] on use "button" at bounding box center [151, 37] width 6 height 11
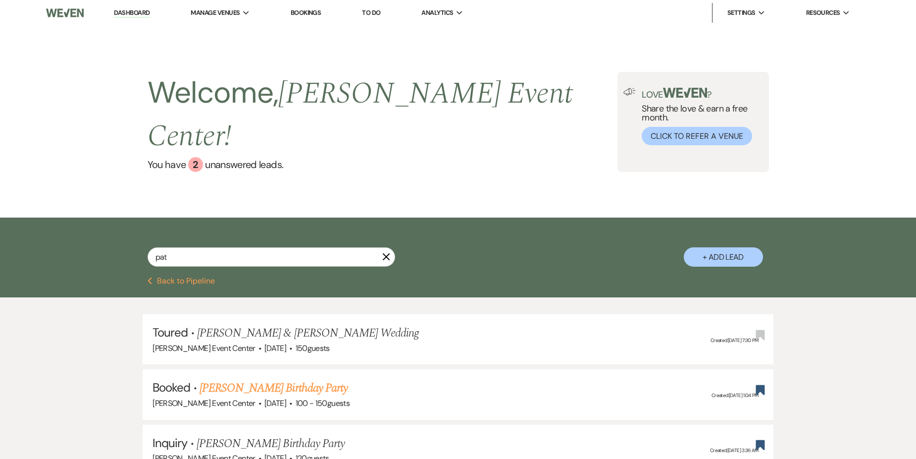
select select "5"
select select "8"
select select "1"
select select "8"
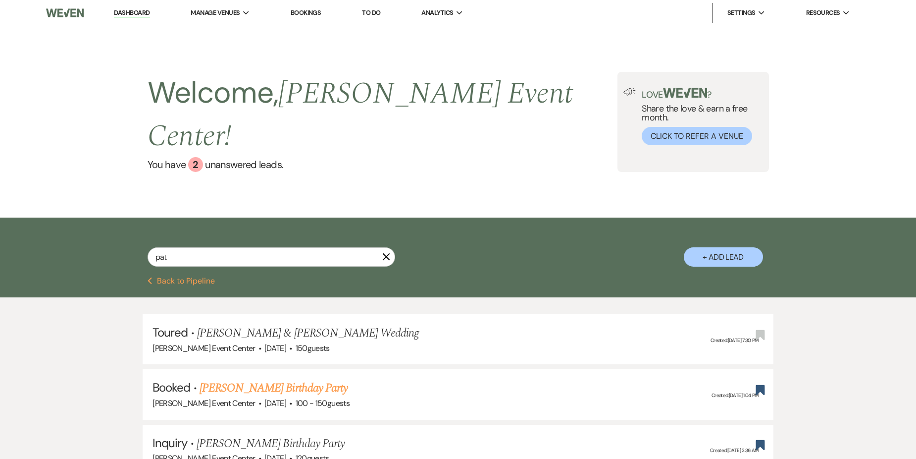
select select "1"
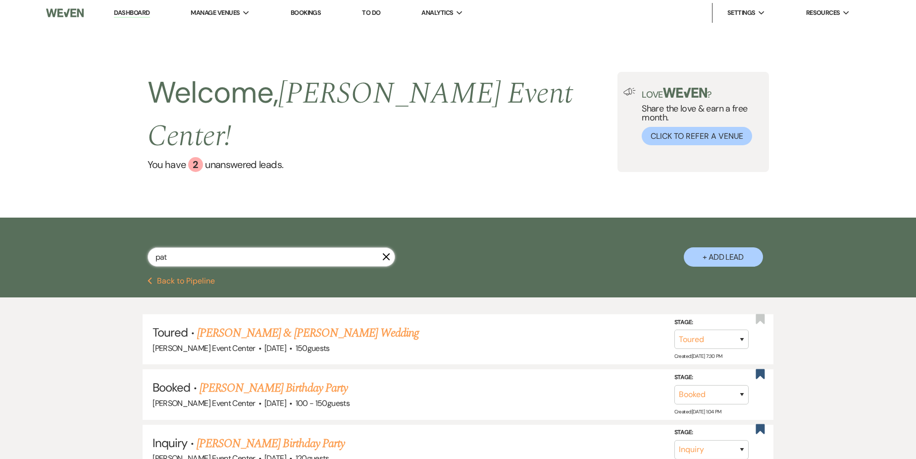
click at [216, 247] on input "pat" at bounding box center [272, 256] width 248 height 19
type input "p"
type input "j"
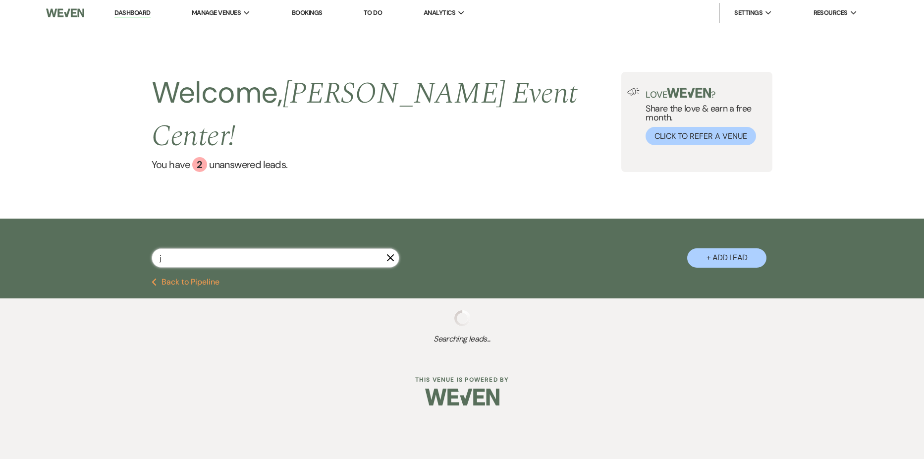
select select "6"
select select "2"
select select "8"
select select "4"
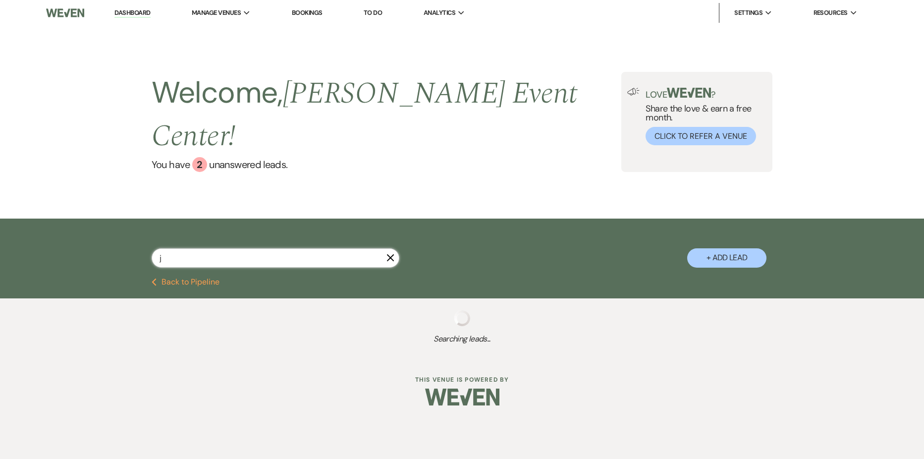
select select "2"
select select "5"
select select "6"
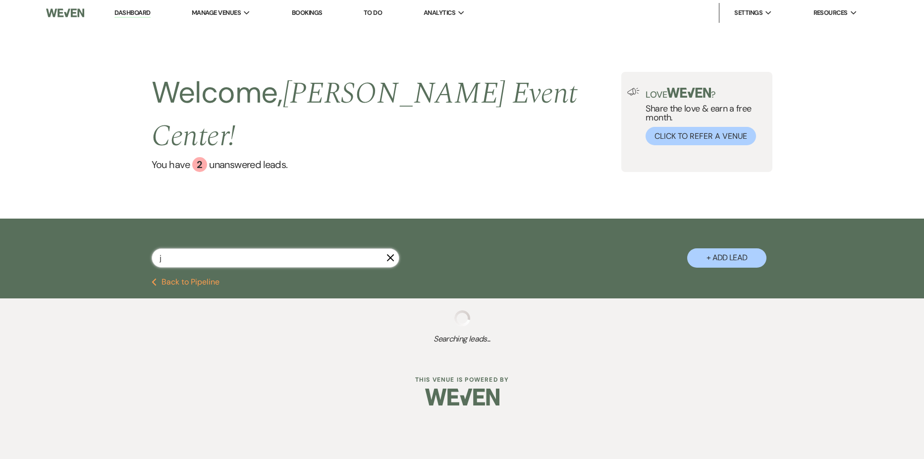
select select "4"
select select "8"
select select "4"
select select "8"
select select "4"
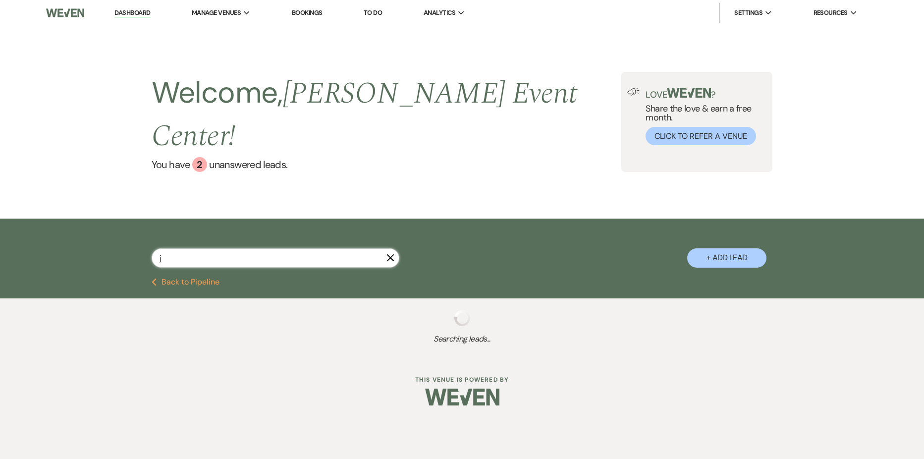
select select "9"
select select "6"
select select "5"
select select "4"
select select "8"
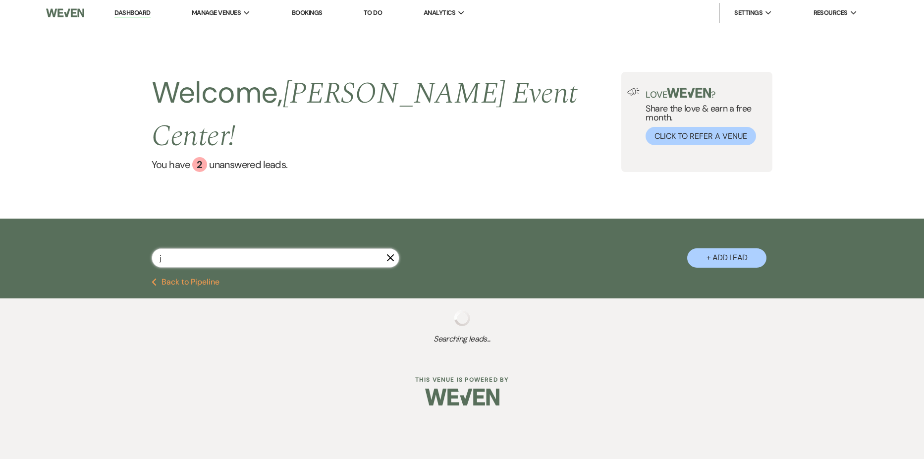
select select "4"
select select "2"
select select "8"
select select "5"
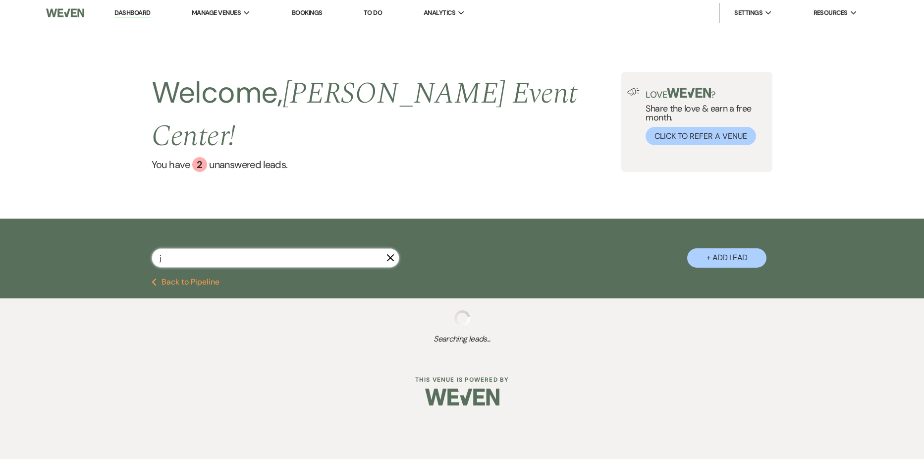
select select "2"
select select "8"
select select "6"
select select "5"
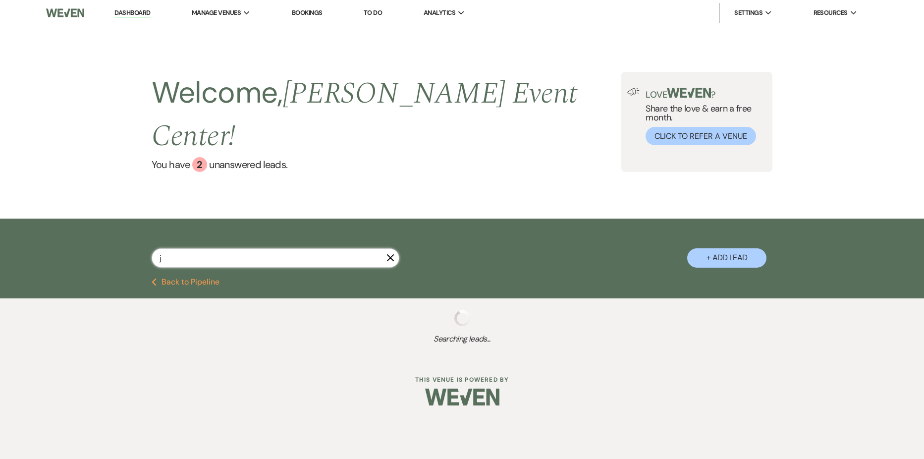
select select "8"
select select "4"
select select "5"
select select "2"
select select "5"
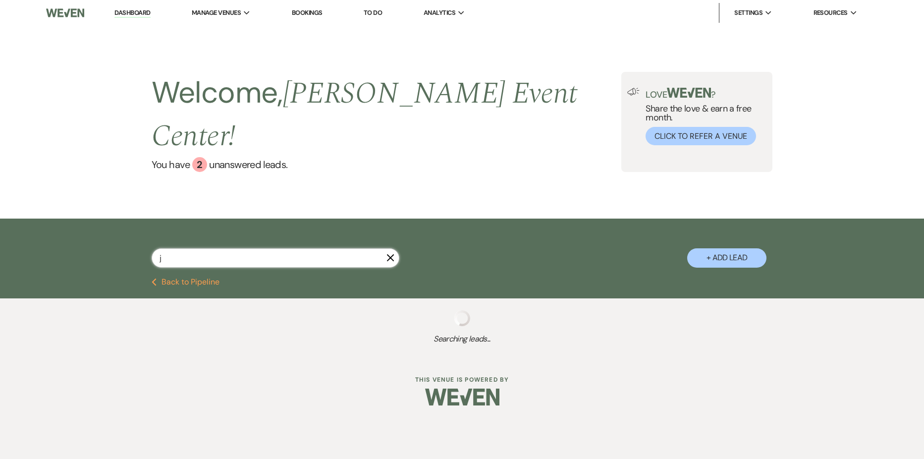
select select "8"
select select "1"
select select "6"
select select "4"
select select "6"
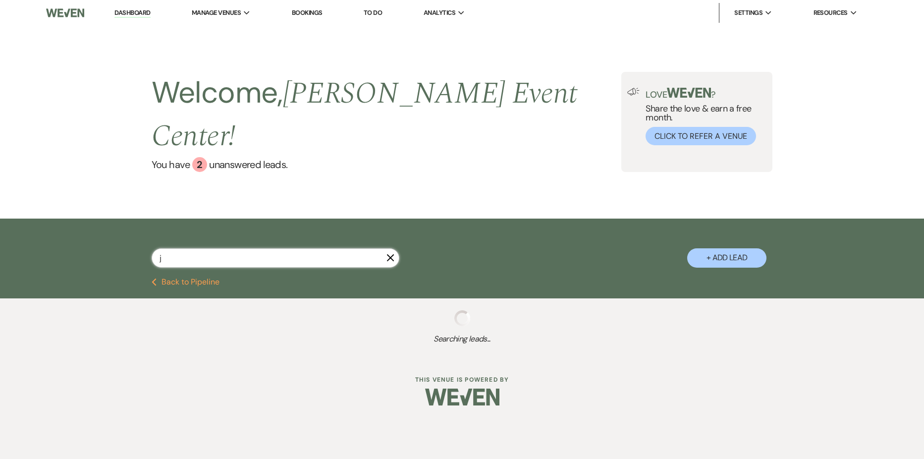
select select "8"
select select "4"
select select "2"
select select "8"
select select "6"
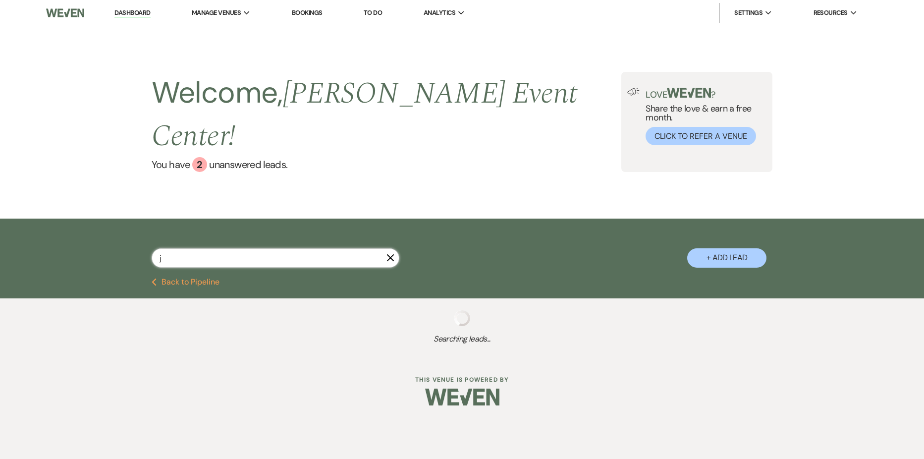
select select "5"
select select "2"
select select "5"
select select "4"
select select "6"
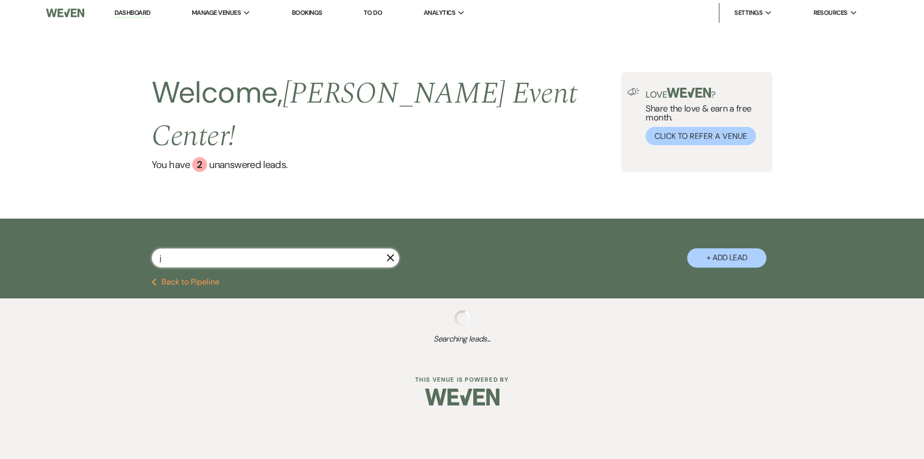
select select "8"
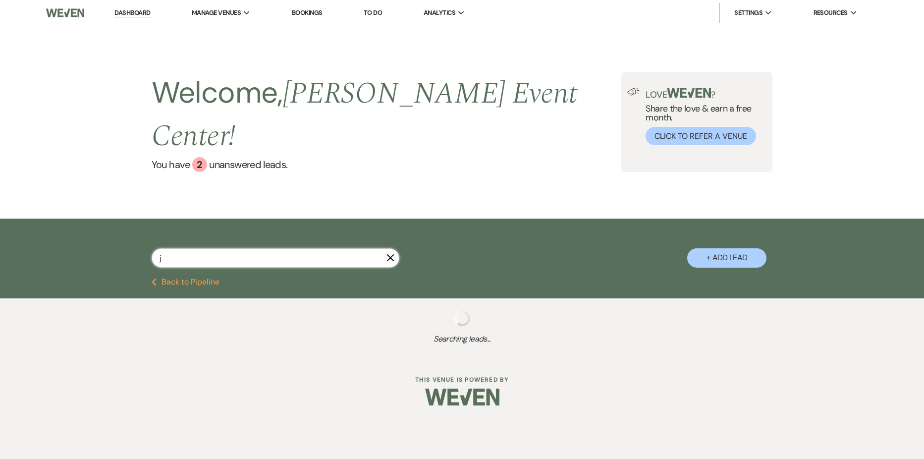
select select "6"
select select "8"
select select "4"
select select "8"
select select "4"
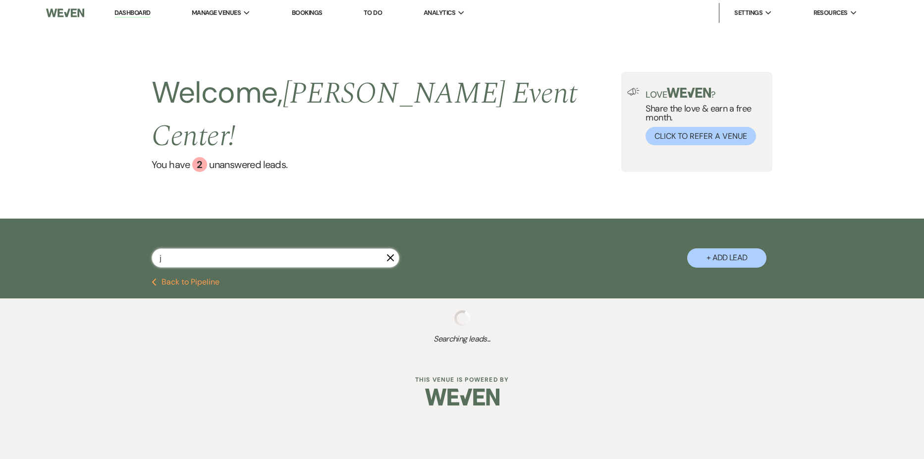
select select "4"
select select "8"
select select "1"
select select "8"
select select "6"
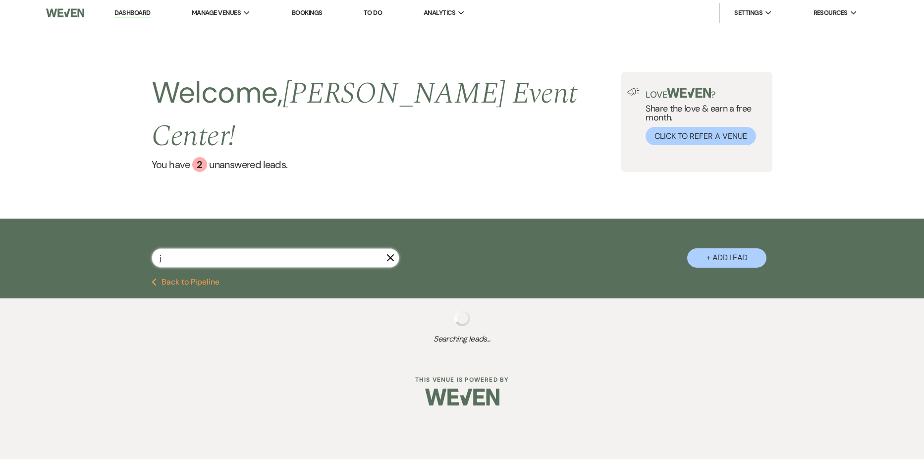
select select "4"
select select "8"
select select "1"
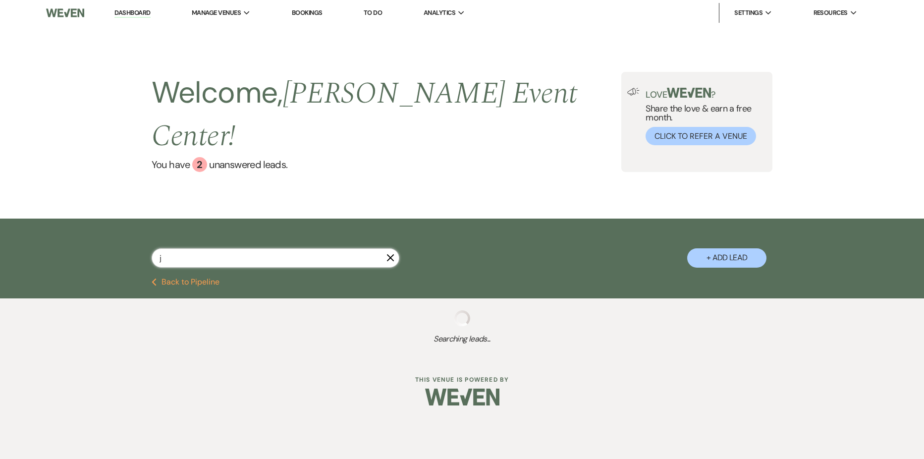
select select "8"
select select "4"
select select "8"
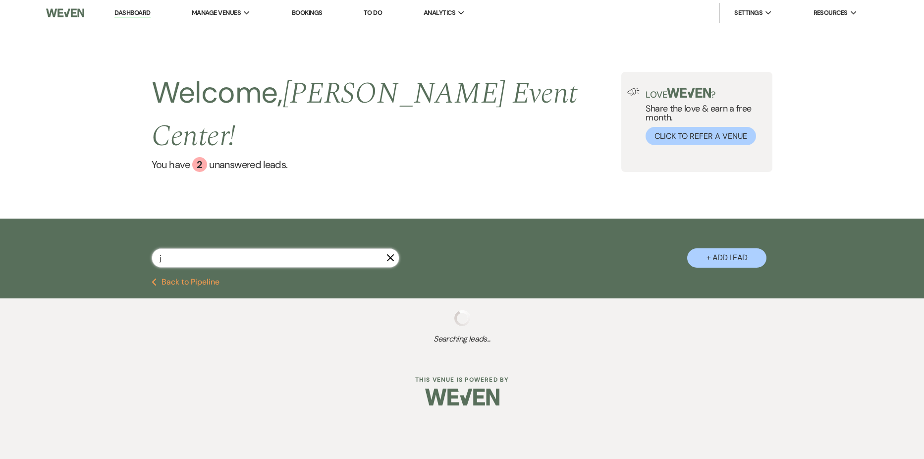
select select "8"
select select "7"
select select "8"
select select "6"
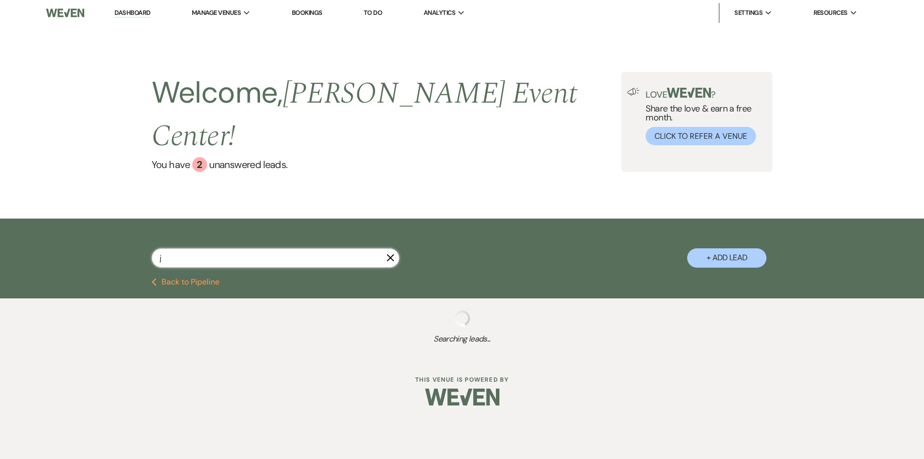
select select "8"
select select "7"
select select "6"
select select "4"
select select "8"
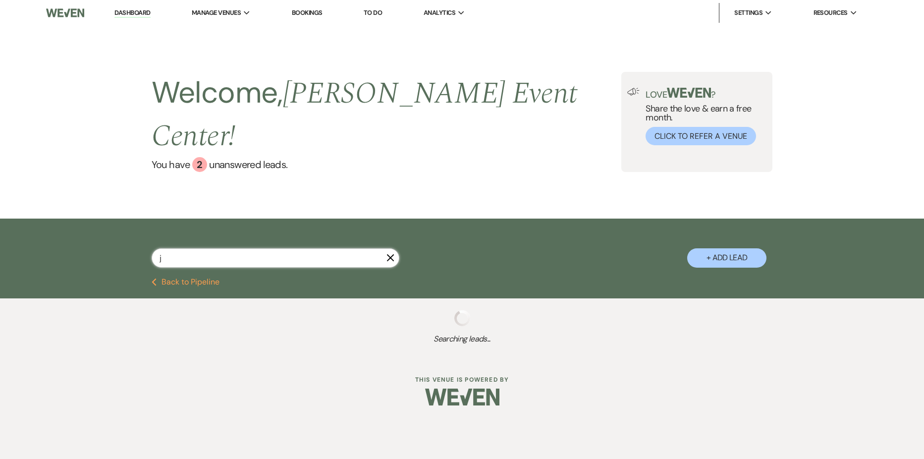
select select "6"
select select "5"
select select "8"
select select "6"
select select "8"
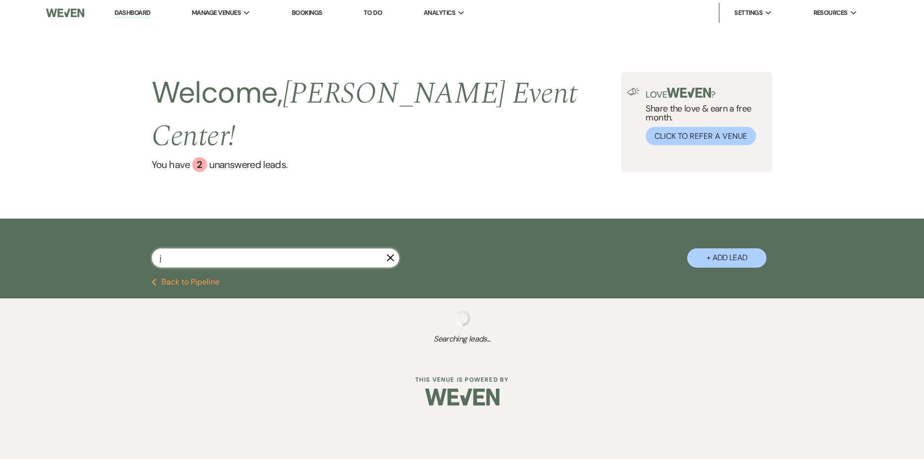
select select "2"
select select "8"
select select "2"
select select "8"
select select "6"
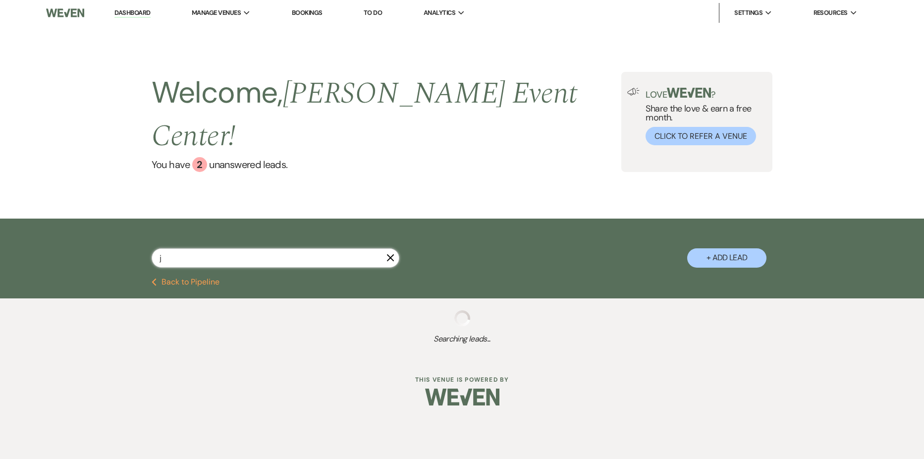
select select "8"
select select "5"
select select "8"
select select "6"
select select "8"
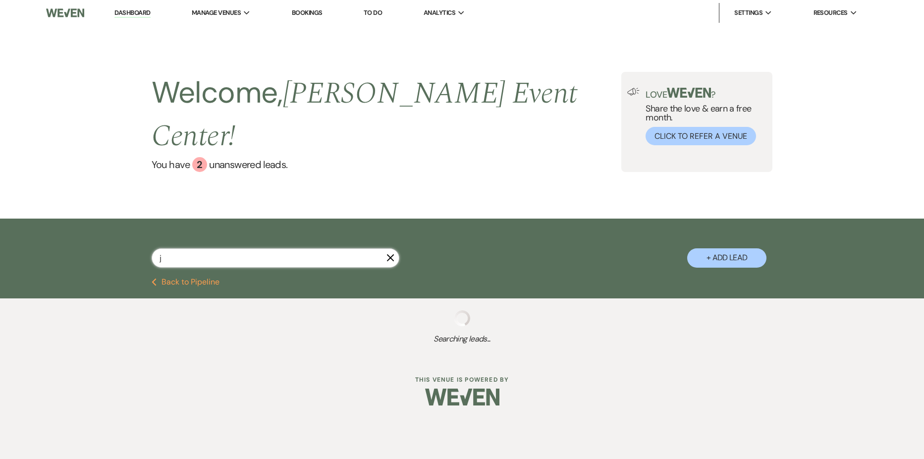
select select "5"
select select "8"
select select "6"
select select "5"
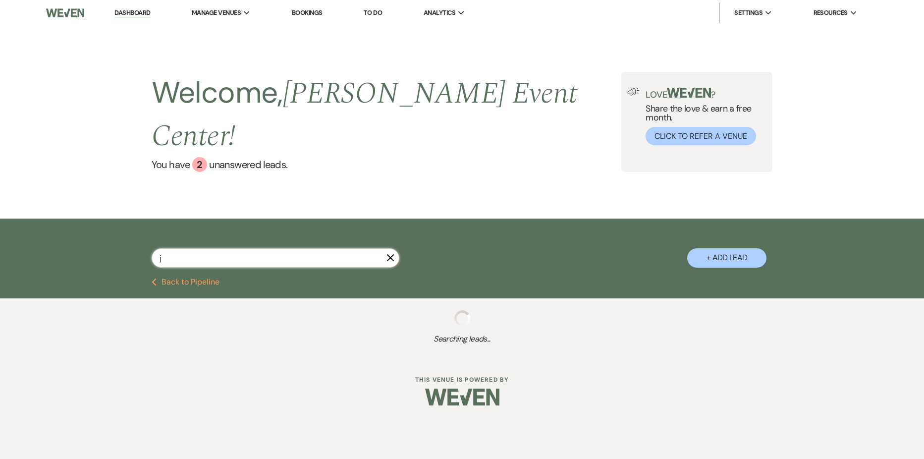
select select "8"
select select "1"
select select "8"
select select "6"
select select "8"
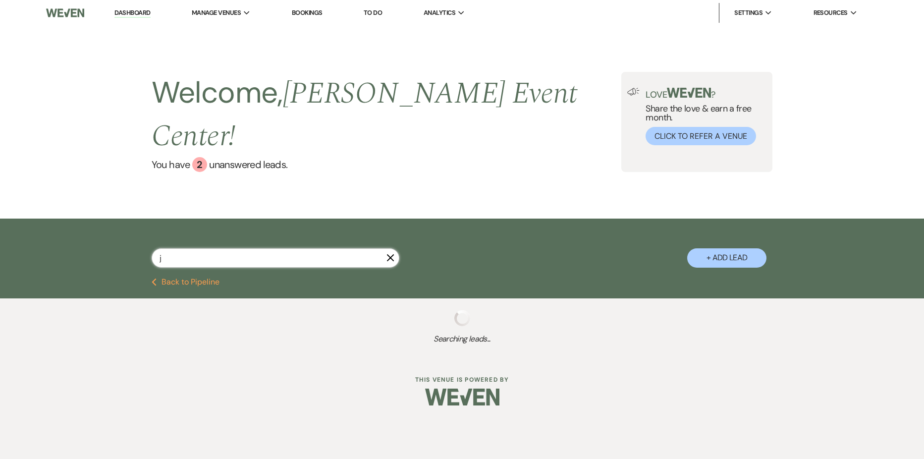
select select "8"
select select "4"
select select "8"
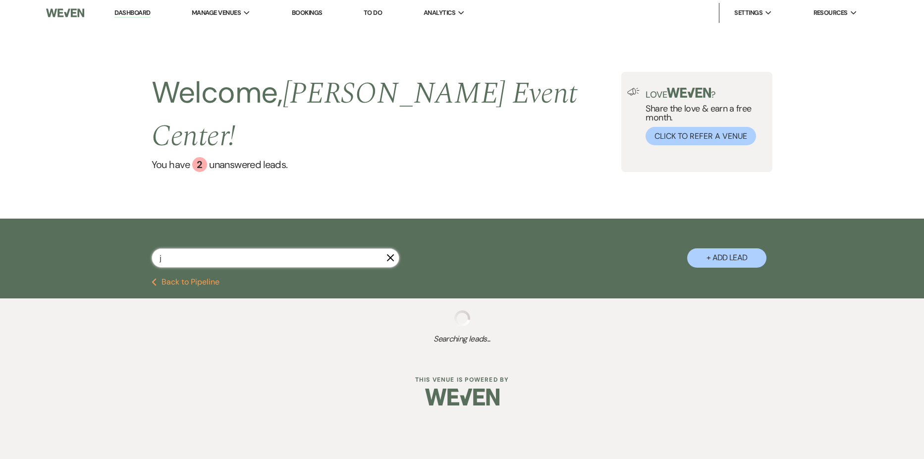
select select "6"
select select "8"
select select "10"
select select "5"
select select "8"
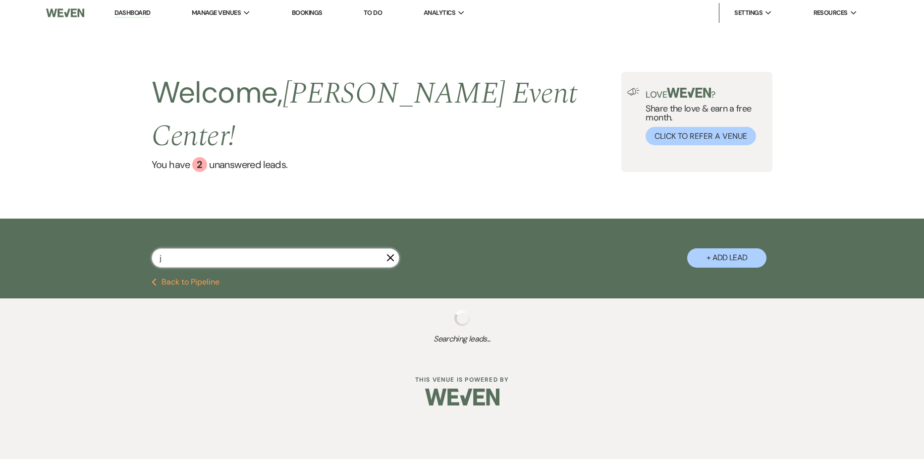
select select "6"
select select "5"
select select "4"
select select "8"
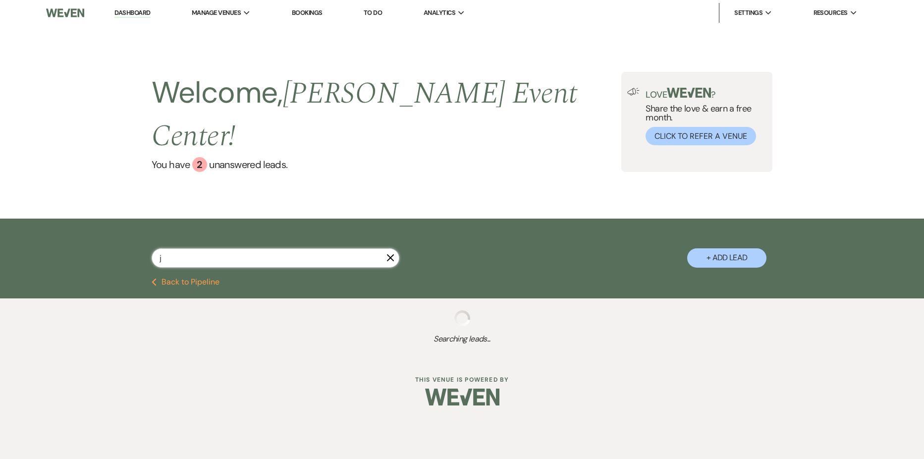
select select "9"
select select "8"
select select "4"
select select "8"
select select "6"
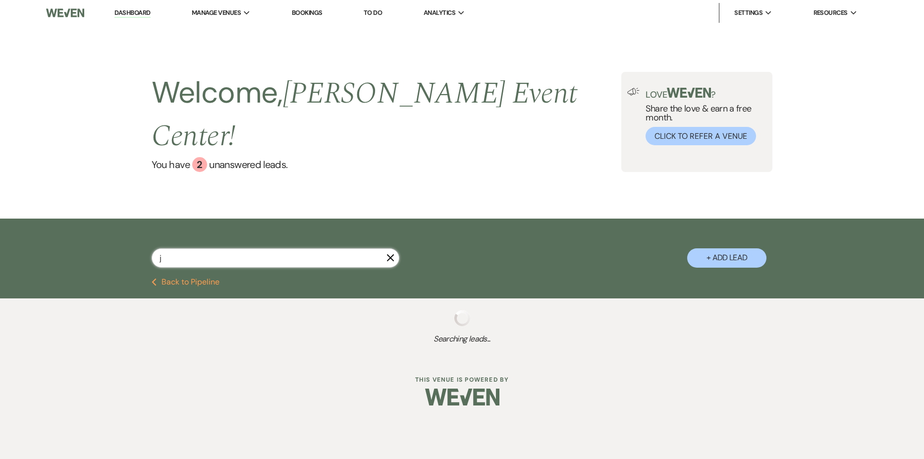
select select "5"
select select "8"
select select "7"
select select "8"
select select "1"
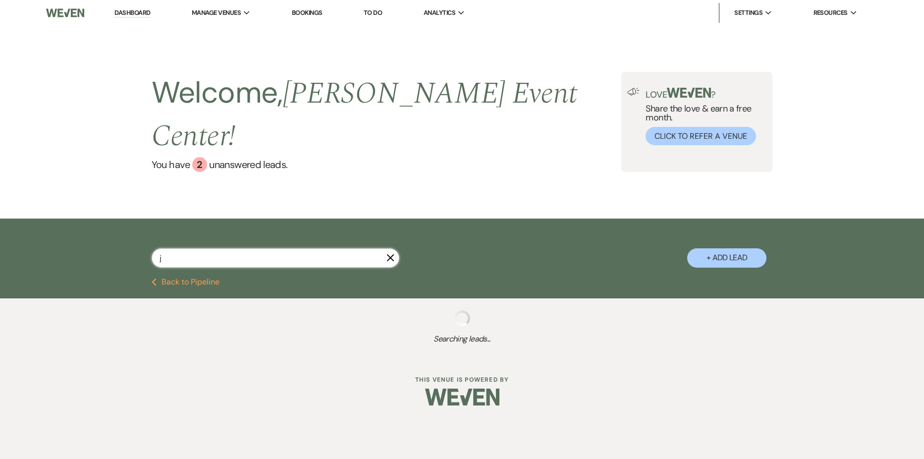
select select "8"
select select "7"
select select "8"
select select "6"
select select "2"
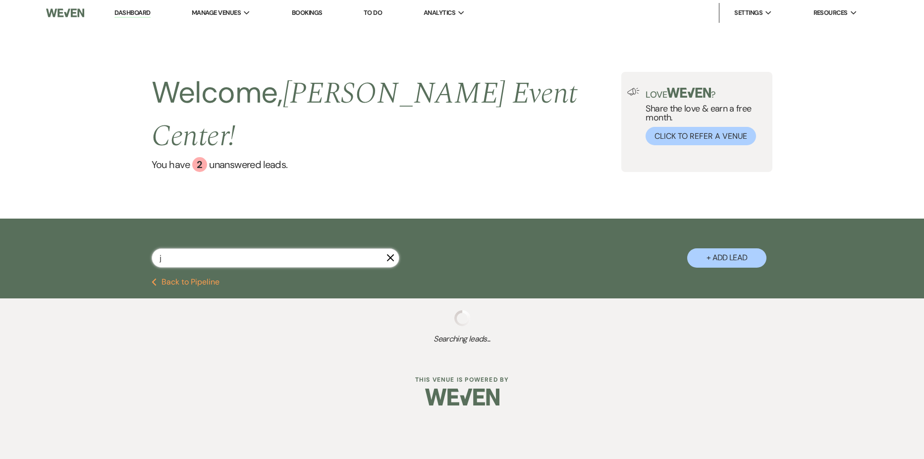
select select "2"
select select "8"
select select "7"
select select "8"
select select "4"
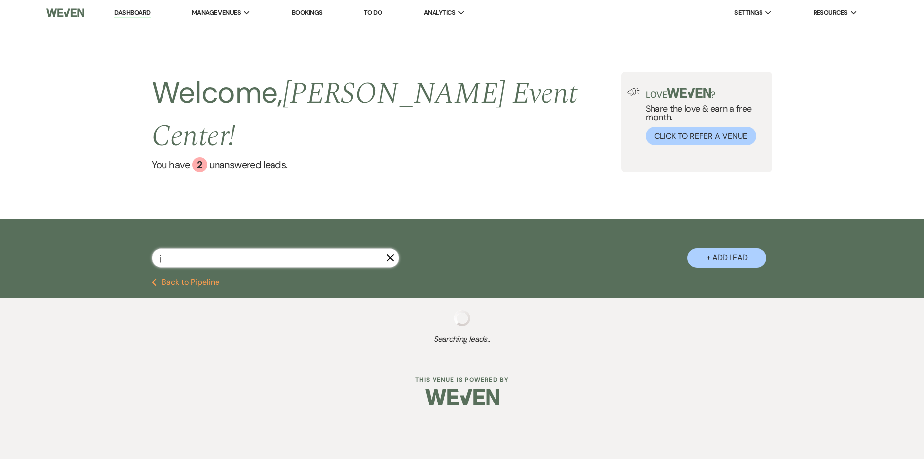
select select "8"
select select "10"
select select "2"
select select "8"
select select "6"
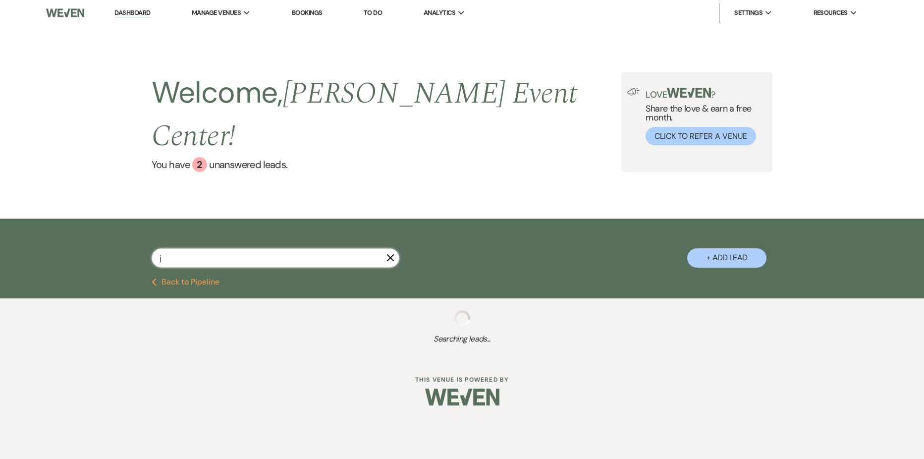
select select "8"
select select "1"
select select "2"
select select "8"
select select "11"
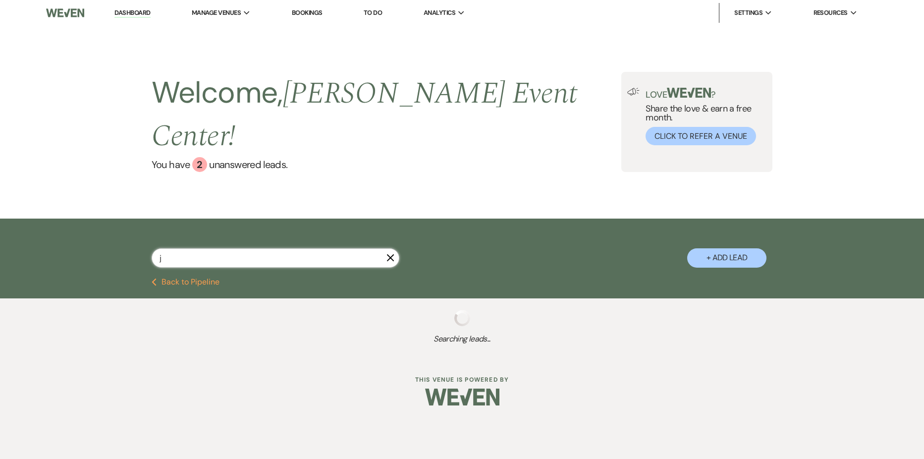
select select "8"
select select "4"
select select "5"
select select "8"
select select "1"
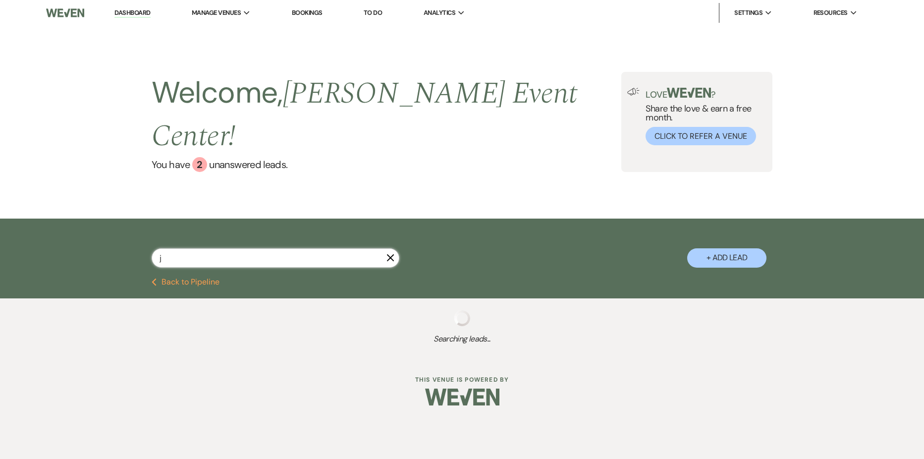
select select "8"
select select "5"
select select "8"
select select "7"
select select "8"
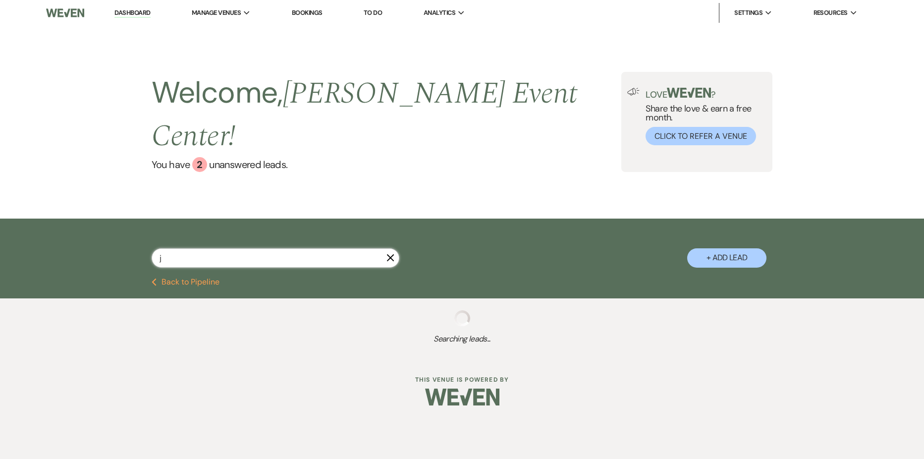
select select "6"
select select "2"
select select "8"
select select "6"
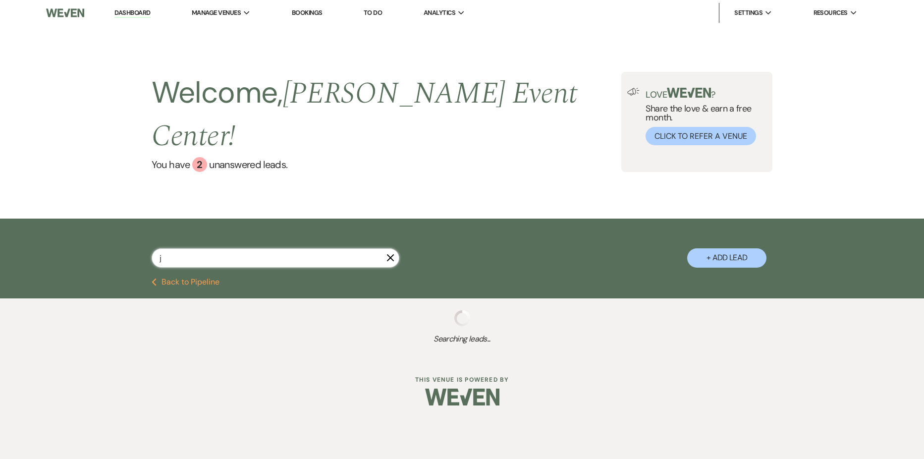
select select "8"
select select "6"
select select "8"
select select "6"
select select "2"
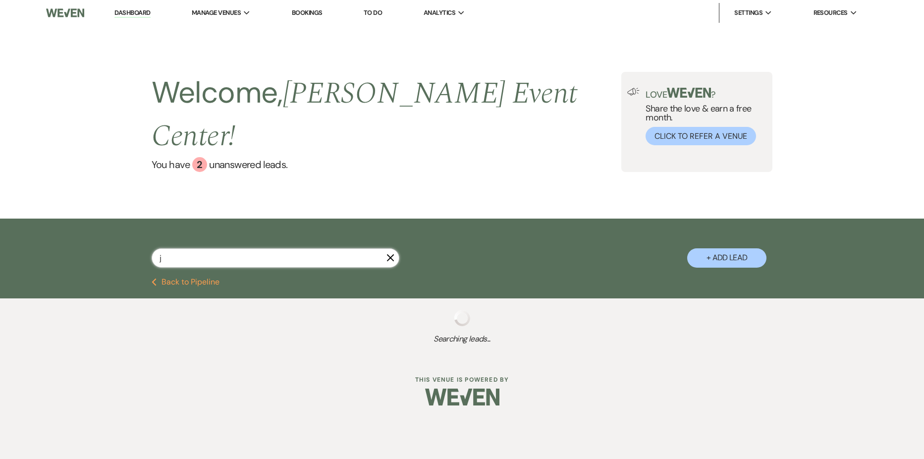
select select "8"
select select "6"
select select "8"
select select "6"
select select "5"
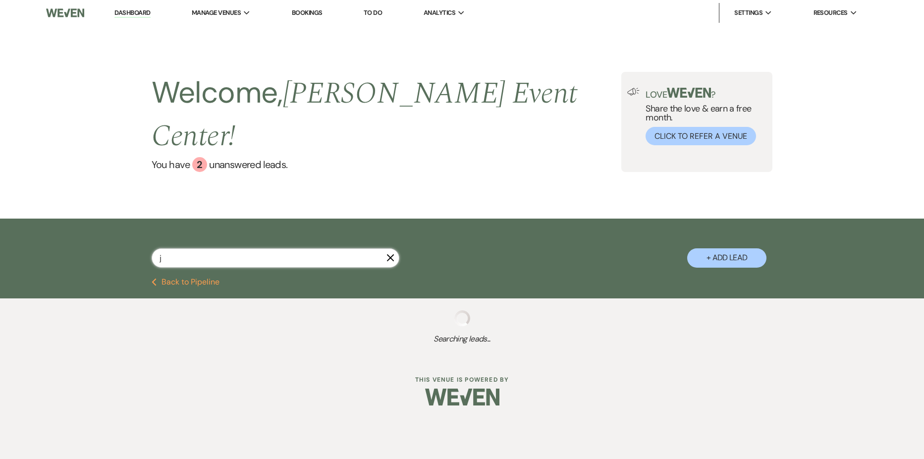
select select "2"
select select "8"
select select "7"
select select "2"
select select "8"
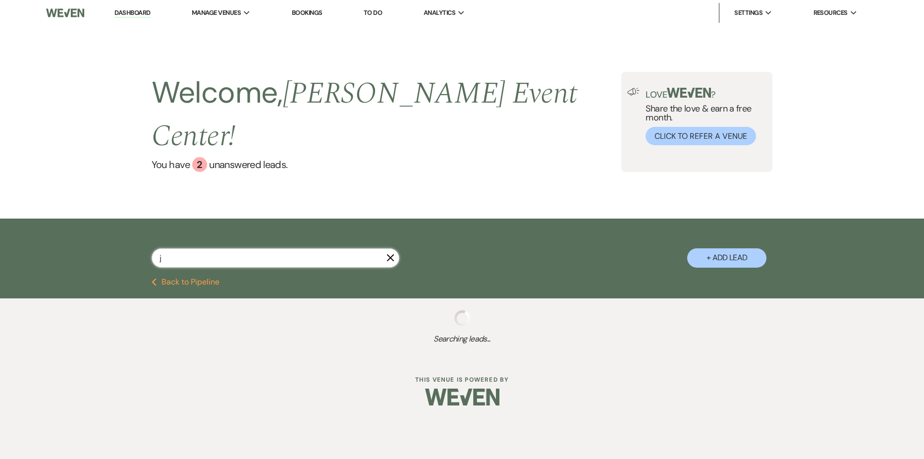
select select "6"
select select "8"
select select "6"
select select "8"
select select "1"
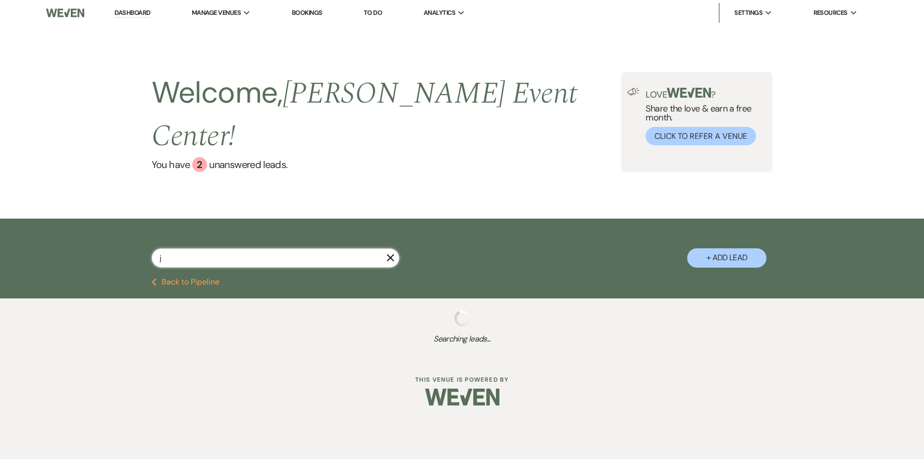
select select "8"
select select "5"
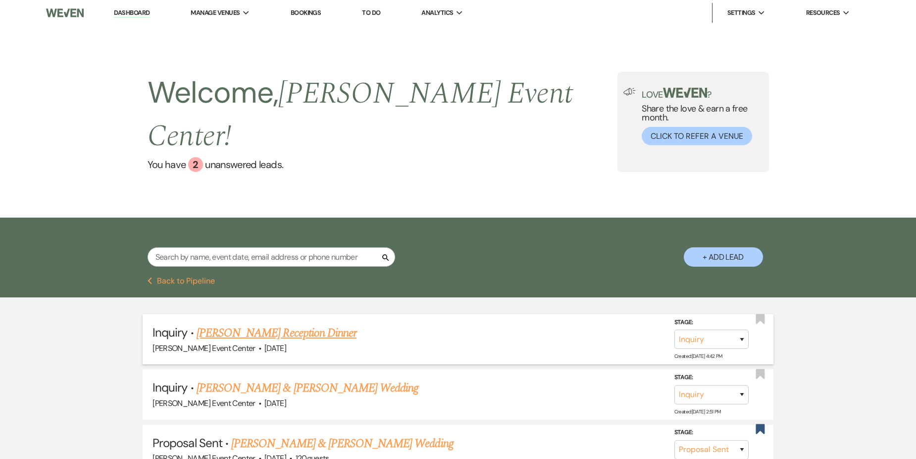
click at [285, 324] on link "[PERSON_NAME] Reception Dinner" at bounding box center [277, 333] width 160 height 18
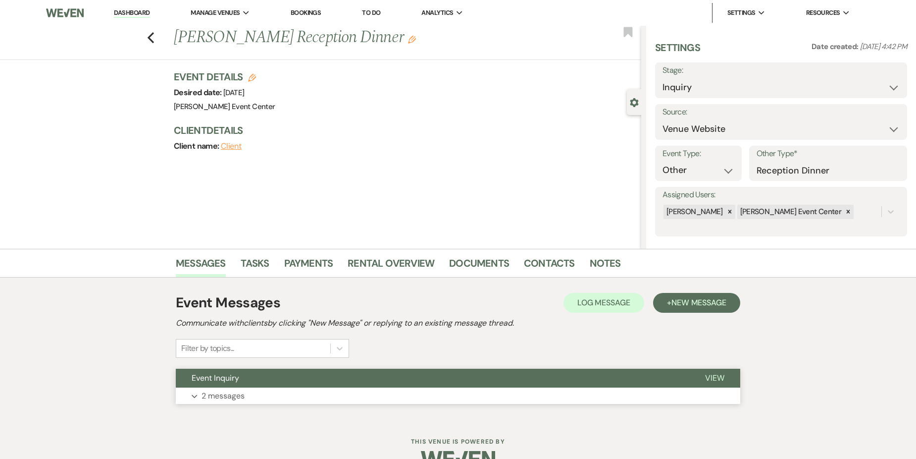
click at [432, 388] on button "Expand 2 messages" at bounding box center [458, 395] width 565 height 17
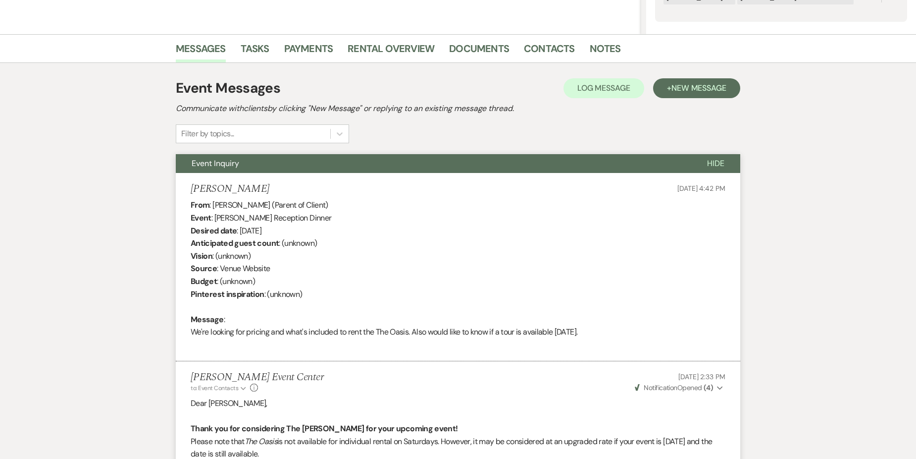
scroll to position [212, 0]
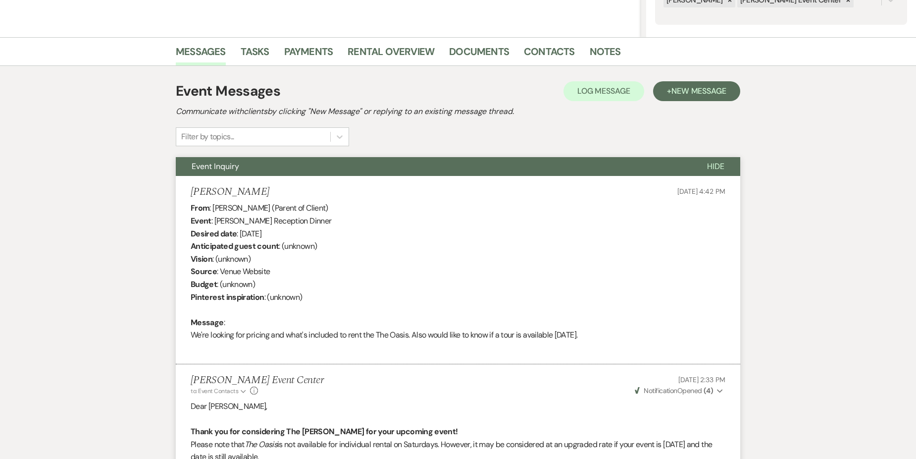
click at [789, 320] on div "Messages Tasks Payments Rental Overview Documents Contacts Notes Event Messages…" at bounding box center [458, 364] width 916 height 655
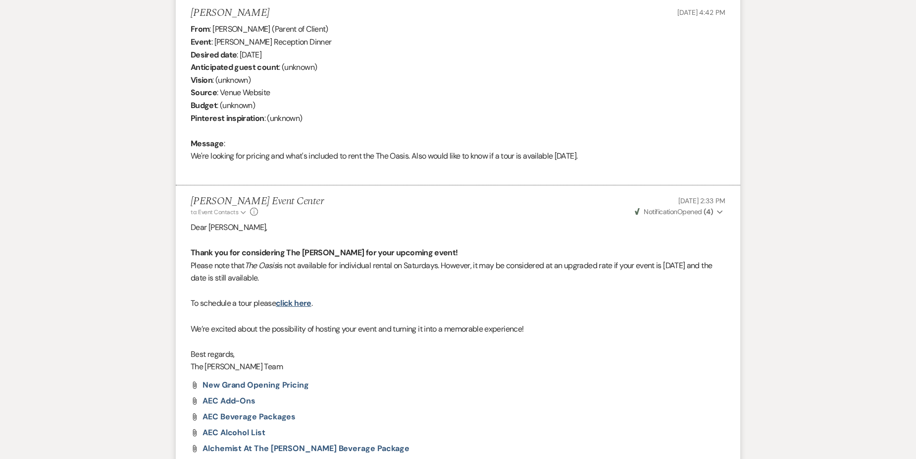
scroll to position [495, 0]
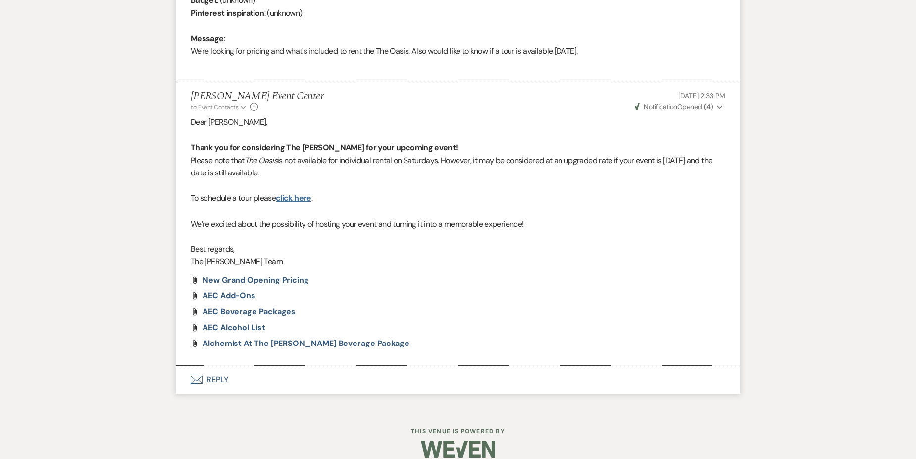
click at [306, 200] on link "click here" at bounding box center [294, 198] width 36 height 10
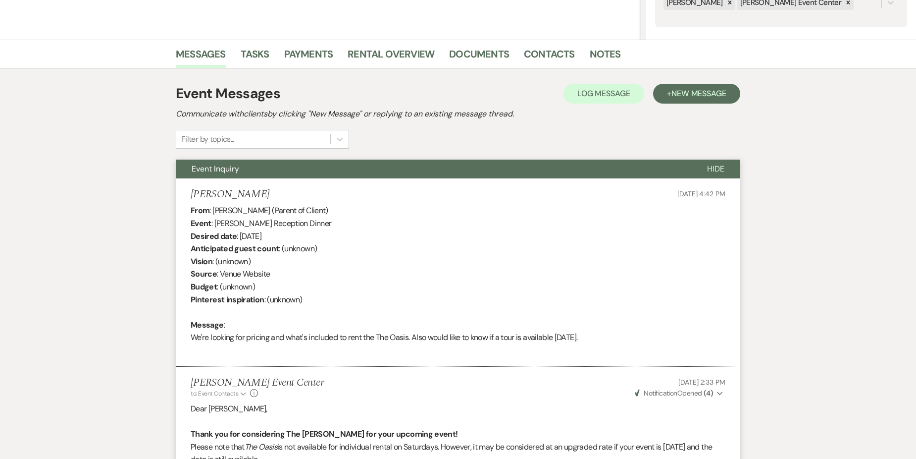
scroll to position [198, 0]
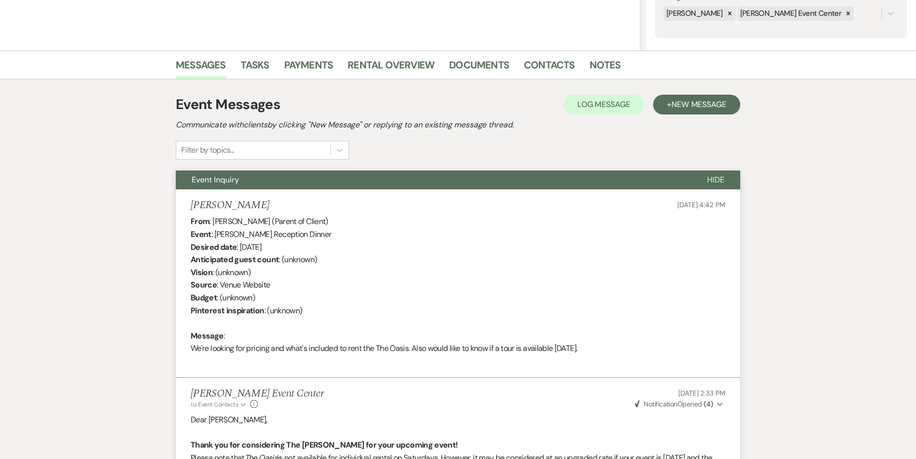
click at [91, 230] on div "Messages Tasks Payments Rental Overview Documents Contacts Notes Event Messages…" at bounding box center [458, 378] width 916 height 655
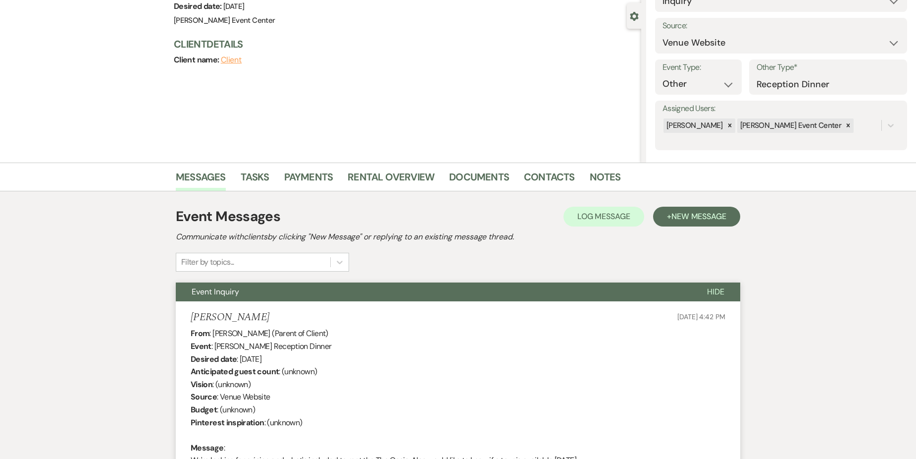
scroll to position [0, 0]
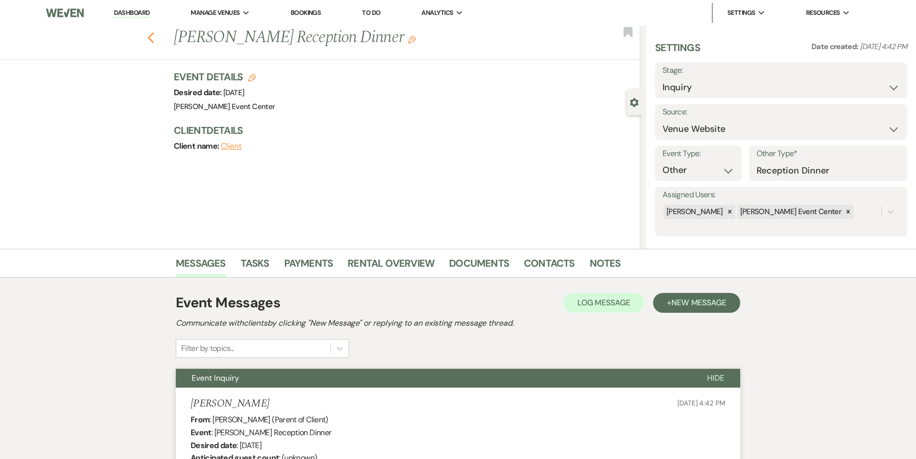
click at [153, 35] on icon "Previous" at bounding box center [150, 38] width 7 height 12
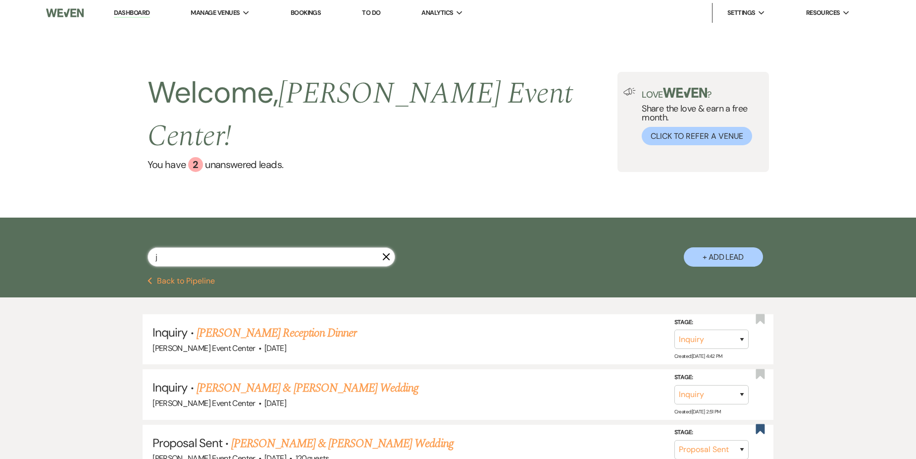
click at [264, 247] on input "j" at bounding box center [272, 256] width 248 height 19
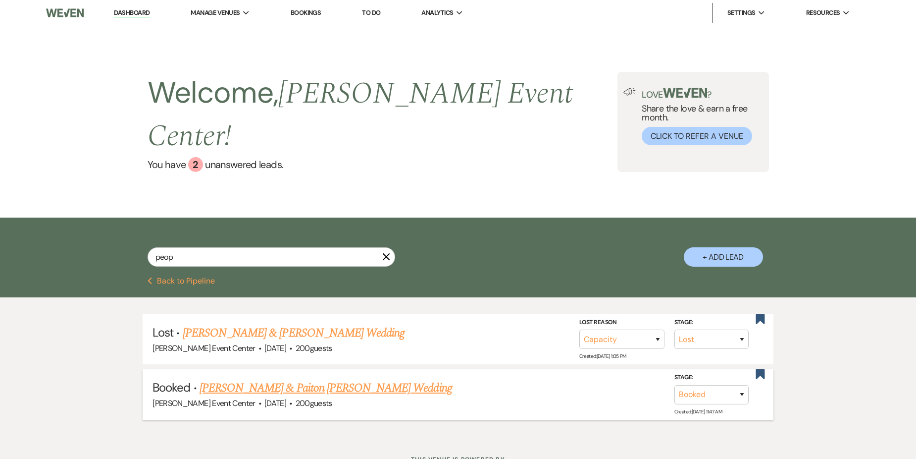
click at [302, 379] on link "[PERSON_NAME] & Paiton [PERSON_NAME] Wedding" at bounding box center [326, 388] width 253 height 18
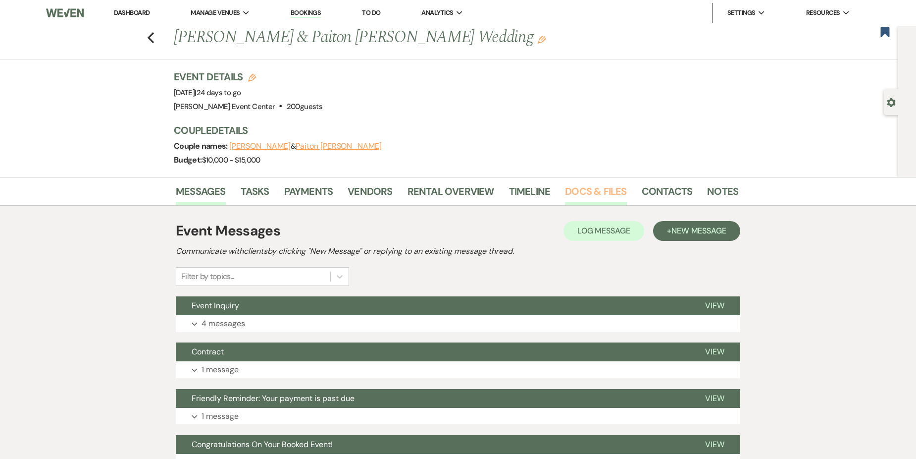
click at [578, 192] on link "Docs & Files" at bounding box center [595, 194] width 61 height 22
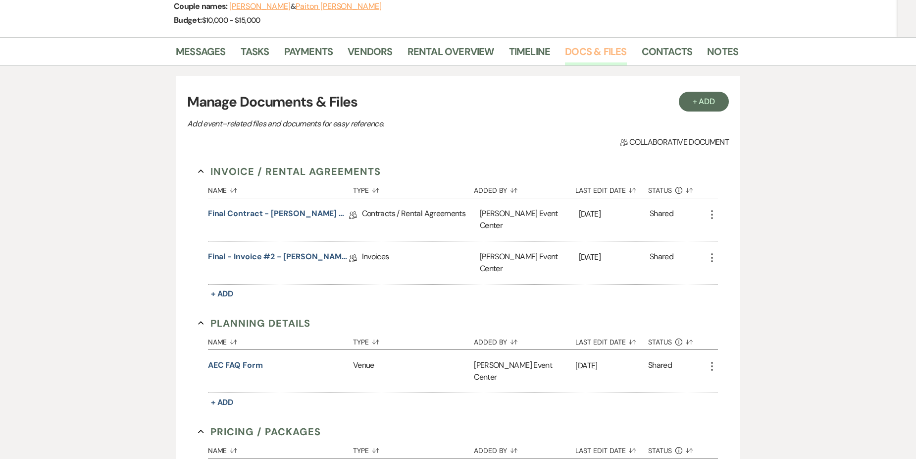
scroll to position [149, 0]
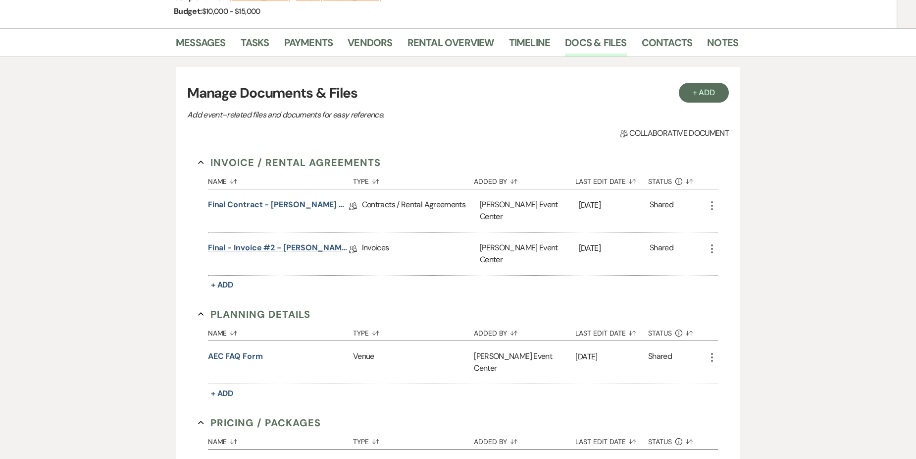
click at [310, 242] on link "Final - Invoice #2 - [PERSON_NAME] Wedding - Platinum Package - [DATE]" at bounding box center [278, 249] width 141 height 15
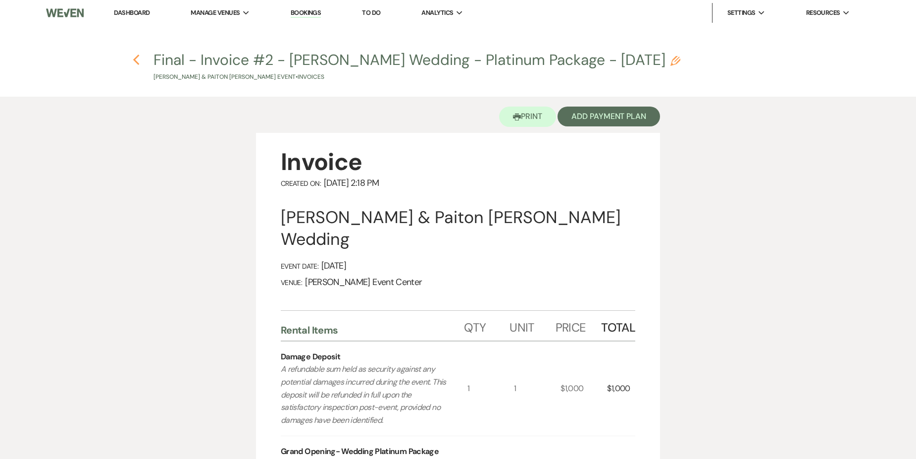
click at [135, 61] on use "button" at bounding box center [136, 59] width 6 height 11
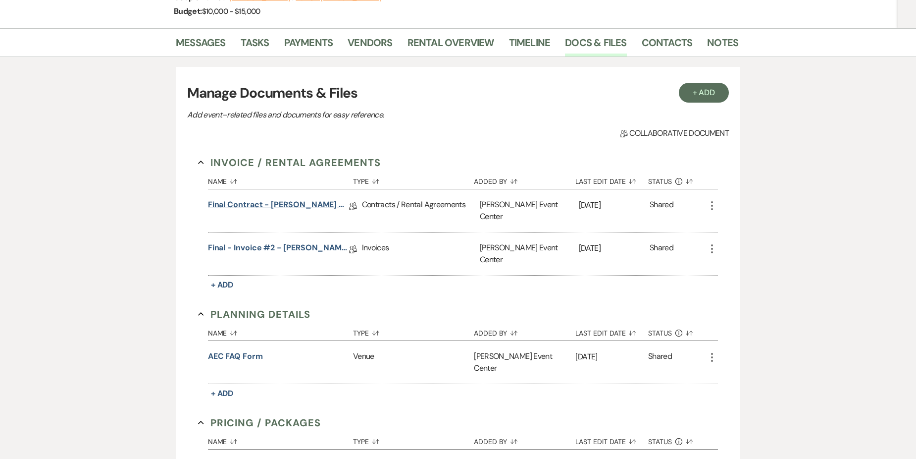
click at [307, 205] on link "Final Contract - [PERSON_NAME] & Paiton [PERSON_NAME] Wedding - Platinum - [DAT…" at bounding box center [278, 206] width 141 height 15
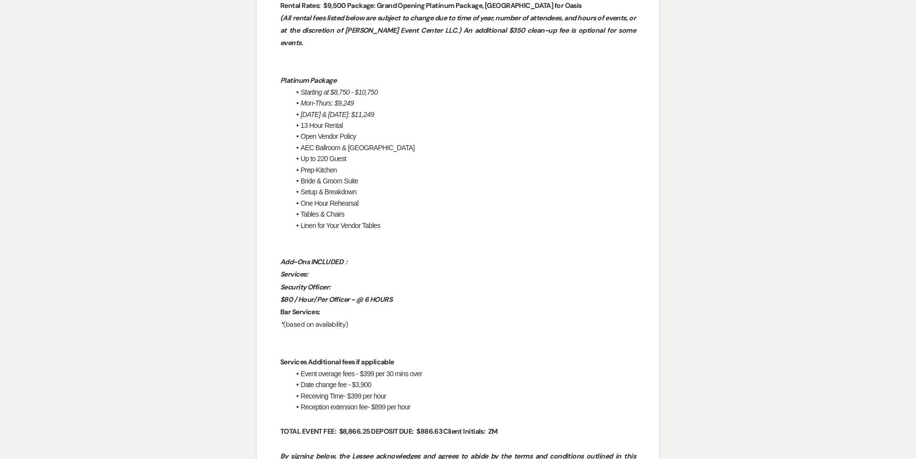
scroll to position [842, 0]
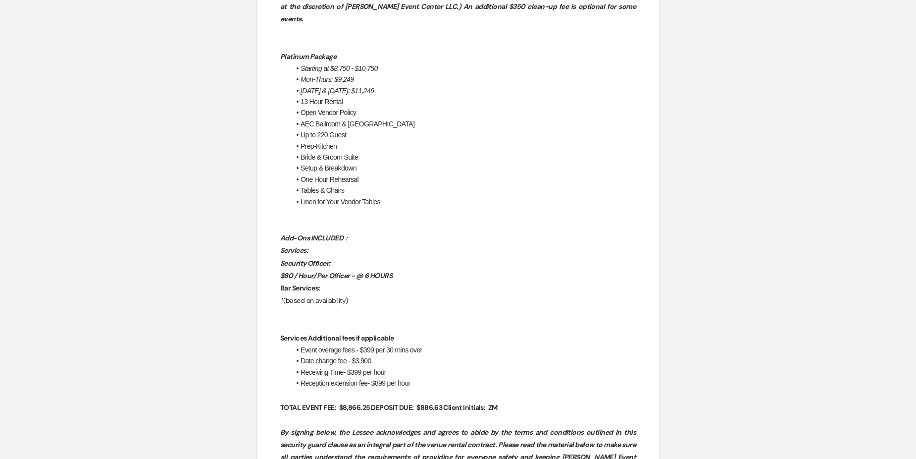
click at [338, 307] on p at bounding box center [458, 313] width 356 height 12
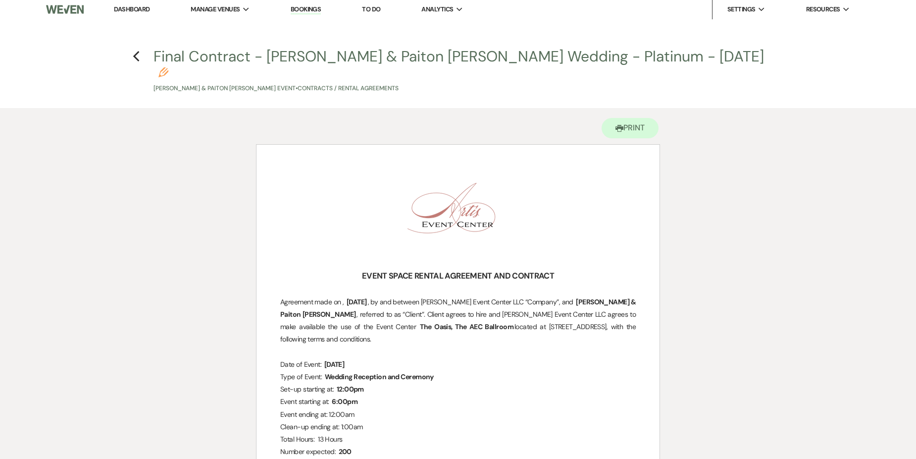
scroll to position [0, 0]
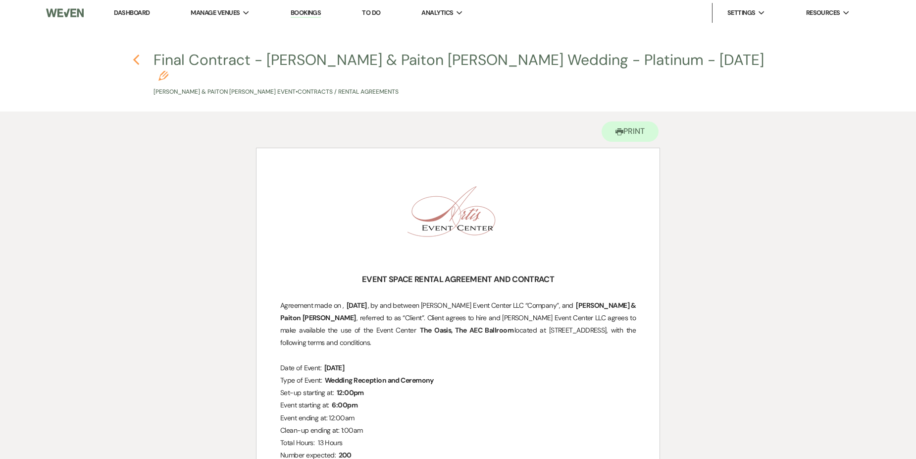
click at [136, 60] on icon "Previous" at bounding box center [136, 60] width 7 height 12
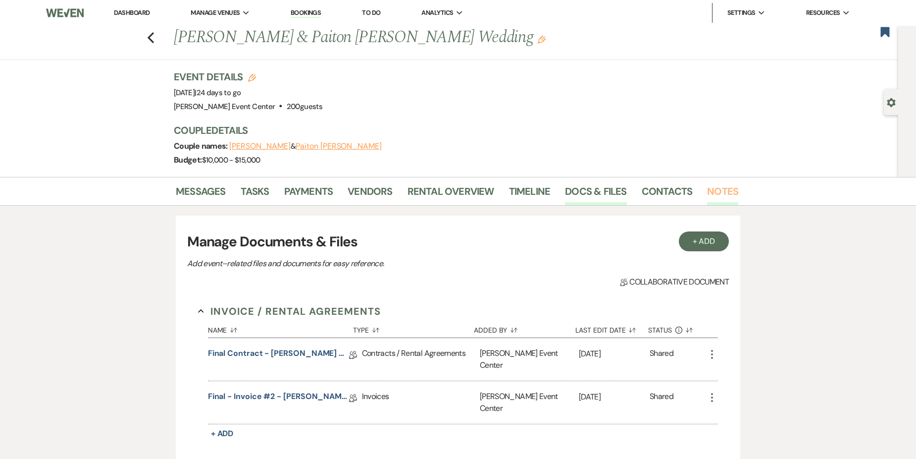
click at [723, 186] on link "Notes" at bounding box center [722, 194] width 31 height 22
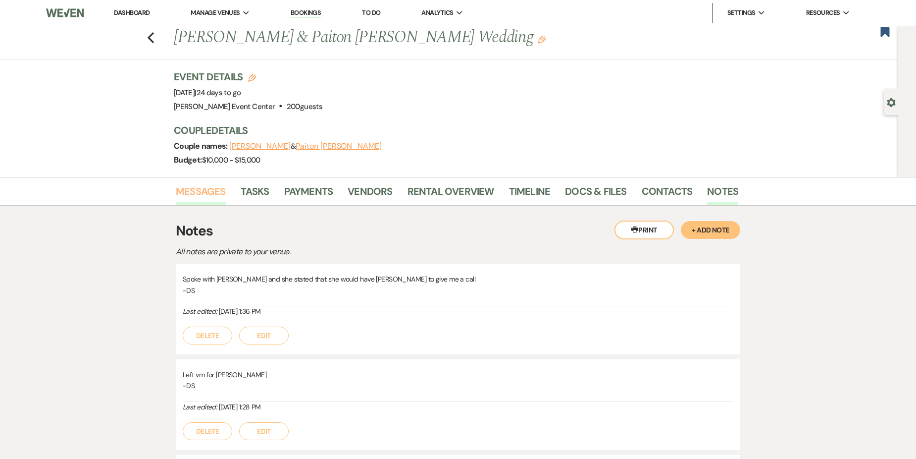
click at [203, 196] on link "Messages" at bounding box center [201, 194] width 50 height 22
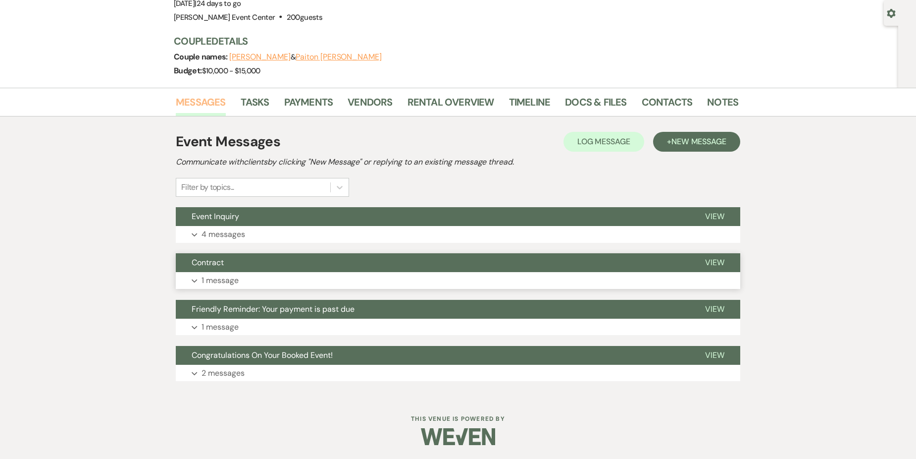
scroll to position [90, 0]
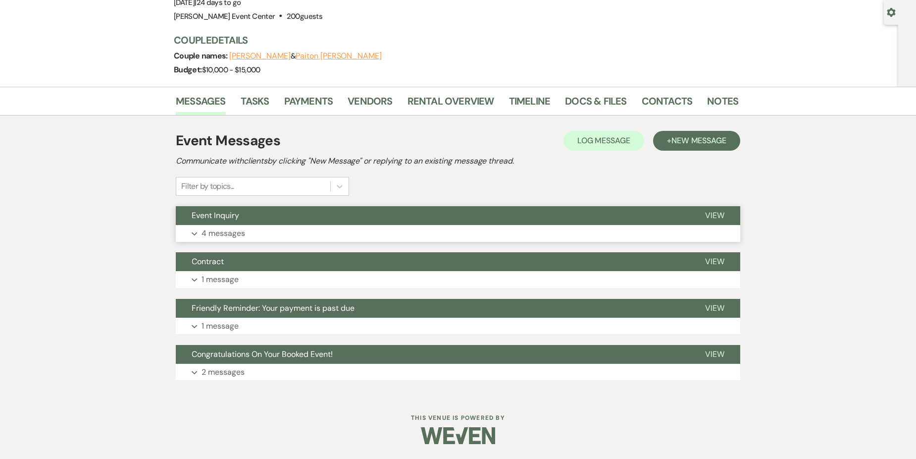
click at [260, 227] on button "Expand 4 messages" at bounding box center [458, 233] width 565 height 17
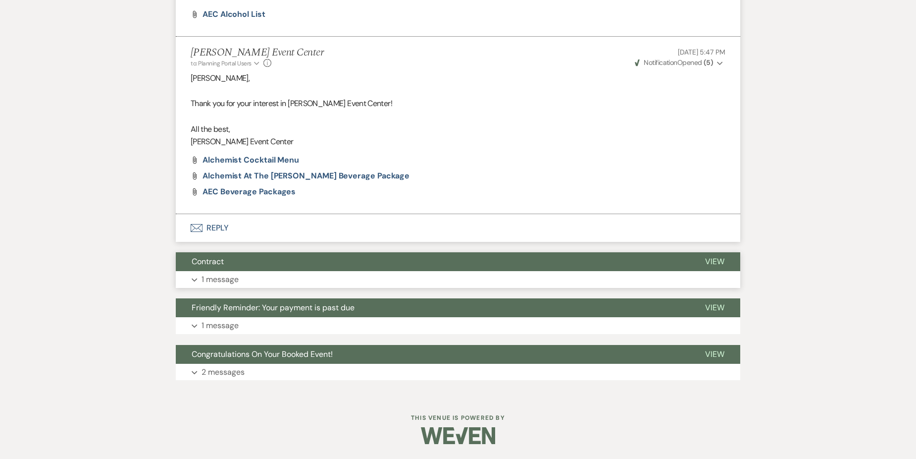
click at [236, 277] on p "1 message" at bounding box center [220, 279] width 37 height 13
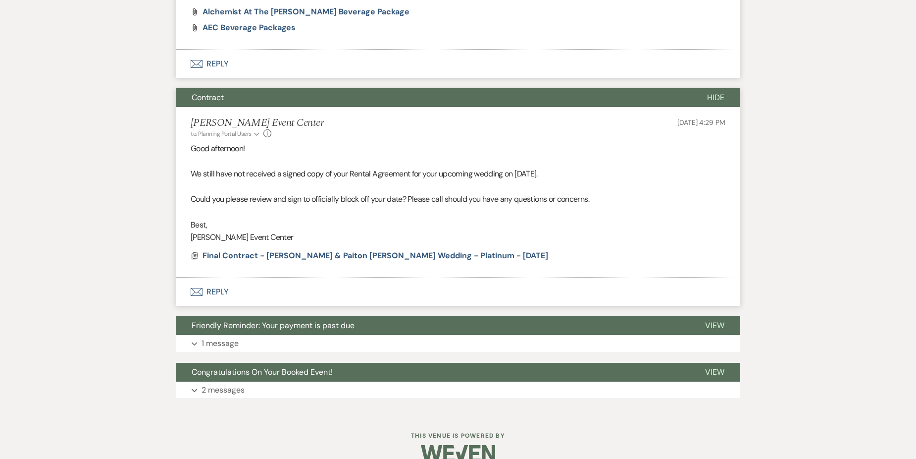
scroll to position [1042, 0]
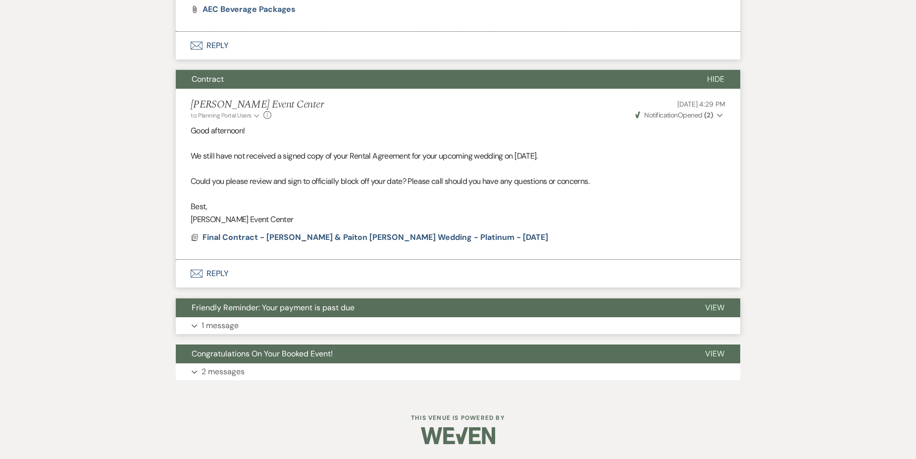
click at [298, 317] on button "Friendly Reminder: Your payment is past due" at bounding box center [433, 307] width 514 height 19
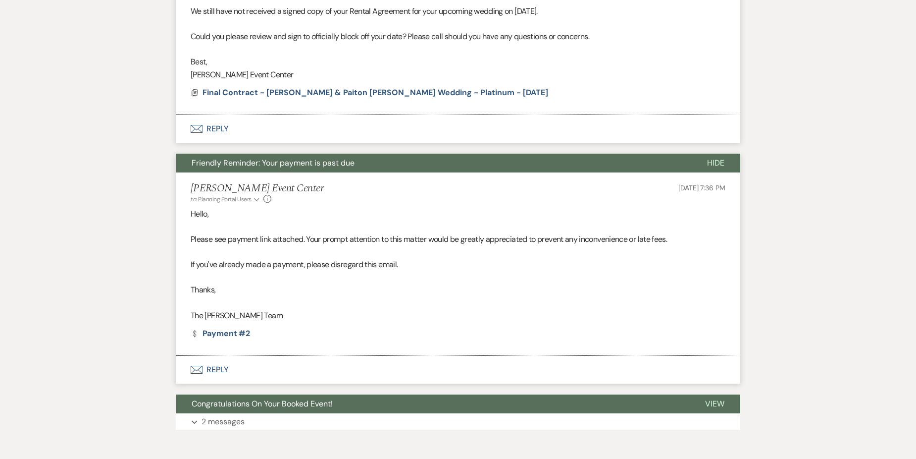
scroll to position [1236, 0]
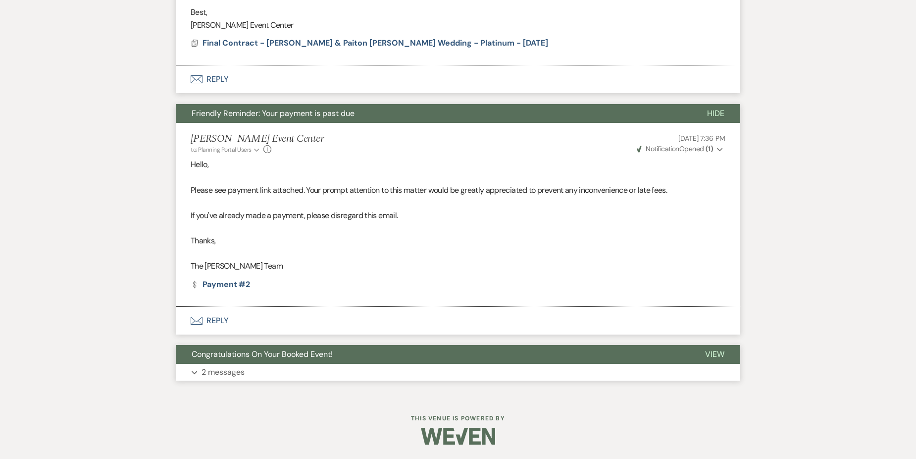
click at [264, 370] on button "Expand 2 messages" at bounding box center [458, 372] width 565 height 17
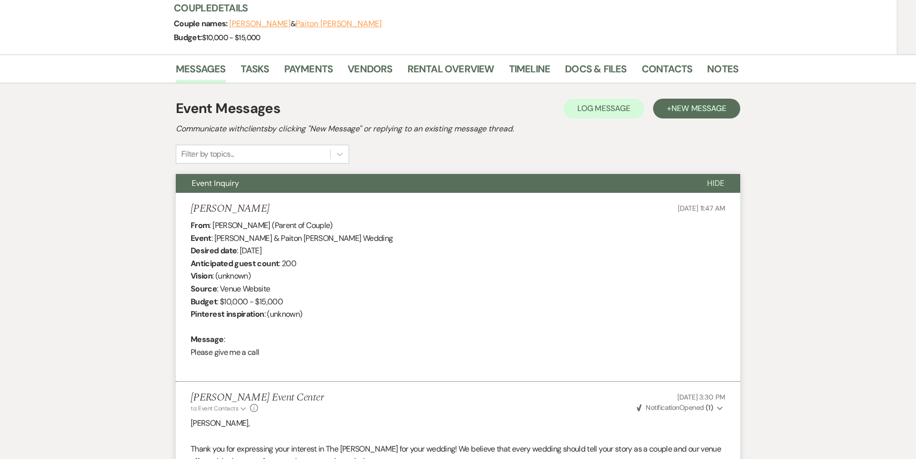
scroll to position [0, 0]
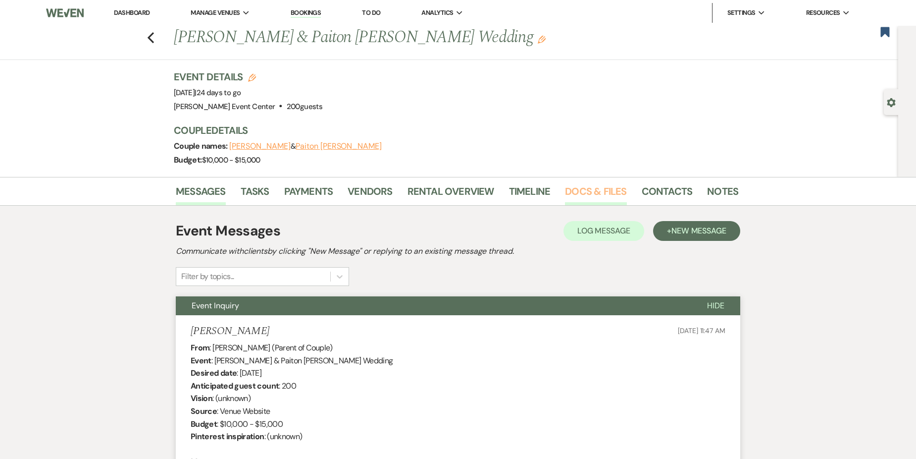
click at [591, 187] on link "Docs & Files" at bounding box center [595, 194] width 61 height 22
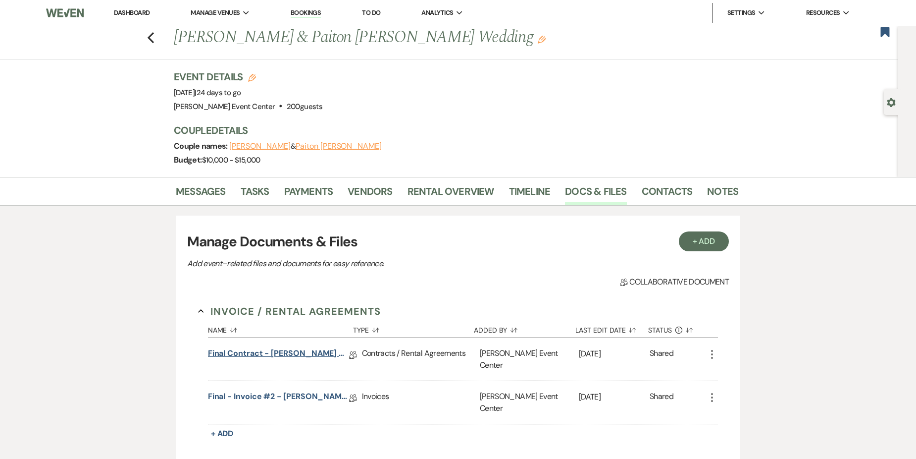
click at [291, 358] on link "Final Contract - [PERSON_NAME] & Paiton [PERSON_NAME] Wedding - Platinum - [DAT…" at bounding box center [278, 354] width 141 height 15
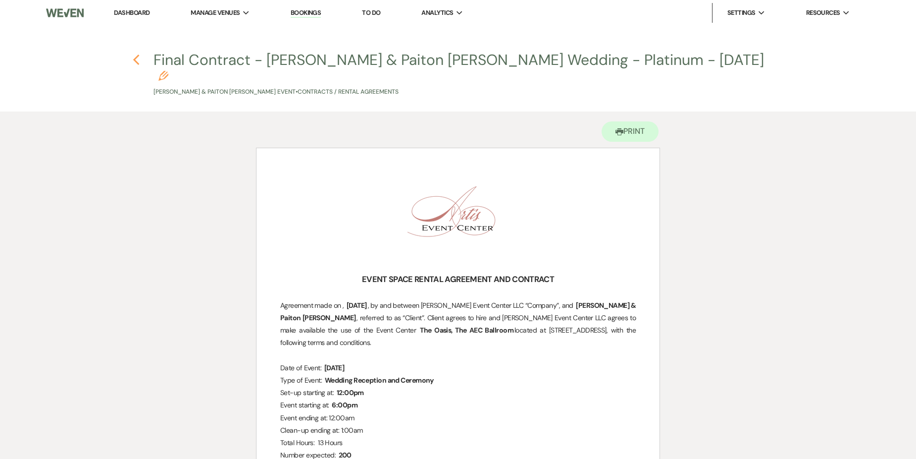
click at [138, 60] on icon "Previous" at bounding box center [136, 60] width 7 height 12
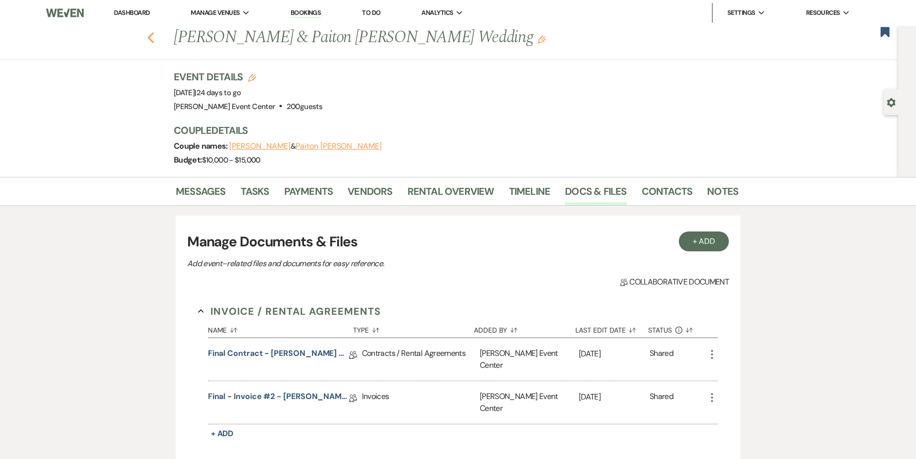
click at [152, 41] on icon "Previous" at bounding box center [150, 38] width 7 height 12
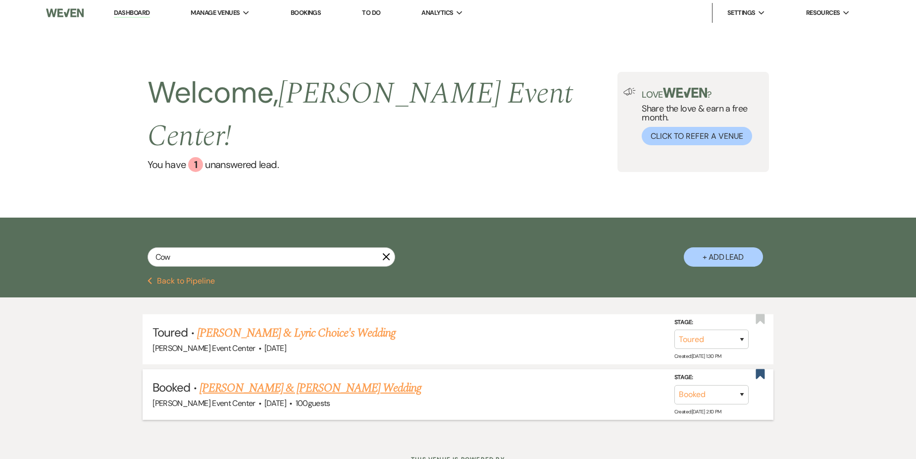
click at [343, 379] on link "[PERSON_NAME] & [PERSON_NAME] Wedding" at bounding box center [311, 388] width 222 height 18
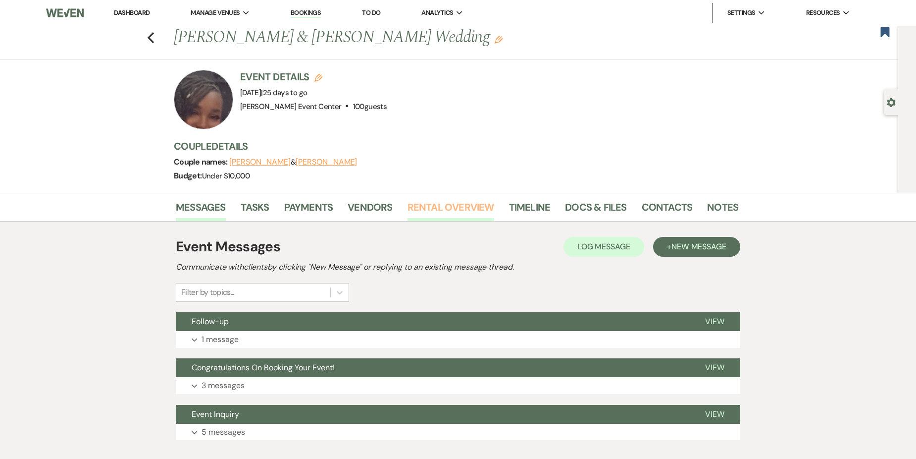
click at [452, 207] on link "Rental Overview" at bounding box center [451, 210] width 87 height 22
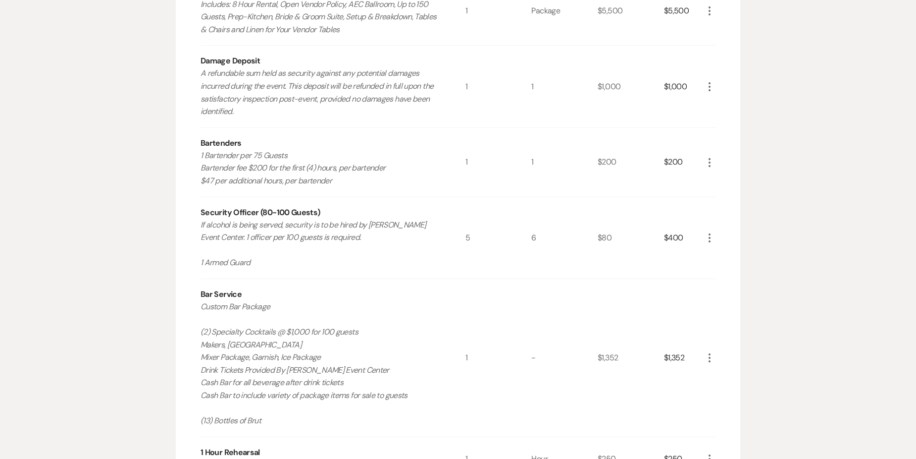
scroll to position [50, 0]
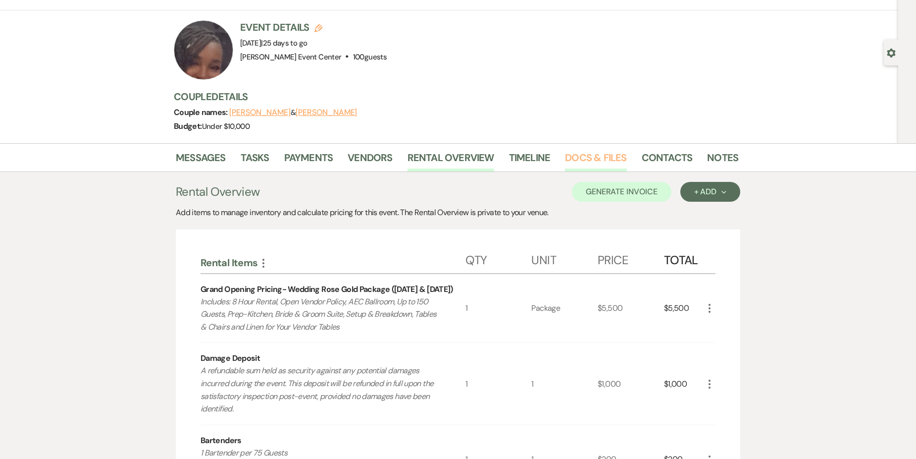
click at [569, 159] on link "Docs & Files" at bounding box center [595, 161] width 61 height 22
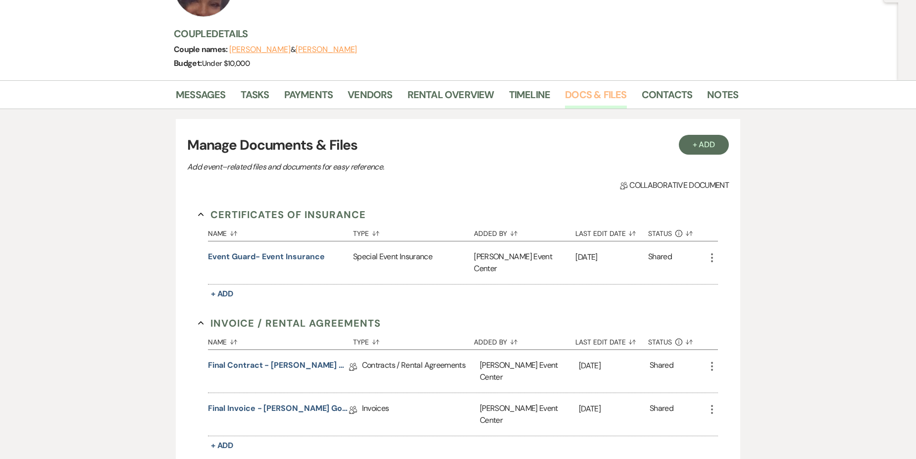
scroll to position [149, 0]
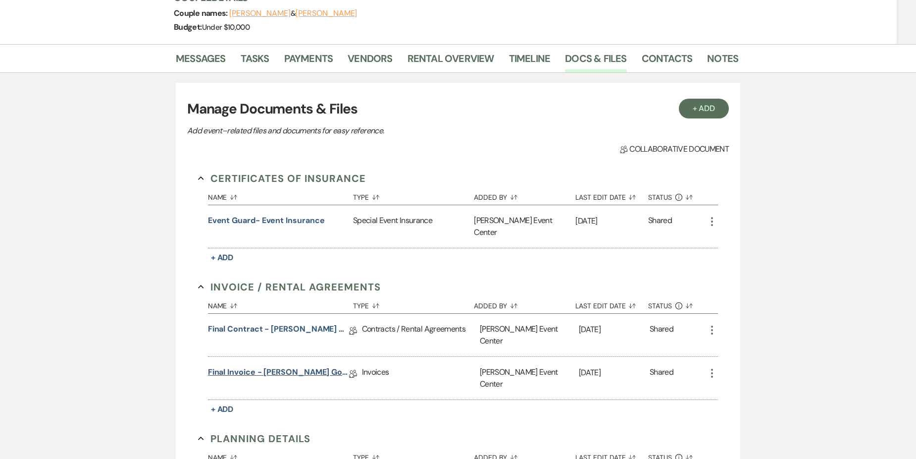
click at [311, 366] on link "Final Invoice - [PERSON_NAME] Gold - [DATE]" at bounding box center [278, 373] width 141 height 15
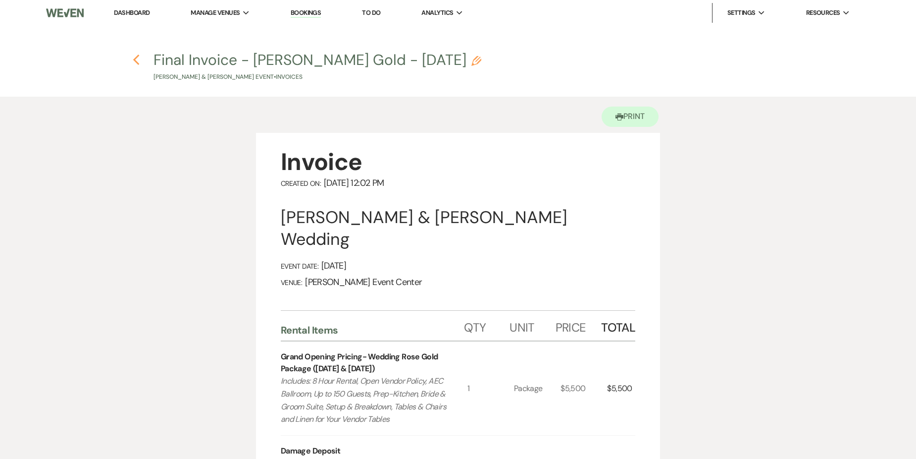
click at [138, 61] on icon "Previous" at bounding box center [136, 60] width 7 height 12
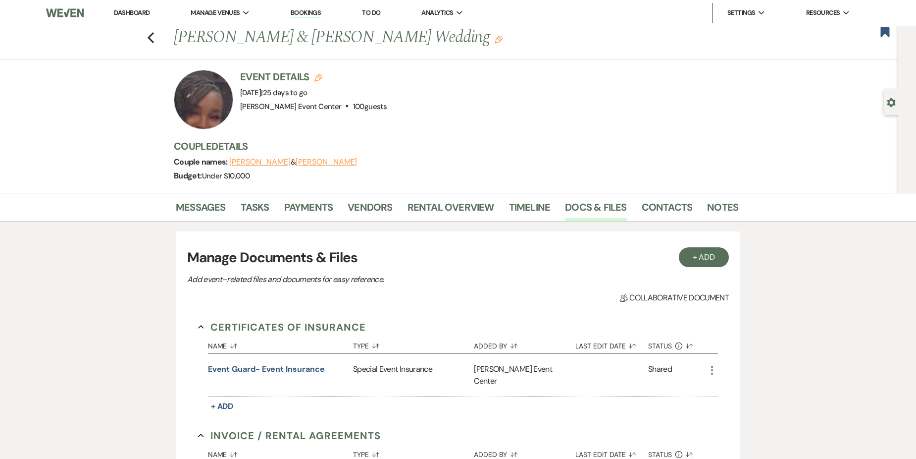
scroll to position [149, 0]
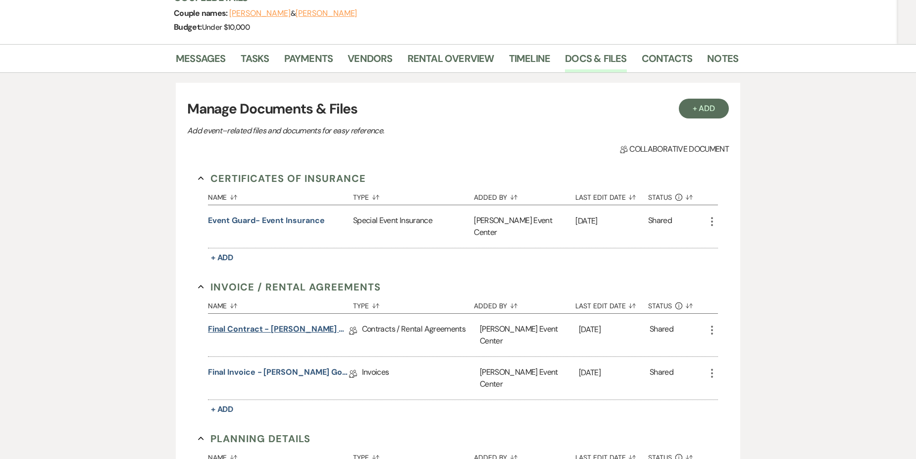
click at [317, 323] on link "Final Contract - [PERSON_NAME] Gold - [DATE]" at bounding box center [278, 330] width 141 height 15
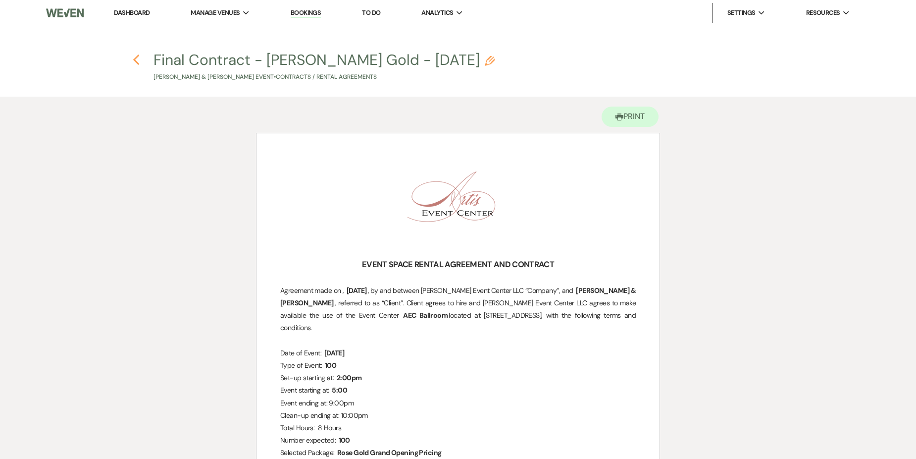
click at [135, 62] on icon "Previous" at bounding box center [136, 60] width 7 height 12
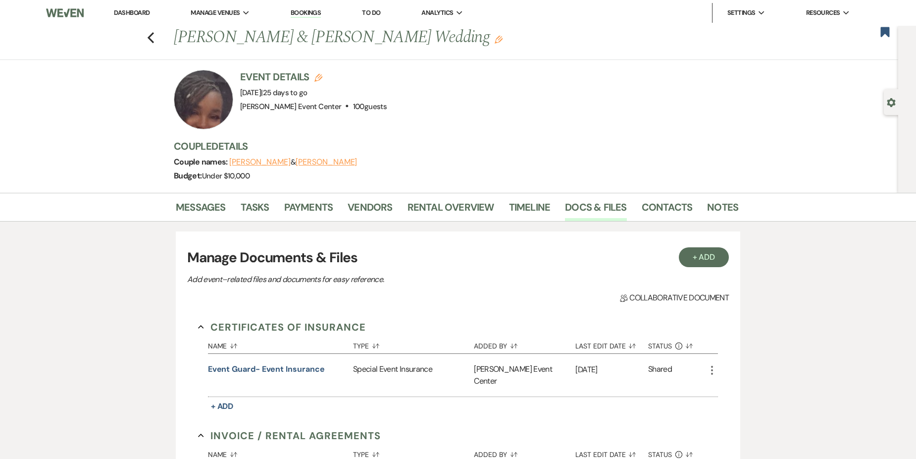
scroll to position [149, 0]
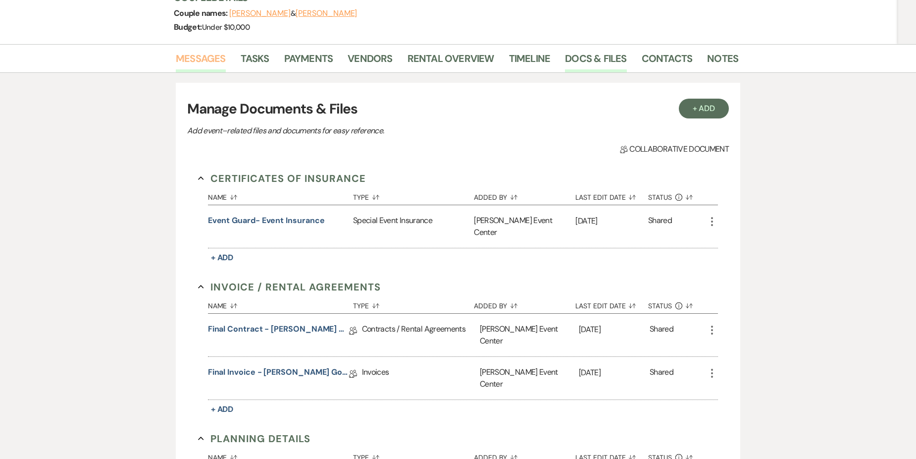
click at [210, 54] on link "Messages" at bounding box center [201, 62] width 50 height 22
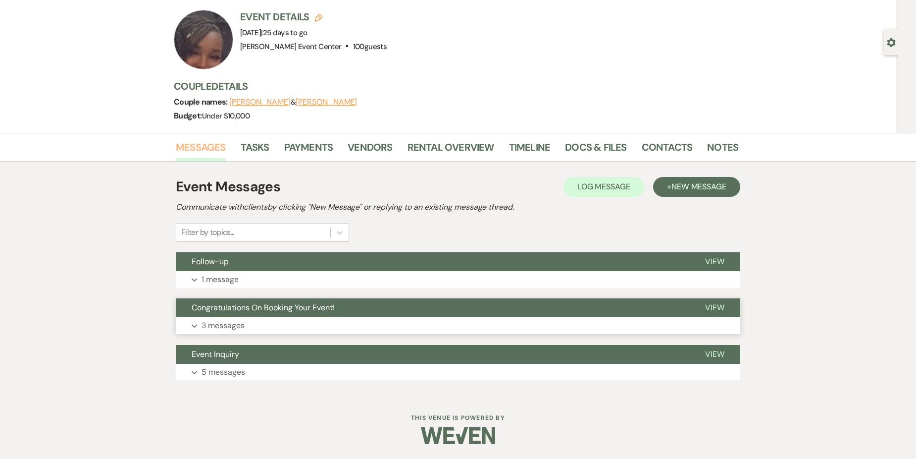
scroll to position [60, 0]
click at [265, 318] on div "Congratulations On Booking Your Event! View Expand 3 messages" at bounding box center [458, 316] width 565 height 36
click at [277, 319] on button "Expand 3 messages" at bounding box center [458, 325] width 565 height 17
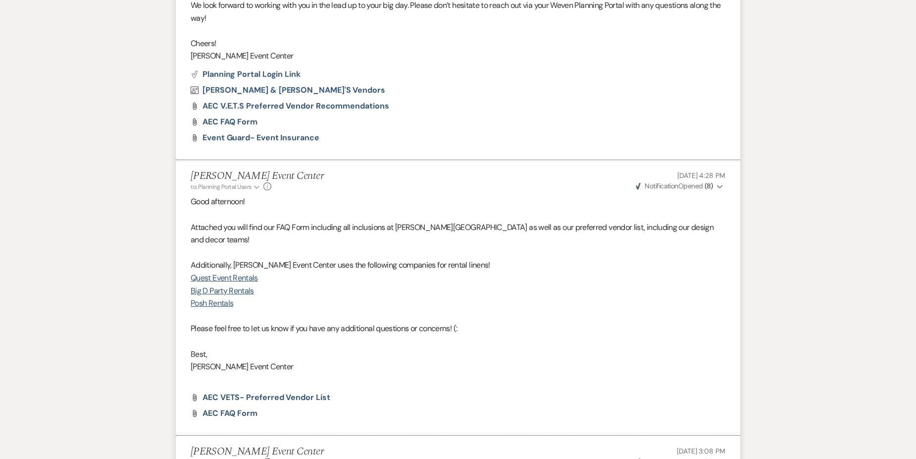
scroll to position [931, 0]
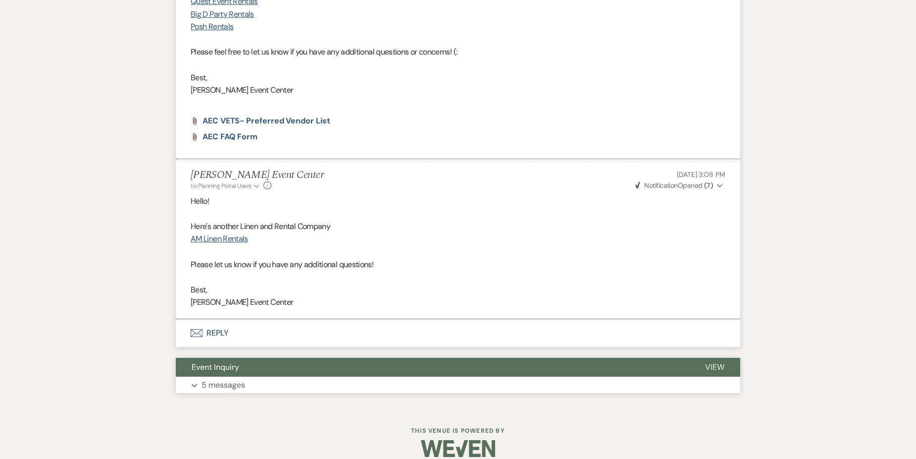
click at [294, 376] on button "Expand 5 messages" at bounding box center [458, 384] width 565 height 17
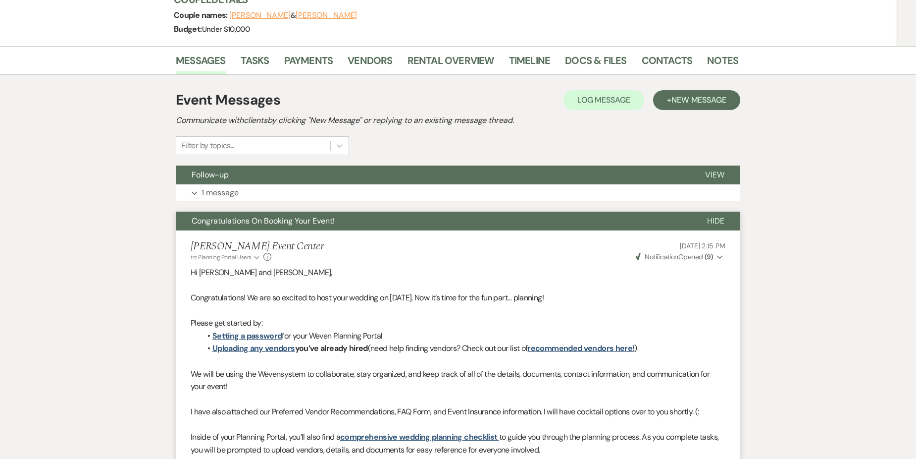
scroll to position [0, 0]
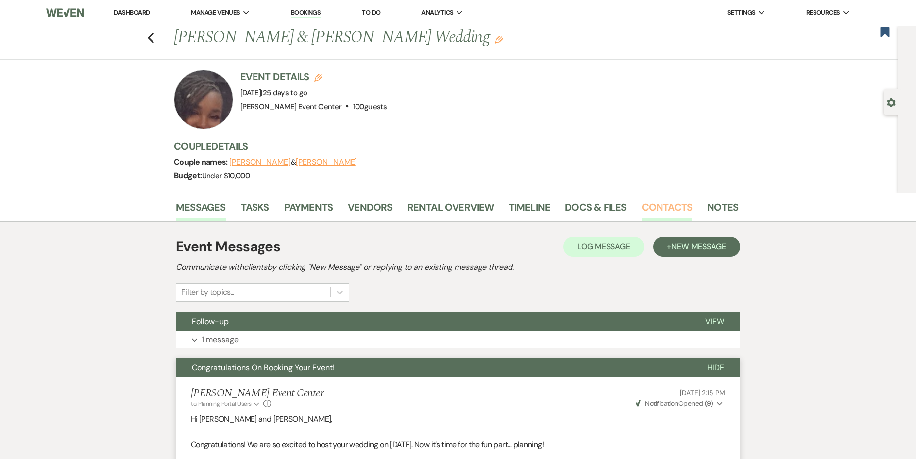
click at [667, 205] on link "Contacts" at bounding box center [667, 210] width 51 height 22
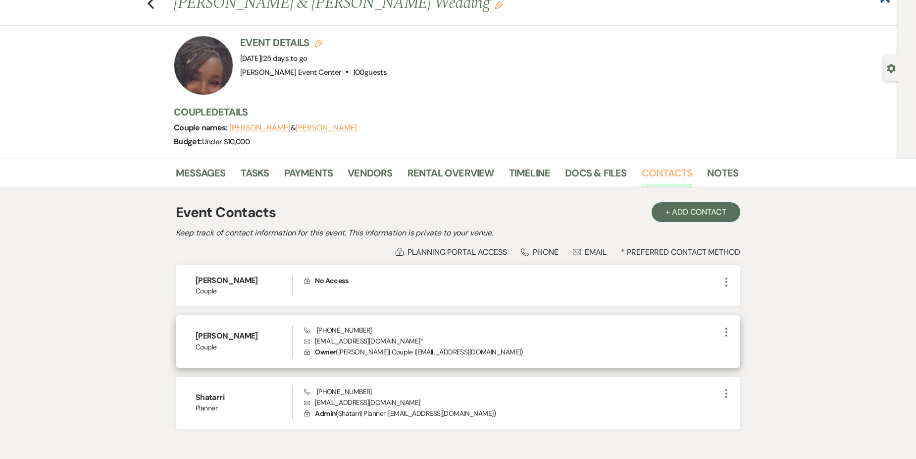
scroll to position [92, 0]
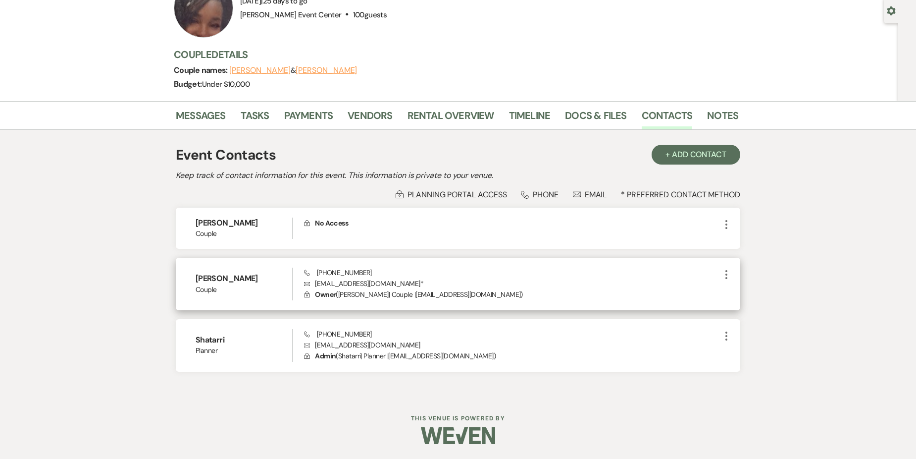
drag, startPoint x: 197, startPoint y: 276, endPoint x: 254, endPoint y: 272, distance: 56.6
click at [254, 272] on div "[PERSON_NAME] Couple" at bounding box center [244, 283] width 97 height 33
drag, startPoint x: 254, startPoint y: 272, endPoint x: 243, endPoint y: 275, distance: 10.8
copy h6 "[PERSON_NAME]"
click at [279, 282] on h6 "[PERSON_NAME]" at bounding box center [244, 278] width 97 height 11
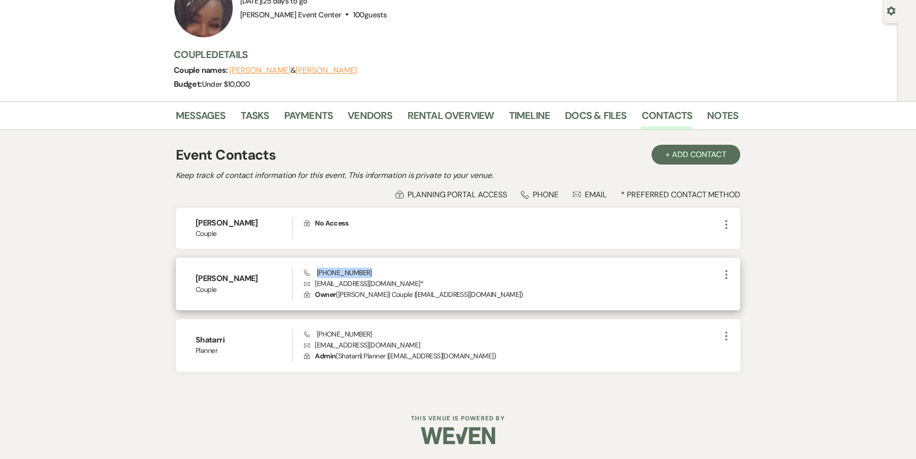
drag, startPoint x: 317, startPoint y: 270, endPoint x: 367, endPoint y: 269, distance: 50.0
click at [367, 269] on div "Phone [PHONE_NUMBER] Envelope [EMAIL_ADDRESS][DOMAIN_NAME] * Lock Owner ( [PERS…" at bounding box center [512, 283] width 417 height 33
drag, startPoint x: 367, startPoint y: 269, endPoint x: 353, endPoint y: 273, distance: 14.6
copy span "[PHONE_NUMBER]"
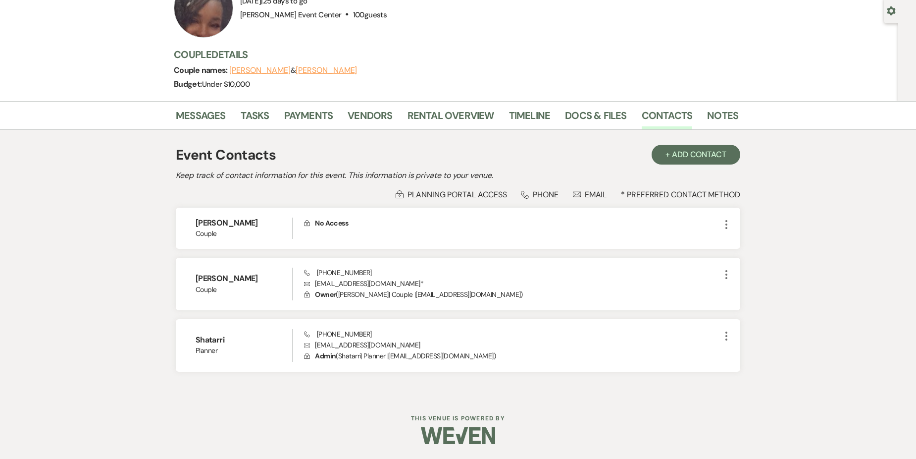
click at [155, 253] on div "Messages Tasks Payments Vendors Rental Overview Timeline Docs & Files Contacts …" at bounding box center [458, 248] width 916 height 294
drag, startPoint x: 196, startPoint y: 339, endPoint x: 224, endPoint y: 337, distance: 28.3
click at [224, 337] on h6 "Shatarri" at bounding box center [244, 339] width 97 height 11
copy h6 "Shatarri"
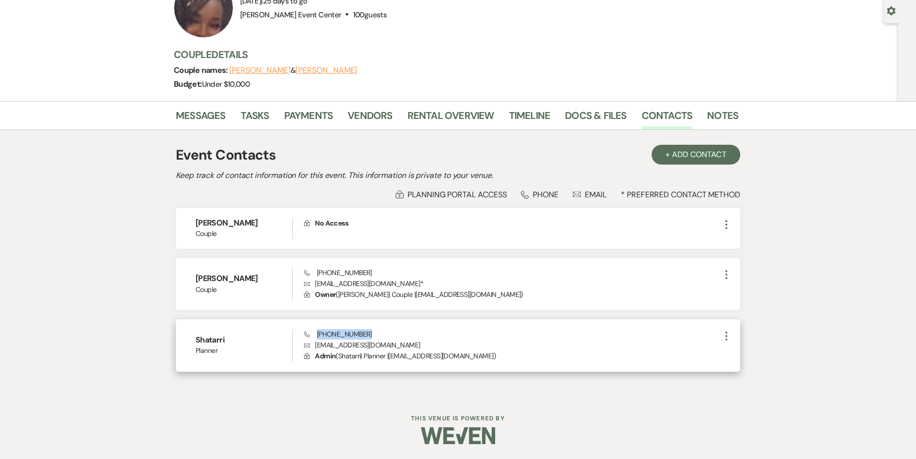
drag, startPoint x: 318, startPoint y: 333, endPoint x: 362, endPoint y: 334, distance: 44.6
click at [362, 334] on span "Phone [PHONE_NUMBER]" at bounding box center [338, 333] width 68 height 9
drag, startPoint x: 362, startPoint y: 334, endPoint x: 349, endPoint y: 335, distance: 13.4
drag, startPoint x: 349, startPoint y: 335, endPoint x: 329, endPoint y: 316, distance: 27.3
click at [329, 316] on div "[PERSON_NAME] Couple Lock No Access More [PERSON_NAME] Couple Phone [PHONE_NUMB…" at bounding box center [458, 290] width 565 height 164
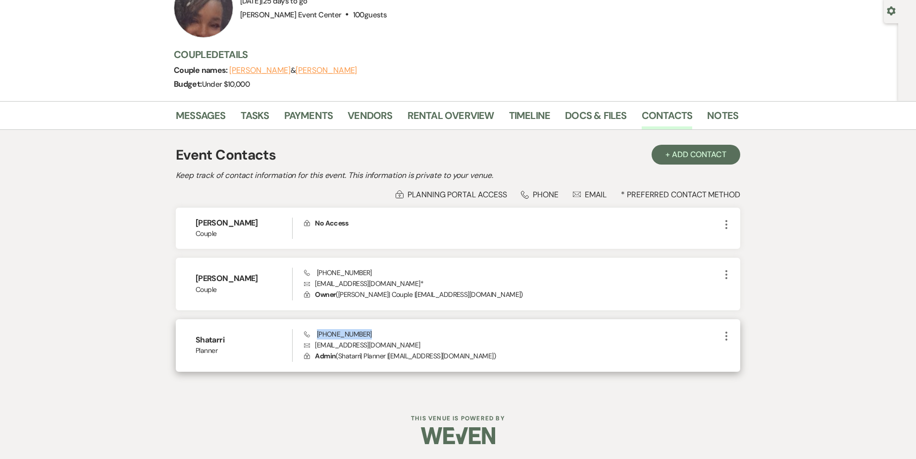
drag, startPoint x: 316, startPoint y: 333, endPoint x: 367, endPoint y: 330, distance: 51.1
click at [367, 330] on div "Phone [PHONE_NUMBER] Envelope [EMAIL_ADDRESS][DOMAIN_NAME] Lock Admin ( Shatarr…" at bounding box center [512, 345] width 417 height 33
drag, startPoint x: 367, startPoint y: 330, endPoint x: 355, endPoint y: 331, distance: 12.0
copy span "[PHONE_NUMBER]"
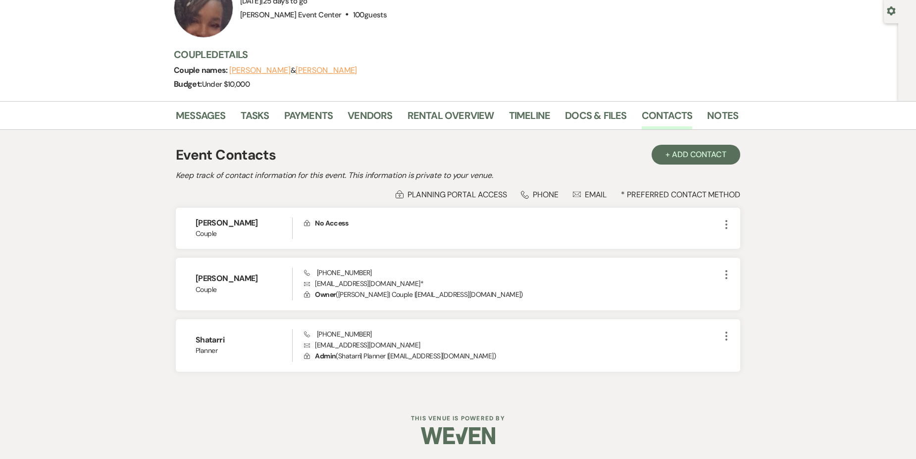
click at [336, 189] on div "Lock Planning Portal Access Phone Phone Envelope Email * Preferred Contact Meth…" at bounding box center [458, 194] width 565 height 10
click at [587, 120] on link "Docs & Files" at bounding box center [595, 118] width 61 height 22
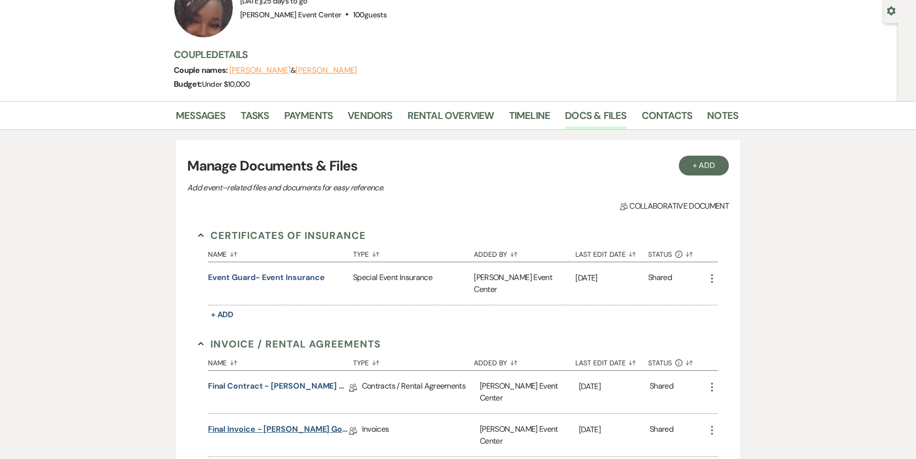
click at [306, 423] on link "Final Invoice - [PERSON_NAME] Gold - [DATE]" at bounding box center [278, 430] width 141 height 15
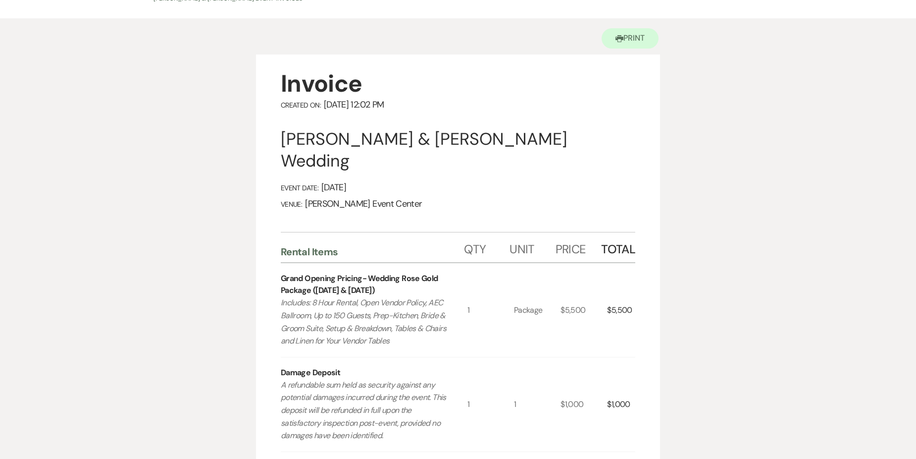
scroll to position [50, 0]
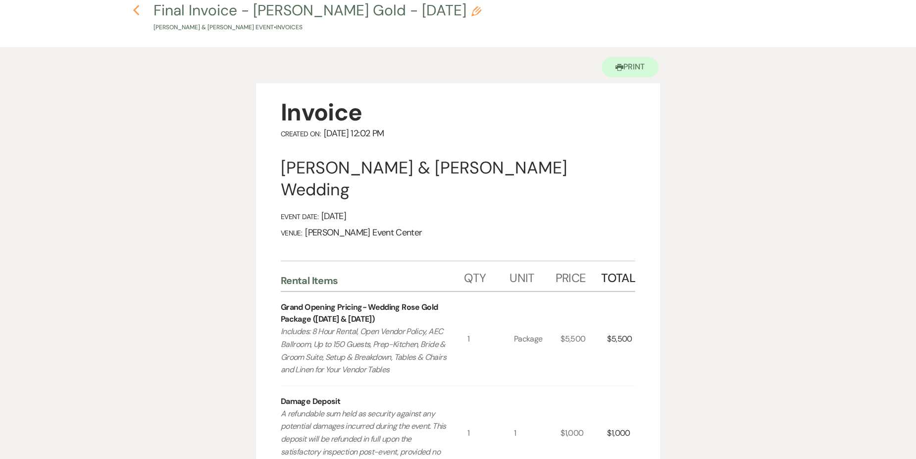
click at [138, 14] on use "button" at bounding box center [136, 10] width 6 height 11
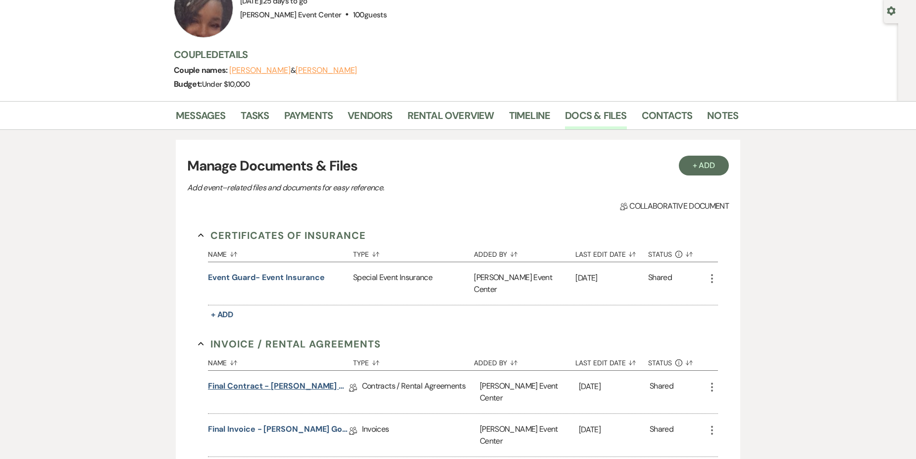
click at [301, 380] on link "Final Contract - [PERSON_NAME] Gold - [DATE]" at bounding box center [278, 387] width 141 height 15
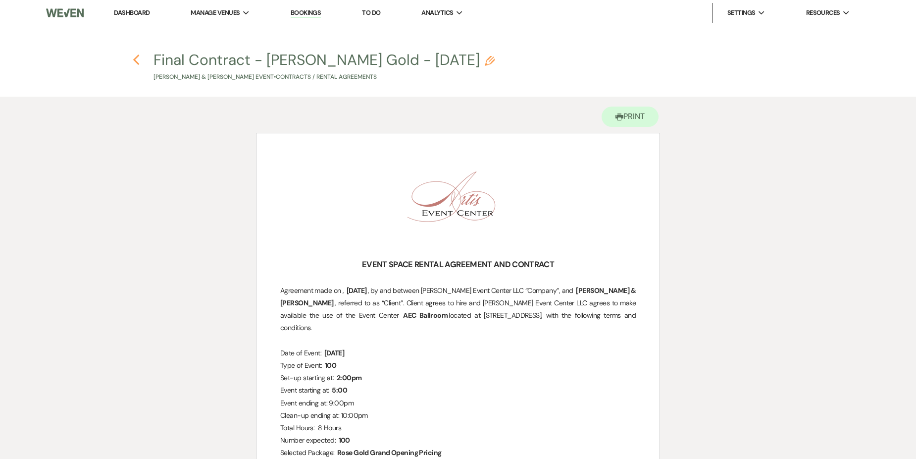
click at [134, 58] on icon "Previous" at bounding box center [136, 60] width 7 height 12
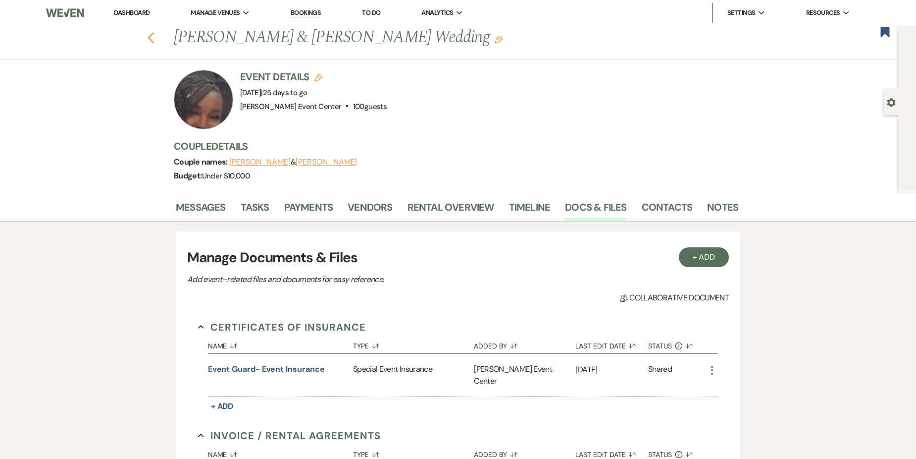
click at [153, 39] on use "button" at bounding box center [151, 37] width 6 height 11
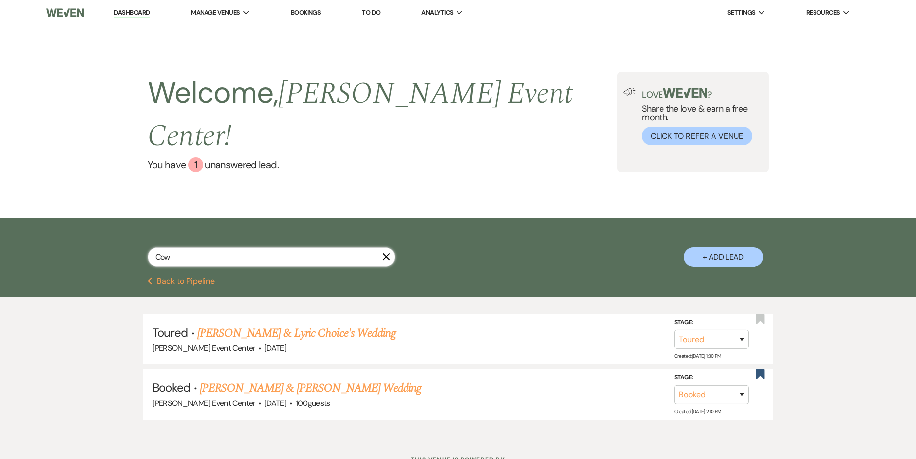
click at [219, 247] on input "Cow" at bounding box center [272, 256] width 248 height 19
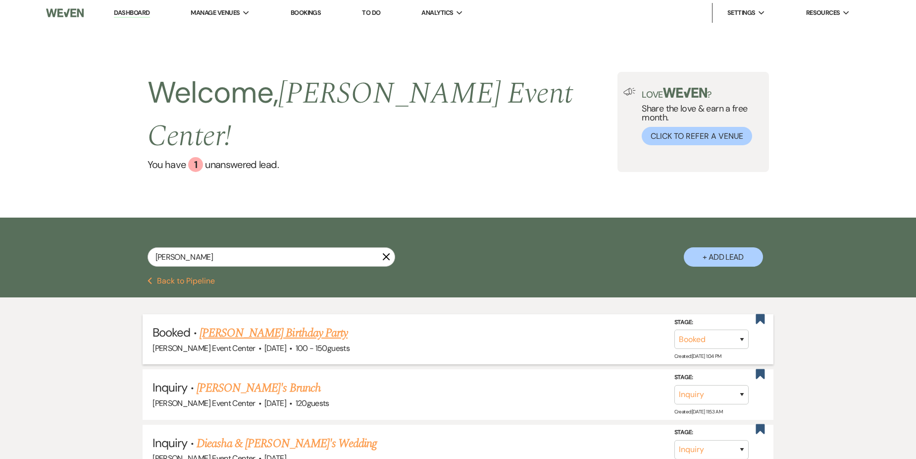
click at [311, 324] on link "[PERSON_NAME] Birthday Party" at bounding box center [274, 333] width 148 height 18
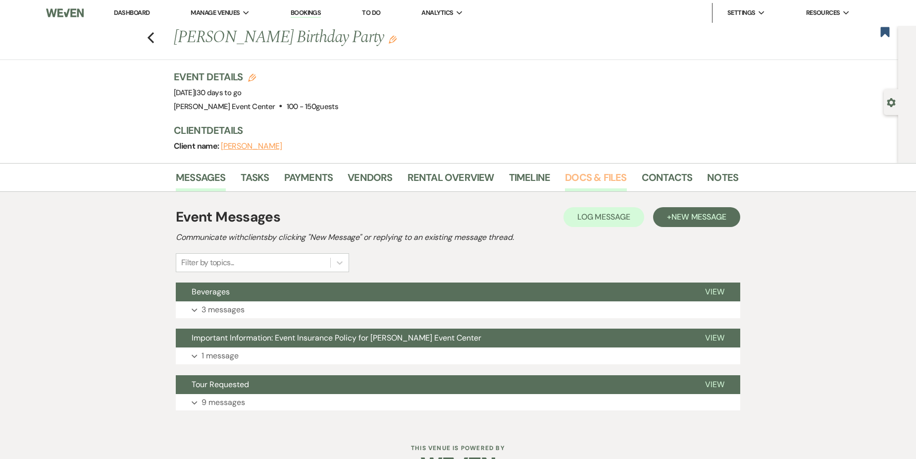
click at [586, 174] on link "Docs & Files" at bounding box center [595, 180] width 61 height 22
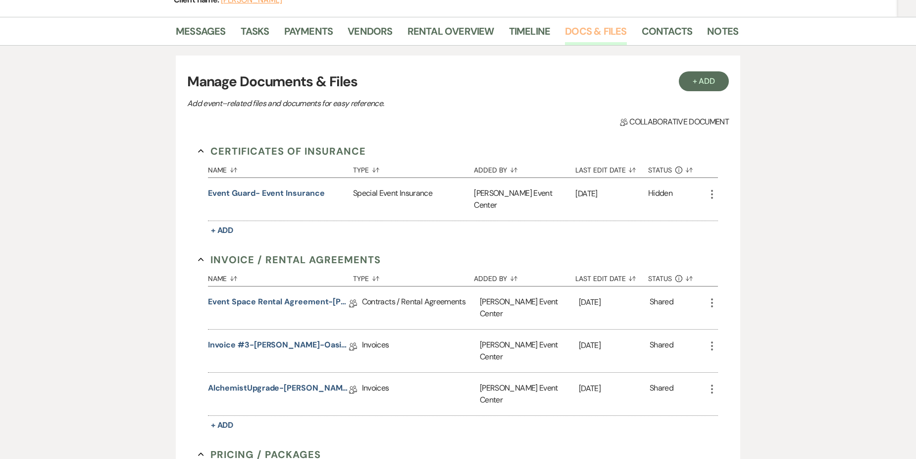
scroll to position [149, 0]
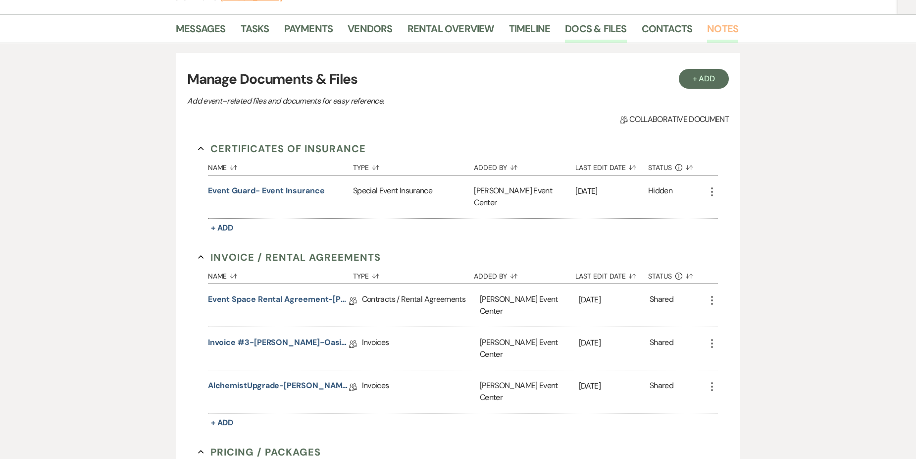
click at [723, 28] on link "Notes" at bounding box center [722, 32] width 31 height 22
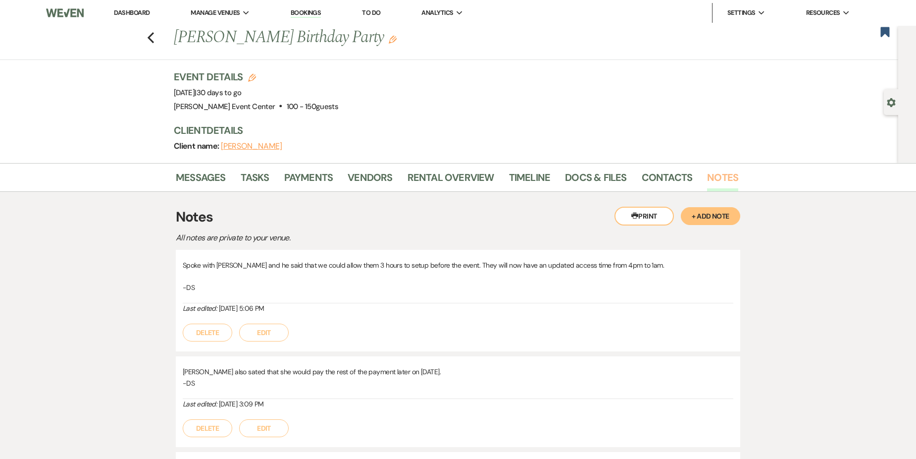
scroll to position [50, 0]
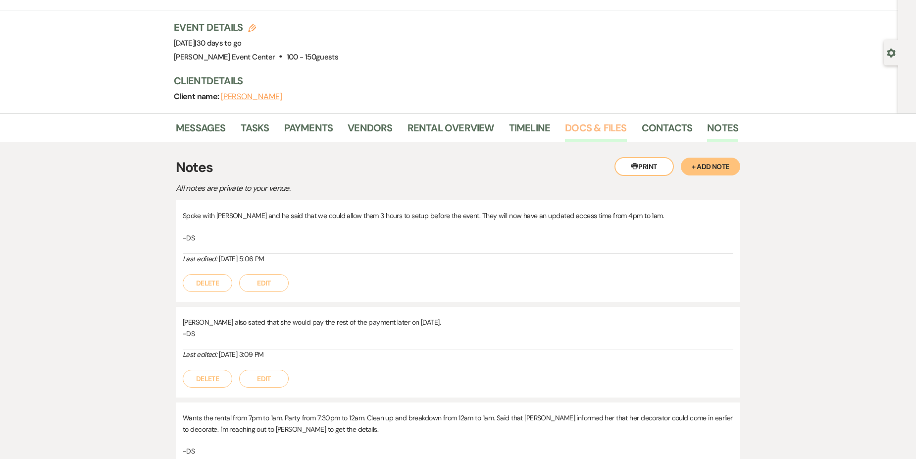
click at [596, 127] on link "Docs & Files" at bounding box center [595, 131] width 61 height 22
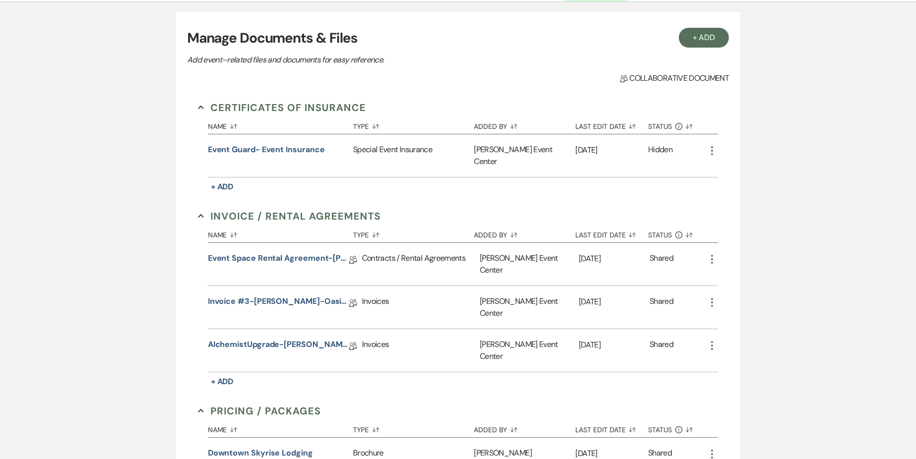
scroll to position [198, 0]
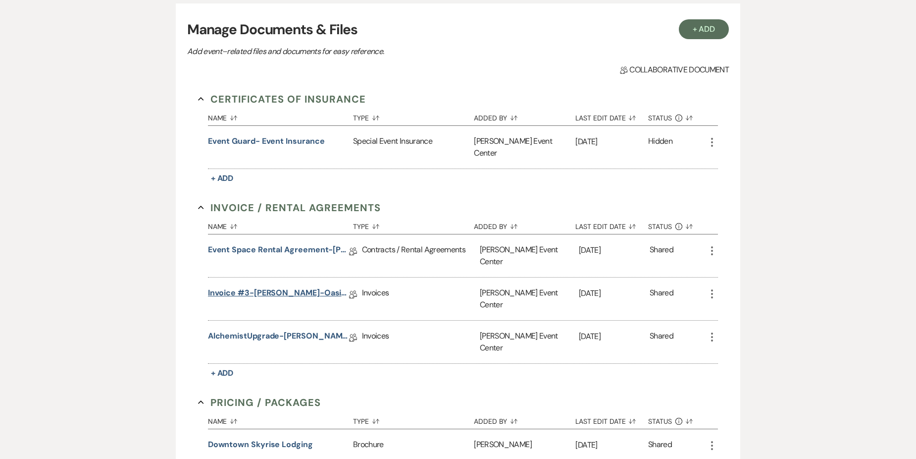
click at [321, 287] on link "Invoice #3-[PERSON_NAME]-Oasis-9.12.25" at bounding box center [278, 294] width 141 height 15
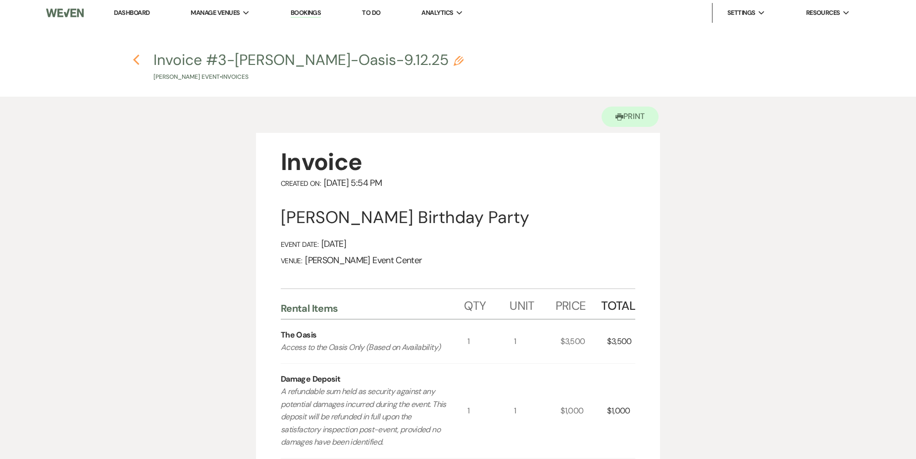
click at [135, 61] on use "button" at bounding box center [136, 59] width 6 height 11
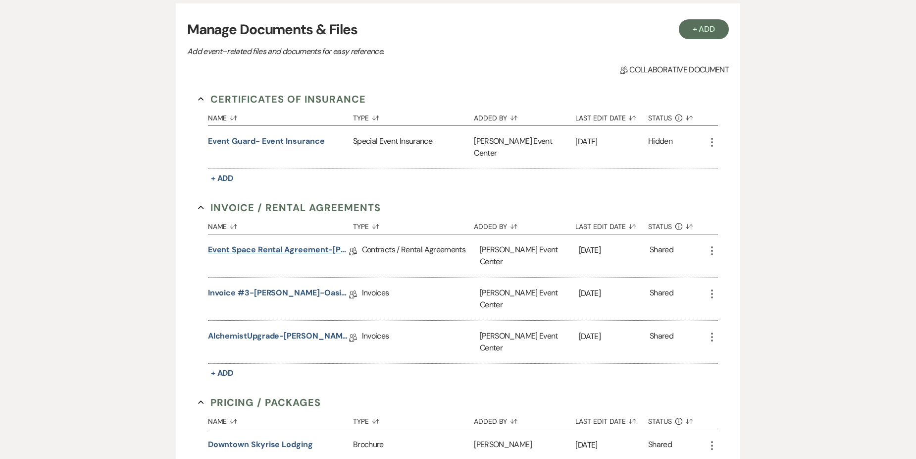
click at [298, 244] on link "Event Space Rental Agreement-[PERSON_NAME]-Oasis-9.12.25" at bounding box center [278, 251] width 141 height 15
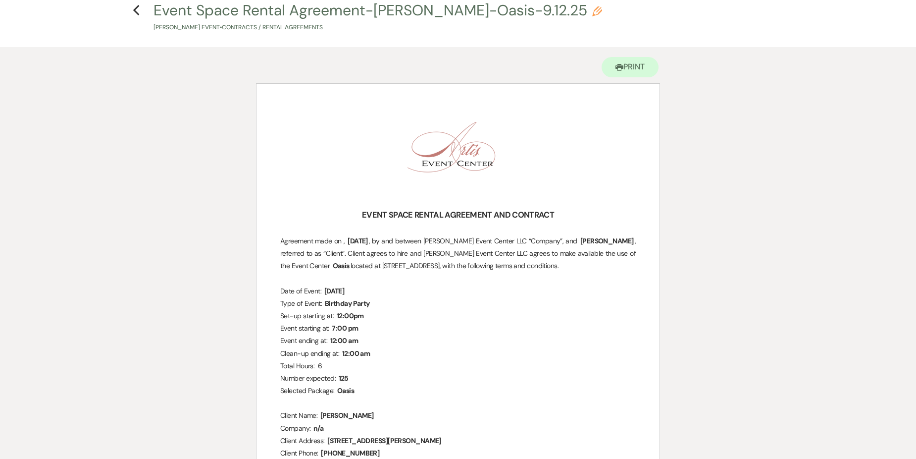
scroll to position [99, 0]
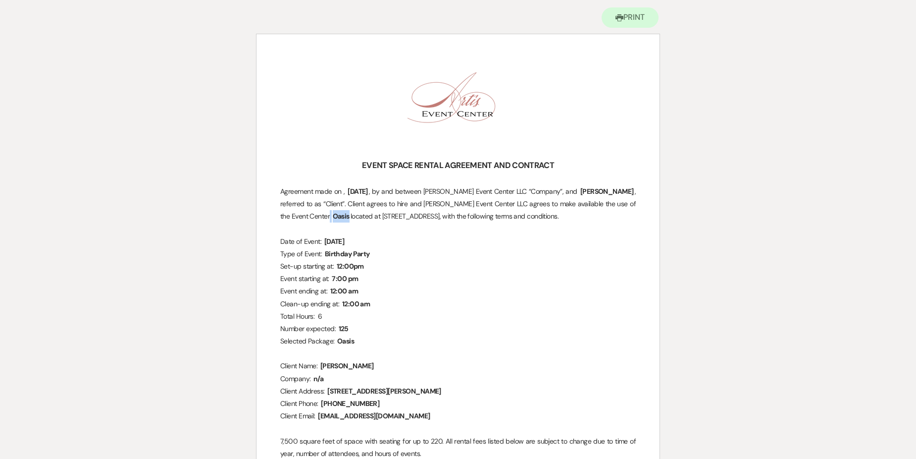
click at [351, 211] on span "Oasis" at bounding box center [341, 216] width 19 height 11
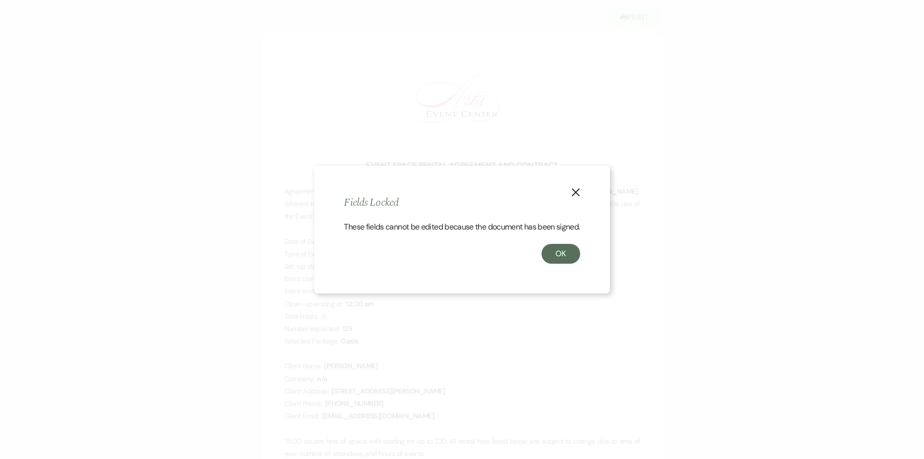
drag, startPoint x: 617, startPoint y: 204, endPoint x: 578, endPoint y: 185, distance: 43.9
click at [578, 188] on use "button" at bounding box center [576, 192] width 8 height 8
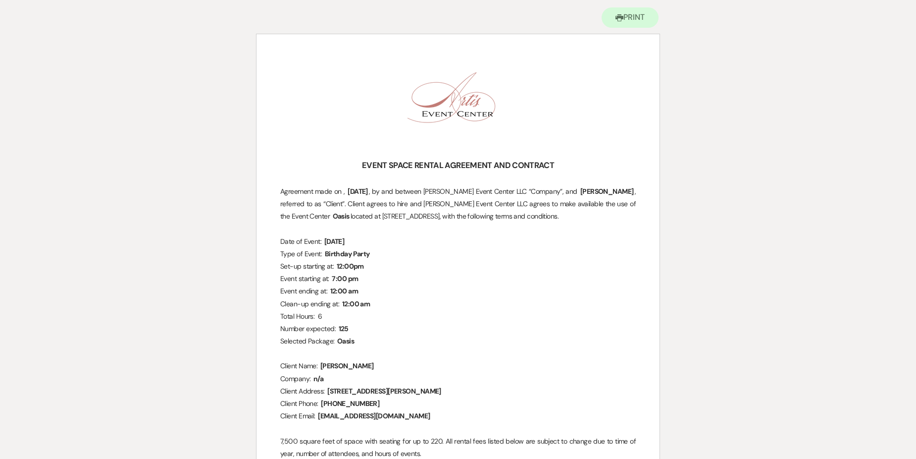
click at [610, 213] on p "Agreement made on , ﻿ [DATE] ﻿ , by and between [PERSON_NAME] Event Center LLC …" at bounding box center [458, 204] width 356 height 38
drag, startPoint x: 612, startPoint y: 201, endPoint x: 636, endPoint y: 203, distance: 24.4
click at [636, 203] on p "Agreement made on , ﻿ [DATE] ﻿ , by and between [PERSON_NAME] Event Center LLC …" at bounding box center [458, 204] width 356 height 38
drag, startPoint x: 636, startPoint y: 203, endPoint x: 621, endPoint y: 207, distance: 15.9
copy span
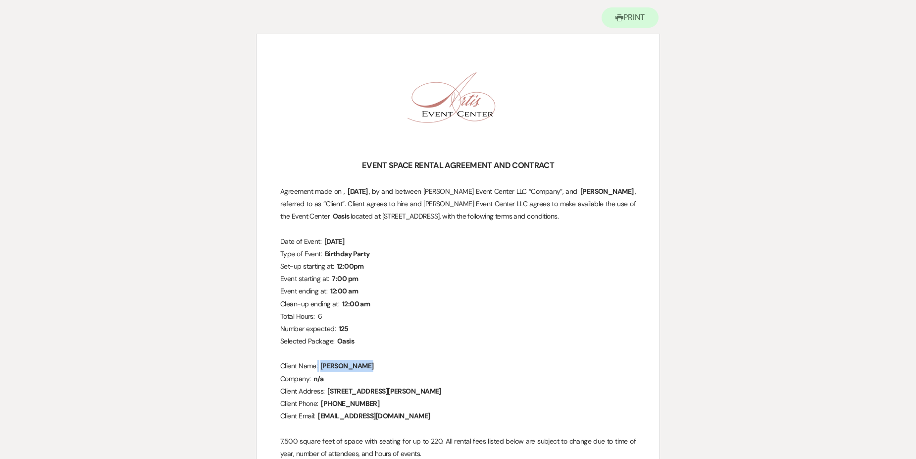
click at [319, 366] on span "[PERSON_NAME]" at bounding box center [346, 365] width 57 height 11
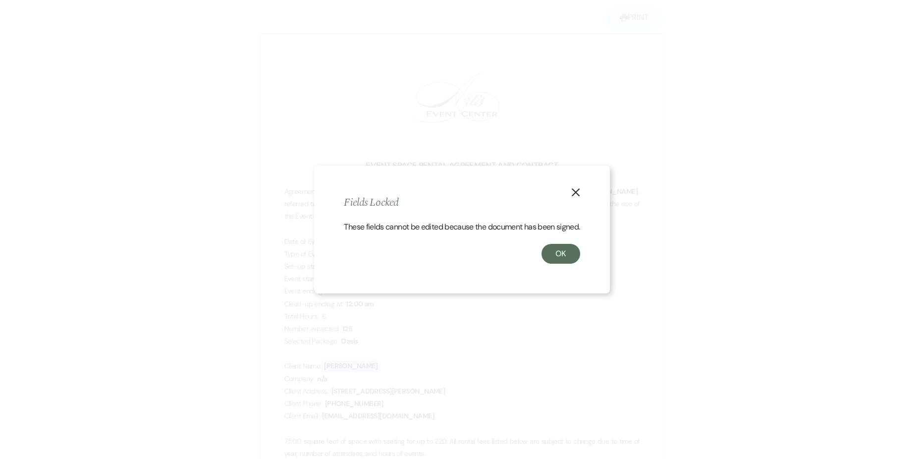
click at [574, 188] on icon "X" at bounding box center [575, 192] width 9 height 9
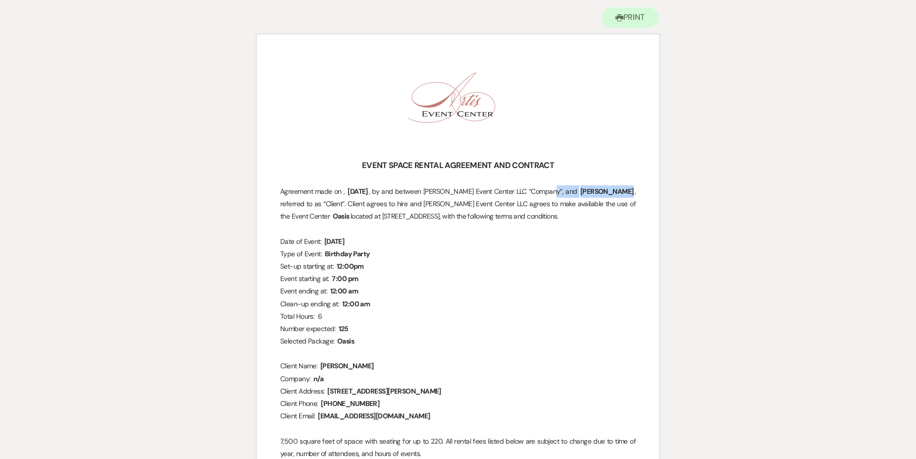
drag, startPoint x: 553, startPoint y: 187, endPoint x: 601, endPoint y: 192, distance: 48.7
click at [601, 192] on p "Agreement made on , ﻿ [DATE] ﻿ , by and between [PERSON_NAME] Event Center LLC …" at bounding box center [458, 204] width 356 height 38
drag, startPoint x: 601, startPoint y: 192, endPoint x: 596, endPoint y: 191, distance: 5.5
copy span
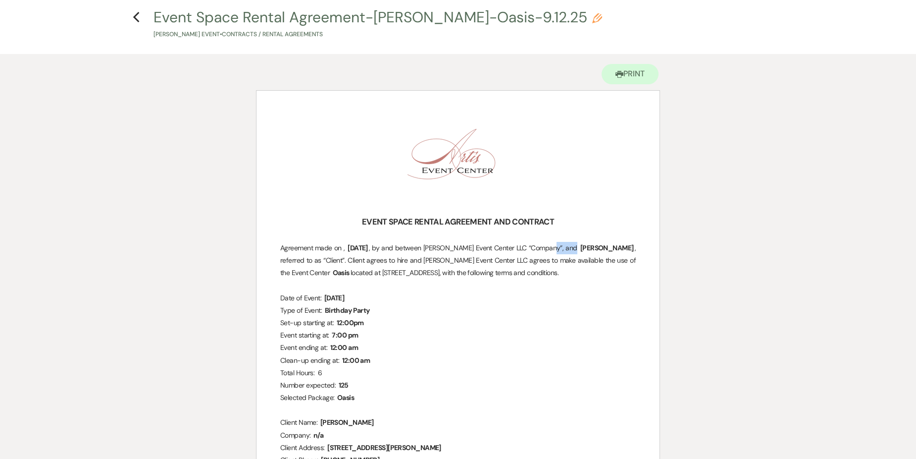
scroll to position [0, 0]
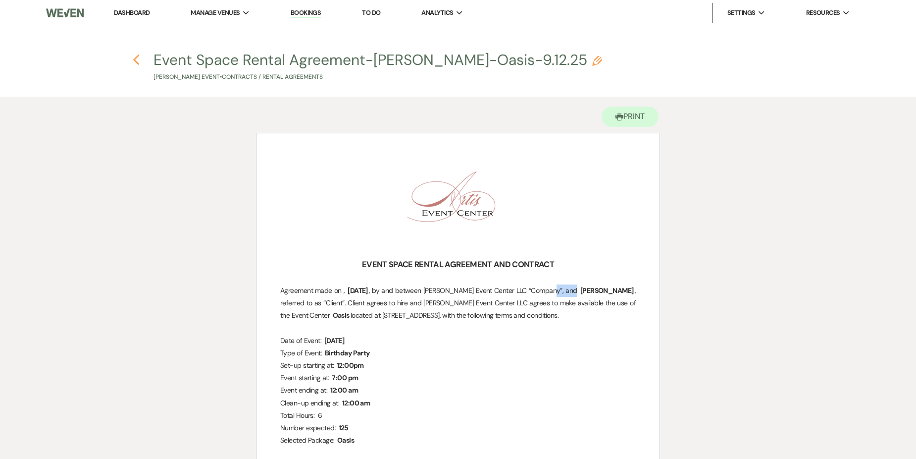
click at [139, 60] on icon "Previous" at bounding box center [136, 60] width 7 height 12
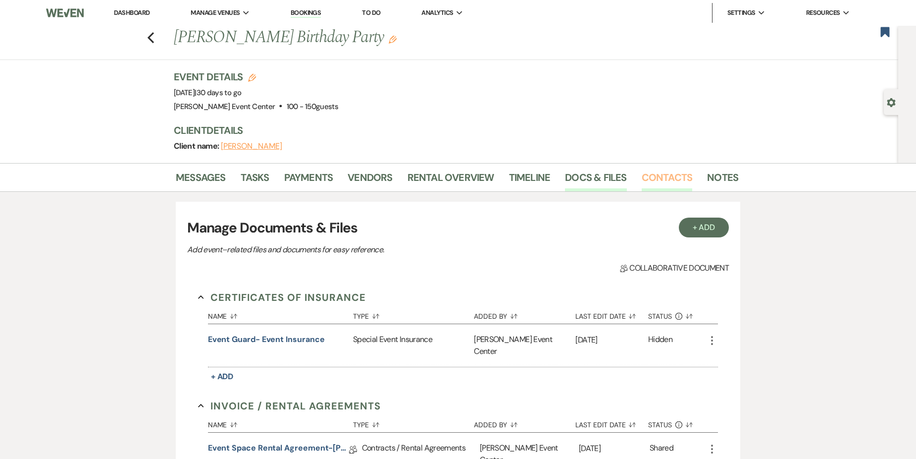
click at [652, 173] on link "Contacts" at bounding box center [667, 180] width 51 height 22
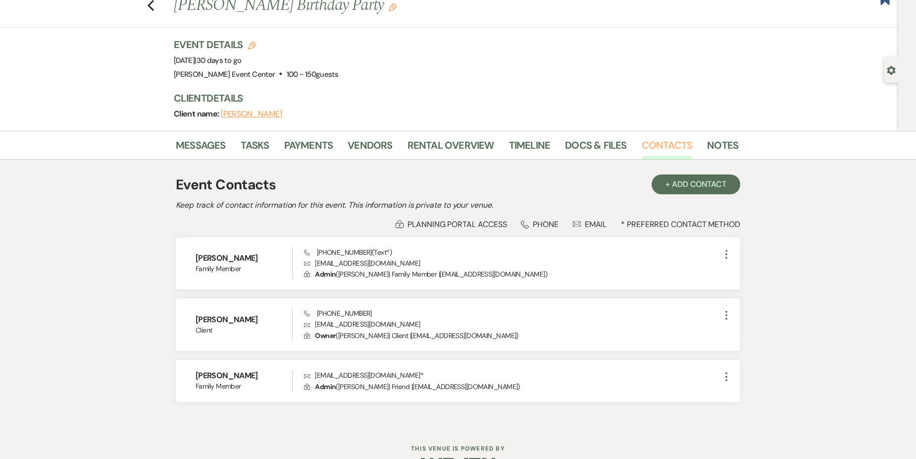
scroll to position [50, 0]
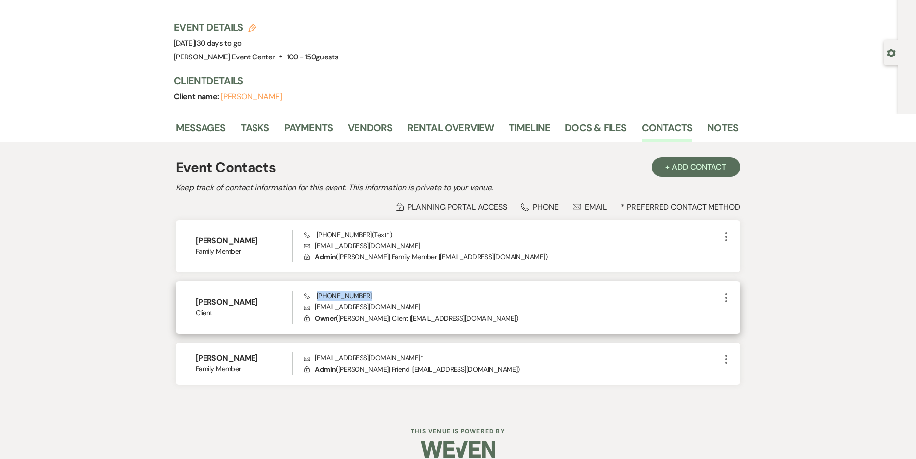
drag, startPoint x: 317, startPoint y: 296, endPoint x: 364, endPoint y: 296, distance: 47.6
click at [364, 296] on div "Phone [PHONE_NUMBER] Envelope [EMAIL_ADDRESS][DOMAIN_NAME] Lock Owner ( [PERSON…" at bounding box center [512, 307] width 417 height 33
drag, startPoint x: 364, startPoint y: 296, endPoint x: 357, endPoint y: 295, distance: 7.4
copy span "[PHONE_NUMBER]"
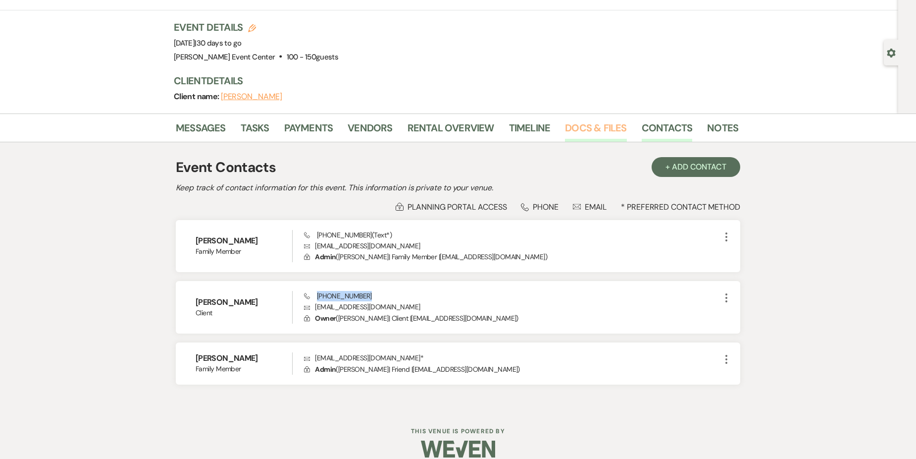
click at [576, 133] on link "Docs & Files" at bounding box center [595, 131] width 61 height 22
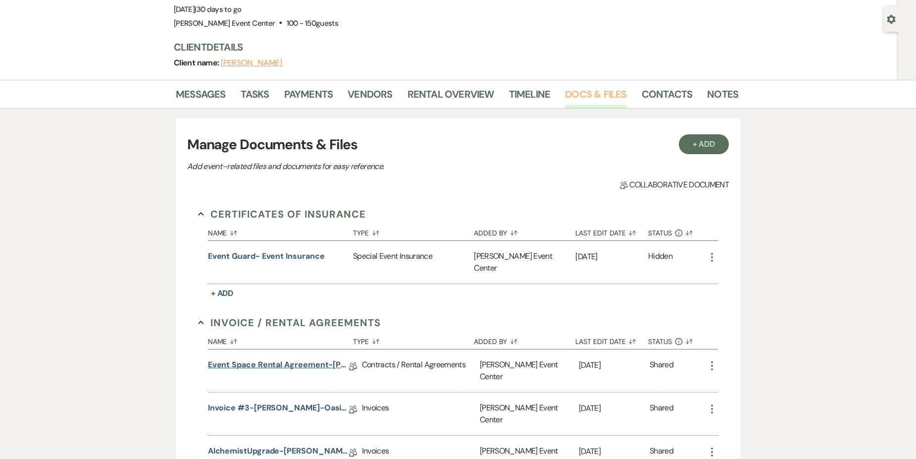
scroll to position [99, 0]
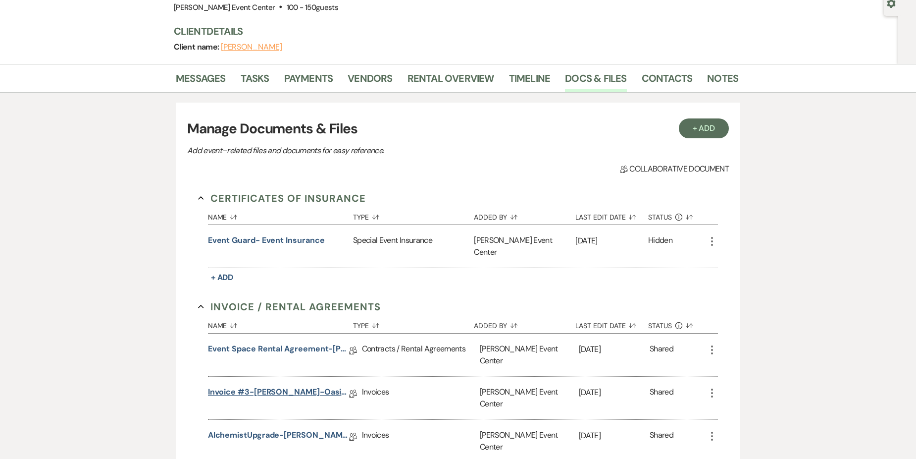
click at [301, 386] on link "Invoice #3-[PERSON_NAME]-Oasis-9.12.25" at bounding box center [278, 393] width 141 height 15
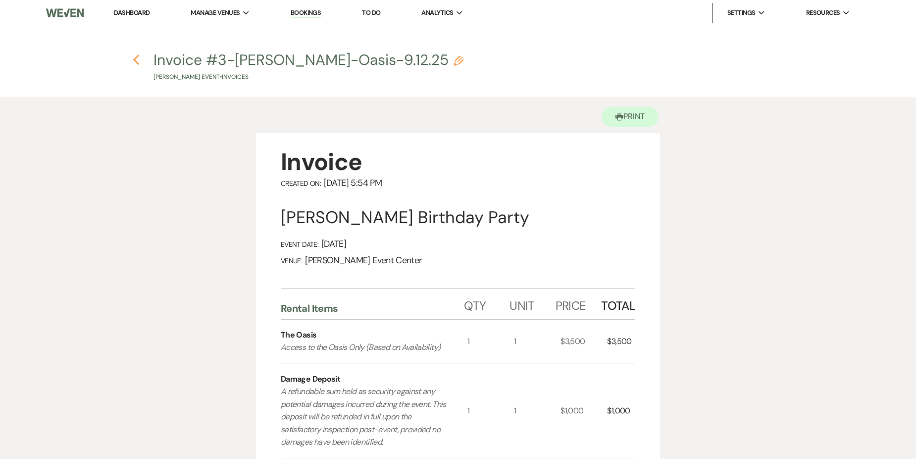
click at [136, 55] on icon "Previous" at bounding box center [136, 60] width 7 height 12
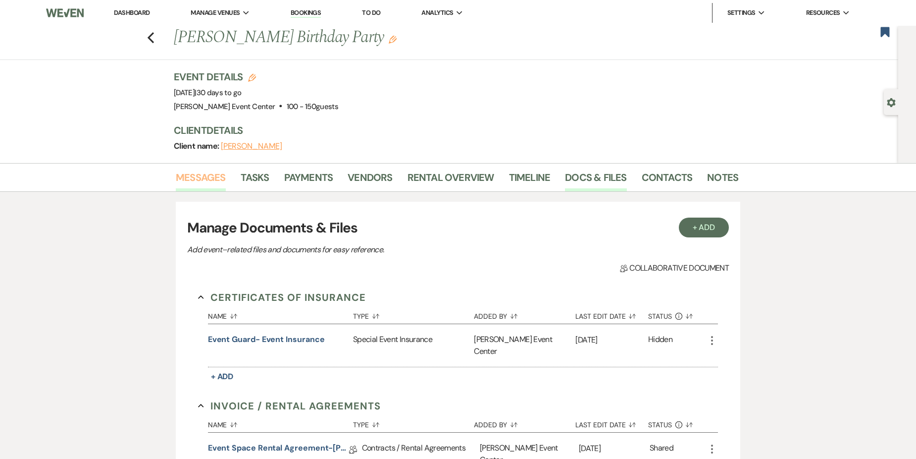
scroll to position [99, 0]
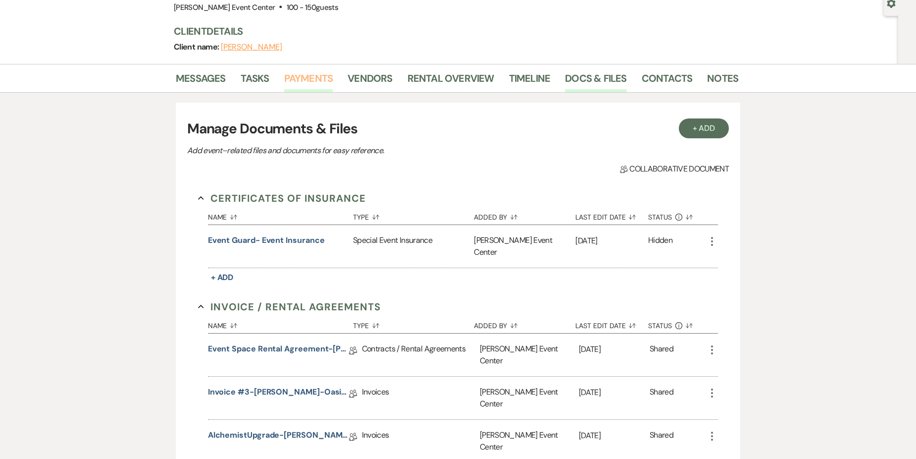
click at [315, 82] on link "Payments" at bounding box center [308, 81] width 49 height 22
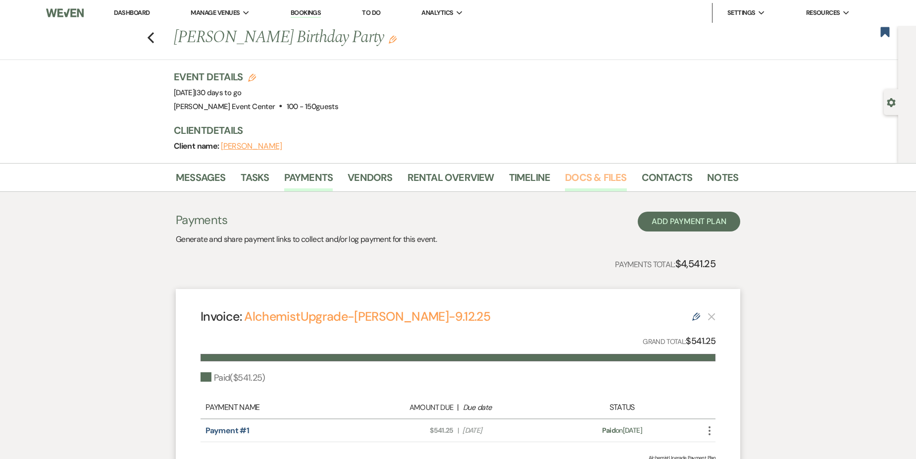
click at [573, 174] on link "Docs & Files" at bounding box center [595, 180] width 61 height 22
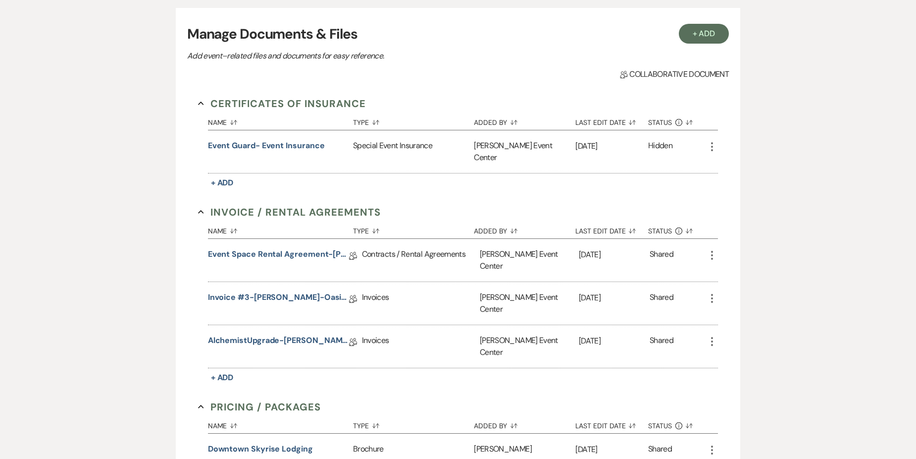
scroll to position [198, 0]
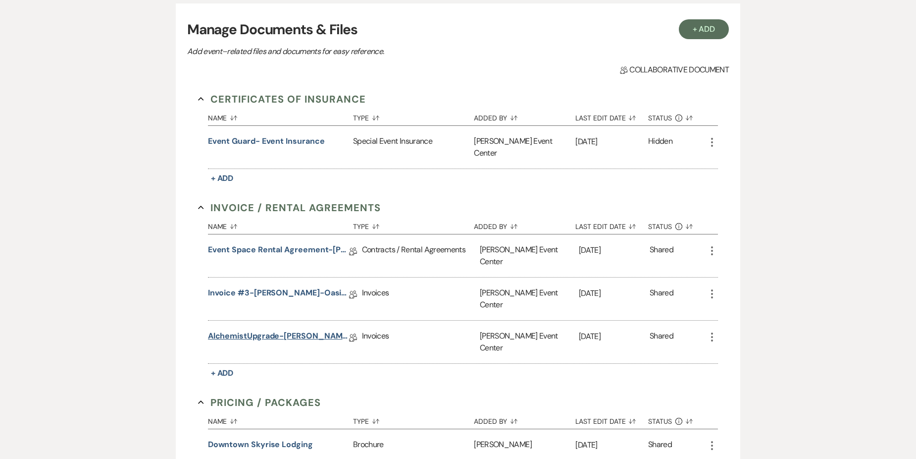
click at [276, 330] on link "AlchemistUpgrade-[PERSON_NAME]-9.12.25" at bounding box center [278, 337] width 141 height 15
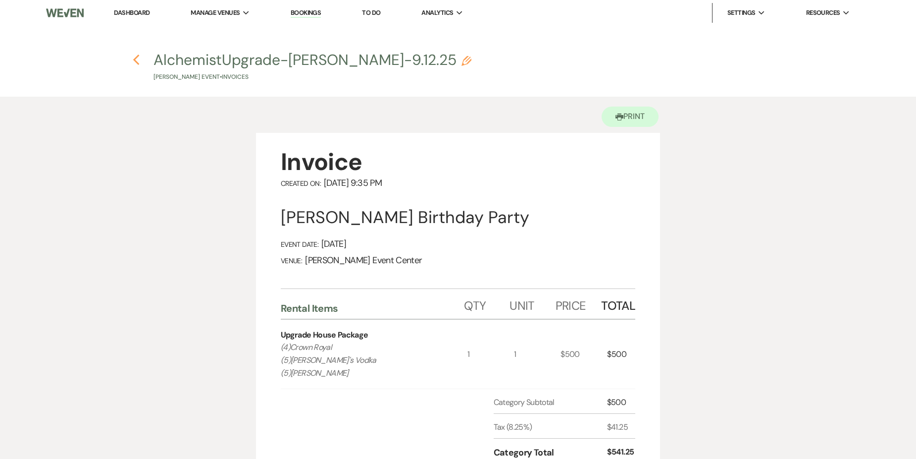
click at [139, 62] on icon "Previous" at bounding box center [136, 60] width 7 height 12
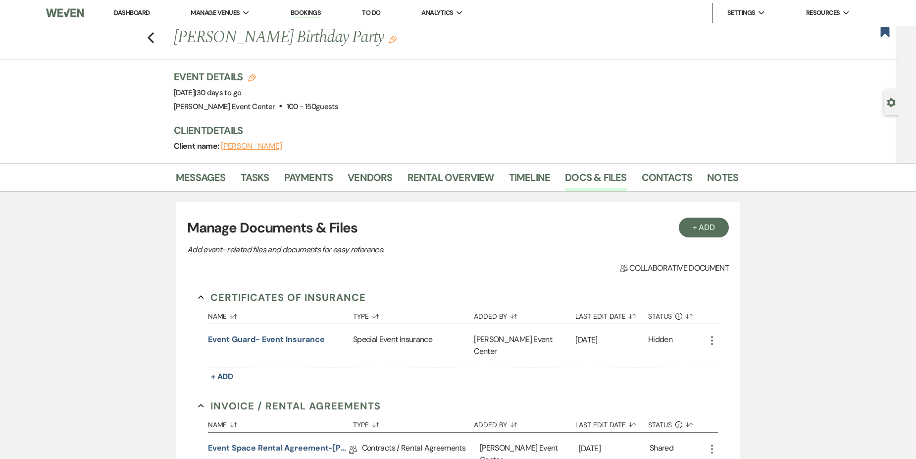
scroll to position [198, 0]
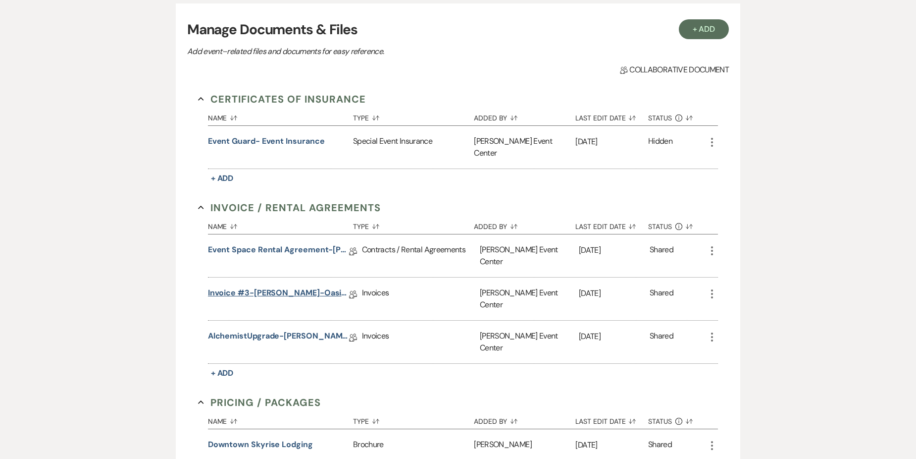
click at [304, 287] on link "Invoice #3-[PERSON_NAME]-Oasis-9.12.25" at bounding box center [278, 294] width 141 height 15
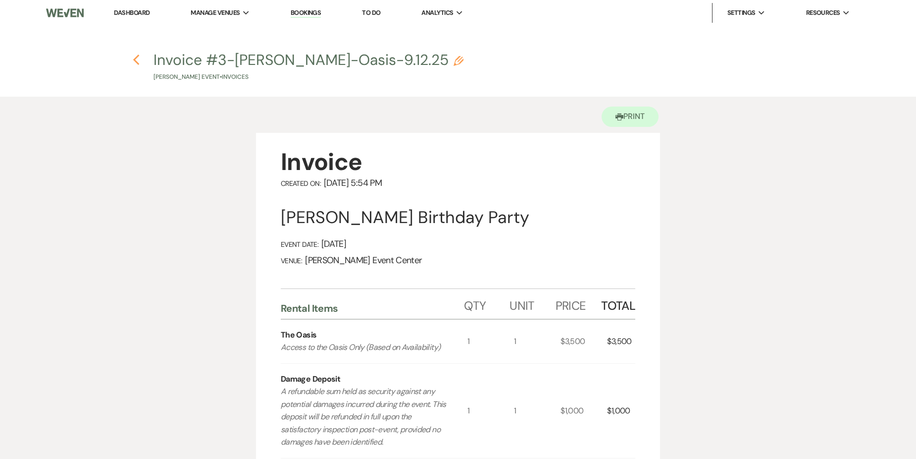
click at [135, 63] on icon "Previous" at bounding box center [136, 60] width 7 height 12
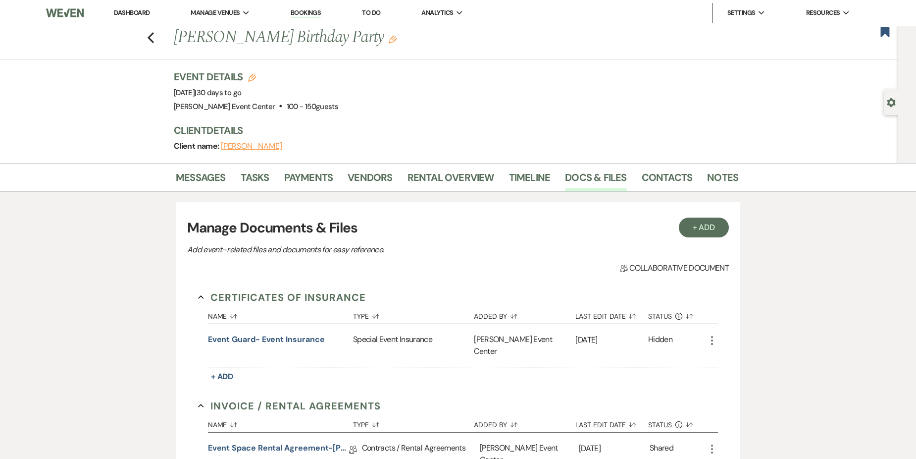
scroll to position [198, 0]
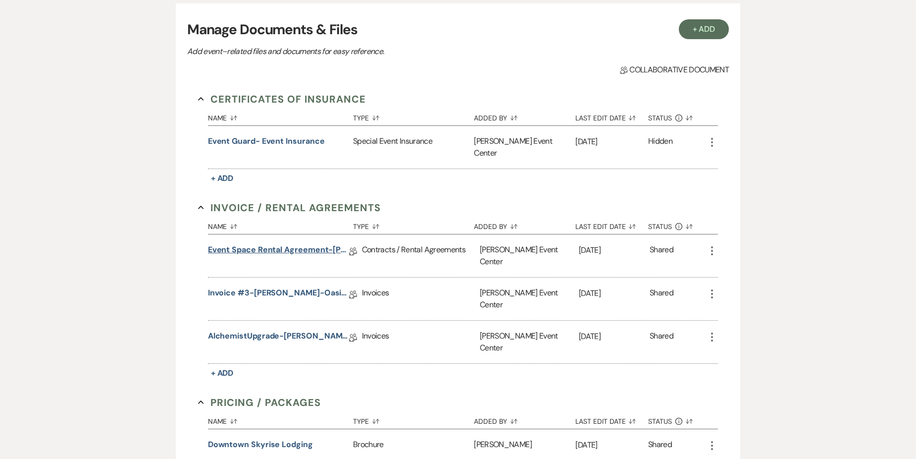
click at [282, 244] on link "Event Space Rental Agreement-[PERSON_NAME]-Oasis-9.12.25" at bounding box center [278, 251] width 141 height 15
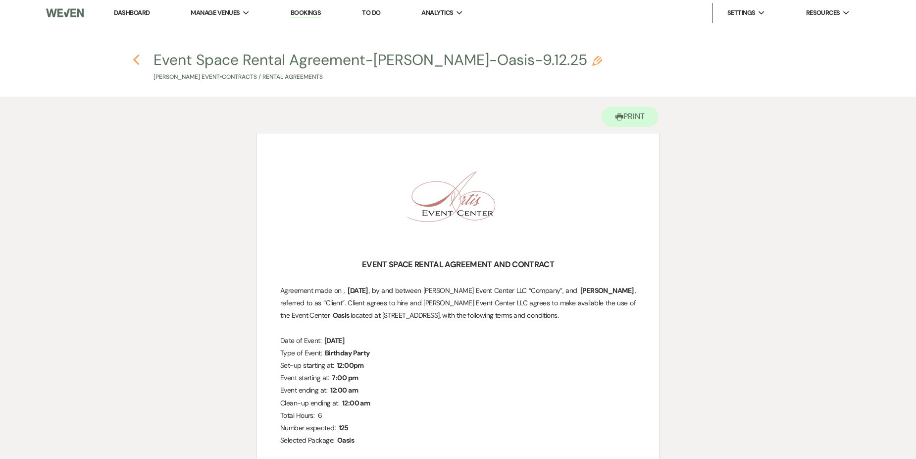
click at [137, 60] on icon "Previous" at bounding box center [136, 60] width 7 height 12
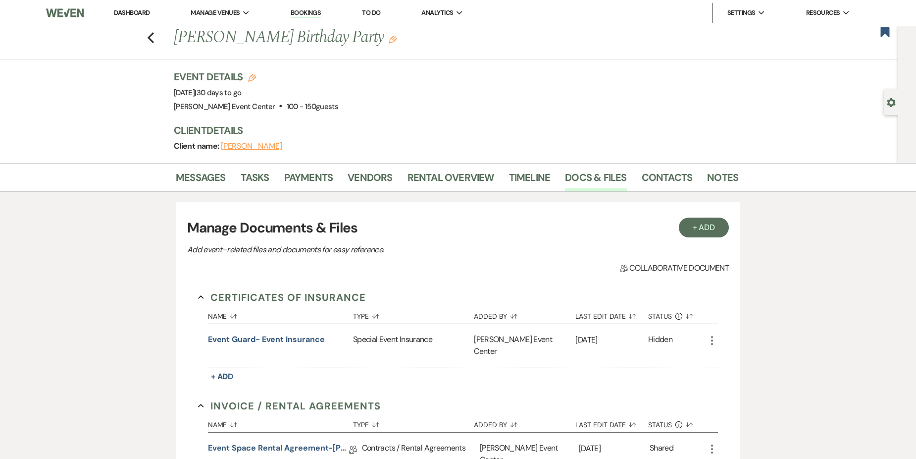
click at [159, 35] on div "Previous [PERSON_NAME] Birthday Party Edit Bookmark" at bounding box center [446, 43] width 903 height 34
click at [155, 37] on icon "Previous" at bounding box center [150, 38] width 7 height 12
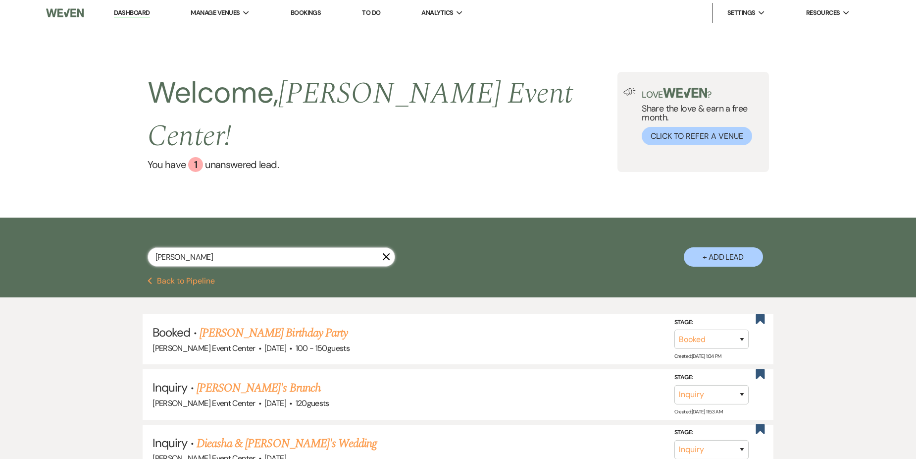
click at [223, 247] on input "[PERSON_NAME]" at bounding box center [272, 256] width 248 height 19
click at [287, 434] on link "[PERSON_NAME] Community Event" at bounding box center [281, 443] width 163 height 18
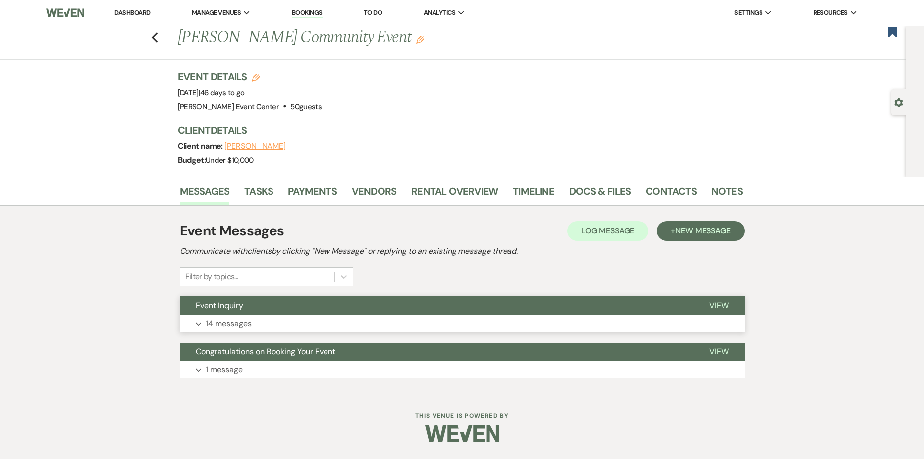
click at [300, 324] on button "Expand 14 messages" at bounding box center [462, 323] width 565 height 17
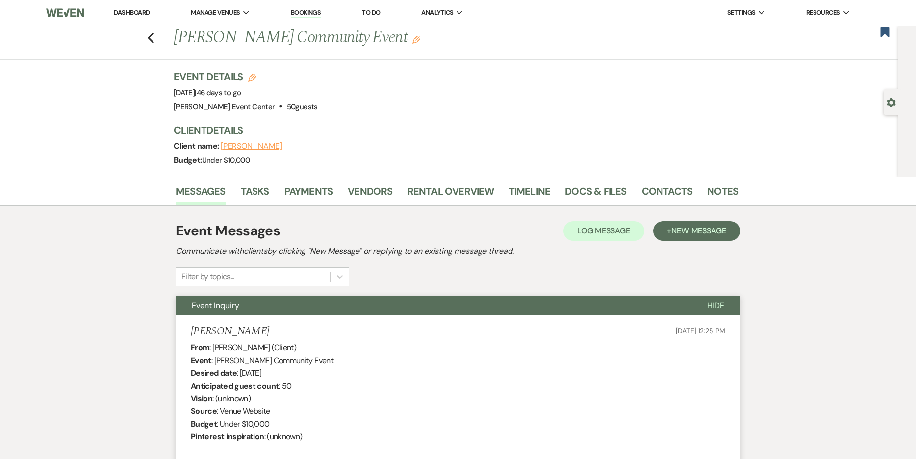
click at [559, 193] on li "Timeline" at bounding box center [537, 193] width 56 height 24
click at [567, 191] on link "Docs & Files" at bounding box center [595, 194] width 61 height 22
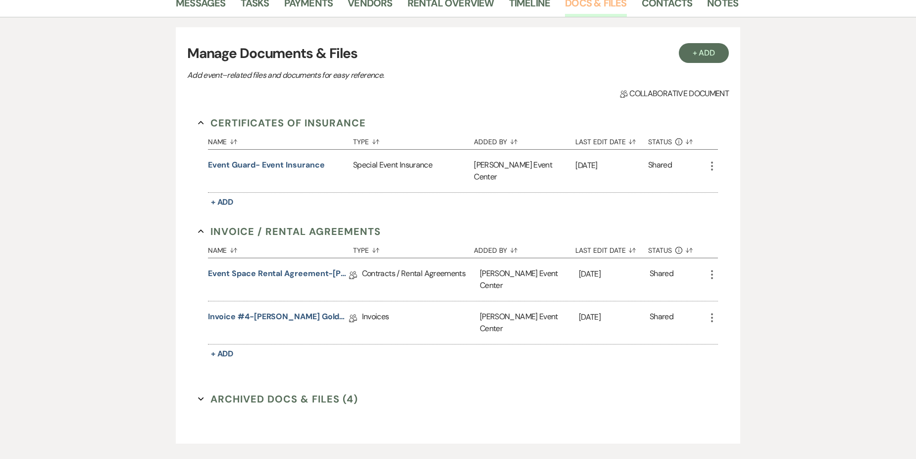
scroll to position [219, 0]
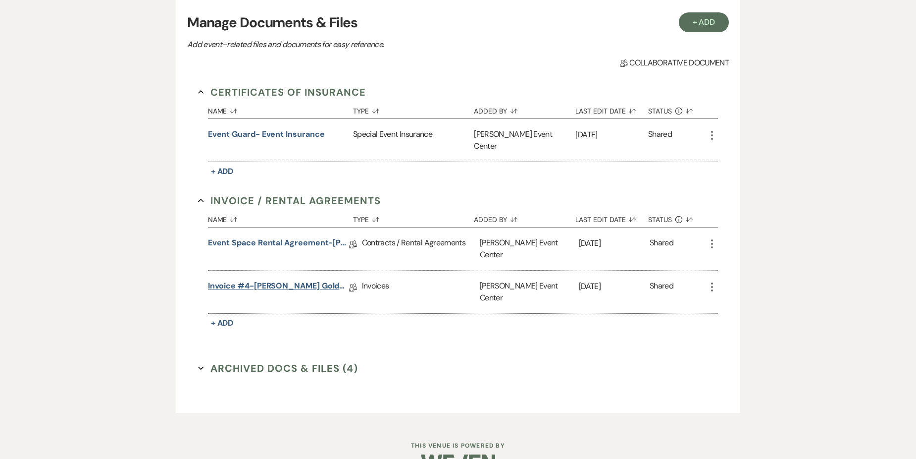
click at [300, 280] on link "Invoice #4-[PERSON_NAME] Gold-9.28.25" at bounding box center [278, 287] width 141 height 15
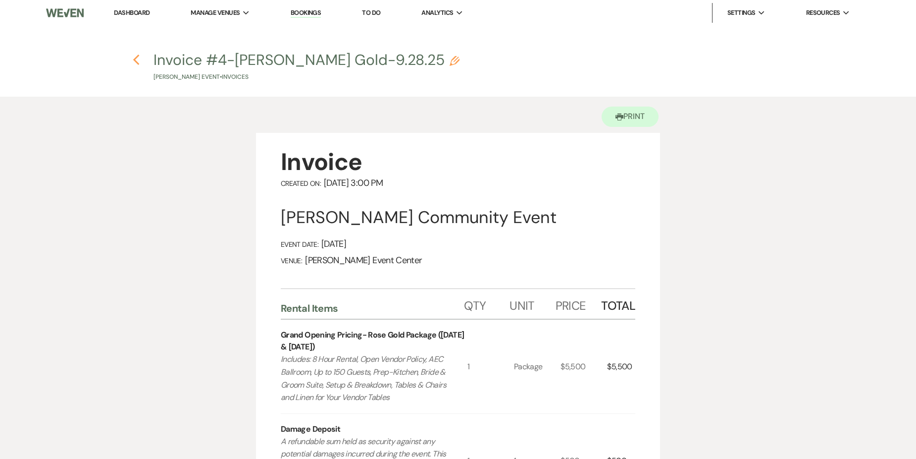
click at [134, 60] on use "button" at bounding box center [136, 59] width 6 height 11
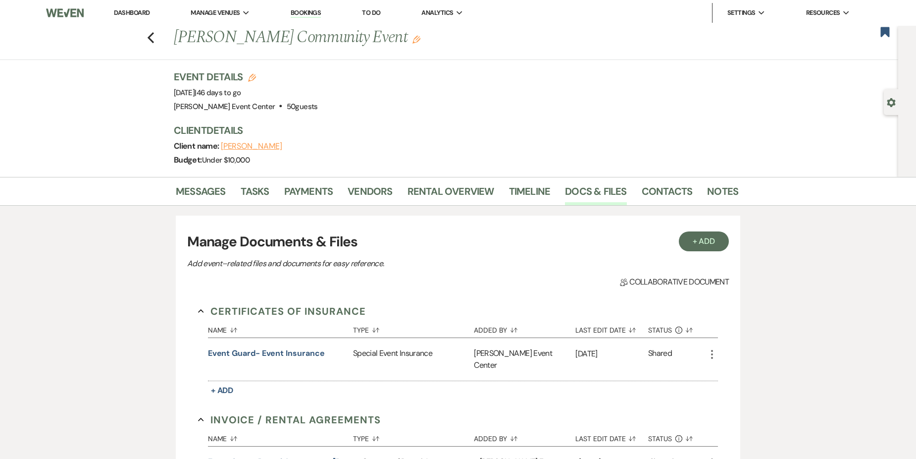
scroll to position [219, 0]
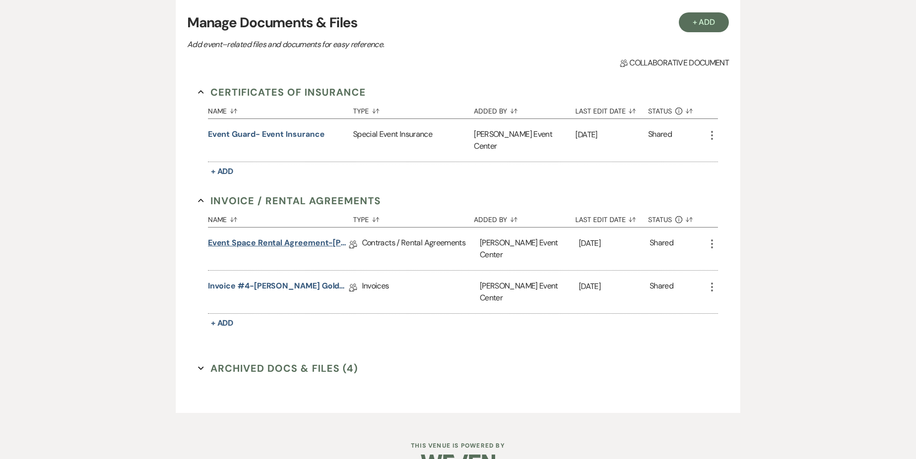
click at [292, 237] on link "Event Space Rental Agreement-[PERSON_NAME] Gold-9.28.25" at bounding box center [278, 244] width 141 height 15
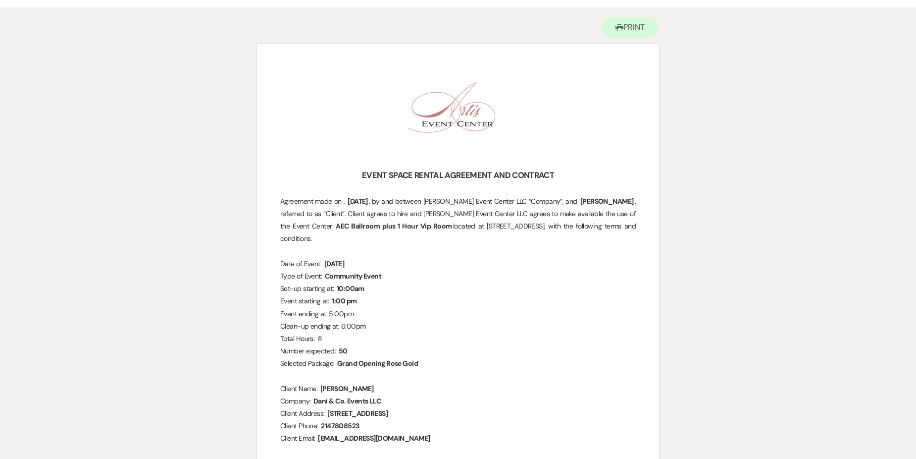
scroll to position [99, 0]
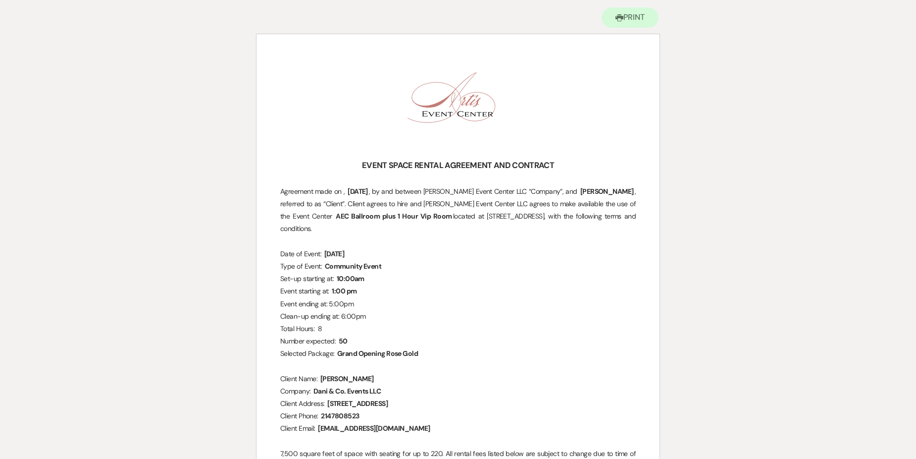
click at [381, 281] on p "Set-up starting at: ﻿ 10:00am ﻿" at bounding box center [458, 278] width 356 height 12
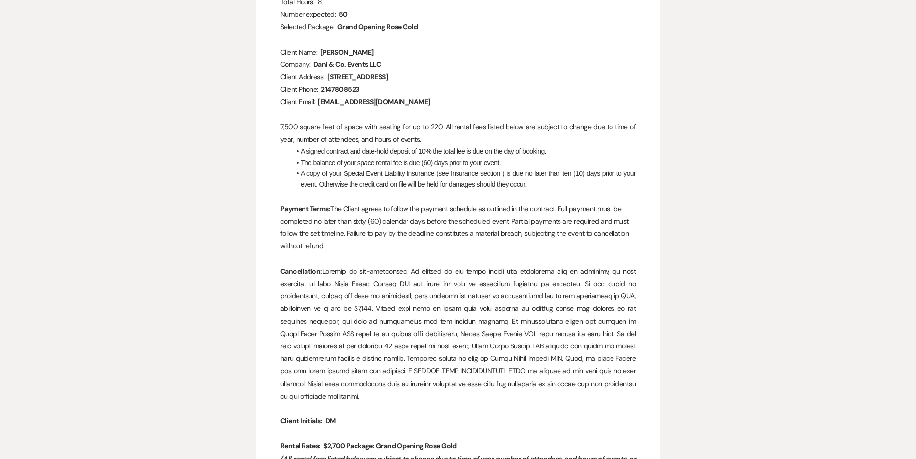
scroll to position [396, 0]
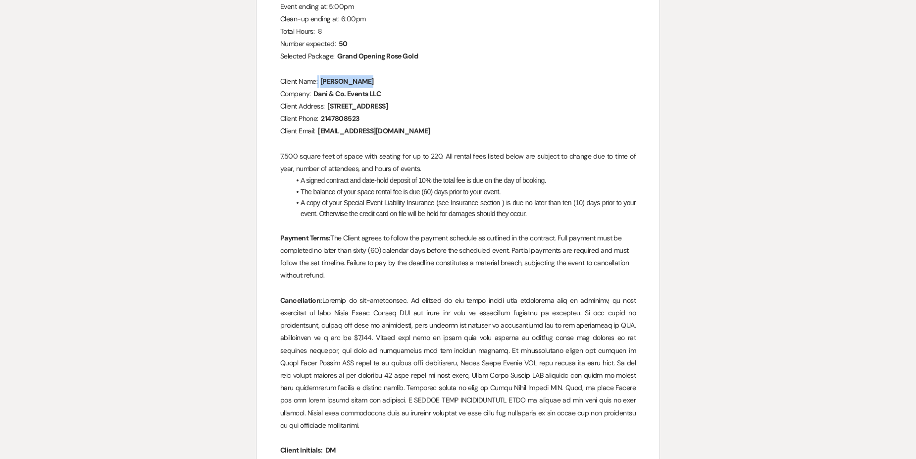
drag, startPoint x: 318, startPoint y: 79, endPoint x: 376, endPoint y: 84, distance: 59.1
click at [377, 84] on p "Client Name: ﻿ [PERSON_NAME] ﻿" at bounding box center [458, 81] width 356 height 12
drag, startPoint x: 376, startPoint y: 84, endPoint x: 367, endPoint y: 82, distance: 10.1
copy p
click at [535, 96] on p "Company: ﻿ Dani & Co. Events LLC ﻿" at bounding box center [458, 94] width 356 height 12
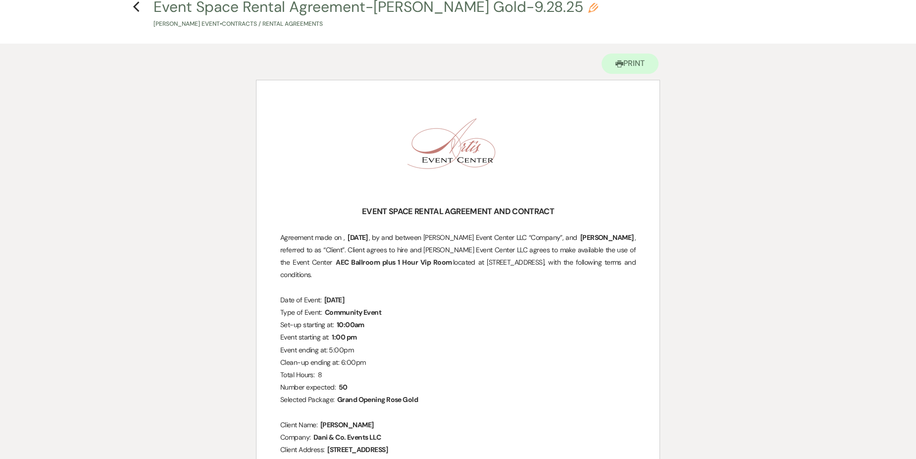
scroll to position [0, 0]
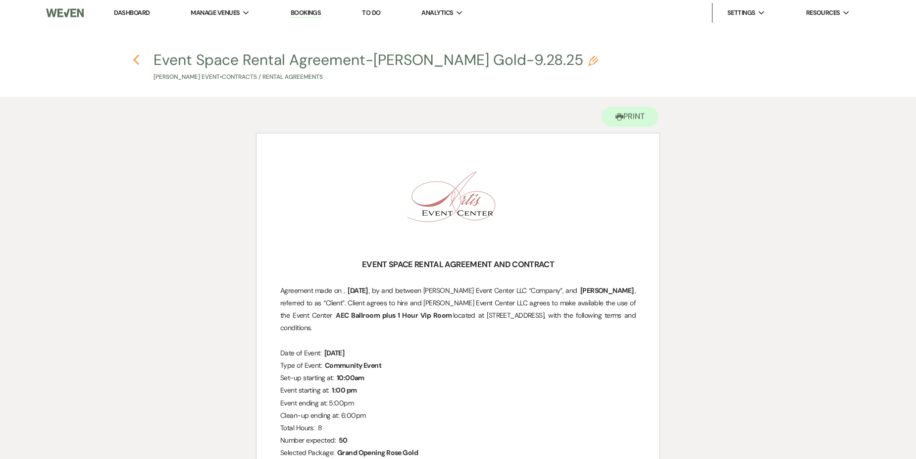
click at [133, 55] on icon "Previous" at bounding box center [136, 60] width 7 height 12
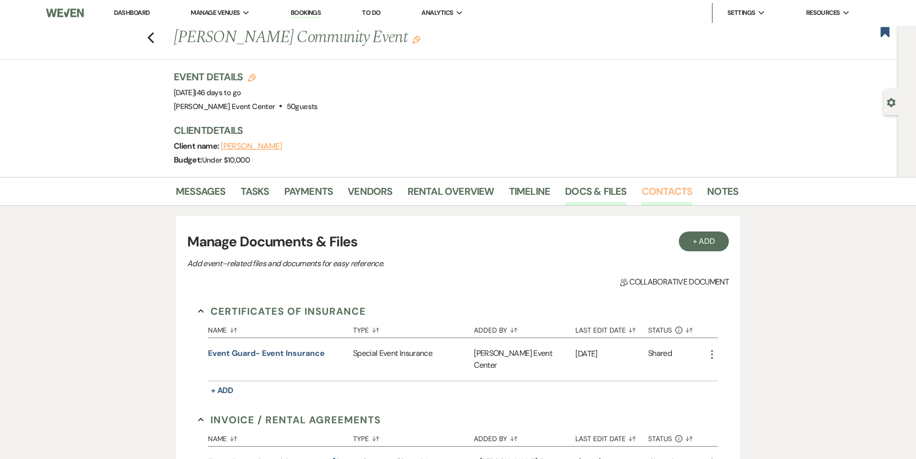
click at [643, 185] on link "Contacts" at bounding box center [667, 194] width 51 height 22
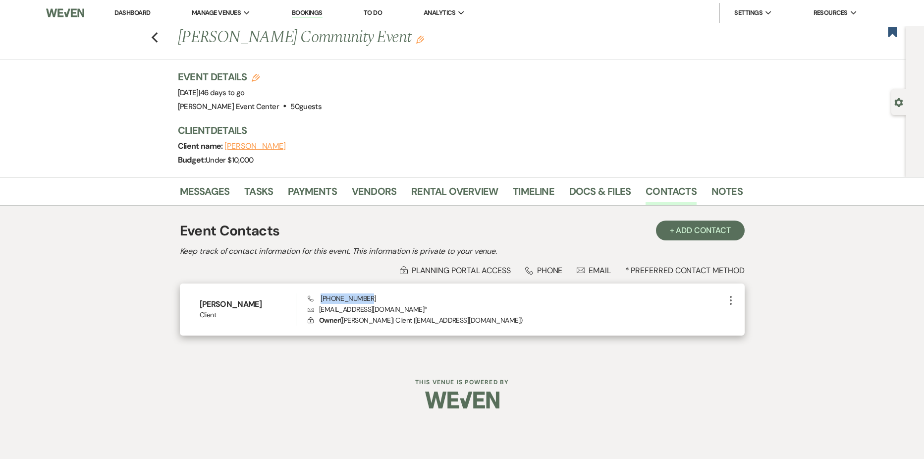
drag, startPoint x: 321, startPoint y: 298, endPoint x: 362, endPoint y: 298, distance: 41.1
click at [362, 298] on span "Phone [PHONE_NUMBER]" at bounding box center [342, 298] width 68 height 9
drag, startPoint x: 362, startPoint y: 298, endPoint x: 339, endPoint y: 282, distance: 27.5
click at [340, 282] on div "Lock Planning Portal Access Phone Phone Envelope Email * Preferred Contact Meth…" at bounding box center [462, 300] width 565 height 71
drag, startPoint x: 320, startPoint y: 299, endPoint x: 369, endPoint y: 298, distance: 48.5
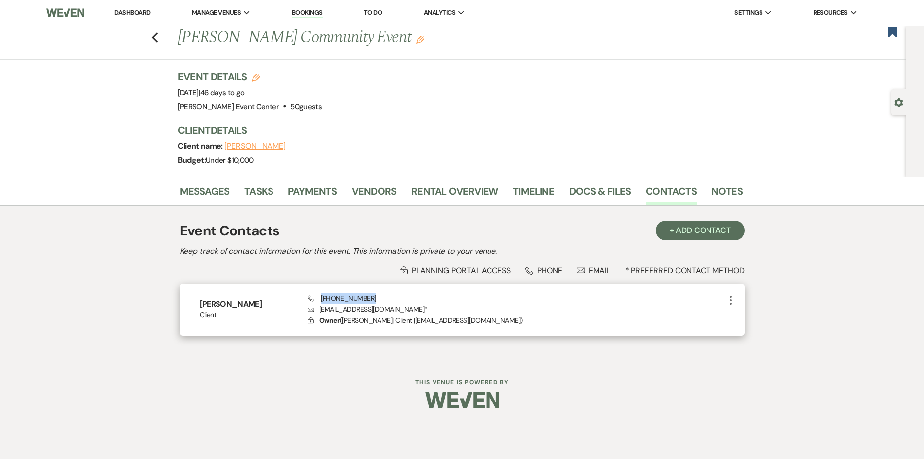
click at [369, 298] on div "Phone [PHONE_NUMBER] Envelope [EMAIL_ADDRESS][DOMAIN_NAME] * Lock Owner ( [PERS…" at bounding box center [516, 309] width 417 height 33
drag, startPoint x: 369, startPoint y: 298, endPoint x: 356, endPoint y: 294, distance: 13.2
copy span "[PHONE_NUMBER]"
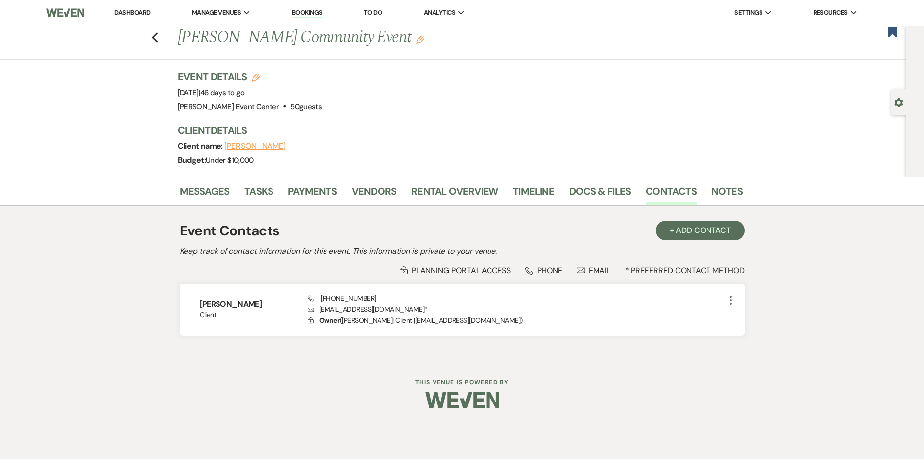
click at [346, 222] on div "Event Contacts + Add Contact" at bounding box center [462, 230] width 565 height 21
click at [600, 190] on link "Docs & Files" at bounding box center [599, 194] width 61 height 22
